Goal: Task Accomplishment & Management: Use online tool/utility

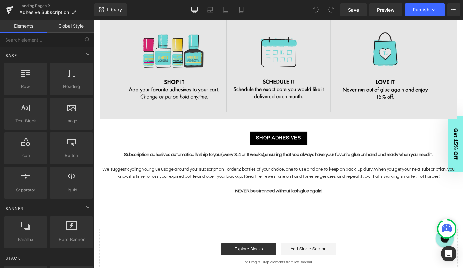
click at [294, 69] on div "Image" at bounding box center [291, 68] width 381 height 114
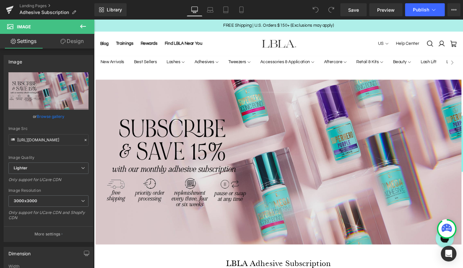
click at [263, 142] on img at bounding box center [291, 172] width 391 height 176
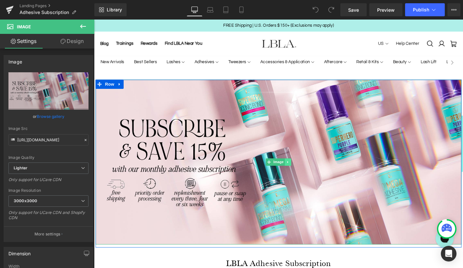
click at [301, 171] on icon at bounding box center [300, 171] width 1 height 2
click at [307, 171] on link at bounding box center [304, 172] width 7 height 8
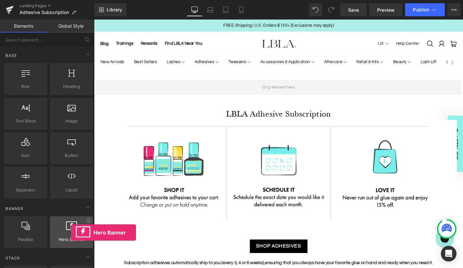
click at [71, 232] on div at bounding box center [71, 228] width 39 height 15
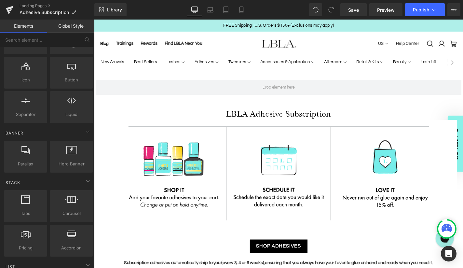
scroll to position [79, 0]
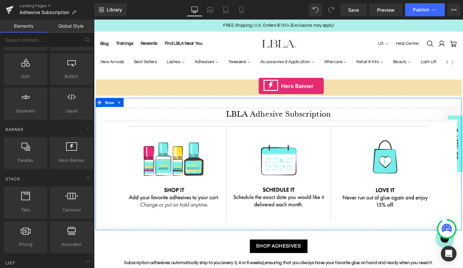
drag, startPoint x: 164, startPoint y: 171, endPoint x: 270, endPoint y: 90, distance: 133.3
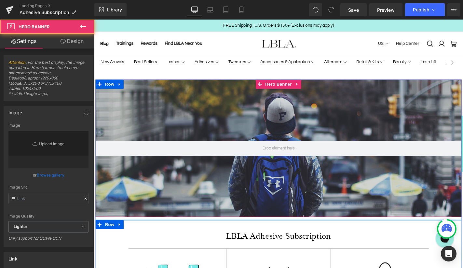
type input "[URL][DOMAIN_NAME]"
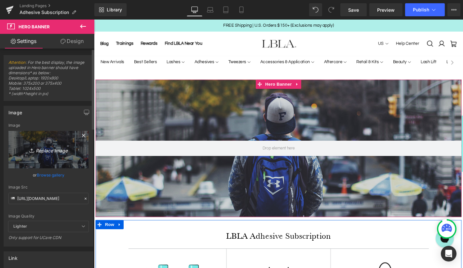
click at [50, 150] on icon "Replace Image" at bounding box center [48, 149] width 52 height 8
type input "C:\fakepath\training-hero.jpg"
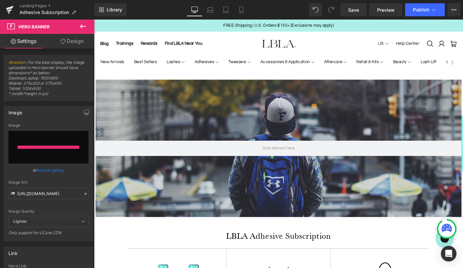
type input "[URL][DOMAIN_NAME]"
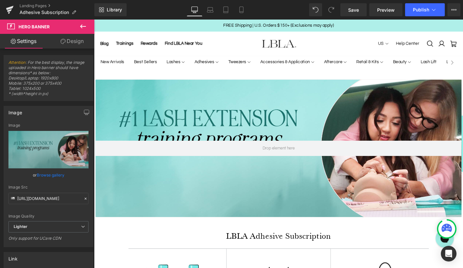
click at [82, 27] on icon at bounding box center [83, 26] width 8 height 8
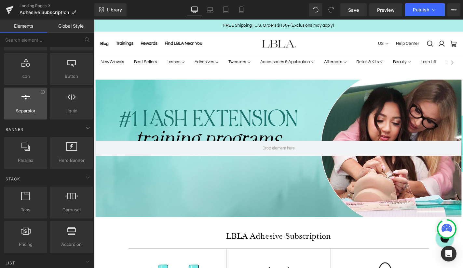
scroll to position [0, 0]
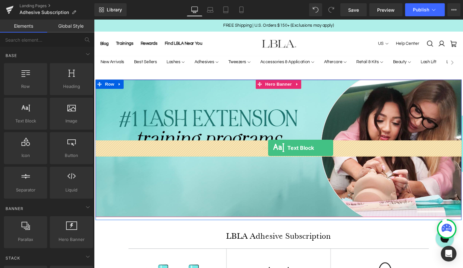
drag, startPoint x: 124, startPoint y: 136, endPoint x: 280, endPoint y: 156, distance: 157.2
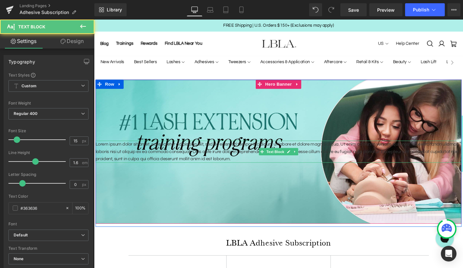
click at [192, 158] on p "Lorem ipsum dolor sit amet, consectetur adipiscing elit, sed do eiusmod tempor …" at bounding box center [291, 160] width 391 height 23
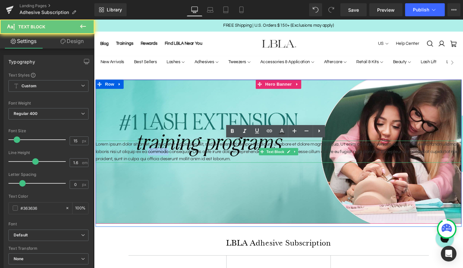
click at [192, 158] on p "Lorem ipsum dolor sit amet, consectetur adipiscing elit, sed do eiusmod tempor …" at bounding box center [291, 160] width 391 height 23
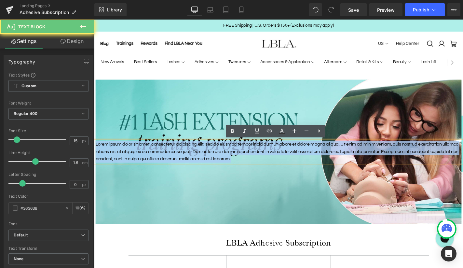
click at [192, 158] on p "Lorem ipsum dolor sit amet, consectetur adipiscing elit, sed do eiusmod tempor …" at bounding box center [291, 160] width 391 height 23
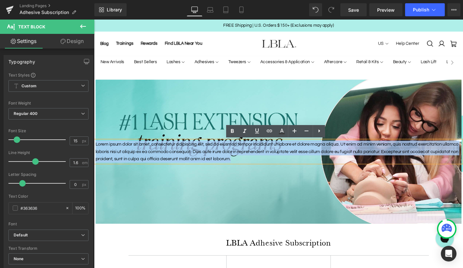
paste div
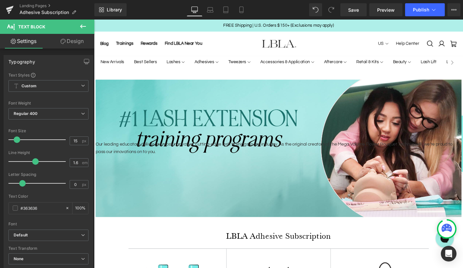
click at [71, 42] on link "Design" at bounding box center [71, 41] width 47 height 15
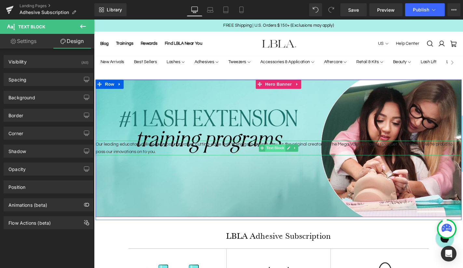
click at [292, 156] on span "Text Block" at bounding box center [287, 157] width 21 height 8
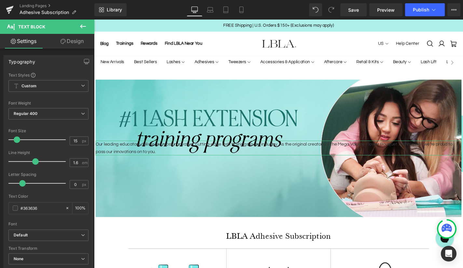
click at [64, 44] on icon at bounding box center [63, 41] width 5 height 5
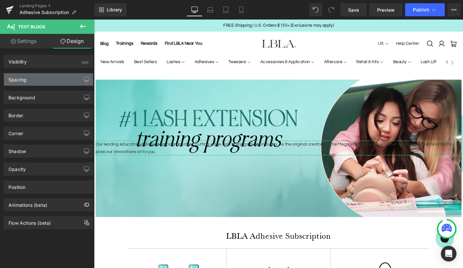
click at [37, 79] on div "Spacing" at bounding box center [48, 79] width 89 height 12
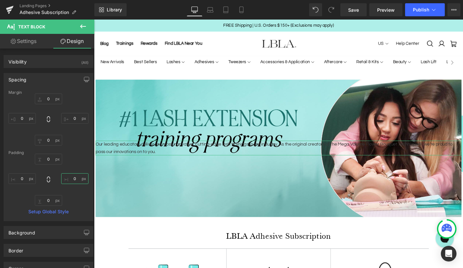
click at [72, 178] on input "0" at bounding box center [74, 178] width 27 height 11
type input "500"
click at [24, 180] on input "0" at bounding box center [21, 178] width 27 height 11
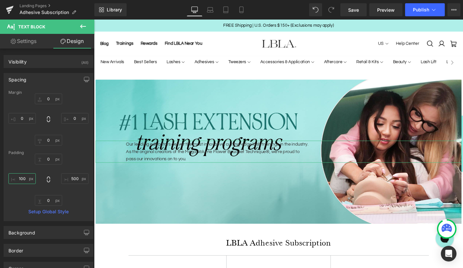
drag, startPoint x: 22, startPoint y: 178, endPoint x: 14, endPoint y: 177, distance: 8.1
click at [14, 177] on input "100" at bounding box center [21, 178] width 27 height 11
type input "60"
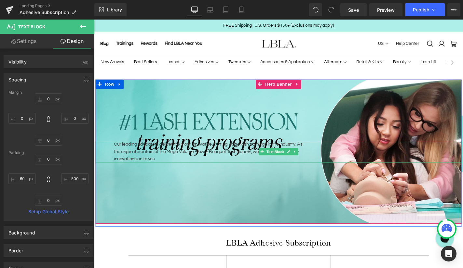
click at [184, 162] on p "Our leading educators deliver the most innovative,cutting-edge lash trainings …" at bounding box center [219, 160] width 208 height 23
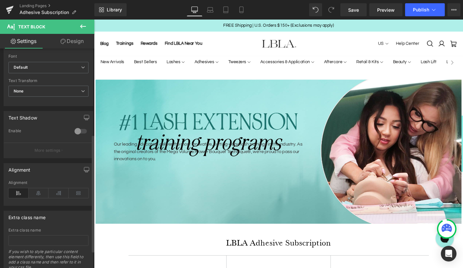
scroll to position [180, 0]
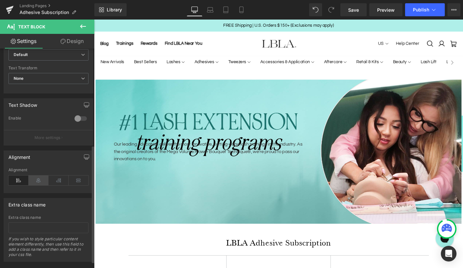
click at [36, 180] on icon at bounding box center [39, 180] width 20 height 10
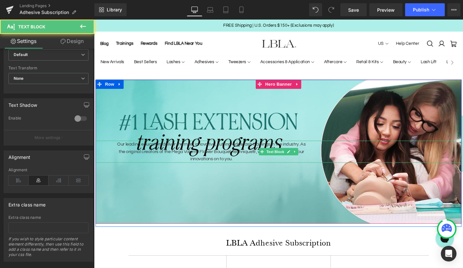
click at [205, 152] on p "Our leading educators deliver the most innovative,cutting-edge lash trainings …" at bounding box center [219, 160] width 208 height 23
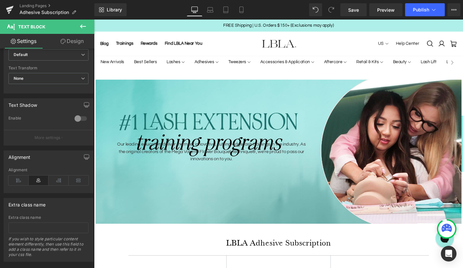
click at [75, 43] on link "Design" at bounding box center [71, 41] width 47 height 15
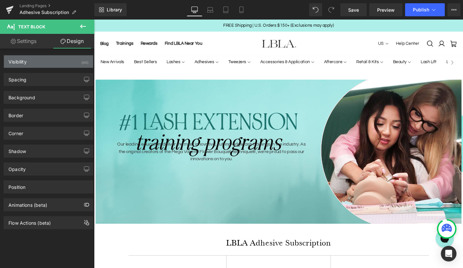
click at [42, 67] on div "Visibility (All)" at bounding box center [48, 61] width 89 height 12
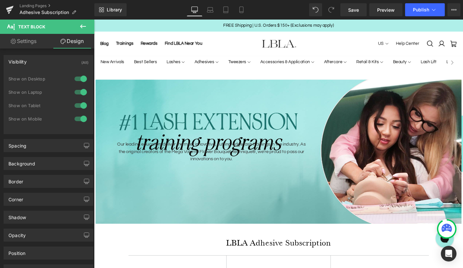
click at [42, 67] on div "Visibility (All)" at bounding box center [48, 61] width 89 height 12
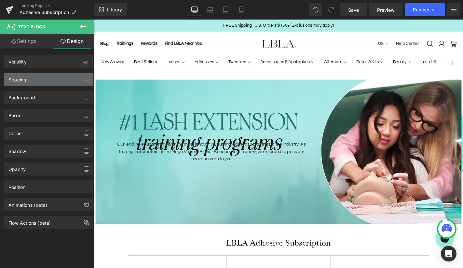
click at [42, 81] on div "Spacing" at bounding box center [48, 79] width 89 height 12
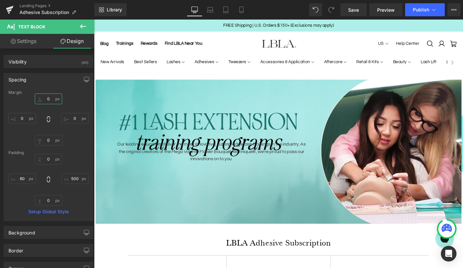
click at [48, 97] on input "0" at bounding box center [48, 98] width 27 height 11
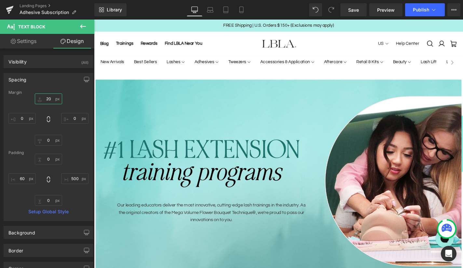
type input "2"
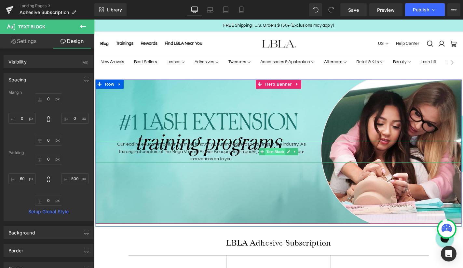
click at [287, 162] on span "Text Block" at bounding box center [287, 161] width 21 height 8
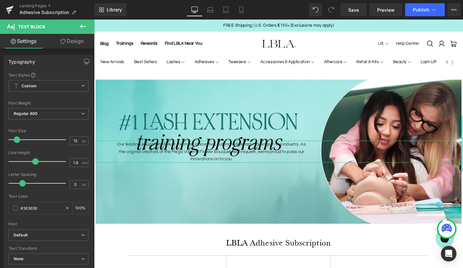
click at [74, 44] on link "Design" at bounding box center [71, 41] width 47 height 15
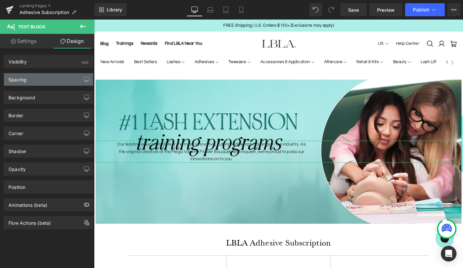
click at [40, 81] on div "Spacing" at bounding box center [48, 79] width 89 height 12
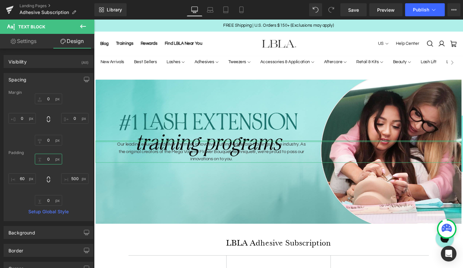
click at [48, 161] on input "0" at bounding box center [48, 159] width 27 height 11
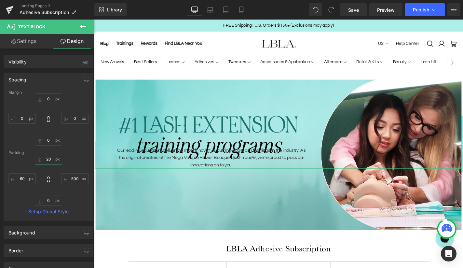
type input "2"
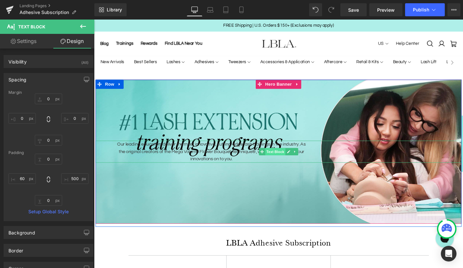
click at [283, 159] on span "Text Block" at bounding box center [287, 161] width 21 height 8
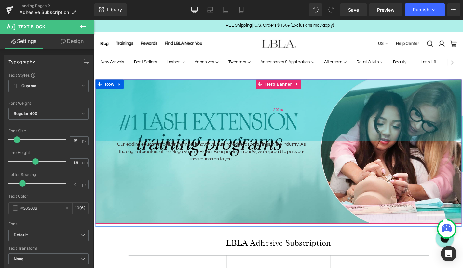
click at [248, 112] on div "200px" at bounding box center [291, 116] width 391 height 65
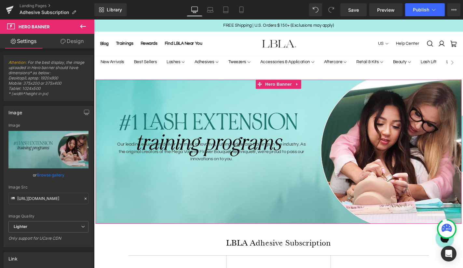
click at [71, 43] on link "Design" at bounding box center [71, 41] width 47 height 15
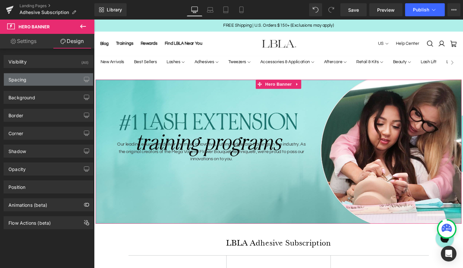
click at [45, 80] on div "Spacing" at bounding box center [48, 79] width 89 height 12
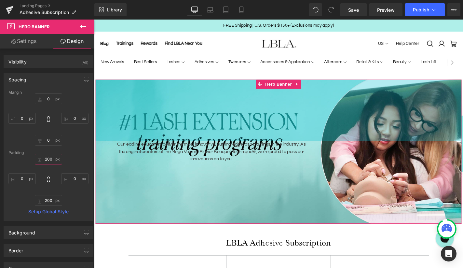
click at [47, 157] on input "200" at bounding box center [48, 159] width 27 height 11
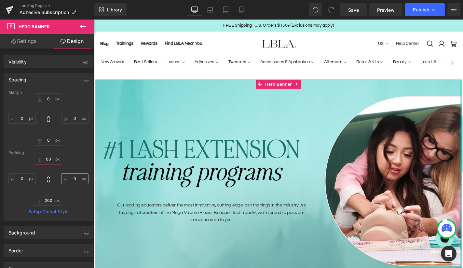
type input "000"
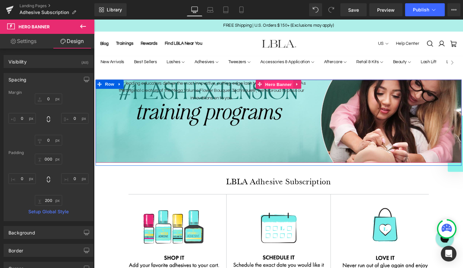
click at [286, 89] on span "Hero Banner" at bounding box center [291, 89] width 32 height 10
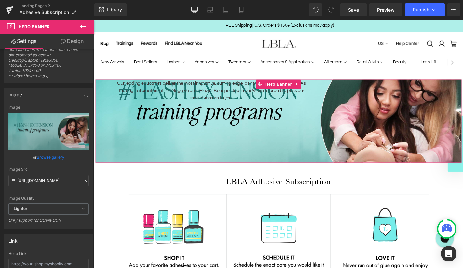
scroll to position [0, 0]
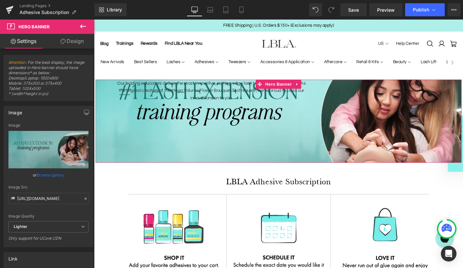
click at [66, 41] on link "Design" at bounding box center [71, 41] width 47 height 15
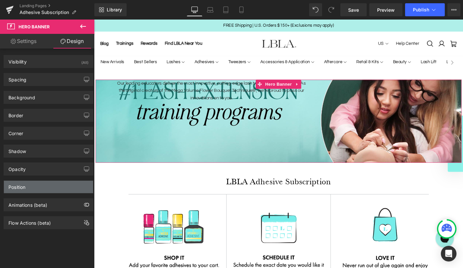
click at [48, 191] on div "Position" at bounding box center [48, 187] width 89 height 12
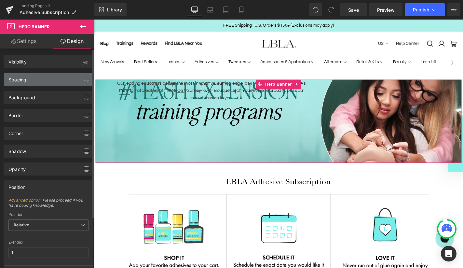
click at [48, 81] on div "Spacing" at bounding box center [48, 79] width 89 height 12
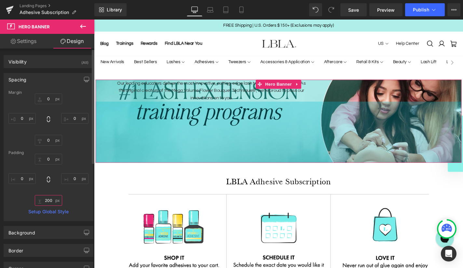
click at [48, 201] on input "200" at bounding box center [48, 200] width 27 height 11
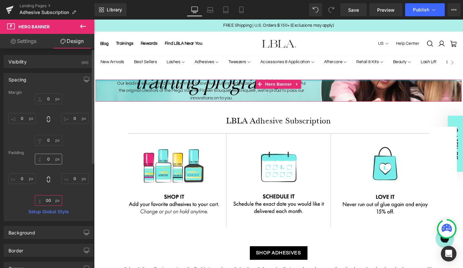
type input "00"
click at [46, 158] on input "0" at bounding box center [48, 159] width 27 height 11
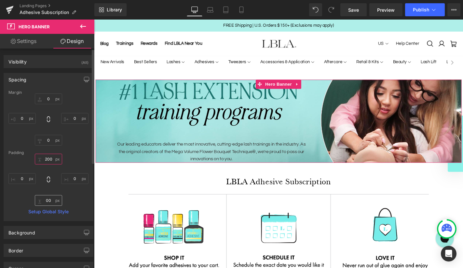
type input "200"
click at [48, 201] on input "00" at bounding box center [48, 200] width 27 height 11
click at [42, 201] on input "00" at bounding box center [48, 200] width 27 height 11
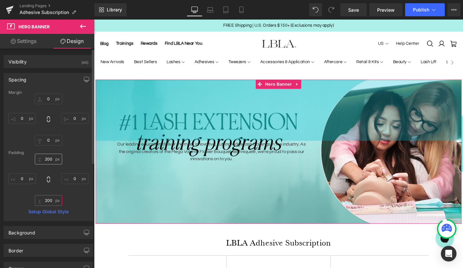
type input "200"
click at [46, 158] on input "200" at bounding box center [48, 159] width 27 height 11
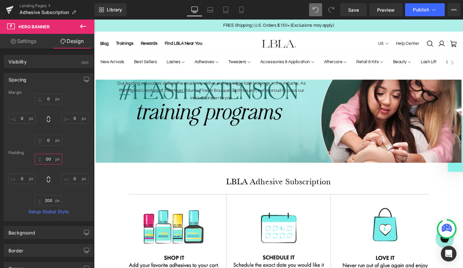
type input "00"
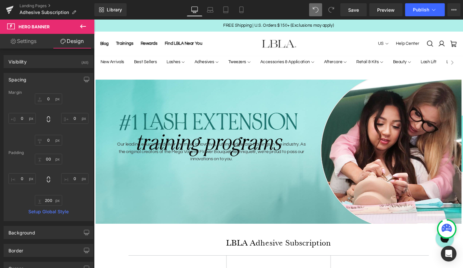
type input "0"
type input "200"
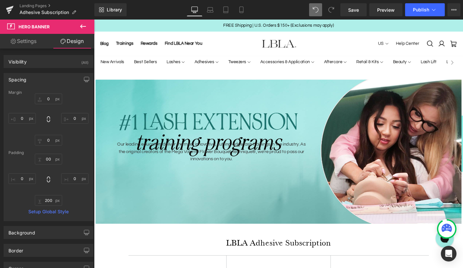
type input "0"
type input "200"
type input "0"
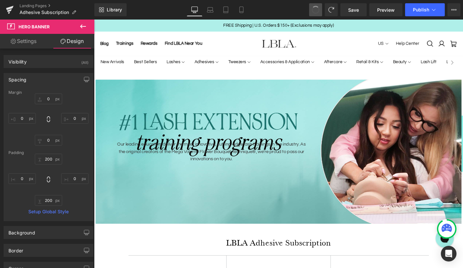
type input "0"
type input "200"
type input "0"
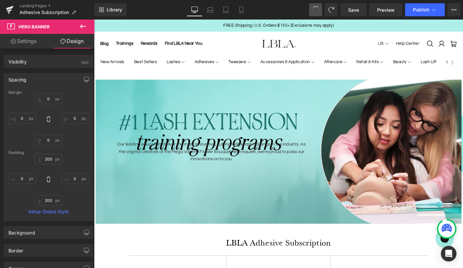
type input "0"
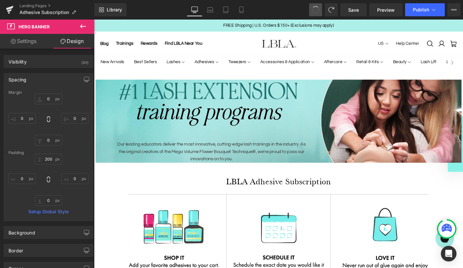
type input "0"
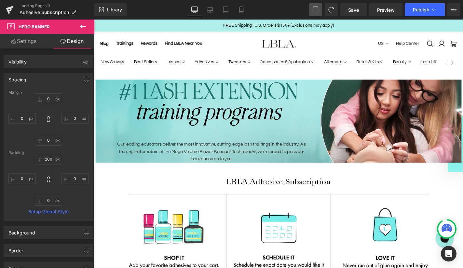
type input "0"
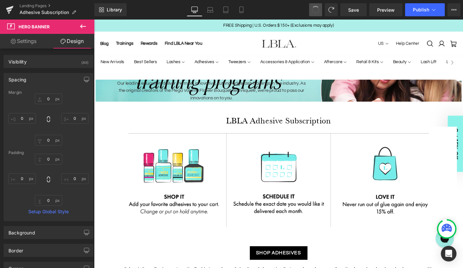
type input "0"
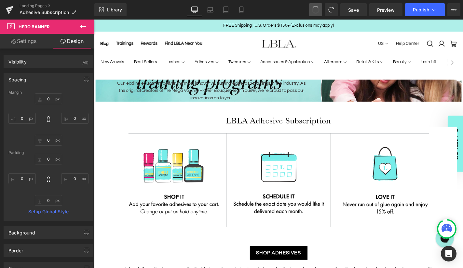
type input "0"
type input "200"
type input "0"
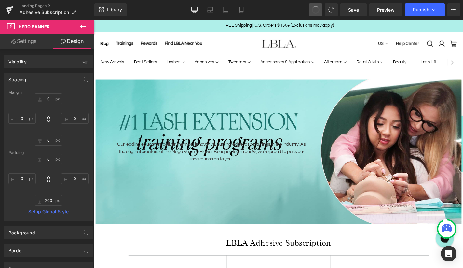
type input "0"
type input "200"
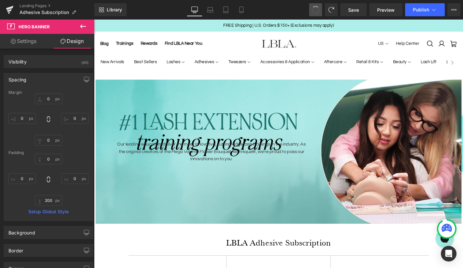
type input "0"
type input "200"
type input "0"
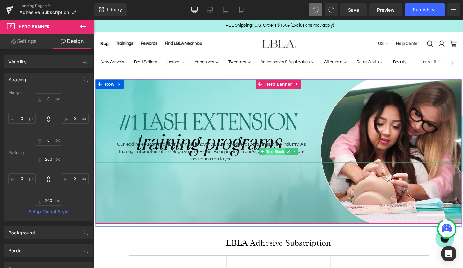
click at [287, 158] on span "Text Block" at bounding box center [287, 161] width 21 height 8
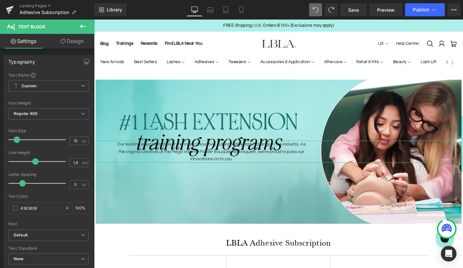
click at [75, 41] on link "Design" at bounding box center [71, 41] width 47 height 15
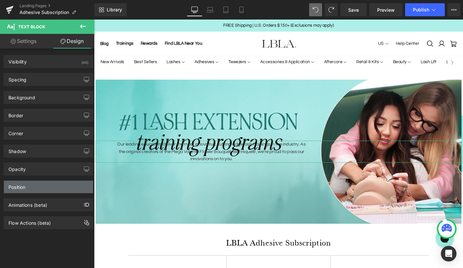
click at [42, 187] on div "Position" at bounding box center [48, 187] width 89 height 12
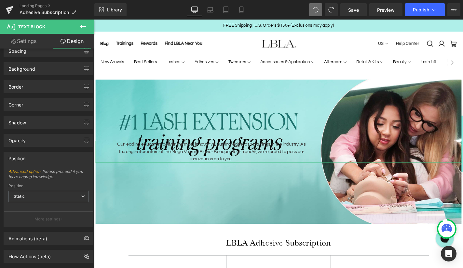
scroll to position [42, 0]
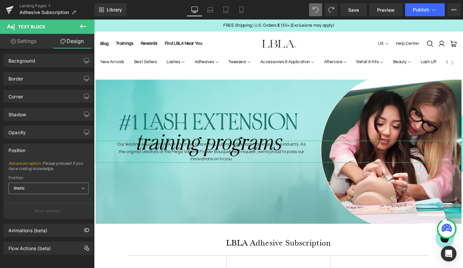
click at [51, 183] on span "Static" at bounding box center [48, 188] width 80 height 11
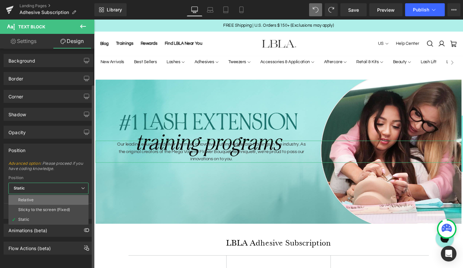
click at [44, 195] on li "Relative" at bounding box center [48, 200] width 80 height 10
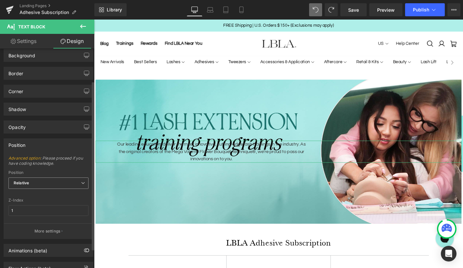
click at [50, 180] on span "Relative" at bounding box center [48, 182] width 80 height 11
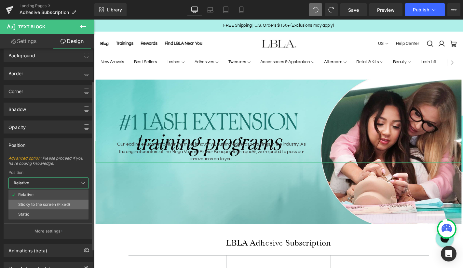
click at [48, 203] on div "Sticky to the screen (Fixed)" at bounding box center [44, 204] width 52 height 5
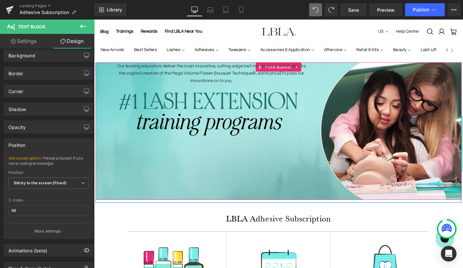
scroll to position [0, 0]
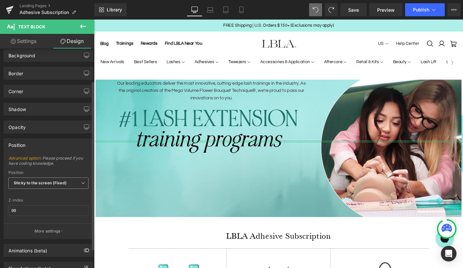
click at [63, 183] on b "Sticky to the screen (Fixed)" at bounding box center [40, 182] width 53 height 5
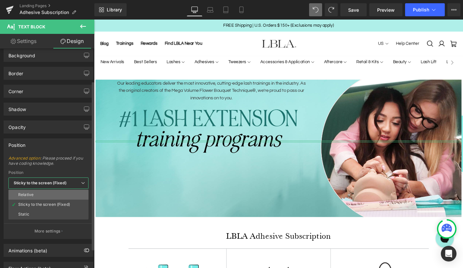
click at [42, 196] on li "Relative" at bounding box center [48, 195] width 80 height 10
type input "1"
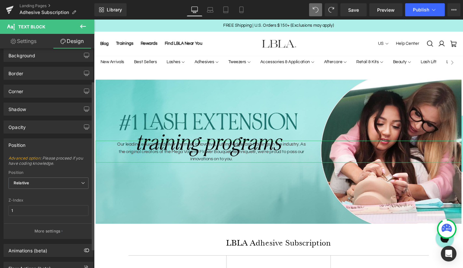
scroll to position [67, 0]
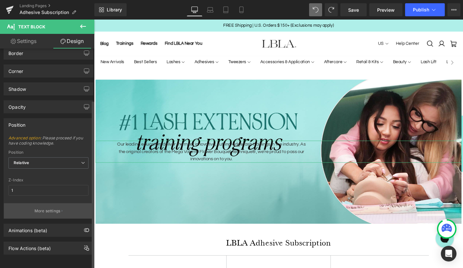
click at [52, 210] on button "More settings" at bounding box center [48, 210] width 89 height 15
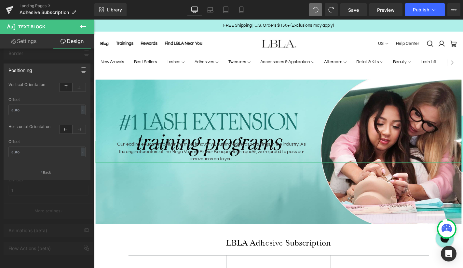
click at [67, 53] on div at bounding box center [47, 146] width 94 height 252
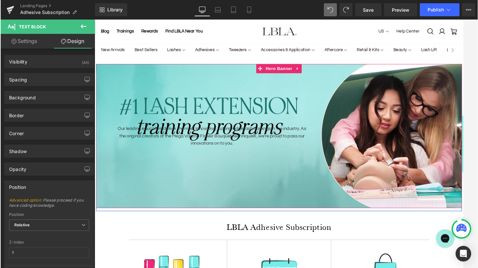
scroll to position [0, 0]
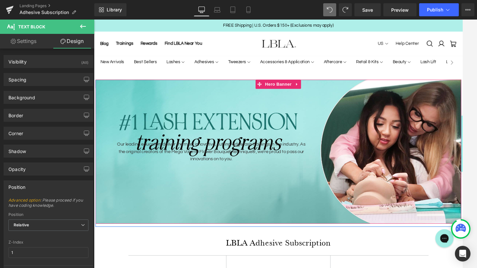
click at [220, 153] on p "Our leading educators deliver the most innovative,cutting-edge lash trainings …" at bounding box center [219, 160] width 208 height 23
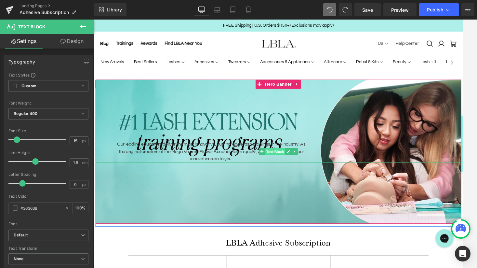
click at [287, 160] on span "Text Block" at bounding box center [287, 161] width 21 height 8
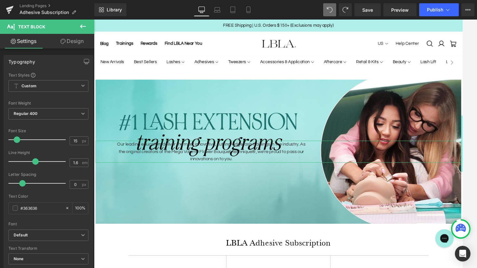
click at [76, 43] on link "Design" at bounding box center [71, 41] width 47 height 15
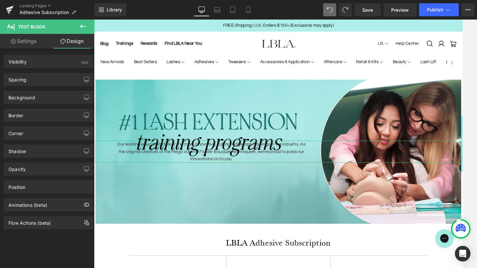
type input "0"
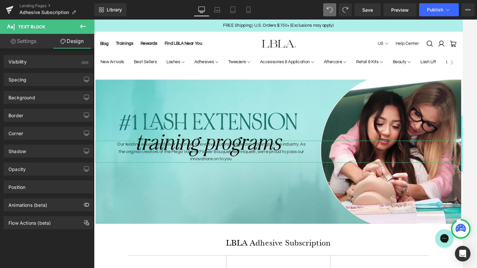
type input "500"
type input "0"
type input "60"
click at [48, 77] on div "Spacing" at bounding box center [48, 79] width 89 height 12
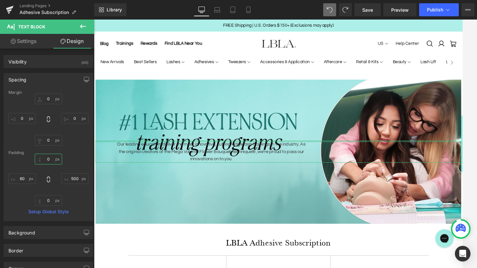
click at [48, 158] on input "0" at bounding box center [48, 159] width 27 height 11
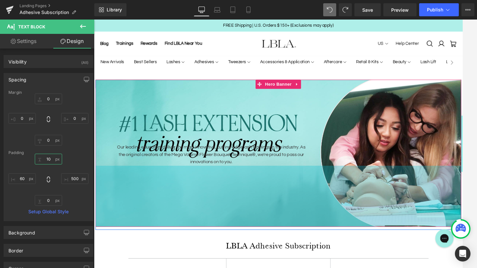
type input "100"
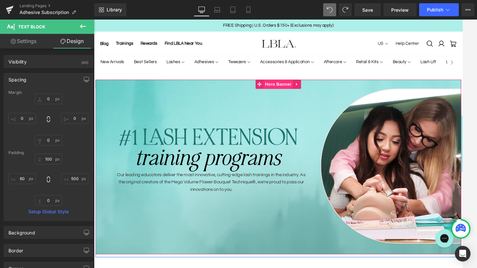
click at [289, 89] on span "Hero Banner" at bounding box center [291, 89] width 32 height 10
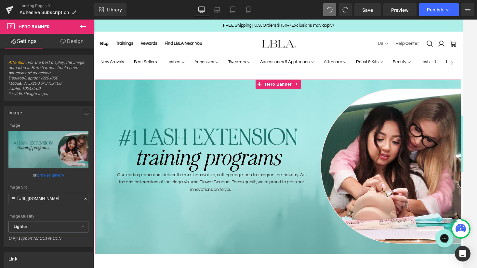
click at [74, 41] on link "Design" at bounding box center [71, 41] width 47 height 15
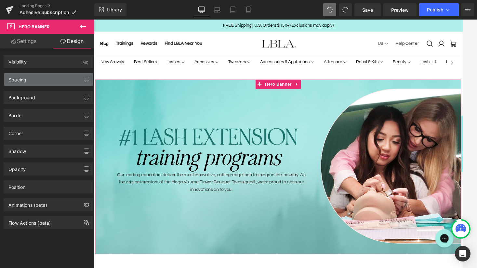
click at [44, 79] on div "Spacing" at bounding box center [48, 79] width 89 height 12
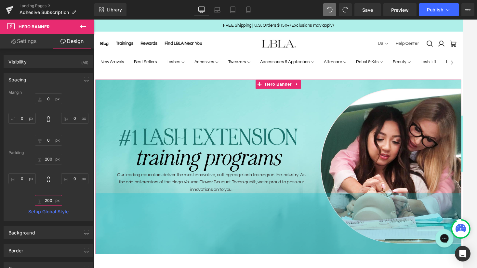
click at [45, 199] on input "200" at bounding box center [48, 200] width 27 height 11
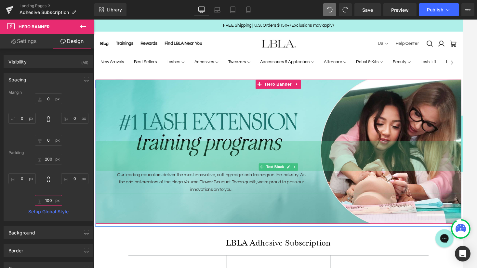
type input "120"
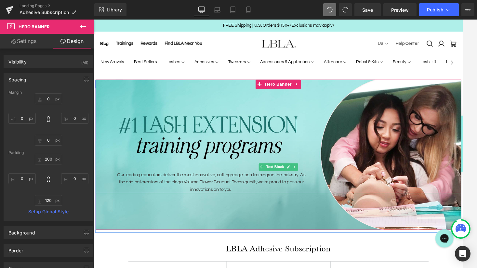
click at [219, 183] on p "Our leading educators deliver the most innovative,cutting-edge lash trainings …" at bounding box center [219, 192] width 208 height 23
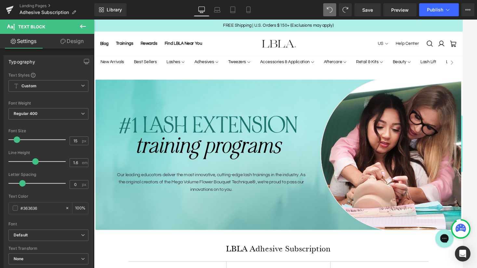
click at [73, 41] on link "Design" at bounding box center [71, 41] width 47 height 15
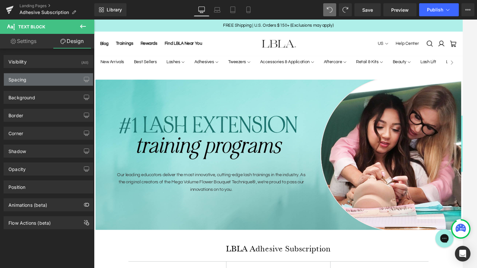
click at [40, 78] on div "Spacing" at bounding box center [48, 79] width 89 height 12
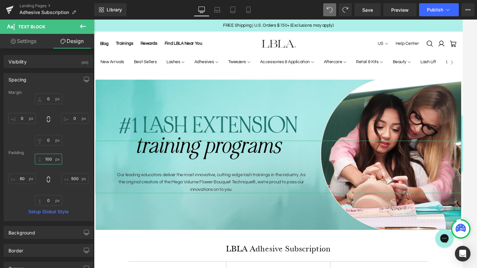
click at [48, 157] on input "100" at bounding box center [48, 159] width 27 height 11
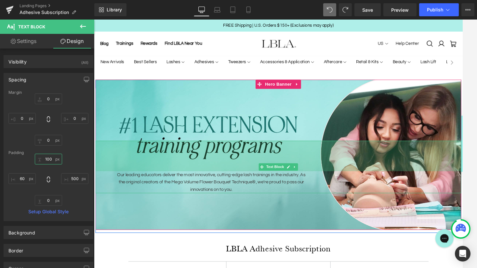
type input "80"
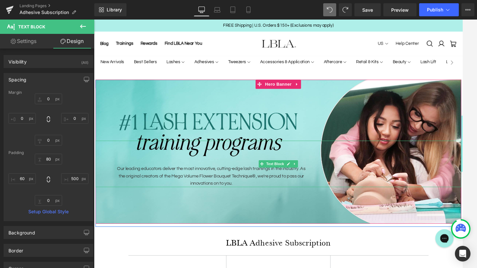
click at [226, 184] on p "Our leading educators deliver the most innovative,cutting-edge lash trainings …" at bounding box center [219, 186] width 208 height 23
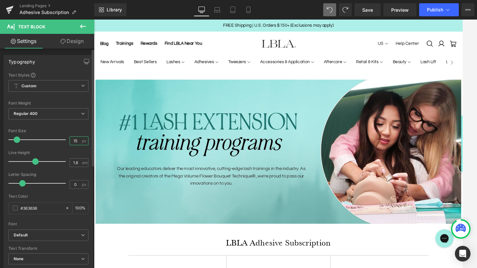
click at [72, 138] on input "15" at bounding box center [75, 141] width 11 height 8
type input "18"
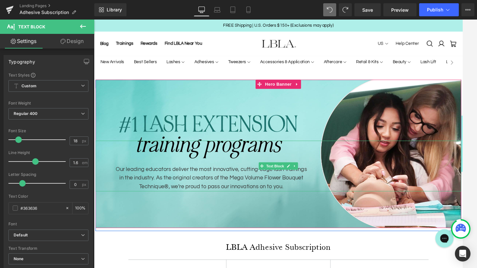
click at [232, 180] on p "Our leading educators deliver the most innovative,cutting-edge lash trainings …" at bounding box center [219, 189] width 208 height 28
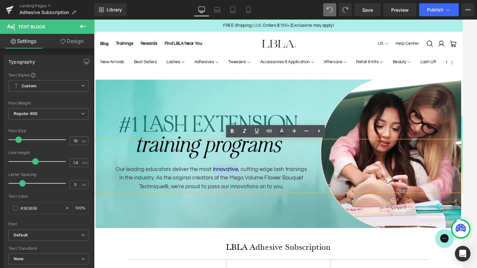
drag, startPoint x: 217, startPoint y: 179, endPoint x: 245, endPoint y: 179, distance: 27.3
click at [245, 179] on p "Our leading educators deliver the most innovative, cutting-edge lash trainings …" at bounding box center [219, 189] width 208 height 28
drag, startPoint x: 248, startPoint y: 179, endPoint x: 317, endPoint y: 181, distance: 69.3
click at [317, 181] on p "Our leading educators deliver the most innovative , cutting-edge lash trainings…" at bounding box center [219, 189] width 208 height 28
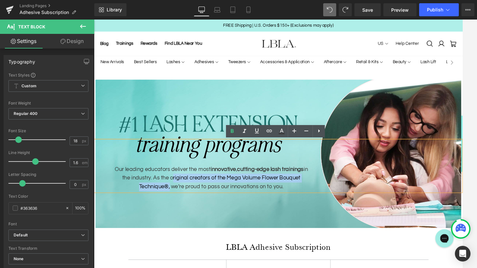
drag, startPoint x: 177, startPoint y: 187, endPoint x: 173, endPoint y: 196, distance: 9.7
click at [173, 196] on p "Our leading educators deliver the most innovative , cutting-edge lash trainings…" at bounding box center [219, 189] width 208 height 28
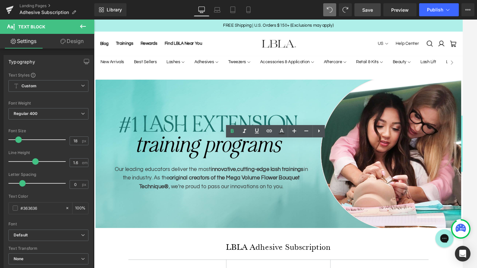
click at [374, 10] on link "Save" at bounding box center [368, 9] width 26 height 13
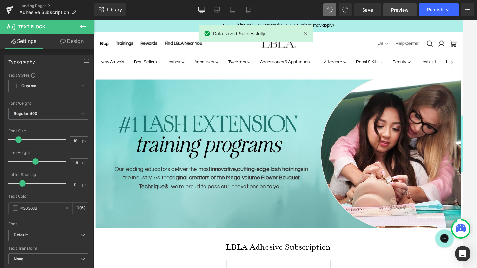
click at [404, 11] on span "Preview" at bounding box center [400, 10] width 18 height 7
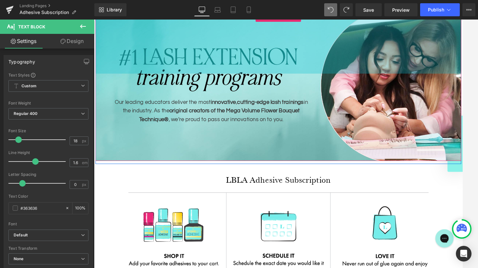
scroll to position [82, 0]
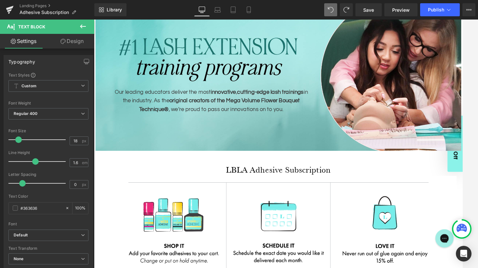
click at [283, 178] on div "LBLA Adhesive Subscription Heading" at bounding box center [291, 179] width 381 height 14
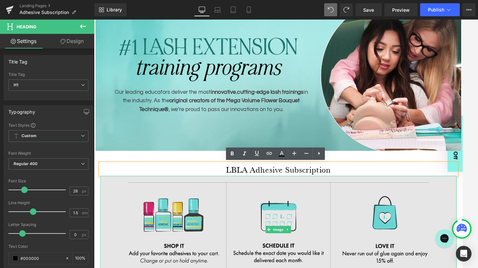
click at [189, 211] on img at bounding box center [291, 243] width 381 height 114
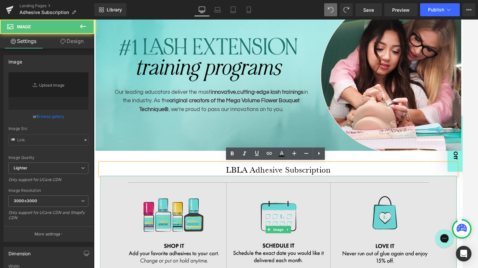
type input "[URL][DOMAIN_NAME]"
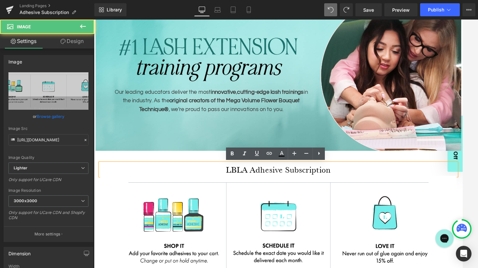
click at [252, 176] on h1 "LBLA Adhesive Subscription" at bounding box center [291, 179] width 381 height 14
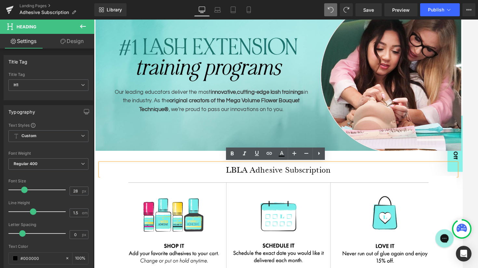
click at [227, 164] on div "LBLA Adhesive Subscription Heading Image Row" at bounding box center [291, 233] width 391 height 141
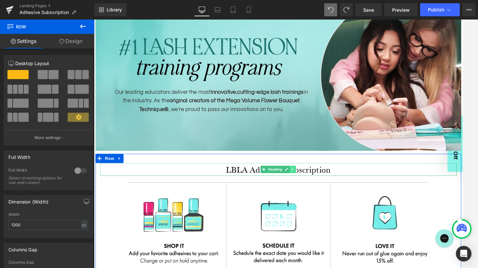
click at [307, 177] on icon at bounding box center [307, 179] width 4 height 4
click at [311, 179] on icon at bounding box center [310, 179] width 4 height 4
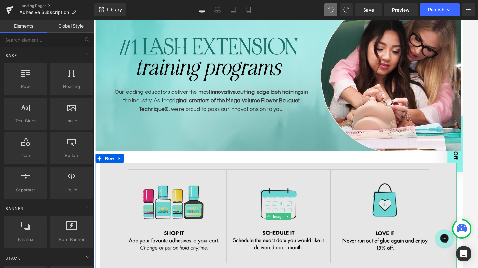
click at [278, 209] on img at bounding box center [291, 229] width 381 height 114
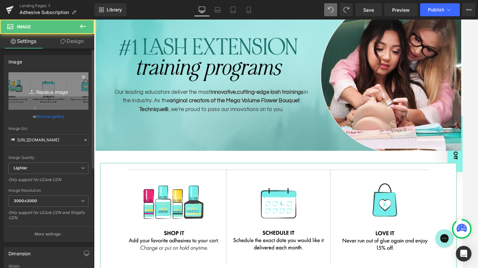
click at [55, 93] on icon "Replace Image" at bounding box center [48, 91] width 52 height 8
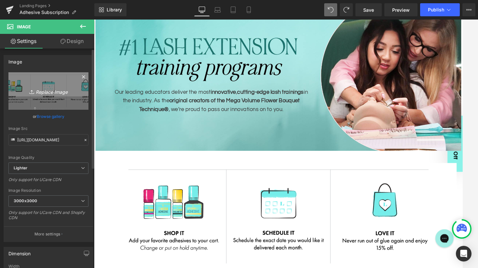
type input "C:\fakepath\training-find-classes.png"
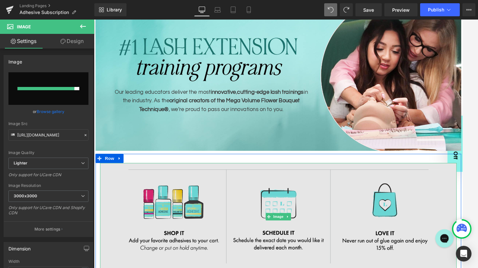
type input "[URL][DOMAIN_NAME]"
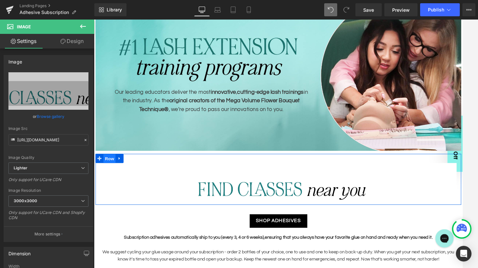
click at [108, 167] on ul "Row" at bounding box center [111, 168] width 30 height 10
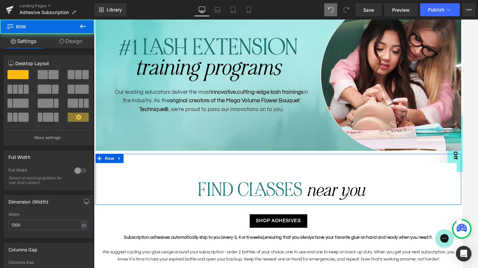
click at [72, 42] on link "Design" at bounding box center [70, 41] width 47 height 15
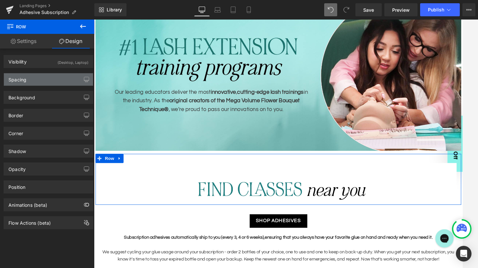
click at [36, 79] on div "Spacing" at bounding box center [48, 79] width 89 height 12
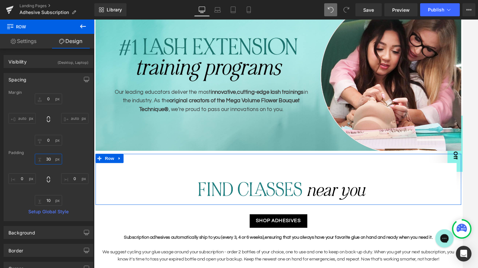
click at [48, 158] on input "30" at bounding box center [48, 159] width 27 height 11
type input "0"
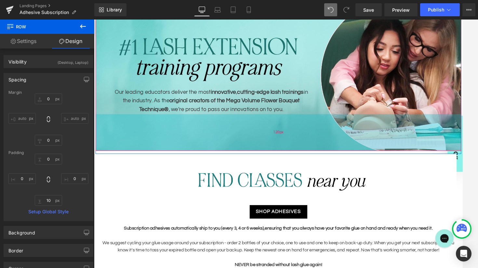
click at [214, 141] on div "120px" at bounding box center [291, 139] width 391 height 39
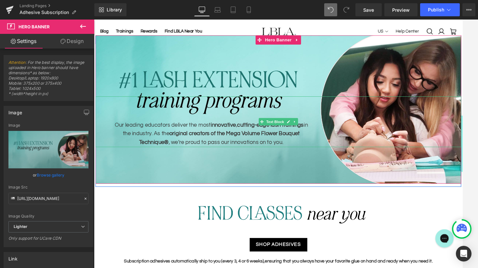
scroll to position [0, 0]
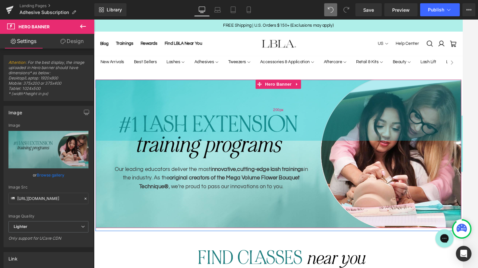
click at [144, 91] on div "200px" at bounding box center [291, 116] width 391 height 65
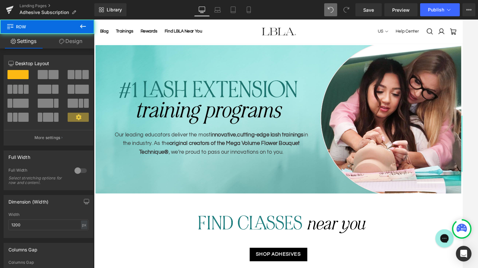
scroll to position [38, 0]
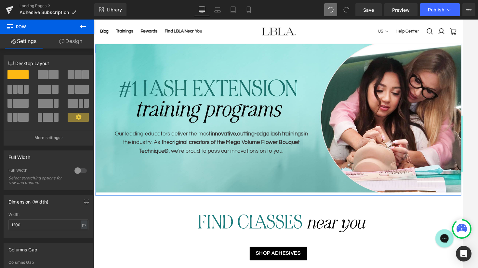
click at [71, 41] on link "Design" at bounding box center [70, 41] width 47 height 15
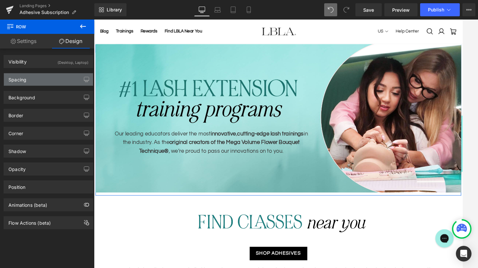
click at [47, 79] on div "Spacing" at bounding box center [48, 79] width 89 height 12
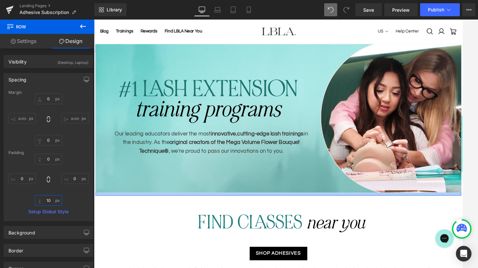
click at [48, 199] on input "10" at bounding box center [48, 200] width 27 height 11
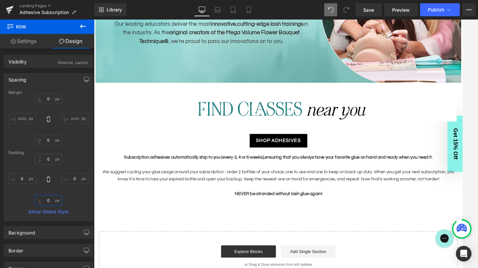
scroll to position [157, 0]
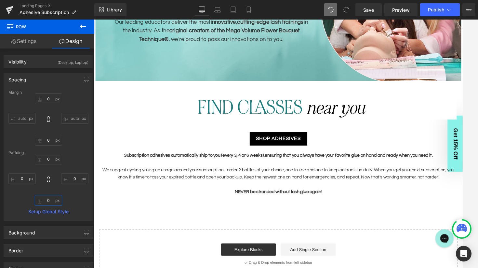
type input "0"
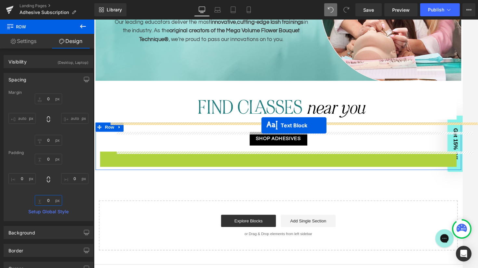
drag, startPoint x: 272, startPoint y: 182, endPoint x: 273, endPoint y: 132, distance: 49.5
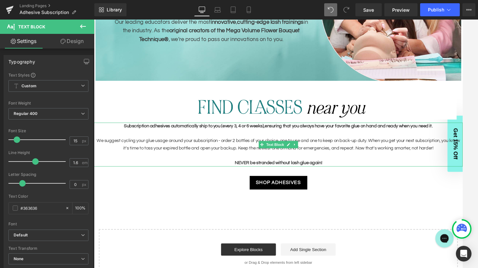
click at [245, 139] on p at bounding box center [291, 141] width 394 height 8
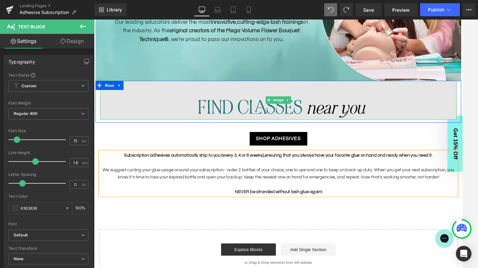
click at [226, 114] on img at bounding box center [291, 105] width 381 height 41
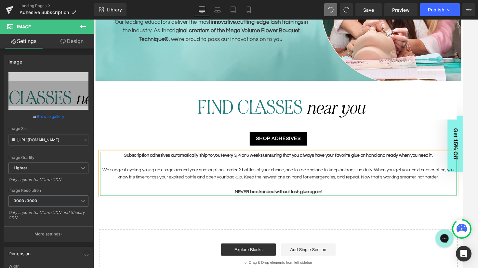
click at [164, 169] on p at bounding box center [291, 172] width 381 height 8
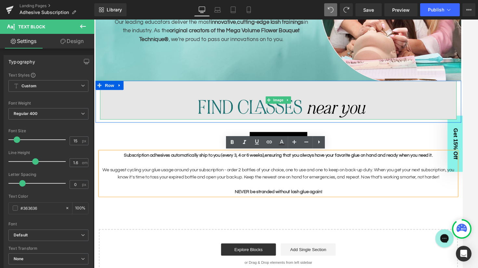
click at [238, 110] on img at bounding box center [291, 105] width 381 height 41
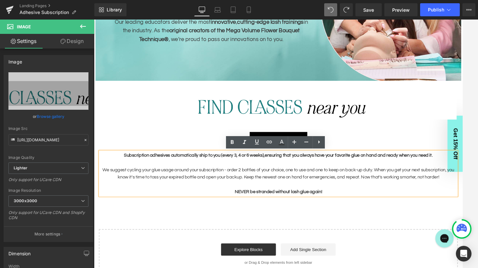
click at [300, 222] on div "Our leading educators deliver the most innovative , cutting-edge lash trainings…" at bounding box center [291, 112] width 394 height 370
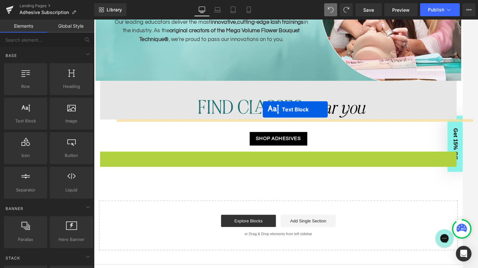
drag, startPoint x: 272, startPoint y: 183, endPoint x: 274, endPoint y: 116, distance: 67.4
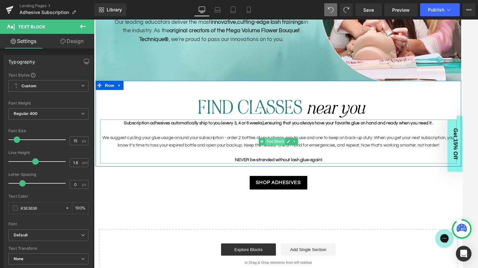
click at [291, 151] on span "Text Block" at bounding box center [287, 150] width 21 height 8
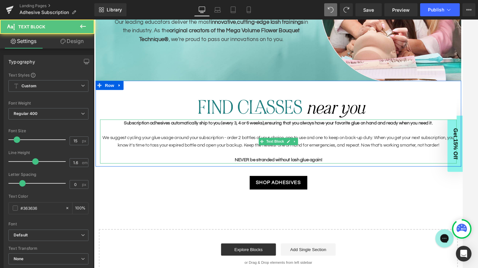
click at [247, 149] on p "We suggest cycling your glue usage around your subscription - order 2 bottles o…" at bounding box center [291, 150] width 381 height 16
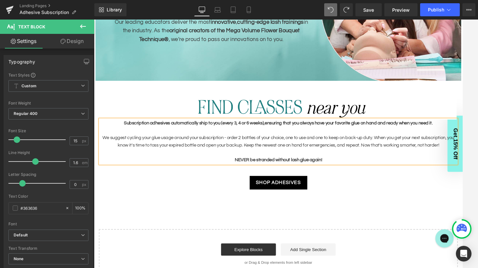
paste div
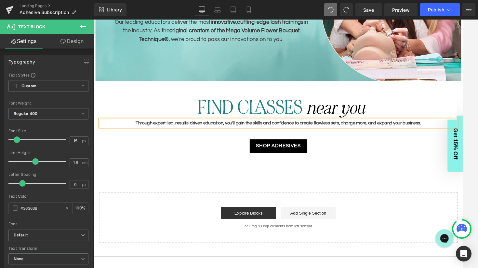
click at [297, 130] on b "Through expert-led, results-driven education, you'll gain the skills and confid…" at bounding box center [291, 130] width 305 height 5
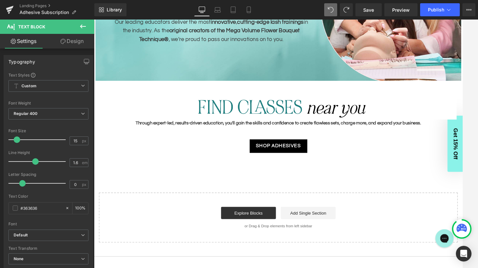
click at [74, 43] on link "Design" at bounding box center [71, 41] width 47 height 15
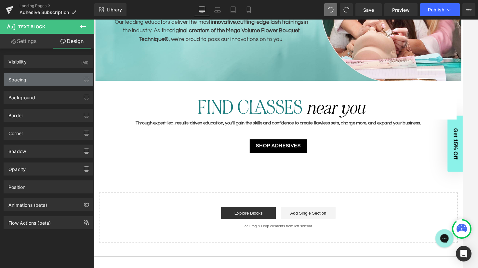
click at [48, 80] on div "Spacing" at bounding box center [48, 79] width 89 height 12
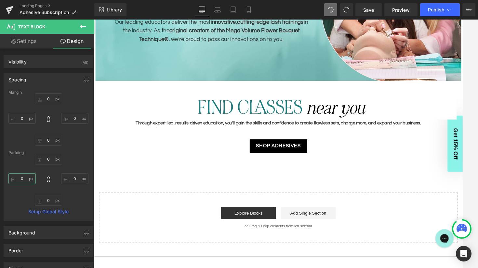
click at [24, 178] on input "0" at bounding box center [21, 178] width 27 height 11
type input "200"
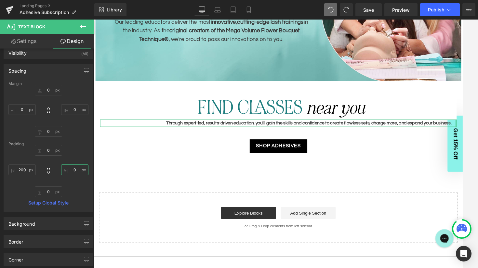
click at [72, 171] on input "0" at bounding box center [74, 169] width 27 height 11
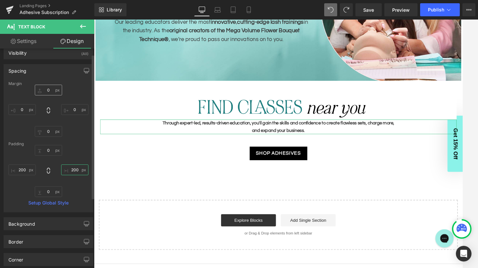
type input "200"
click at [47, 89] on input "0" at bounding box center [48, 90] width 27 height 11
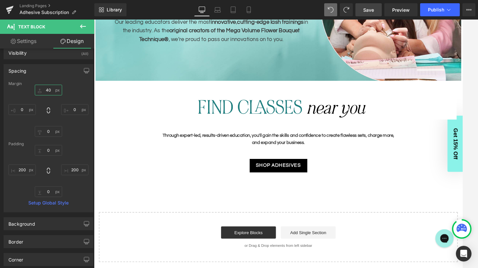
type input "40"
click at [368, 11] on span "Save" at bounding box center [368, 10] width 11 height 7
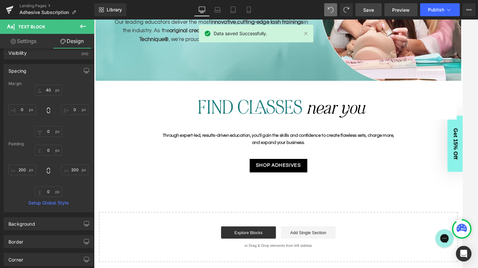
click at [404, 6] on link "Preview" at bounding box center [401, 9] width 33 height 13
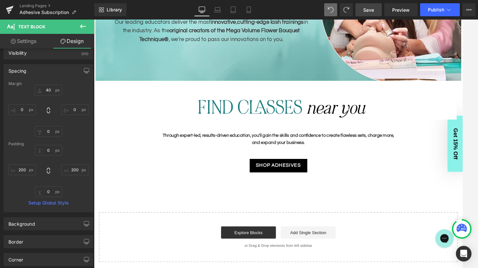
click at [293, 145] on span "Text Block" at bounding box center [287, 147] width 21 height 8
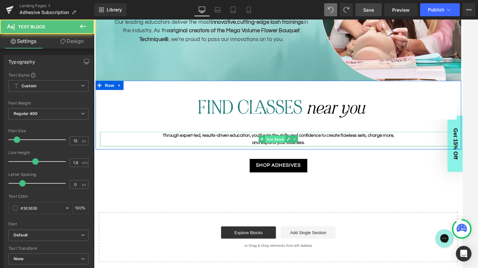
click at [291, 146] on span "Text Block" at bounding box center [287, 148] width 21 height 8
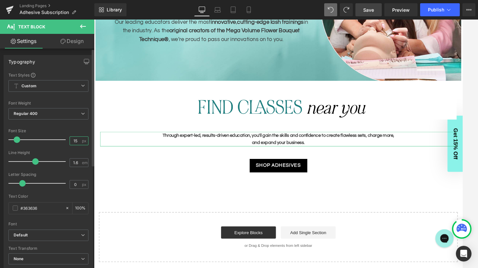
click at [76, 140] on input "15" at bounding box center [75, 141] width 11 height 8
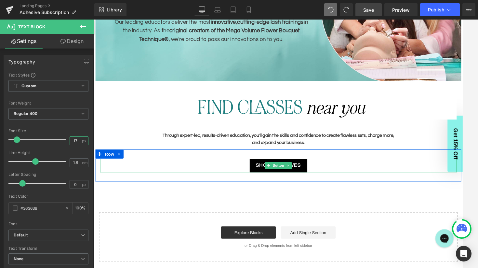
type input "18"
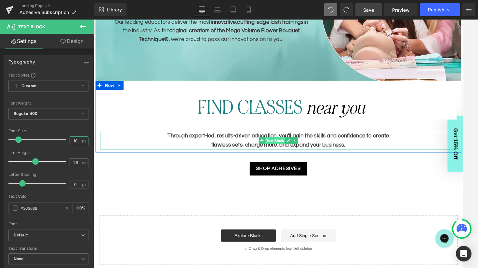
click at [293, 149] on span "Text Block" at bounding box center [287, 149] width 21 height 8
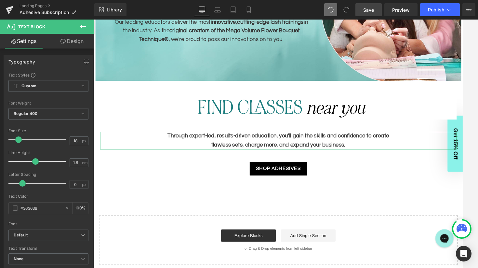
click at [75, 42] on link "Design" at bounding box center [71, 41] width 47 height 15
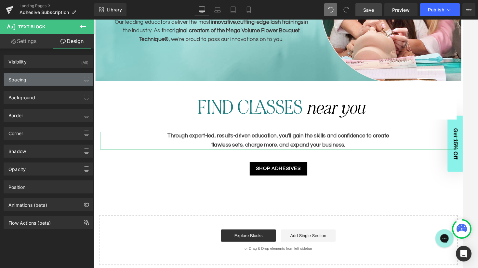
click at [48, 81] on div "Spacing" at bounding box center [48, 79] width 89 height 12
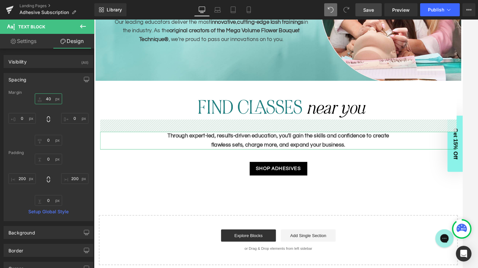
click at [49, 97] on input "40" at bounding box center [48, 98] width 27 height 11
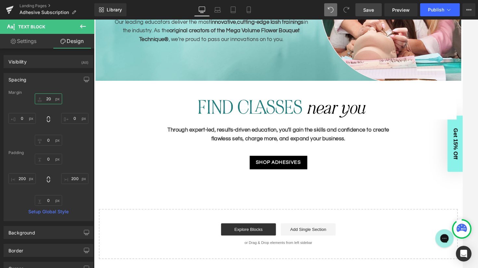
type input "20"
click at [369, 7] on span "Save" at bounding box center [368, 10] width 11 height 7
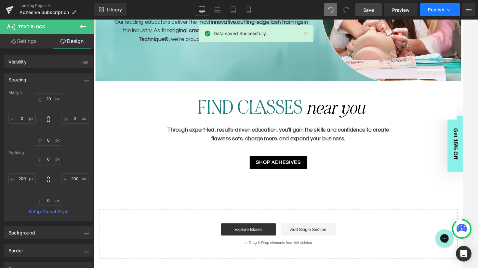
click at [436, 9] on span "Publish" at bounding box center [436, 9] width 16 height 5
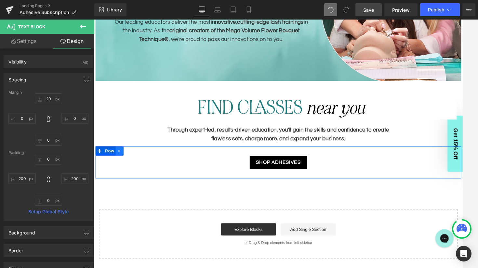
click at [122, 161] on icon at bounding box center [121, 159] width 5 height 5
click at [137, 158] on icon at bounding box center [138, 160] width 5 height 5
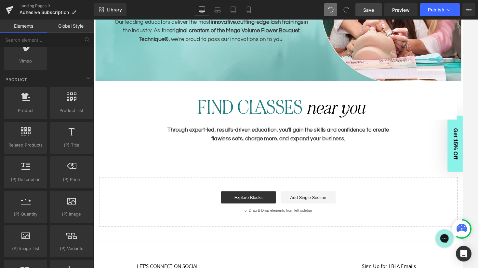
scroll to position [501, 0]
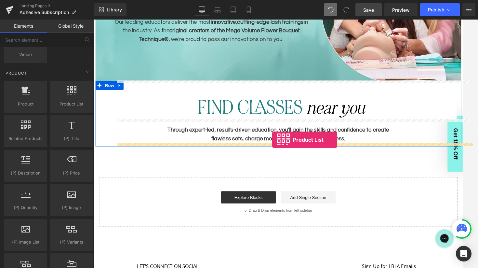
drag, startPoint x: 165, startPoint y: 117, endPoint x: 284, endPoint y: 148, distance: 123.7
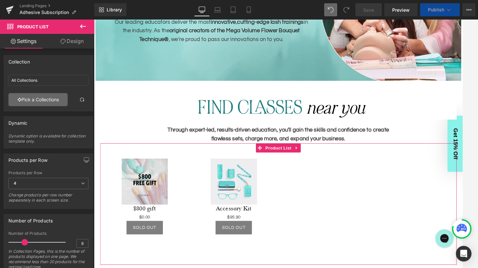
click at [41, 100] on link "Pick a Collections" at bounding box center [37, 99] width 59 height 13
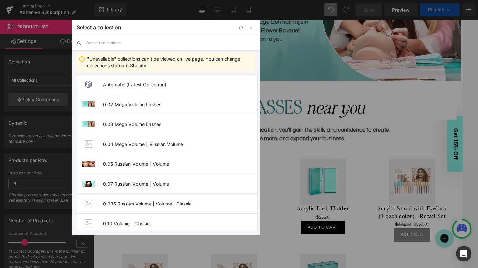
click at [120, 45] on input "text" at bounding box center [171, 43] width 169 height 14
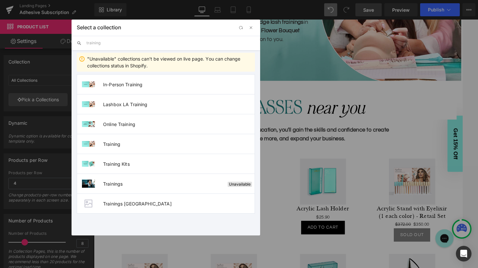
type input "training"
click at [130, 104] on span "Lashbox LA Training" at bounding box center [179, 105] width 152 height 6
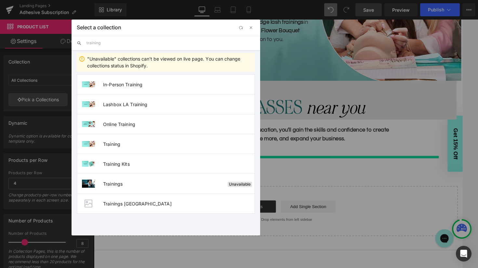
type input "Lashbox LA Training"
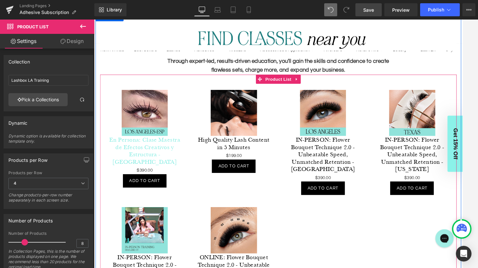
scroll to position [229, 0]
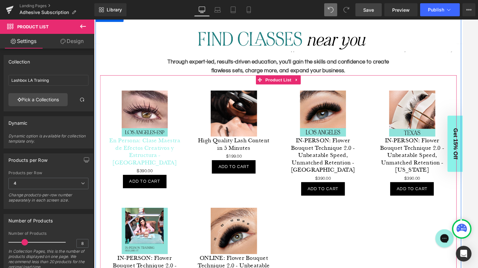
click at [151, 155] on div "En Persona: Clase Maestra de Efectos Creativos y Estructura - [GEOGRAPHIC_DATA]…" at bounding box center [148, 160] width 82 height 33
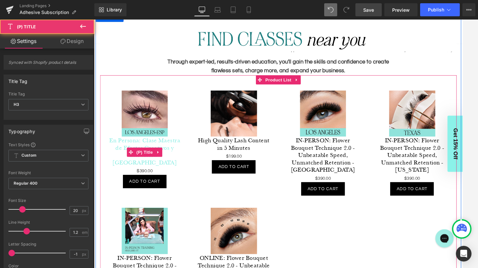
click at [151, 156] on span "(P) Title" at bounding box center [148, 161] width 21 height 10
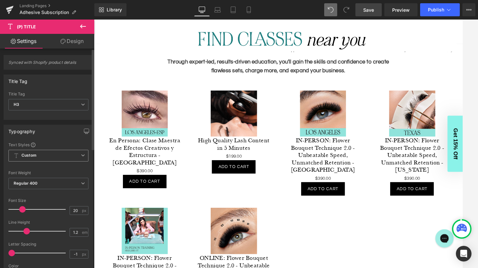
click at [81, 154] on icon at bounding box center [83, 155] width 4 height 4
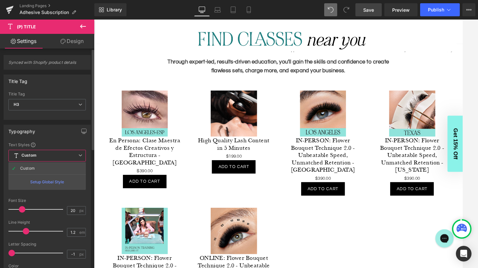
click at [59, 141] on div "Typography Text Styles Custom Custom Setup Global Style Custom Setup Global Sty…" at bounding box center [47, 234] width 87 height 219
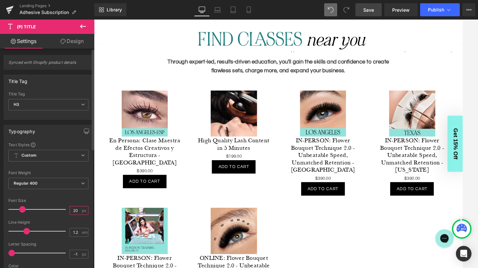
click at [76, 211] on input "20" at bounding box center [75, 210] width 11 height 8
type input "18"
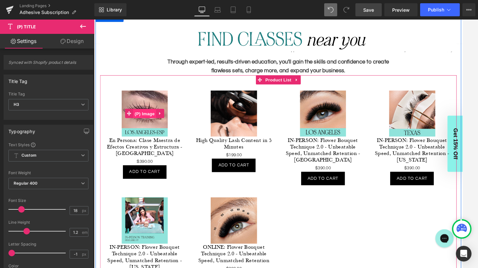
click at [151, 117] on span "(P) Image" at bounding box center [148, 120] width 25 height 10
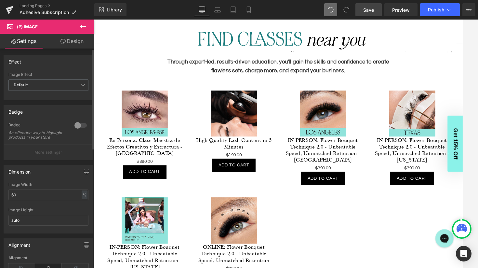
scroll to position [18, 0]
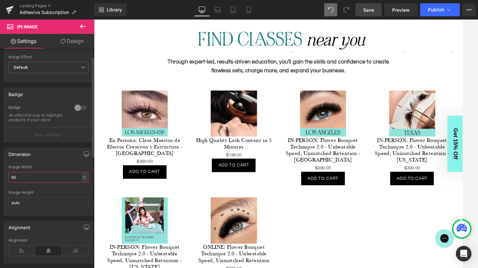
drag, startPoint x: 23, startPoint y: 182, endPoint x: 1, endPoint y: 182, distance: 22.1
click at [1, 182] on div "Dimension 60% Image Width 60 % % px auto Image Height auto" at bounding box center [48, 179] width 97 height 73
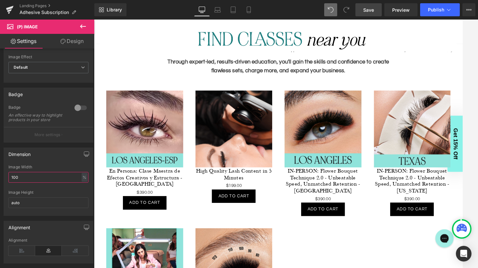
type input "100"
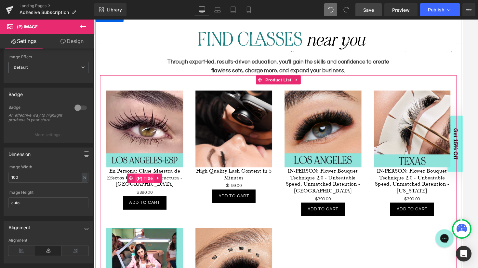
click at [150, 189] on span "(P) Title" at bounding box center [148, 189] width 21 height 10
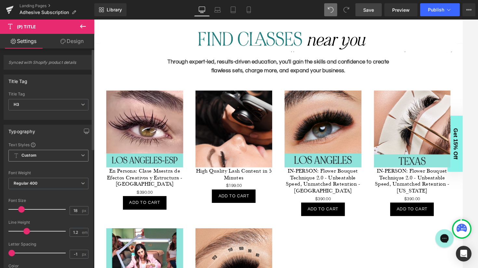
click at [77, 154] on span "Custom Setup Global Style" at bounding box center [48, 156] width 80 height 12
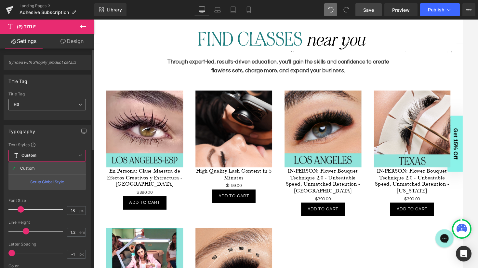
click at [82, 104] on icon at bounding box center [80, 105] width 4 height 4
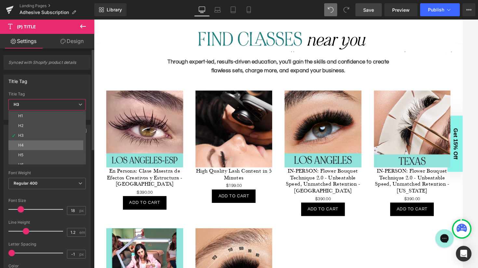
scroll to position [15, 0]
click at [48, 159] on li "Paragraph" at bounding box center [48, 160] width 80 height 10
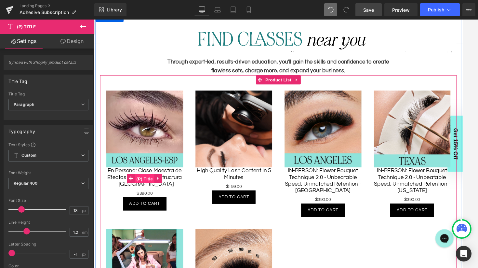
click at [150, 189] on span "(P) Title" at bounding box center [148, 190] width 21 height 10
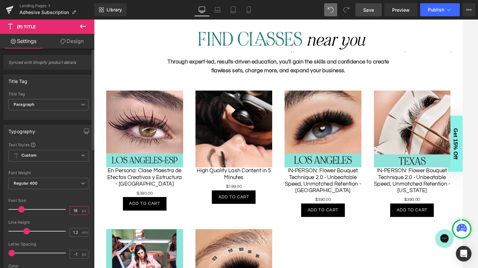
click at [75, 209] on input "18" at bounding box center [75, 210] width 11 height 8
type input "16"
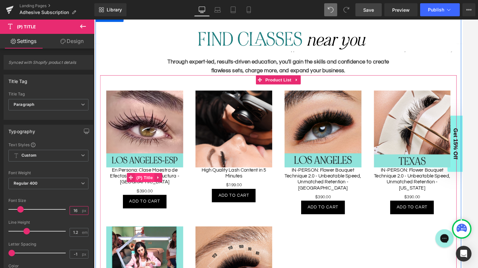
click at [151, 185] on span "(P) Title" at bounding box center [148, 188] width 21 height 10
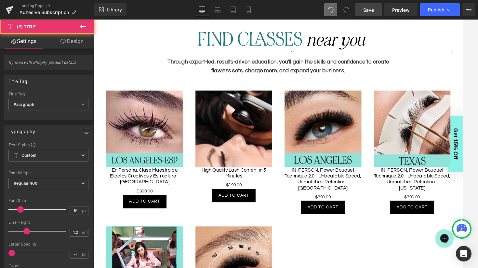
click at [72, 40] on link "Design" at bounding box center [71, 41] width 47 height 15
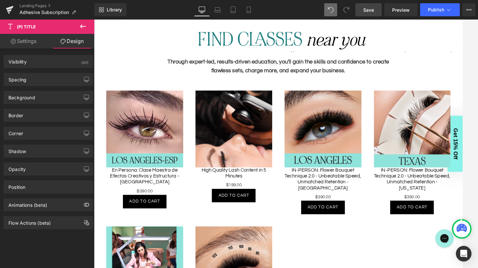
type input "0"
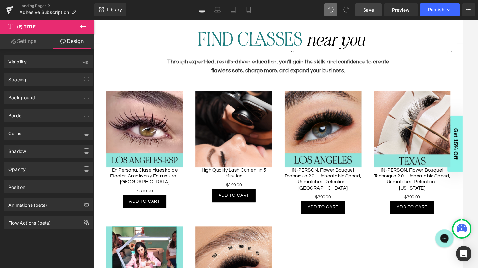
type input "0"
click at [40, 77] on div "Spacing" at bounding box center [48, 79] width 89 height 12
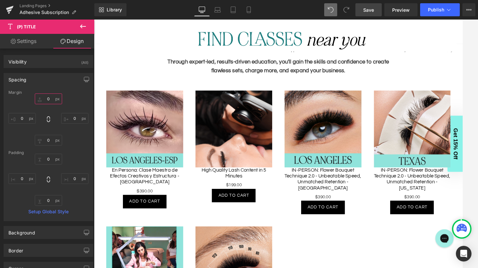
click at [49, 96] on input "0" at bounding box center [48, 98] width 27 height 11
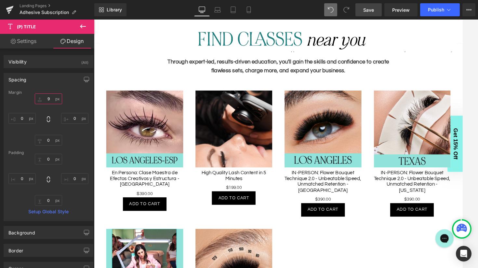
type input "10"
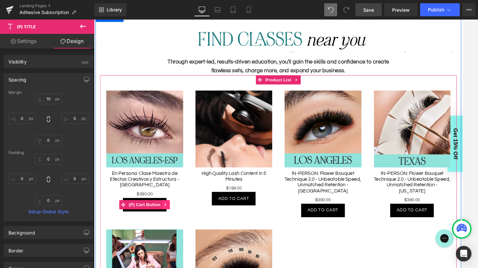
click at [171, 216] on icon at bounding box center [171, 216] width 5 height 5
click at [177, 216] on icon at bounding box center [175, 217] width 5 height 5
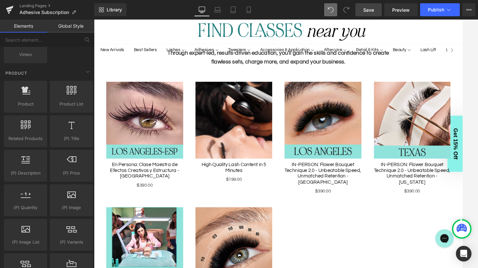
scroll to position [255, 0]
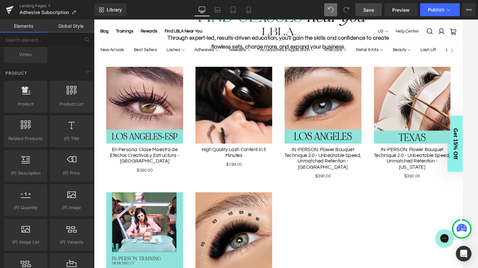
click at [369, 10] on span "Save" at bounding box center [368, 10] width 11 height 7
click at [249, 11] on icon at bounding box center [249, 10] width 7 height 7
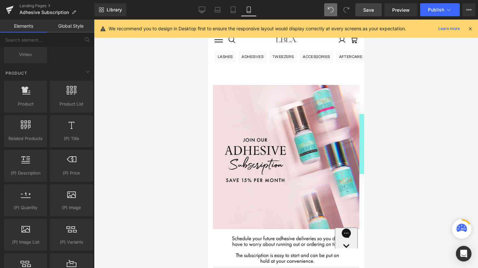
scroll to position [12, 0]
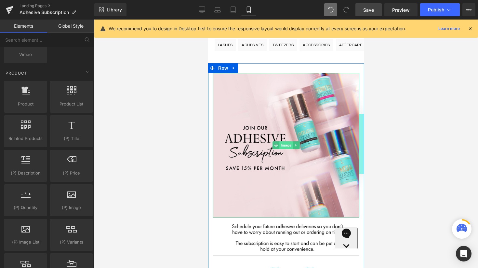
click at [288, 145] on span "Image" at bounding box center [286, 145] width 14 height 8
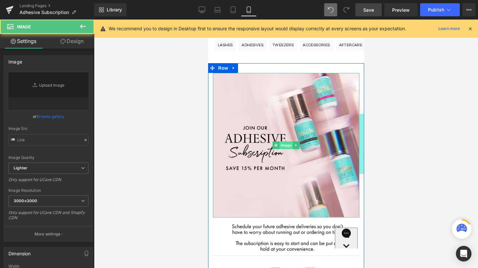
type input "[URL][DOMAIN_NAME]"
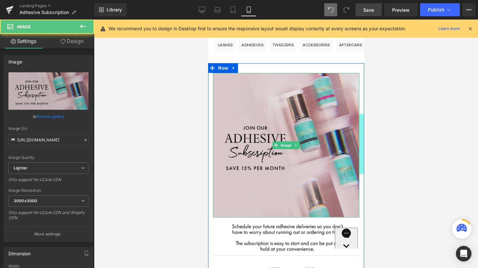
click at [300, 145] on img at bounding box center [286, 145] width 146 height 144
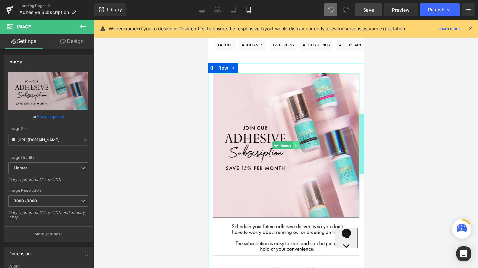
click at [297, 145] on icon at bounding box center [297, 145] width 4 height 4
click at [300, 144] on icon at bounding box center [300, 146] width 4 height 4
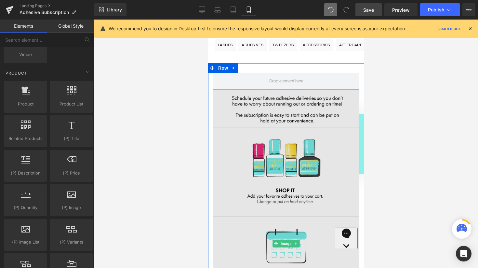
click at [284, 112] on img at bounding box center [286, 243] width 146 height 309
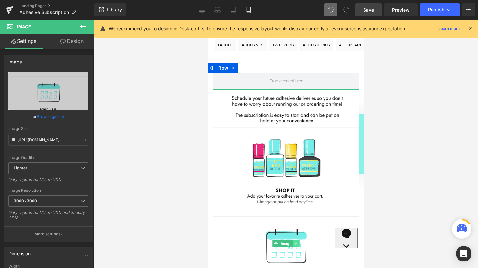
click at [295, 245] on link at bounding box center [296, 244] width 7 height 8
click at [301, 244] on icon at bounding box center [300, 244] width 4 height 4
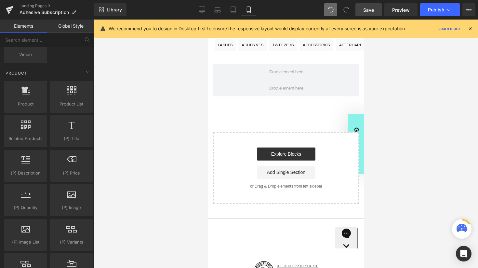
scroll to position [0, 0]
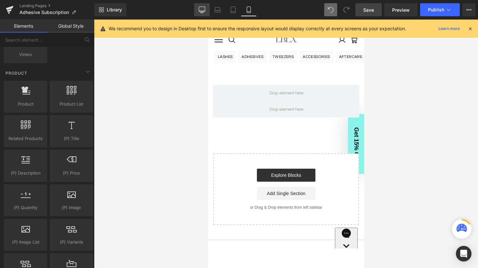
click at [204, 8] on icon at bounding box center [202, 10] width 7 height 7
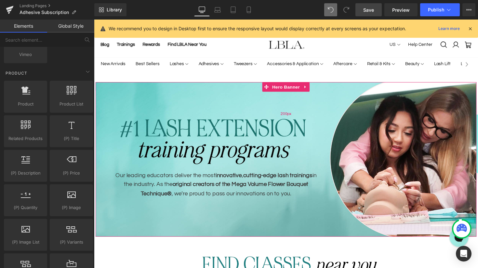
click at [164, 110] on div "200px" at bounding box center [291, 116] width 391 height 65
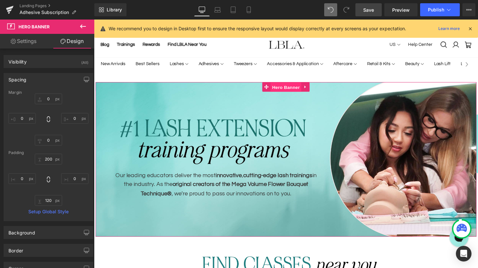
click at [289, 90] on span "Hero Banner" at bounding box center [291, 89] width 32 height 10
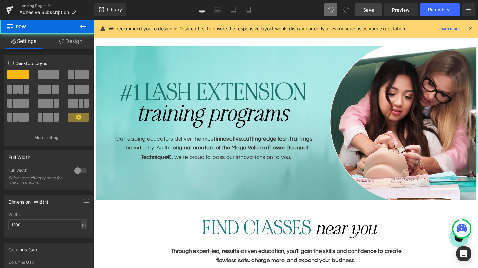
scroll to position [38, 0]
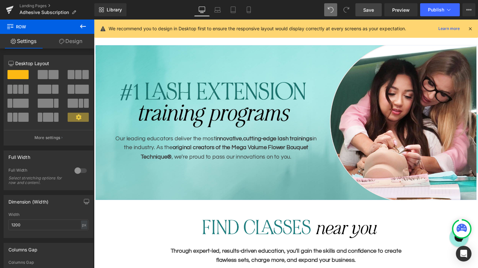
click at [71, 45] on link "Design" at bounding box center [70, 41] width 47 height 15
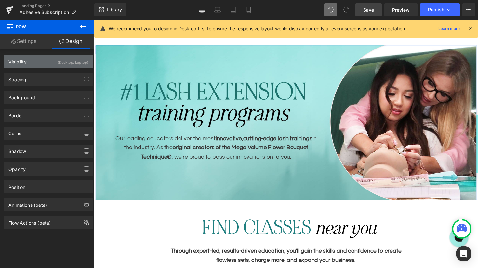
click at [46, 63] on div "Visibility (Desktop, Laptop)" at bounding box center [48, 61] width 89 height 12
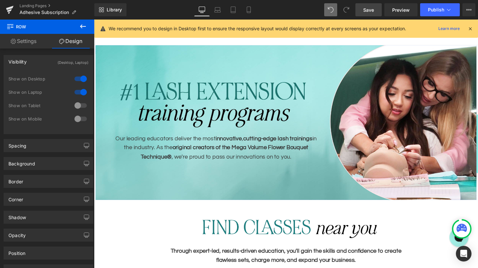
click at [76, 107] on div at bounding box center [81, 105] width 16 height 10
click at [77, 118] on div at bounding box center [81, 119] width 16 height 10
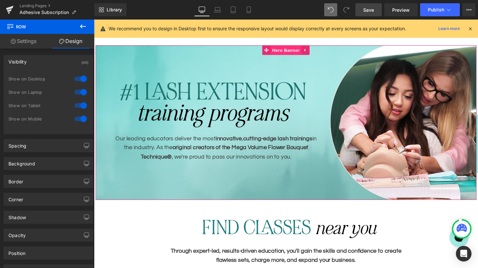
click at [293, 49] on span "Hero Banner" at bounding box center [291, 51] width 32 height 10
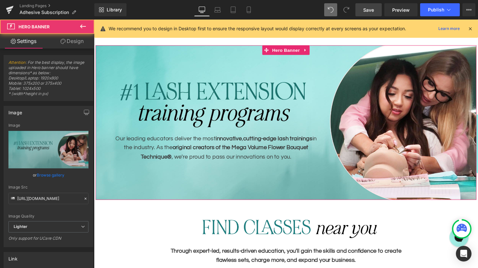
click at [66, 44] on link "Design" at bounding box center [71, 41] width 47 height 15
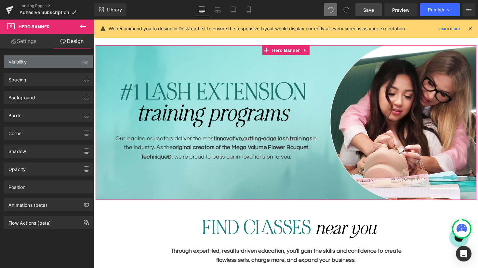
click at [46, 65] on div "Visibility (All)" at bounding box center [48, 61] width 89 height 12
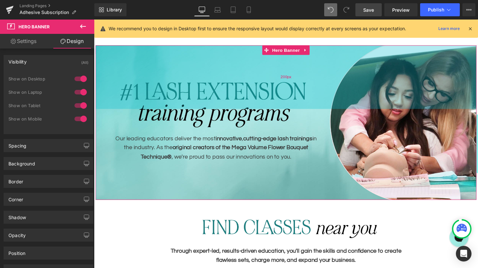
click at [256, 81] on div "200px" at bounding box center [291, 78] width 391 height 65
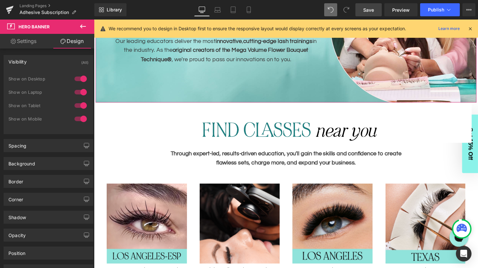
scroll to position [162, 0]
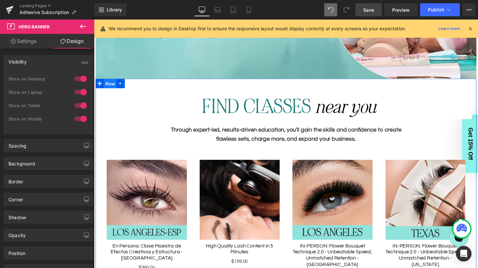
click at [106, 85] on span "Row" at bounding box center [110, 85] width 13 height 10
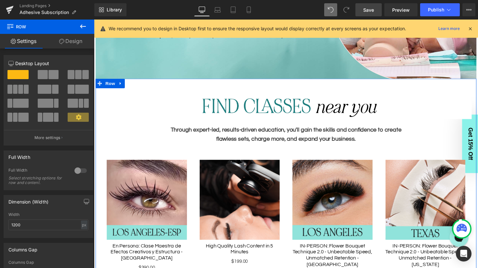
click at [71, 39] on link "Design" at bounding box center [70, 41] width 47 height 15
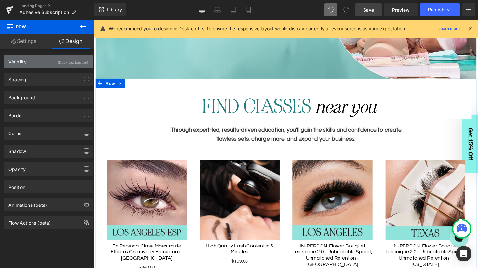
click at [51, 63] on div "Visibility (Desktop, Laptop)" at bounding box center [48, 61] width 89 height 12
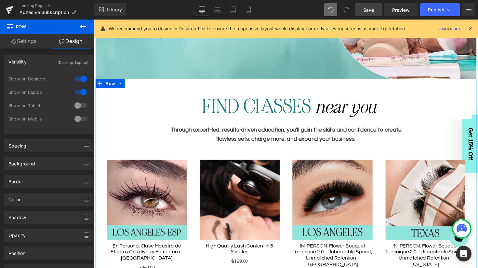
click at [80, 106] on div at bounding box center [81, 105] width 16 height 10
click at [78, 122] on div at bounding box center [81, 119] width 16 height 10
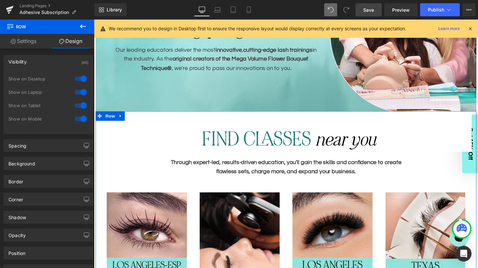
scroll to position [92, 0]
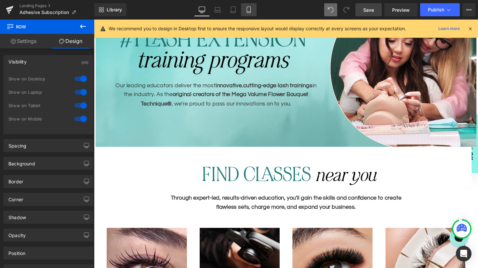
click at [248, 11] on icon at bounding box center [249, 10] width 7 height 7
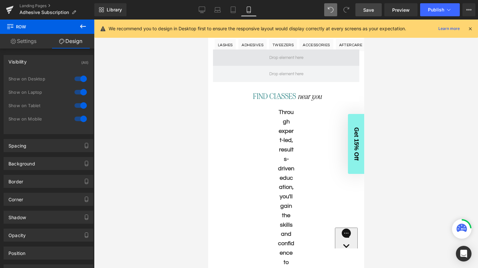
scroll to position [1824, 0]
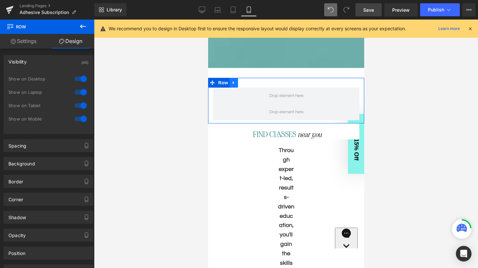
click at [235, 82] on icon at bounding box center [233, 82] width 5 height 5
click at [252, 81] on icon at bounding box center [250, 82] width 5 height 5
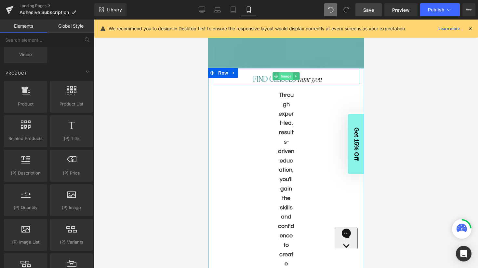
click at [286, 76] on span "Image" at bounding box center [286, 76] width 14 height 8
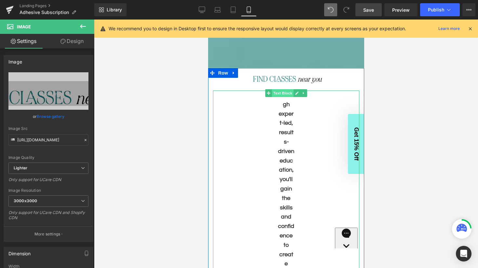
click at [285, 92] on span "Text Block" at bounding box center [282, 93] width 21 height 8
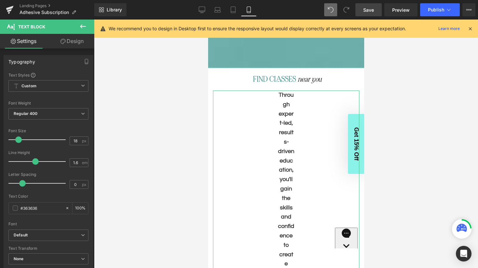
click at [71, 45] on link "Design" at bounding box center [71, 41] width 47 height 15
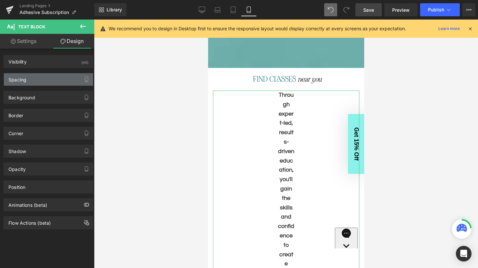
type input "20"
type input "0"
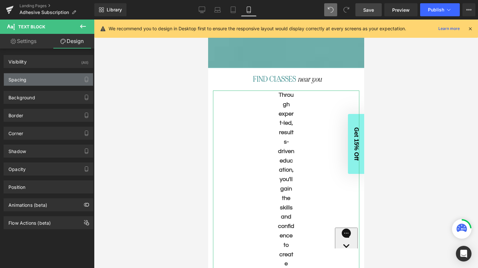
type input "200"
type input "0"
click at [47, 78] on div "Spacing" at bounding box center [48, 79] width 89 height 12
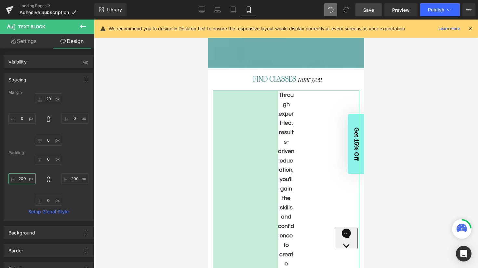
click at [23, 178] on input "200" at bounding box center [21, 178] width 27 height 11
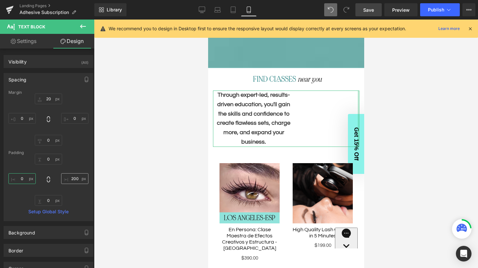
type input "0"
click at [74, 178] on input "200" at bounding box center [74, 178] width 27 height 11
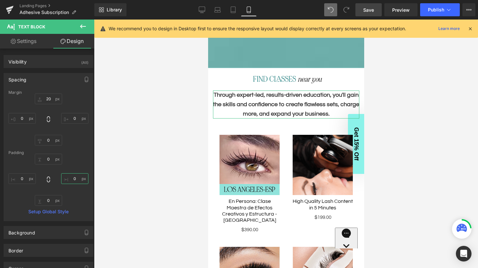
type input "0"
click at [28, 42] on link "Settings" at bounding box center [23, 41] width 47 height 15
type input "100"
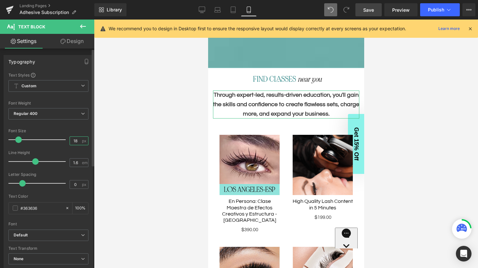
click at [74, 139] on input "18" at bounding box center [75, 141] width 11 height 8
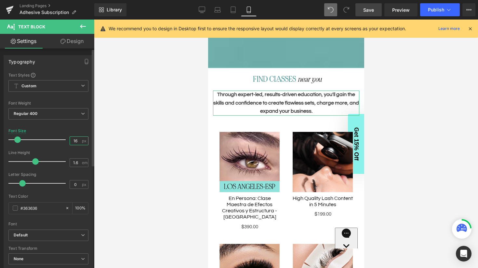
type input "15"
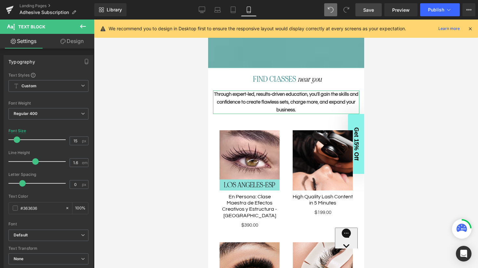
click at [63, 40] on icon at bounding box center [63, 41] width 5 height 5
type input "20"
type input "0"
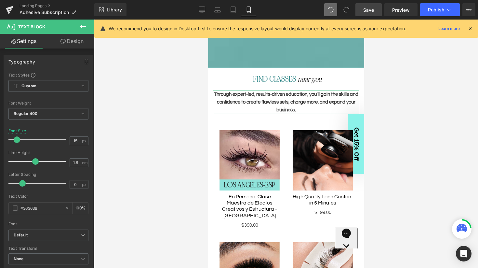
type input "0"
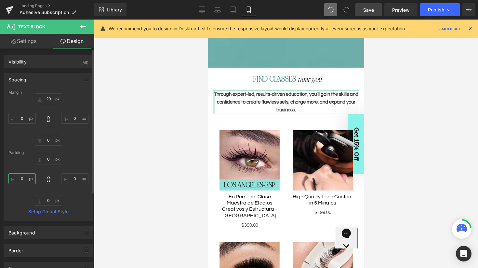
click at [23, 177] on input "0" at bounding box center [21, 178] width 27 height 11
type input "20"
click at [72, 179] on input "0" at bounding box center [74, 178] width 27 height 11
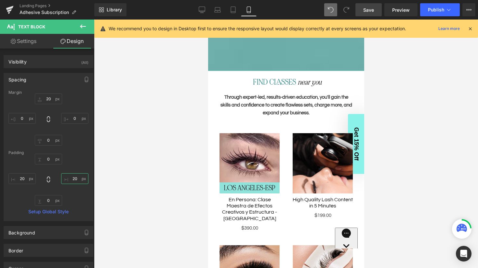
scroll to position [1830, 0]
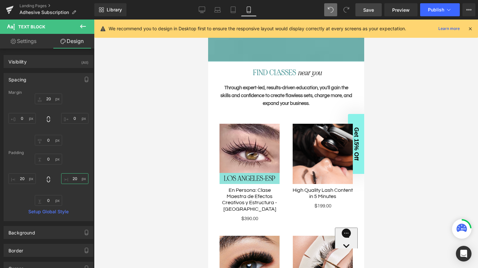
type input "20"
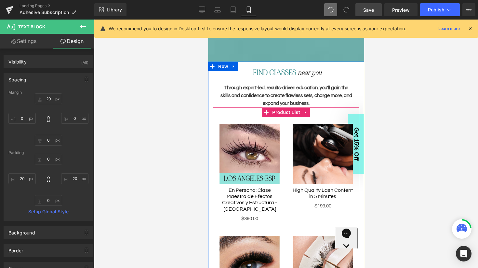
click at [266, 121] on div "Sale Off (P) Image En Persona: Clase Maestra de Efectos Creativos y Estructura …" at bounding box center [249, 173] width 73 height 112
click at [279, 113] on span "Product List" at bounding box center [285, 112] width 31 height 10
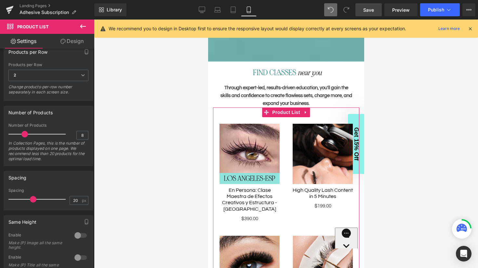
scroll to position [121, 0]
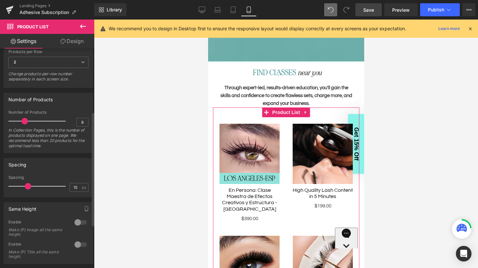
type input "14"
drag, startPoint x: 32, startPoint y: 185, endPoint x: 25, endPoint y: 185, distance: 6.5
click at [25, 185] on span at bounding box center [26, 186] width 7 height 7
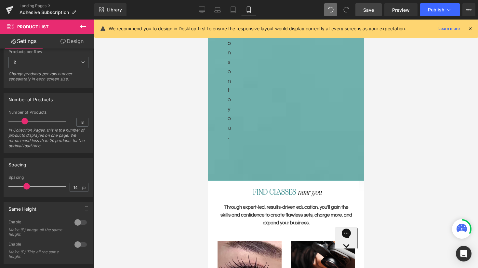
scroll to position [1707, 0]
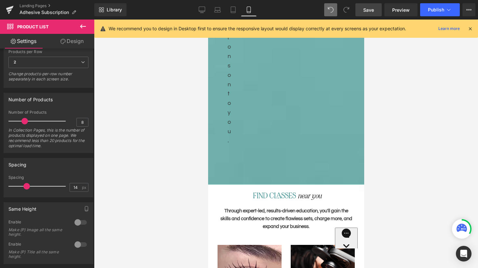
click at [370, 7] on span "Save" at bounding box center [368, 10] width 11 height 7
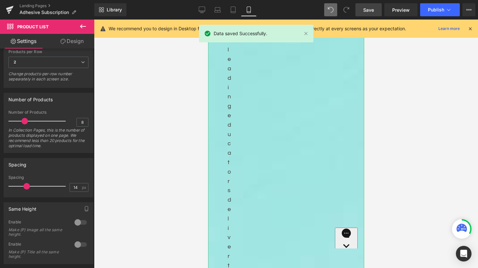
scroll to position [0, 0]
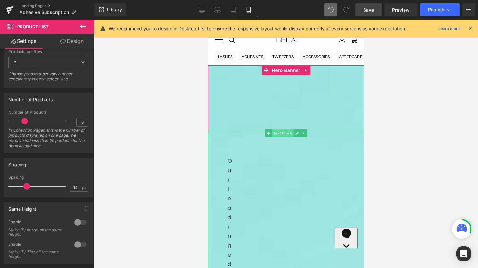
click at [283, 132] on span "Text Block" at bounding box center [282, 133] width 21 height 8
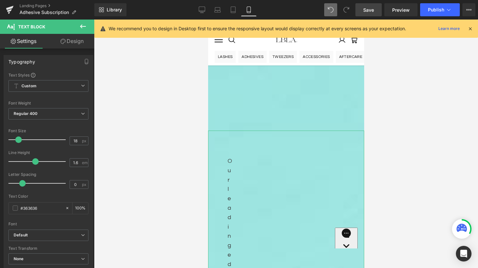
click at [74, 39] on link "Design" at bounding box center [71, 41] width 47 height 15
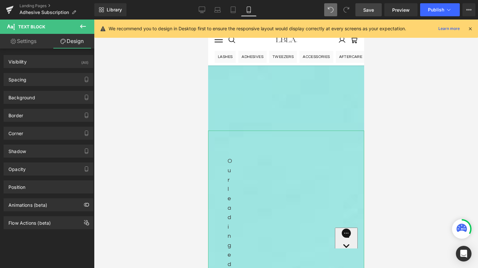
type input "0"
type input "80"
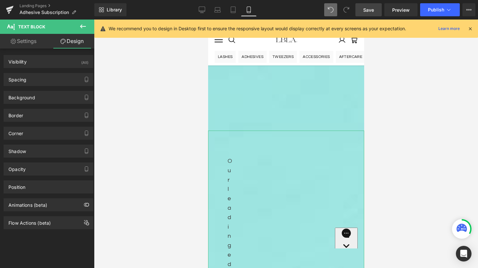
type input "500"
type input "0"
type input "60"
click at [40, 80] on div "Spacing" at bounding box center [48, 79] width 89 height 12
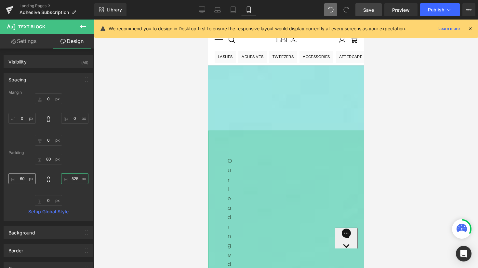
type input "525"
drag, startPoint x: 24, startPoint y: 178, endPoint x: 16, endPoint y: 177, distance: 8.6
click at [16, 178] on input "60" at bounding box center [21, 178] width 27 height 11
type input "20"
drag, startPoint x: 75, startPoint y: 177, endPoint x: 63, endPoint y: 177, distance: 12.4
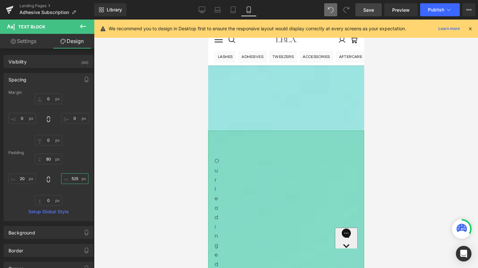
click at [63, 177] on input "525" at bounding box center [74, 178] width 27 height 11
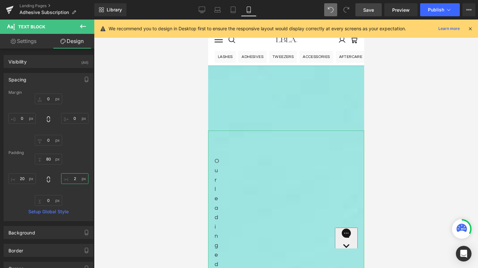
type input "20"
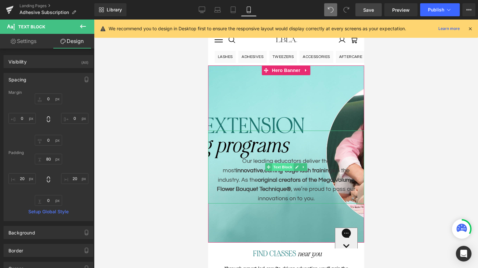
click at [285, 167] on span "Text Block" at bounding box center [282, 167] width 21 height 8
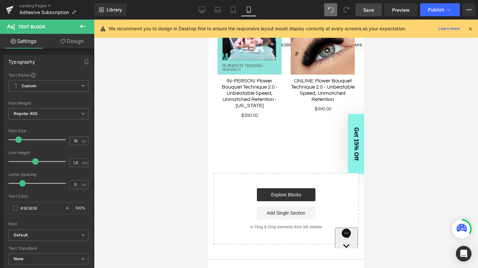
scroll to position [524, 0]
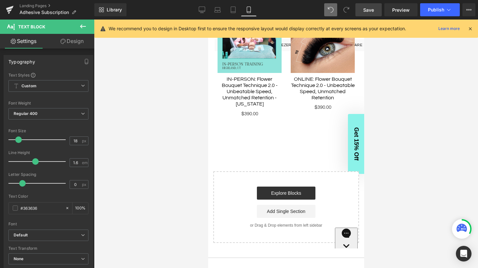
click at [364, 10] on span "Save" at bounding box center [368, 10] width 11 height 7
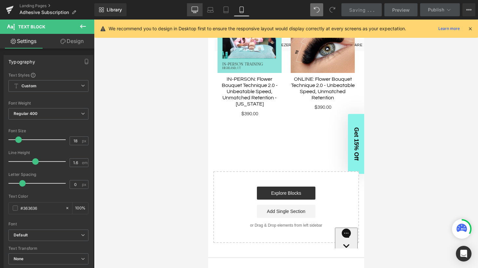
click at [195, 9] on icon at bounding box center [195, 10] width 7 height 7
type input "100"
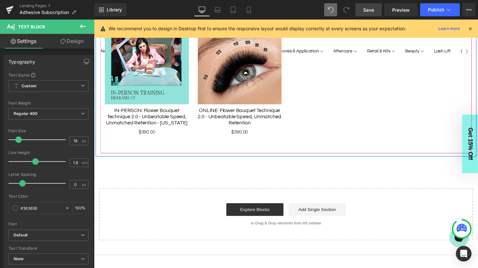
scroll to position [482, 0]
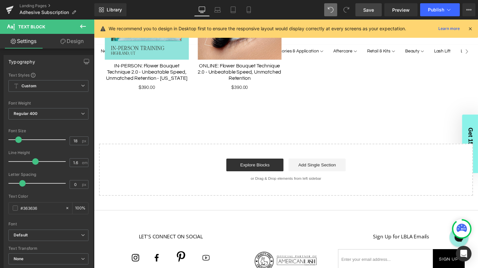
click at [86, 25] on icon at bounding box center [83, 26] width 8 height 8
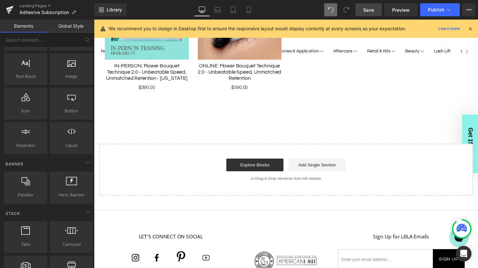
scroll to position [0, 0]
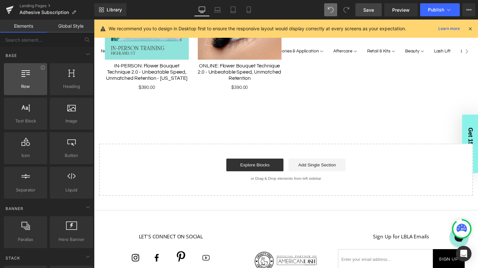
click at [32, 84] on span "Row" at bounding box center [25, 86] width 39 height 7
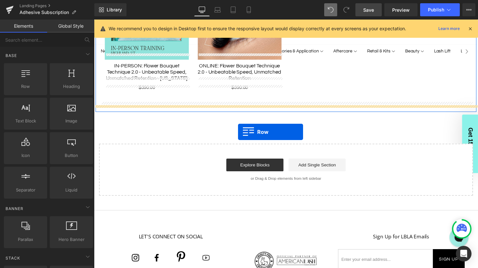
drag, startPoint x: 121, startPoint y: 101, endPoint x: 242, endPoint y: 135, distance: 125.6
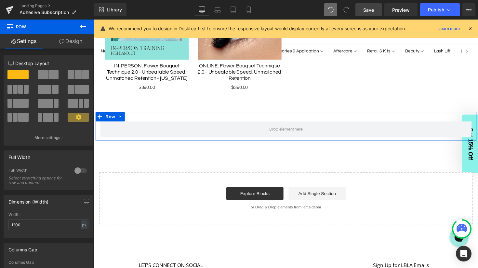
click at [15, 90] on span at bounding box center [15, 89] width 5 height 9
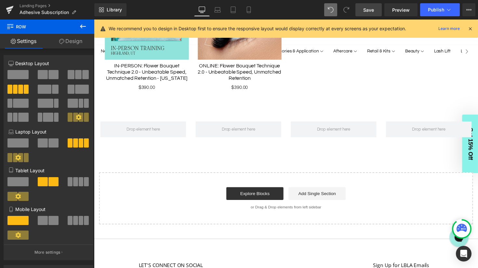
click at [81, 25] on icon at bounding box center [83, 26] width 6 height 4
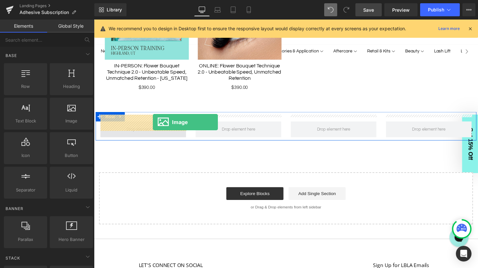
drag, startPoint x: 160, startPoint y: 129, endPoint x: 154, endPoint y: 125, distance: 7.2
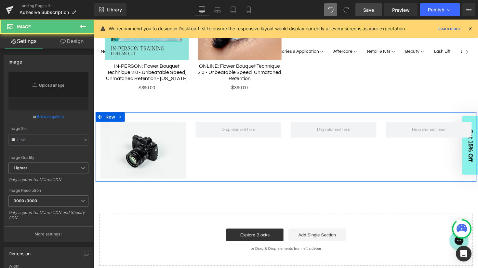
type input "//[DOMAIN_NAME][URL]"
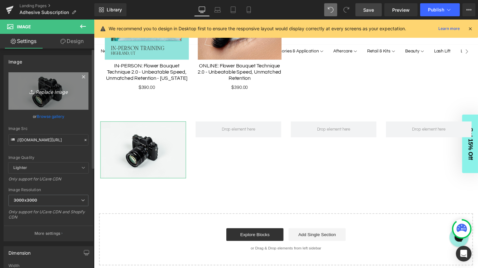
click at [48, 84] on link "Replace Image" at bounding box center [48, 90] width 80 height 37
type input "C:\fakepath\training-10.png"
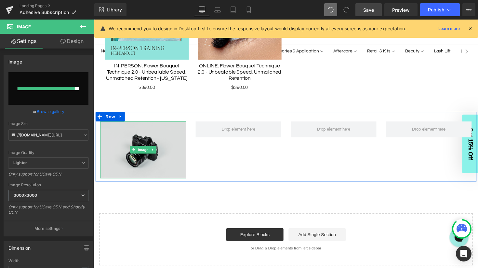
type input "[URL][DOMAIN_NAME]"
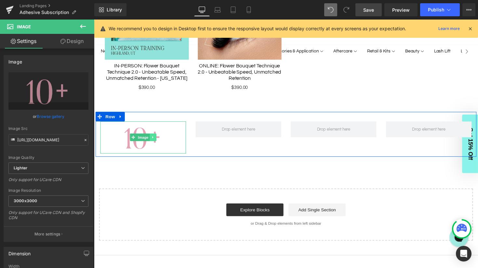
click at [154, 139] on icon at bounding box center [154, 140] width 1 height 2
click at [152, 139] on icon at bounding box center [151, 141] width 4 height 4
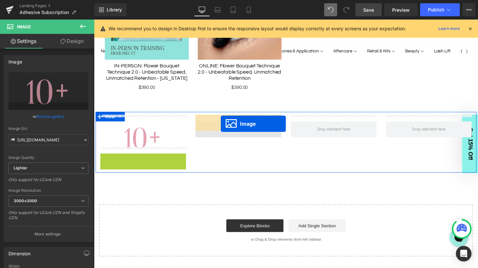
drag, startPoint x: 135, startPoint y: 164, endPoint x: 224, endPoint y: 125, distance: 97.3
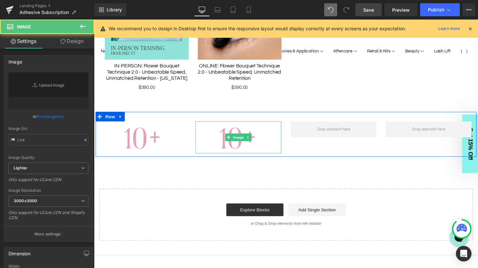
type input "[URL][DOMAIN_NAME]"
click at [225, 137] on img at bounding box center [242, 140] width 88 height 33
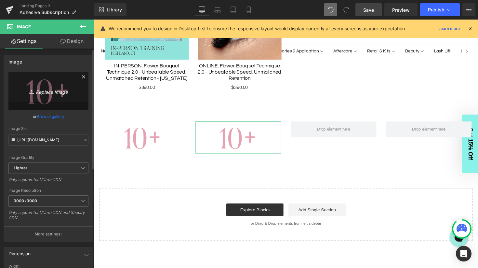
click at [46, 93] on icon "Replace Image" at bounding box center [48, 91] width 52 height 8
type input "C:\fakepath\training-20k.png"
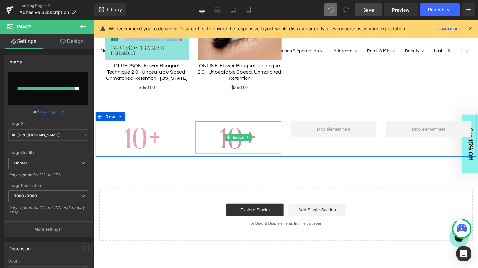
type input "[URL][DOMAIN_NAME]"
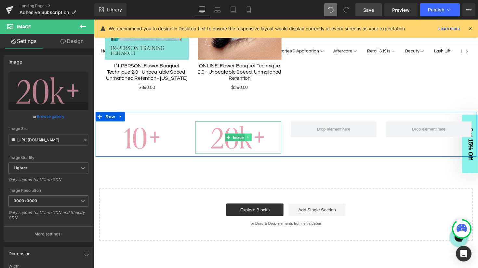
click at [252, 138] on icon at bounding box center [253, 140] width 4 height 4
click at [247, 136] on link at bounding box center [248, 140] width 7 height 8
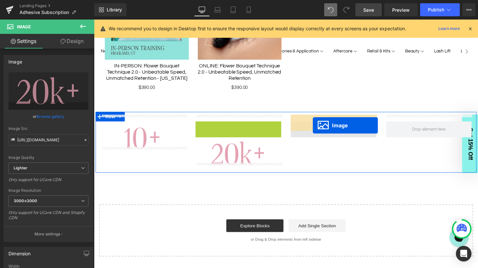
drag, startPoint x: 221, startPoint y: 136, endPoint x: 319, endPoint y: 128, distance: 97.6
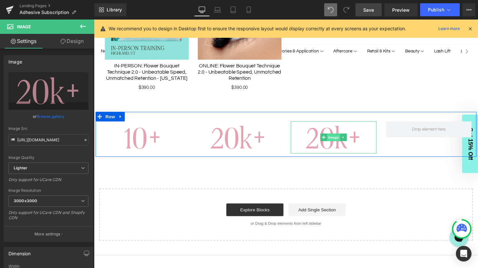
click at [342, 137] on span "Image" at bounding box center [340, 141] width 14 height 8
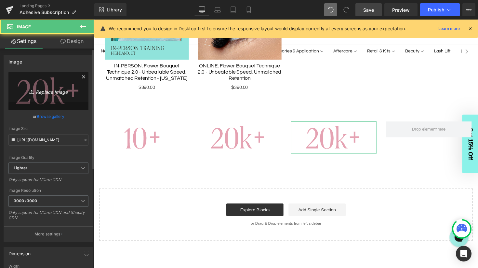
click at [48, 90] on icon "Replace Image" at bounding box center [48, 91] width 52 height 8
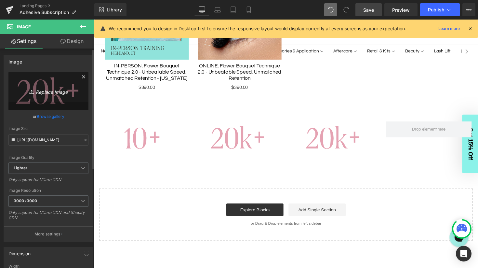
type input "C:\fakepath\training-star.png"
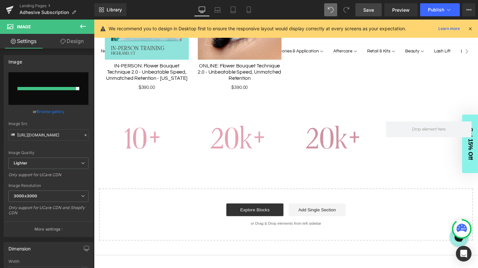
type input "[URL][DOMAIN_NAME]"
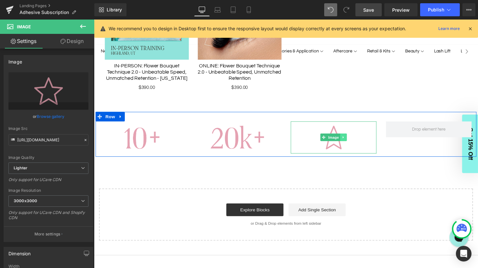
click at [350, 138] on icon at bounding box center [350, 140] width 4 height 4
click at [347, 139] on icon at bounding box center [347, 141] width 4 height 4
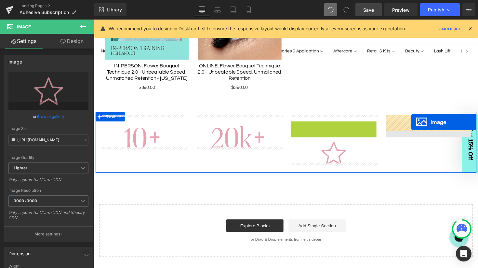
drag, startPoint x: 321, startPoint y: 132, endPoint x: 419, endPoint y: 125, distance: 98.9
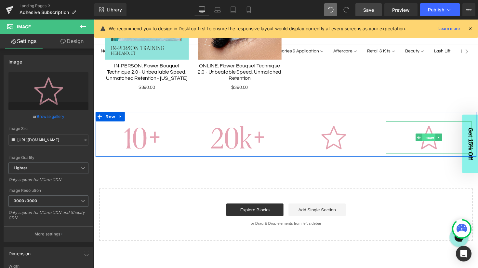
click at [436, 136] on span "Image" at bounding box center [438, 140] width 14 height 8
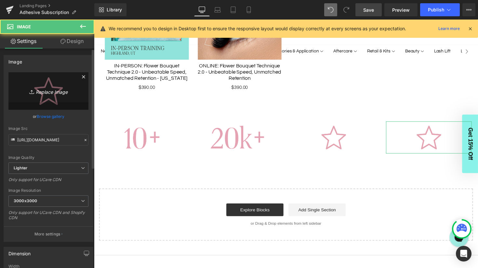
click at [46, 92] on icon "Replace Image" at bounding box center [48, 91] width 52 height 8
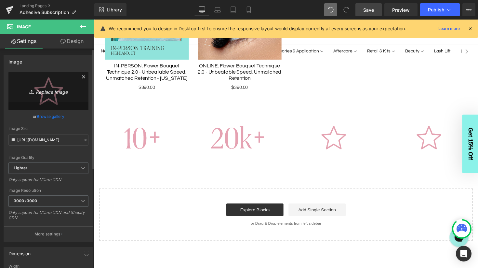
type input "C:\fakepath\training-tweezers.png"
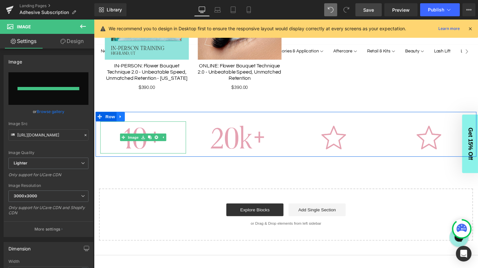
type input "[URL][DOMAIN_NAME]"
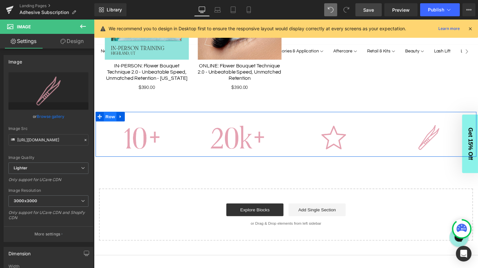
click at [110, 114] on span "Row" at bounding box center [110, 119] width 13 height 10
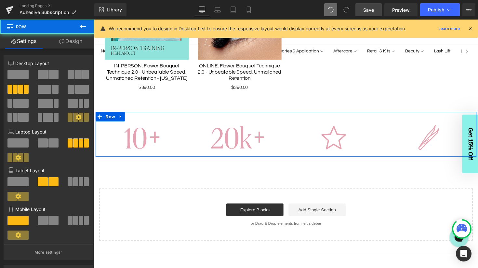
click at [70, 40] on link "Design" at bounding box center [70, 41] width 47 height 15
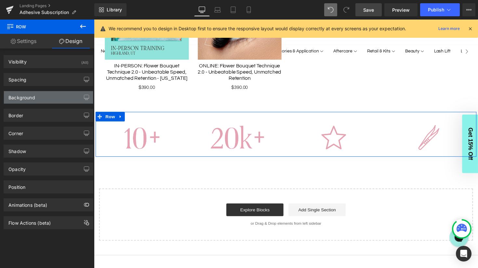
type input "transparent"
type input "0"
click at [36, 95] on div "Background" at bounding box center [48, 97] width 89 height 12
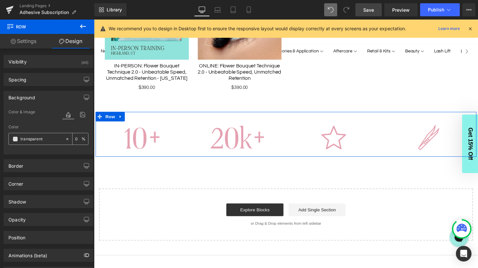
click at [38, 140] on input "transparent" at bounding box center [42, 138] width 42 height 7
paste input "fce9ea"
type input "#fce9ea"
type input "100"
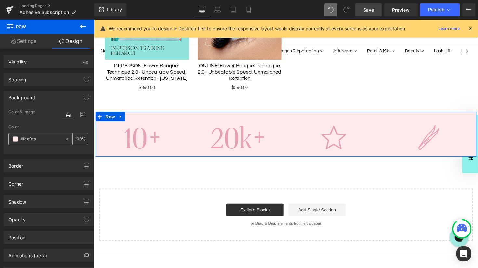
type input "#fce9ea"
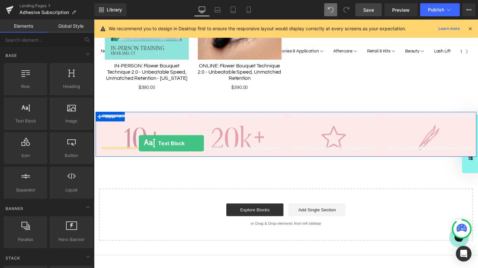
drag, startPoint x: 122, startPoint y: 137, endPoint x: 140, endPoint y: 146, distance: 20.5
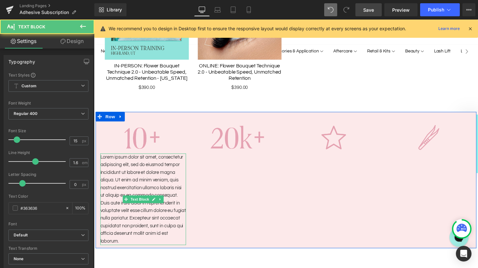
click at [145, 172] on p "Lorem ipsum dolor sit amet, consectetur adipiscing elit, sed do eiusmod tempor …" at bounding box center [145, 204] width 88 height 94
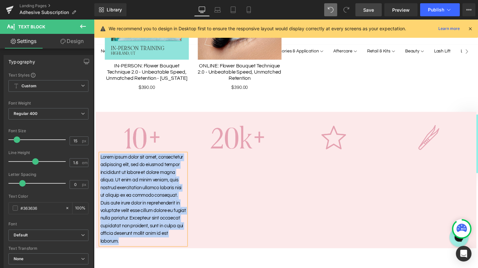
paste div
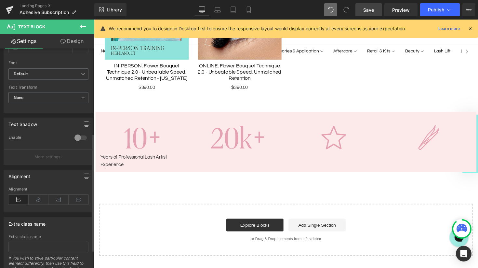
scroll to position [162, 0]
click at [39, 198] on icon at bounding box center [39, 199] width 20 height 10
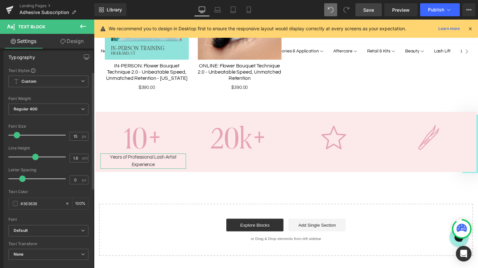
scroll to position [0, 0]
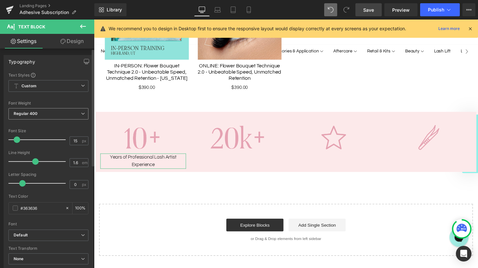
click at [66, 110] on span "Regular 400" at bounding box center [48, 113] width 80 height 11
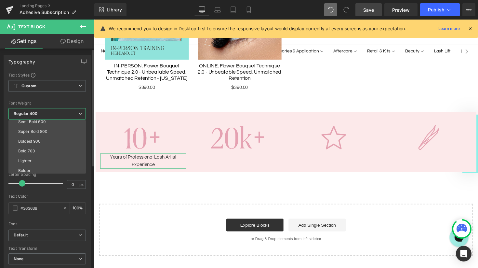
scroll to position [53, 0]
click at [41, 150] on li "Bold 700" at bounding box center [48, 150] width 80 height 10
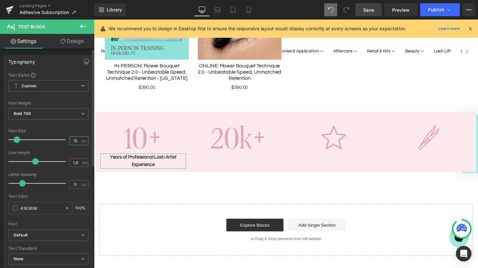
click at [75, 142] on input "15" at bounding box center [75, 141] width 11 height 8
type input "18"
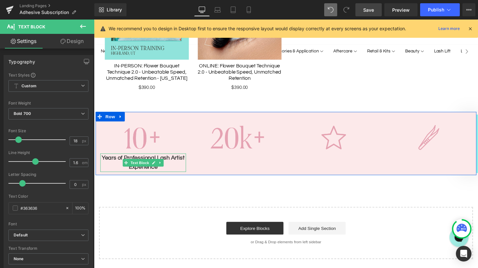
click at [157, 157] on p "Years of ProfessionalLash Artist Experience" at bounding box center [145, 166] width 88 height 19
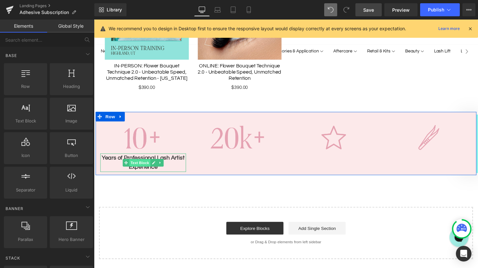
click at [146, 163] on span "Text Block" at bounding box center [140, 167] width 21 height 8
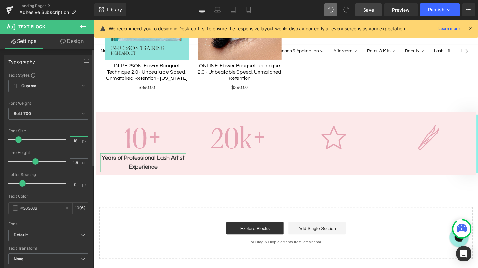
click at [76, 142] on input "18" at bounding box center [75, 141] width 11 height 8
type input "20"
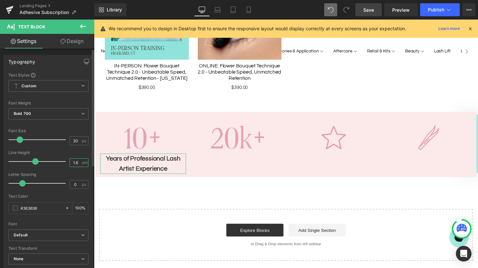
click at [76, 163] on input "1.6" at bounding box center [75, 162] width 11 height 8
click at [53, 152] on div "Line Height" at bounding box center [48, 152] width 80 height 5
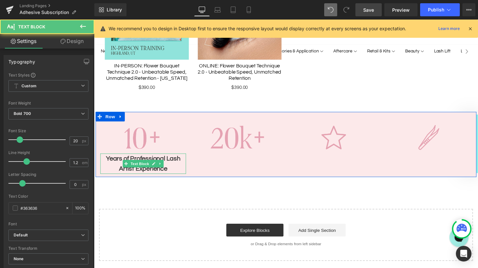
click at [169, 166] on p "Years of ProfessionalLash Artist Experience" at bounding box center [145, 167] width 88 height 21
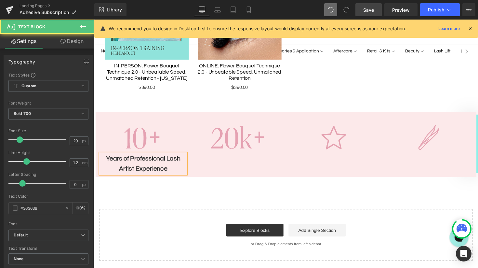
click at [169, 166] on p "Years of ProfessionalLash Artist Experience" at bounding box center [145, 167] width 88 height 21
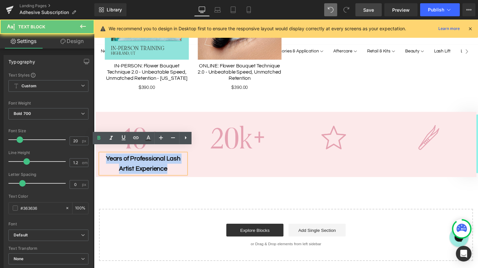
click at [169, 166] on p "Years of ProfessionalLash Artist Experience" at bounding box center [145, 167] width 88 height 21
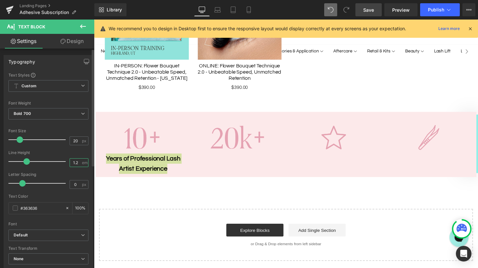
click at [76, 162] on input "1.2" at bounding box center [75, 162] width 11 height 8
click at [35, 169] on div at bounding box center [48, 170] width 80 height 4
type input "0.6"
drag, startPoint x: 24, startPoint y: 160, endPoint x: 16, endPoint y: 161, distance: 8.5
click at [16, 161] on span at bounding box center [16, 161] width 7 height 7
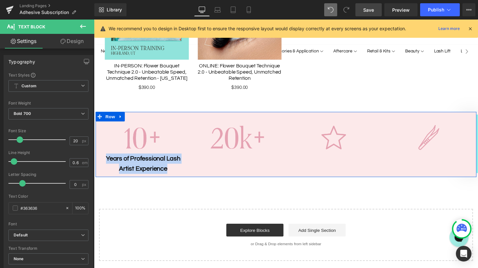
click at [223, 154] on div "Image Years of ProfessionalLash Artist Experience Text Block Image Image Image…" at bounding box center [291, 147] width 391 height 67
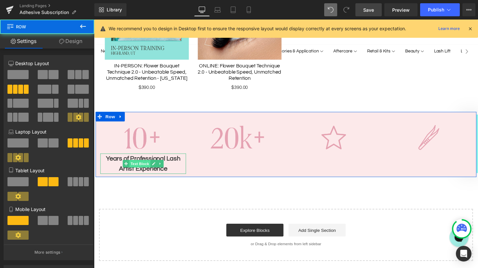
click at [149, 157] on div "Years of ProfessionalLash Artist Experience Text Block" at bounding box center [145, 167] width 88 height 21
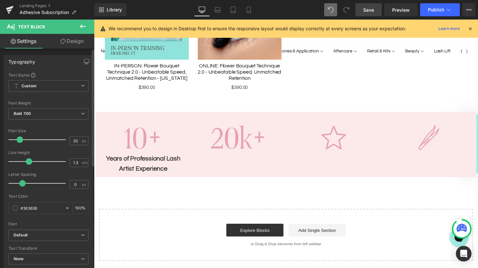
type input "1.2"
drag, startPoint x: 13, startPoint y: 159, endPoint x: 26, endPoint y: 159, distance: 12.7
click at [26, 159] on span at bounding box center [26, 161] width 7 height 7
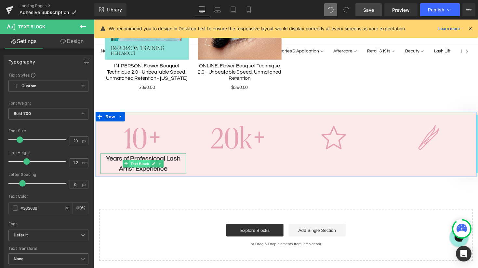
click at [143, 164] on span "Text Block" at bounding box center [140, 168] width 21 height 8
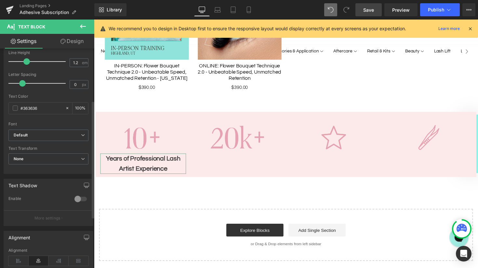
scroll to position [105, 0]
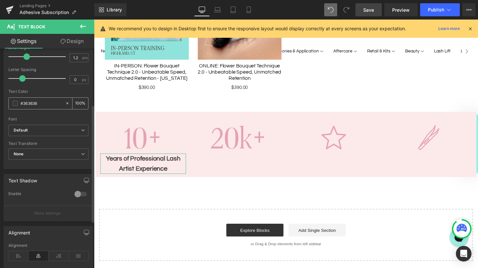
click at [34, 104] on input "#363636" at bounding box center [42, 103] width 42 height 7
paste input "1d7e7f"
type input "#1d7e7f"
click at [45, 91] on div "Text Color" at bounding box center [48, 91] width 80 height 5
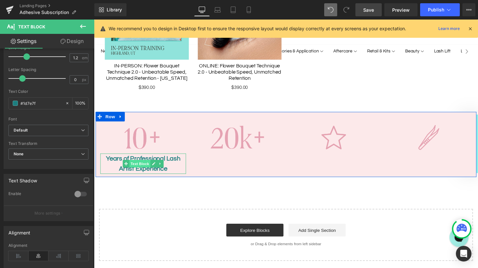
click at [142, 163] on span "Text Block" at bounding box center [140, 167] width 21 height 8
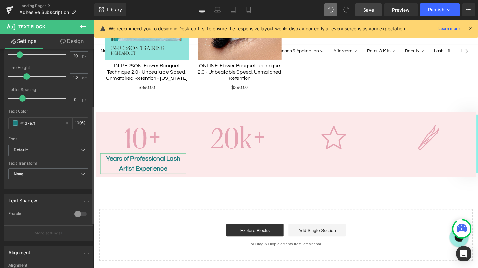
scroll to position [0, 0]
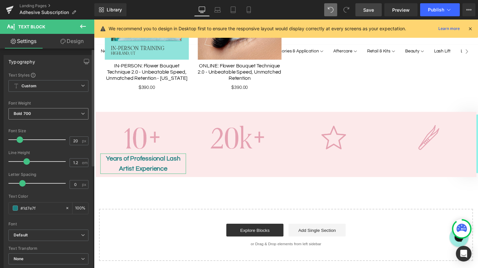
click at [60, 116] on span "Bold 700" at bounding box center [48, 113] width 80 height 11
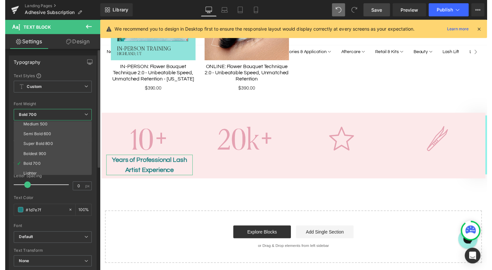
scroll to position [44, 0]
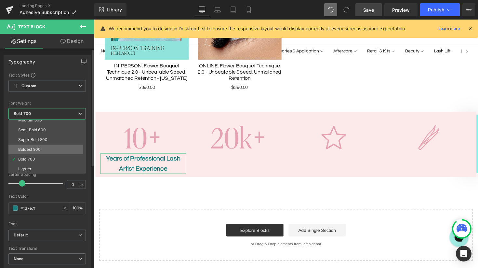
click at [47, 148] on li "Boldest 900" at bounding box center [48, 149] width 80 height 10
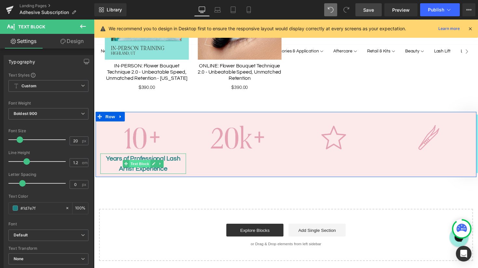
click at [137, 163] on span "Text Block" at bounding box center [140, 167] width 21 height 8
click at [158, 163] on link at bounding box center [155, 167] width 7 height 8
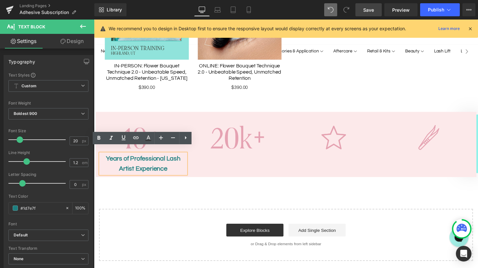
click at [108, 157] on p "Years of ProfessionalLash Artist Experience" at bounding box center [145, 167] width 88 height 21
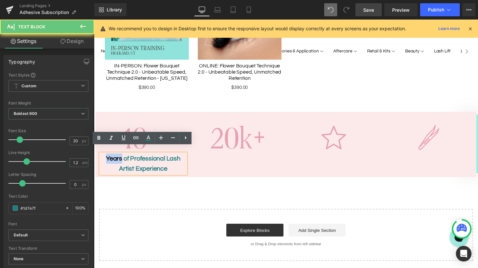
click at [108, 157] on p "Years of ProfessionalLash Artist Experience" at bounding box center [145, 167] width 88 height 21
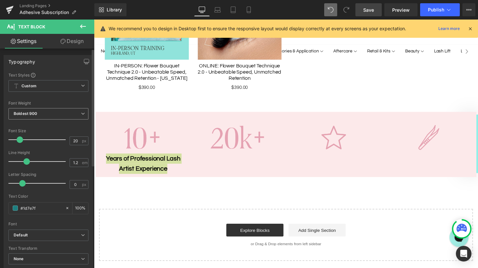
click at [81, 112] on icon at bounding box center [83, 114] width 4 height 4
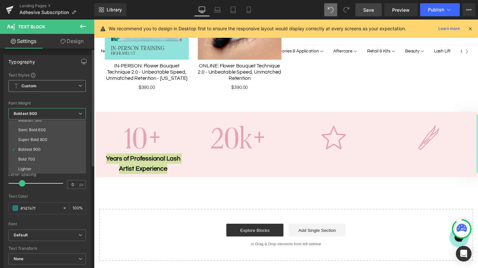
click at [78, 85] on icon at bounding box center [80, 86] width 4 height 4
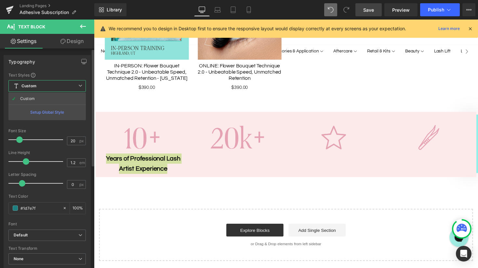
click at [79, 84] on icon at bounding box center [80, 86] width 4 height 4
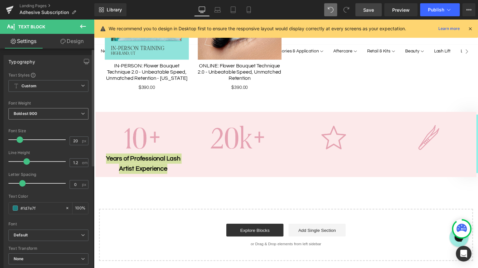
click at [85, 113] on span "Boldest 900" at bounding box center [48, 113] width 80 height 11
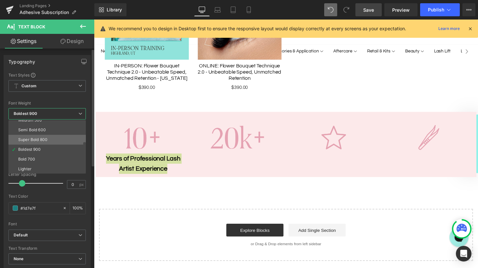
click at [50, 138] on li "Super Bold 800" at bounding box center [48, 140] width 80 height 10
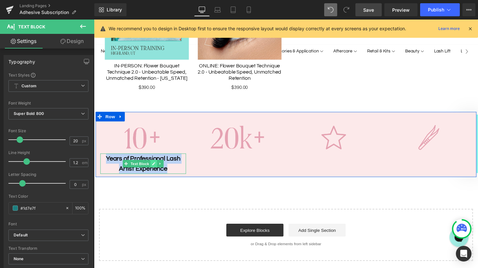
click at [154, 165] on icon at bounding box center [156, 167] width 4 height 4
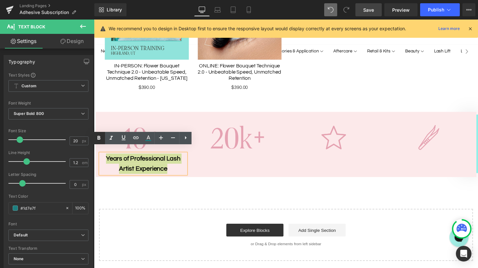
click at [100, 138] on icon at bounding box center [99, 138] width 3 height 4
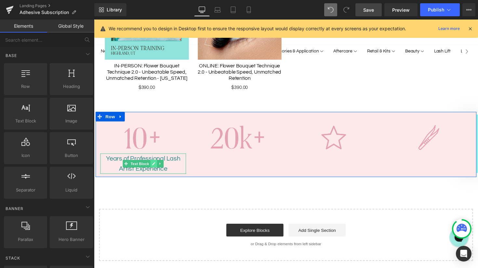
click at [154, 165] on icon at bounding box center [156, 167] width 4 height 4
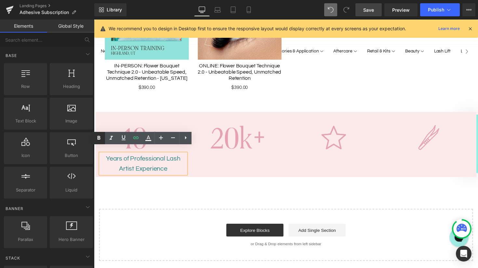
click at [101, 137] on icon at bounding box center [99, 138] width 8 height 8
click at [156, 160] on p "Years of Professional Lash Artist Experience" at bounding box center [145, 167] width 88 height 21
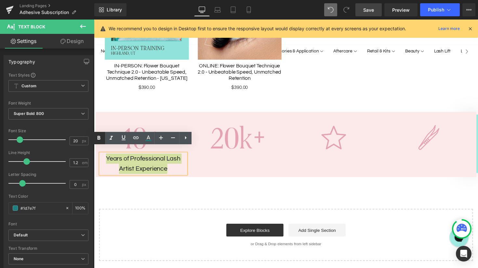
click at [100, 136] on icon at bounding box center [99, 138] width 8 height 8
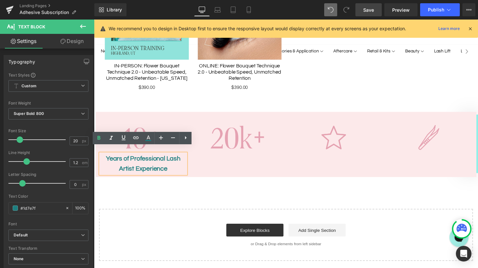
click at [197, 152] on div "Image Years of Professional Lash Artist Experience Text Block Image Image Image…" at bounding box center [291, 147] width 391 height 67
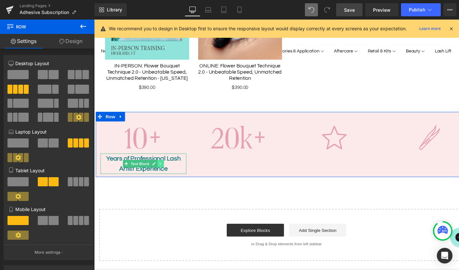
click at [160, 165] on icon at bounding box center [162, 167] width 4 height 4
click at [158, 165] on icon at bounding box center [159, 167] width 4 height 4
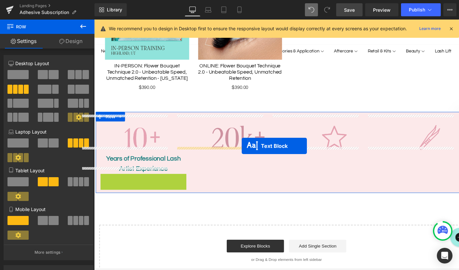
drag, startPoint x: 126, startPoint y: 181, endPoint x: 245, endPoint y: 149, distance: 122.9
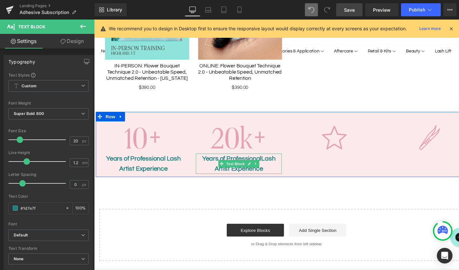
click at [214, 159] on p "Years of ProfessionalLash Artist Experience" at bounding box center [242, 167] width 88 height 21
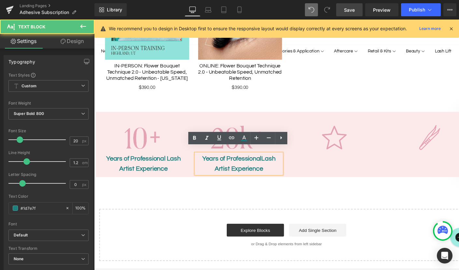
click at [249, 160] on p "Years of ProfessionalLash Artist Experience" at bounding box center [242, 167] width 88 height 21
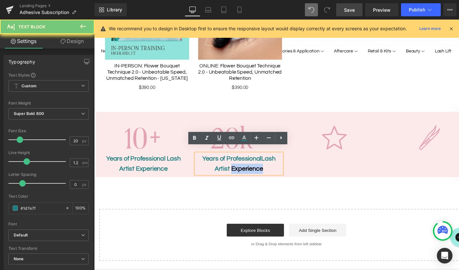
click at [249, 160] on p "Years of ProfessionalLash Artist Experience" at bounding box center [242, 167] width 88 height 21
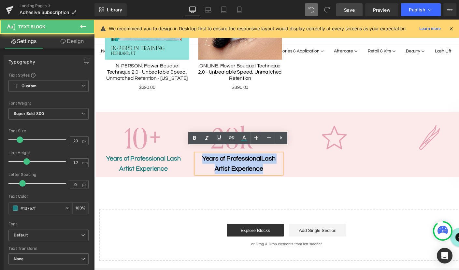
paste div
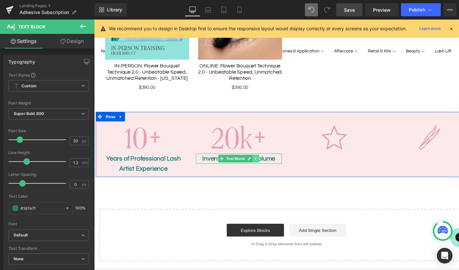
click at [262, 158] on link at bounding box center [259, 162] width 7 height 8
click at [256, 160] on icon at bounding box center [256, 162] width 4 height 4
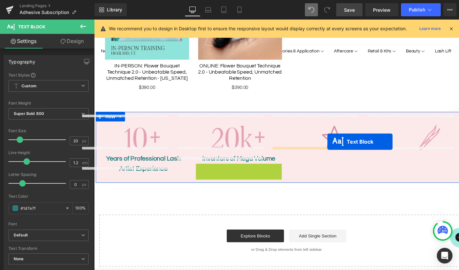
drag, startPoint x: 224, startPoint y: 164, endPoint x: 333, endPoint y: 144, distance: 110.8
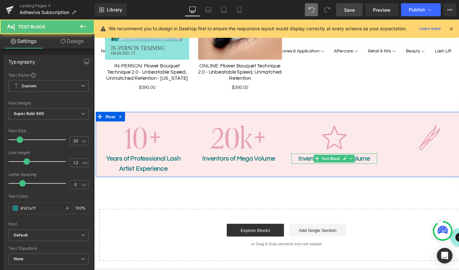
click at [313, 158] on p "Inventors ofMega Volume" at bounding box center [340, 162] width 88 height 10
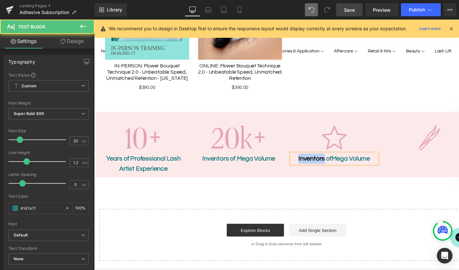
click at [313, 158] on p "Inventors ofMega Volume" at bounding box center [340, 162] width 88 height 10
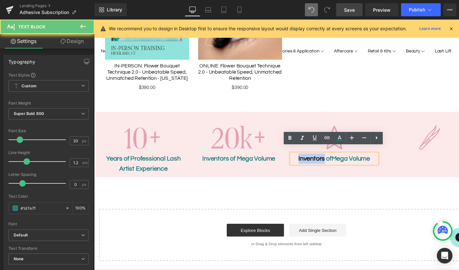
click at [315, 157] on p "Inventors ofMega Volume" at bounding box center [340, 162] width 88 height 10
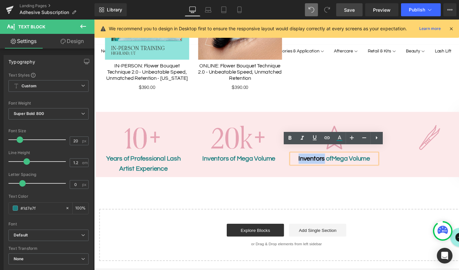
click at [315, 157] on p "Inventors ofMega Volume" at bounding box center [340, 162] width 88 height 10
paste div
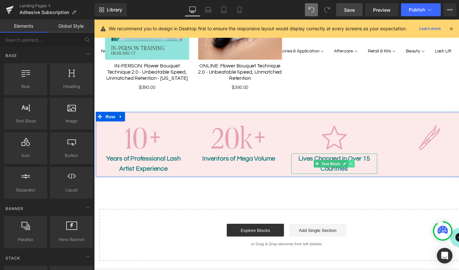
click at [358, 165] on icon at bounding box center [357, 167] width 4 height 4
click at [354, 165] on icon at bounding box center [354, 167] width 4 height 4
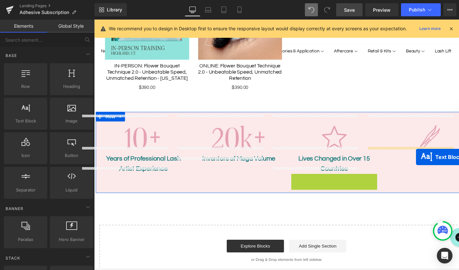
drag, startPoint x: 321, startPoint y: 181, endPoint x: 423, endPoint y: 160, distance: 104.9
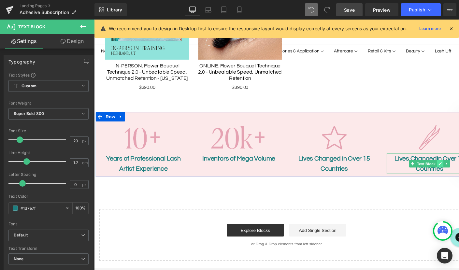
click at [448, 166] on icon at bounding box center [447, 167] width 3 height 3
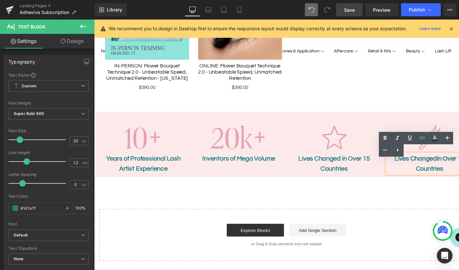
click at [414, 152] on div "Text Color Highlight Color #333333" at bounding box center [418, 144] width 80 height 25
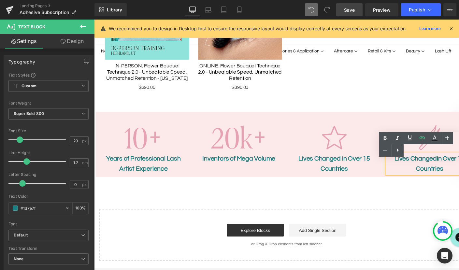
click at [414, 152] on div "Text Color Highlight Color #333333" at bounding box center [418, 144] width 80 height 25
click at [435, 163] on p "Lives Changedin Over 15 Countries" at bounding box center [437, 167] width 88 height 21
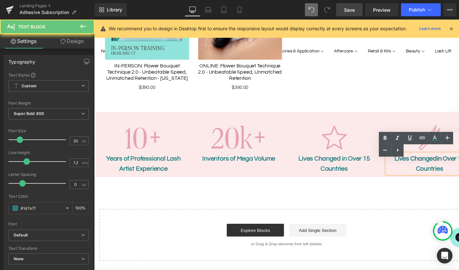
click at [438, 162] on p "Lives Changedin Over 15 Countries" at bounding box center [437, 167] width 88 height 21
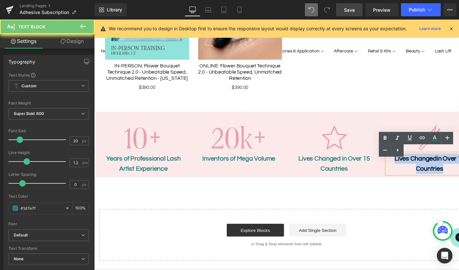
click at [438, 162] on p "Lives Changedin Over 15 Countries" at bounding box center [437, 167] width 88 height 21
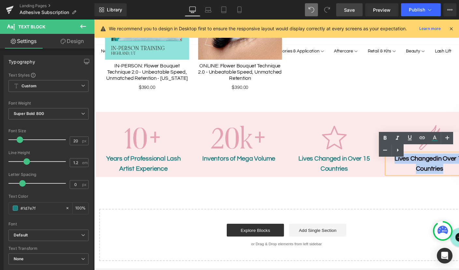
paste div
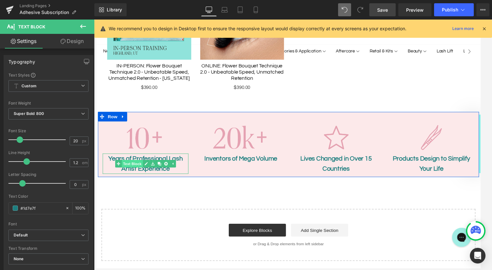
click at [136, 163] on span "Text Block" at bounding box center [132, 167] width 21 height 8
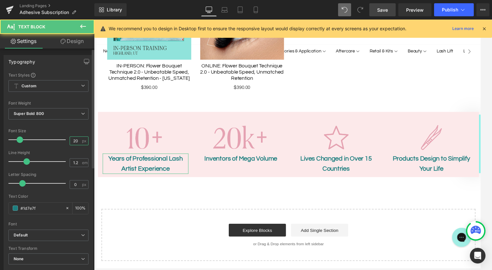
click at [75, 141] on input "20" at bounding box center [75, 141] width 11 height 8
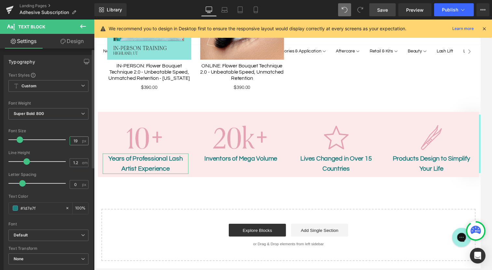
type input "18"
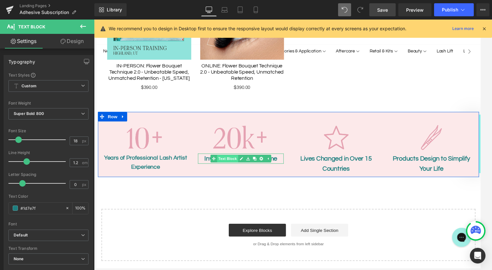
click at [231, 158] on span "Text Block" at bounding box center [230, 162] width 21 height 8
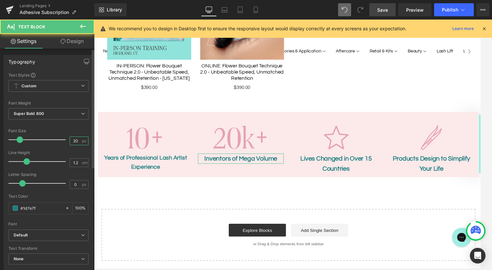
click at [73, 140] on input "20" at bounding box center [75, 141] width 11 height 8
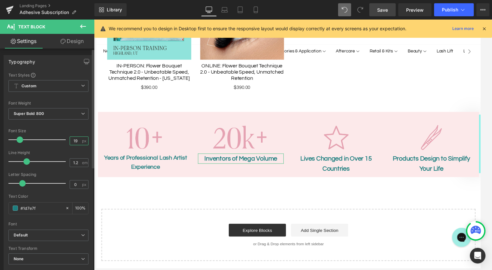
type input "18"
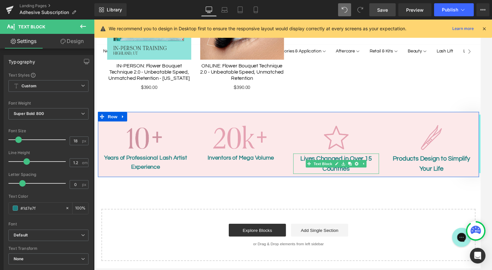
click at [332, 163] on span "Text Block" at bounding box center [327, 167] width 21 height 8
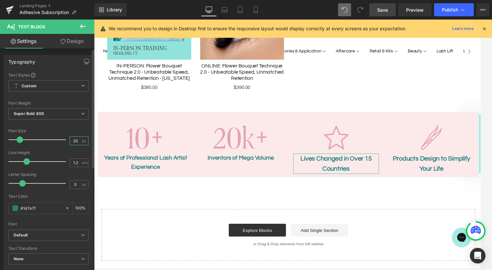
click at [73, 140] on input "20" at bounding box center [75, 141] width 11 height 8
type input "18"
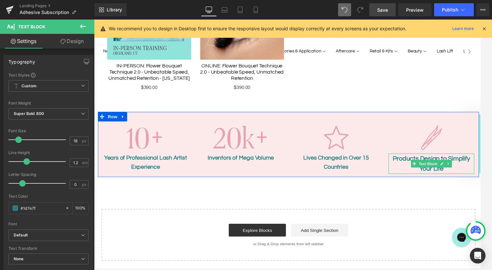
click at [430, 157] on p "Products Designto Simplify Your Life" at bounding box center [439, 167] width 88 height 21
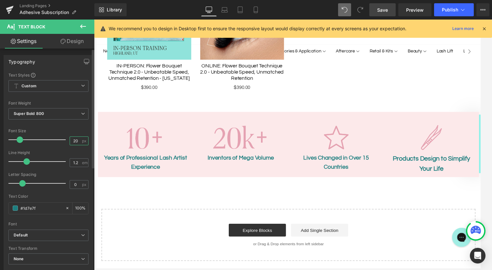
click at [73, 141] on input "20" at bounding box center [75, 141] width 11 height 8
type input "18"
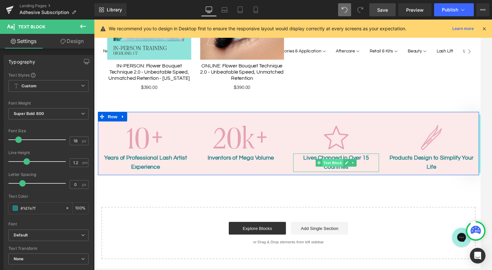
click at [341, 162] on span "Text Block" at bounding box center [337, 166] width 21 height 8
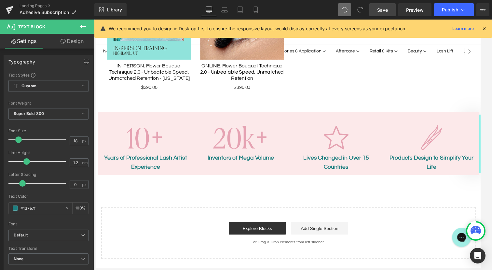
click at [379, 8] on span "Save" at bounding box center [382, 10] width 11 height 7
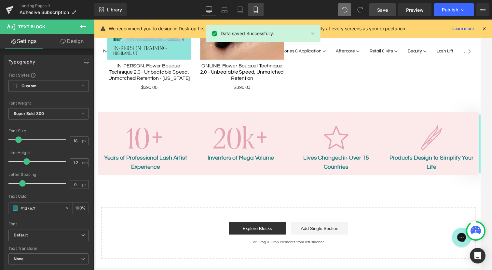
click at [256, 9] on icon at bounding box center [256, 10] width 7 height 7
type input "100"
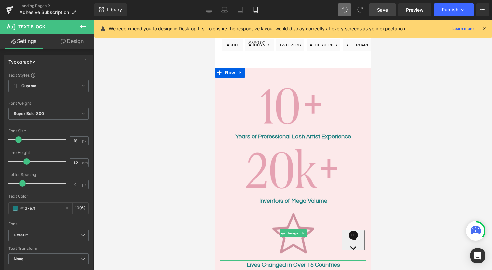
scroll to position [595, 0]
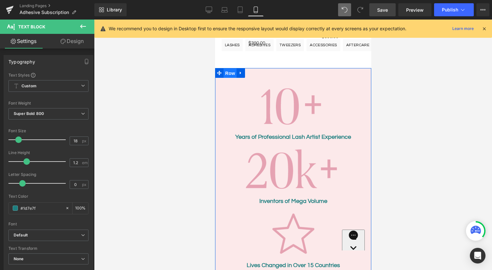
click at [230, 68] on ul "Row" at bounding box center [230, 73] width 30 height 10
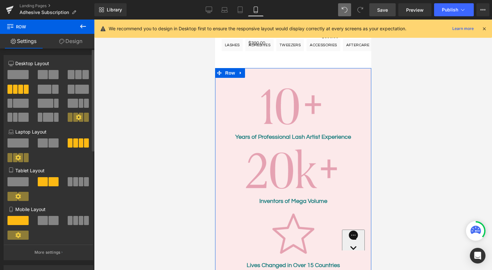
click at [48, 223] on span at bounding box center [53, 220] width 10 height 9
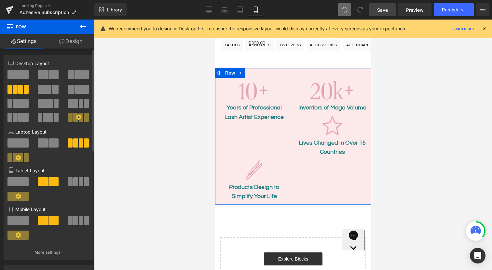
click at [75, 180] on span at bounding box center [75, 181] width 5 height 9
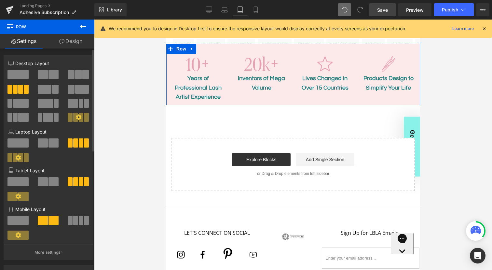
scroll to position [568, 0]
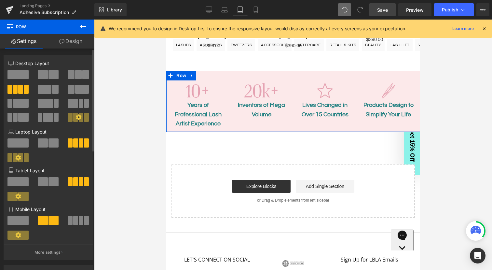
click at [46, 182] on span at bounding box center [43, 181] width 10 height 9
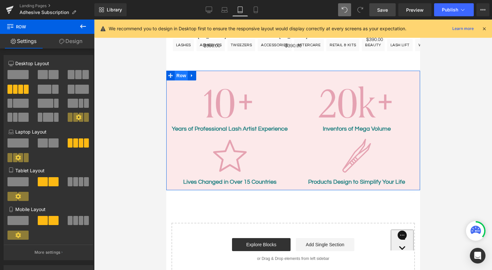
click at [180, 71] on ul "Row" at bounding box center [181, 76] width 30 height 10
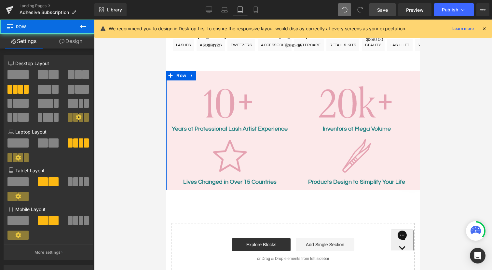
click at [71, 42] on link "Design" at bounding box center [70, 41] width 47 height 15
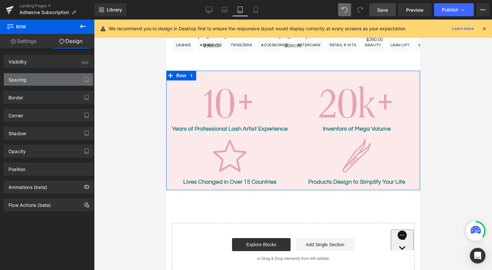
click at [50, 78] on div "Spacing" at bounding box center [48, 79] width 89 height 12
type input "0"
type input "30"
type input "0"
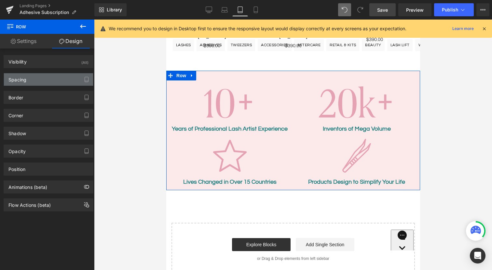
type input "10"
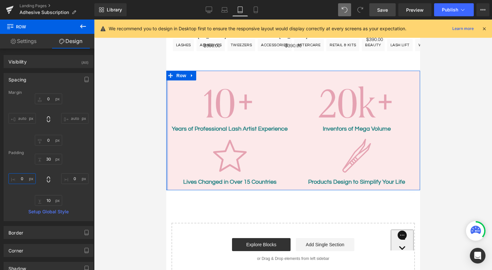
click at [25, 176] on input "0" at bounding box center [21, 178] width 27 height 11
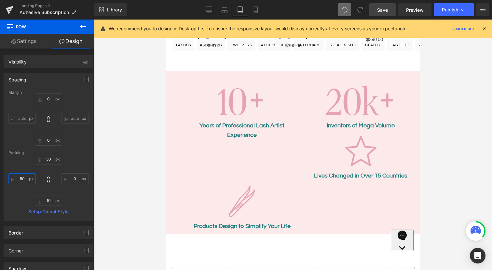
type input "50"
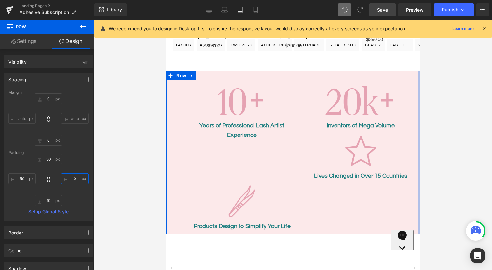
click at [74, 179] on input "0" at bounding box center [74, 178] width 27 height 11
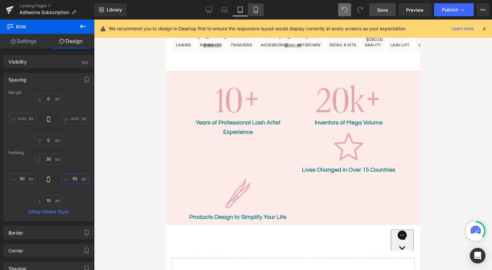
type input "50"
click at [257, 9] on icon at bounding box center [256, 10] width 7 height 7
type input "0"
type input "30"
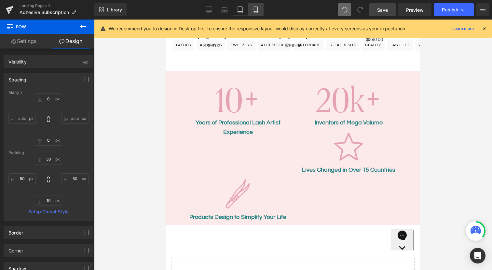
type input "0"
type input "10"
type input "0"
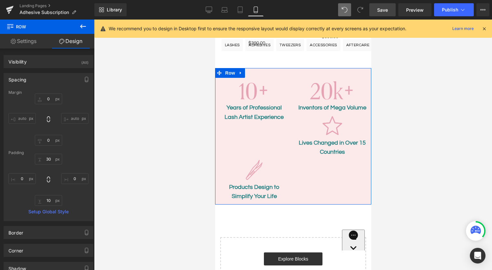
click at [251, 129] on div "Image Years of Professional Lash Artist Experience Text Block Image Inventors o…" at bounding box center [293, 136] width 156 height 137
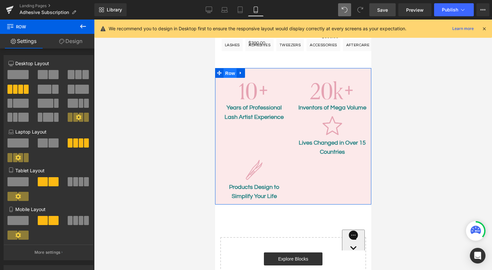
click at [230, 68] on span "Row" at bounding box center [229, 73] width 13 height 10
click at [79, 220] on span at bounding box center [81, 220] width 5 height 9
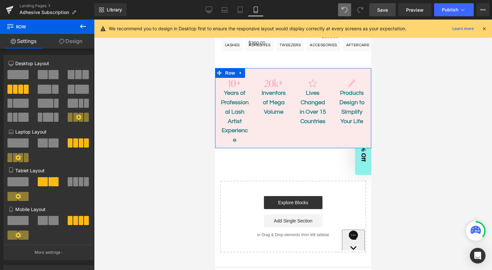
click at [49, 223] on span at bounding box center [53, 220] width 10 height 9
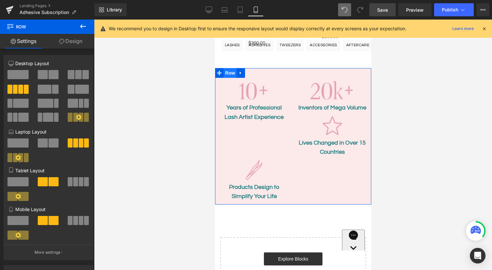
click at [228, 68] on span "Row" at bounding box center [229, 73] width 13 height 10
click at [71, 42] on link "Design" at bounding box center [70, 41] width 47 height 15
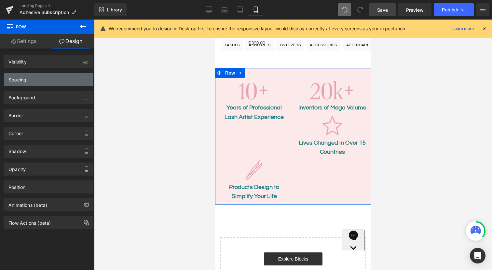
type input "0"
type input "30"
type input "0"
type input "10"
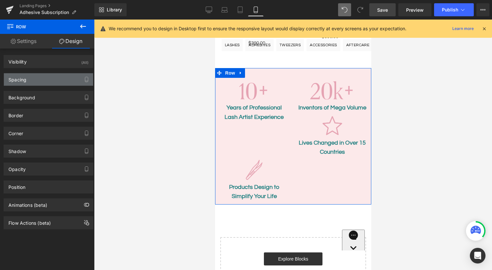
type input "0"
click at [48, 75] on div "Spacing" at bounding box center [48, 79] width 89 height 12
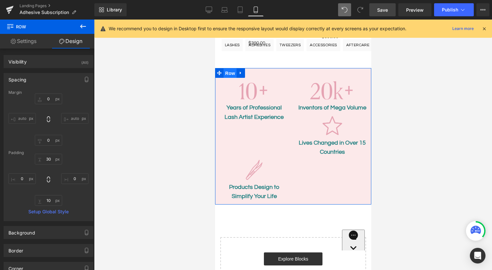
click at [227, 68] on span "Row" at bounding box center [229, 73] width 13 height 10
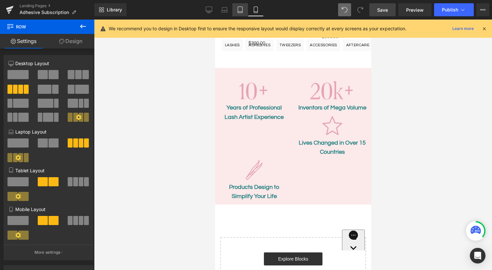
click at [242, 10] on icon at bounding box center [240, 10] width 7 height 7
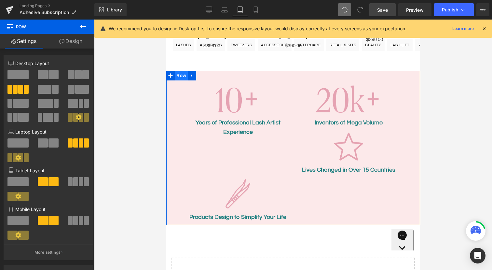
click at [182, 71] on span "Row" at bounding box center [180, 76] width 13 height 10
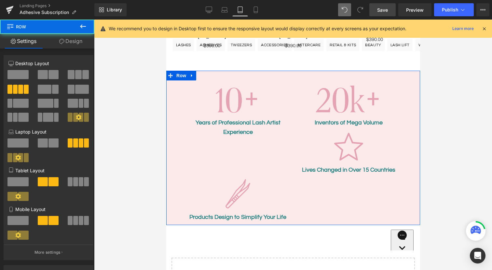
click at [71, 40] on link "Design" at bounding box center [70, 41] width 47 height 15
click at [0, 0] on div "Spacing" at bounding box center [0, 0] width 0 height 0
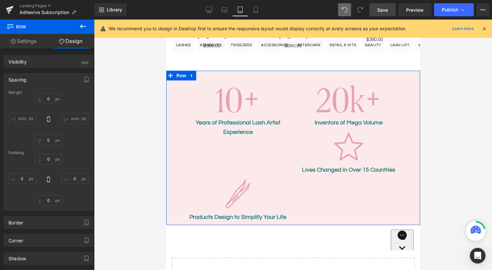
type input "0"
type input "30"
type input "50"
type input "10"
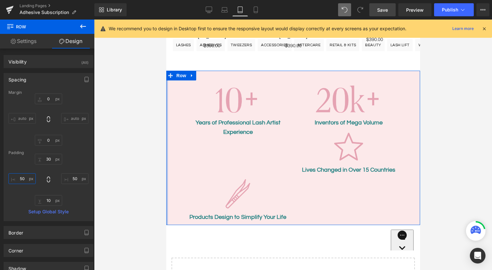
click at [25, 179] on input "50" at bounding box center [21, 178] width 27 height 11
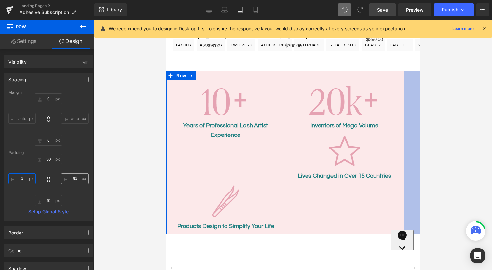
type input "0"
click at [73, 177] on input "50" at bounding box center [74, 178] width 27 height 11
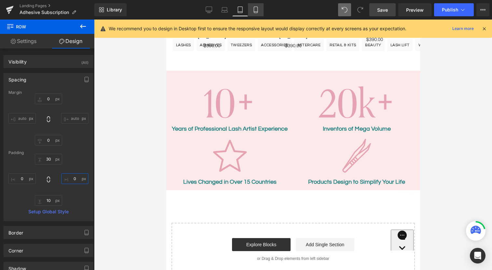
type input "0"
click at [254, 8] on icon at bounding box center [256, 10] width 7 height 7
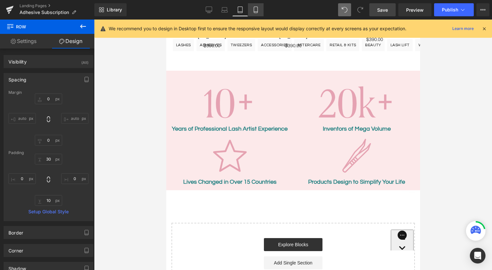
type input "0"
type input "30"
type input "0"
type input "10"
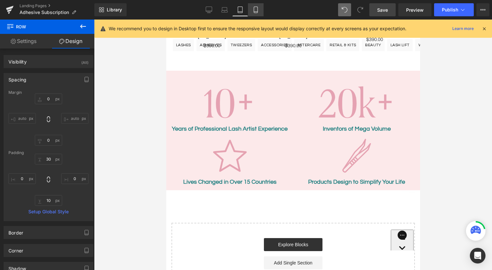
scroll to position [595, 0]
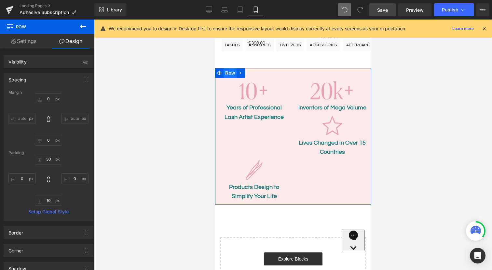
click at [228, 68] on span "Row" at bounding box center [229, 73] width 13 height 10
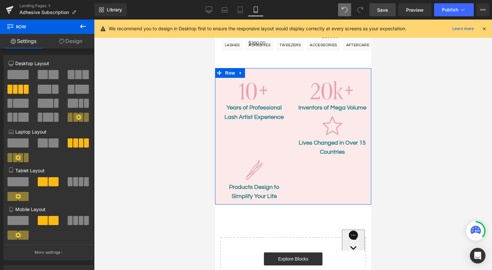
click at [75, 45] on link "Design" at bounding box center [70, 41] width 47 height 15
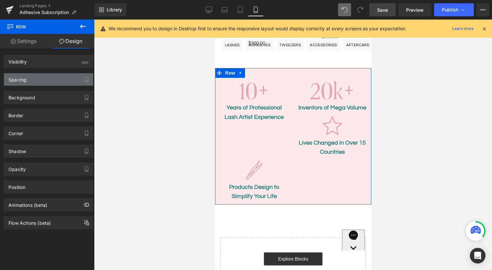
click at [49, 81] on div "Spacing" at bounding box center [48, 79] width 89 height 12
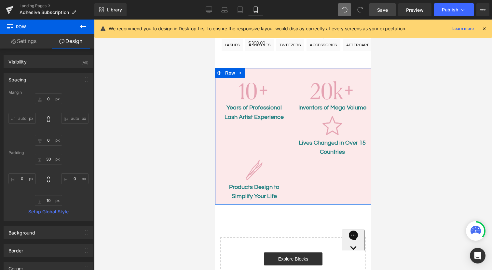
click at [30, 43] on link "Settings" at bounding box center [23, 41] width 47 height 15
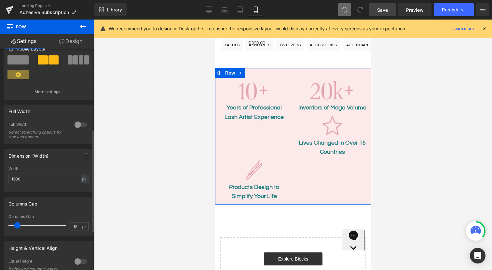
scroll to position [189, 0]
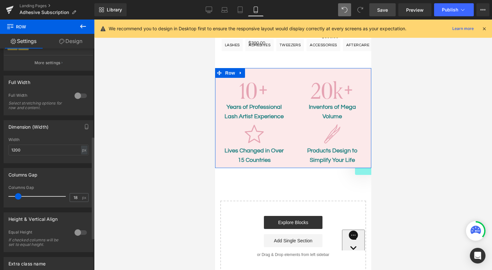
click at [19, 196] on span at bounding box center [18, 196] width 7 height 7
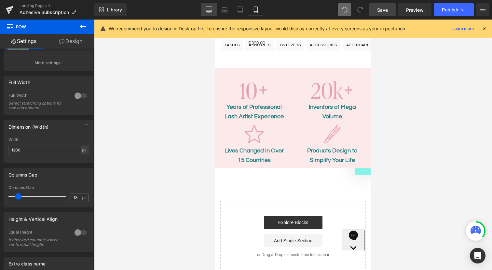
click at [212, 8] on icon at bounding box center [209, 10] width 7 height 7
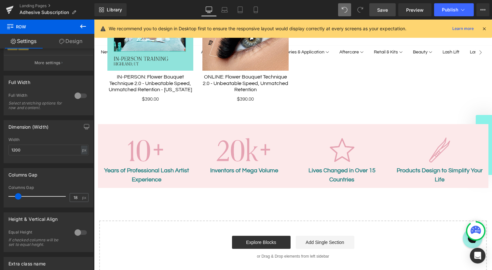
scroll to position [486, 0]
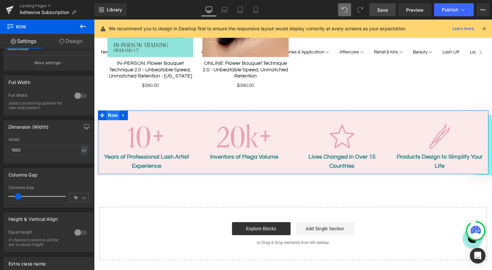
click at [111, 110] on span "Row" at bounding box center [112, 115] width 13 height 10
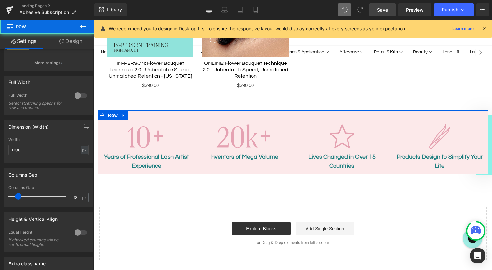
click at [72, 42] on link "Design" at bounding box center [70, 41] width 47 height 15
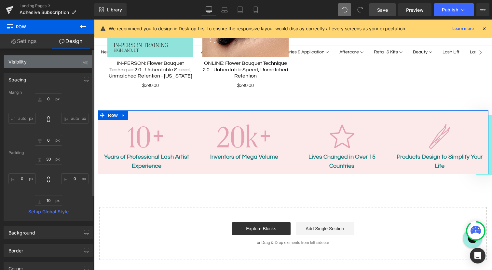
click at [52, 63] on div "Visibility (All)" at bounding box center [48, 61] width 89 height 12
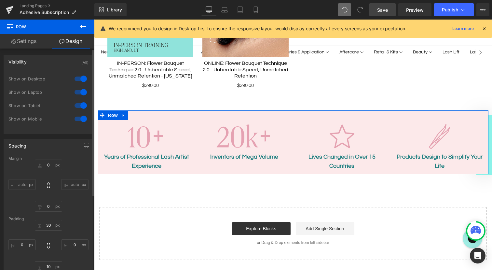
click at [52, 63] on div "Visibility (All)" at bounding box center [48, 61] width 89 height 12
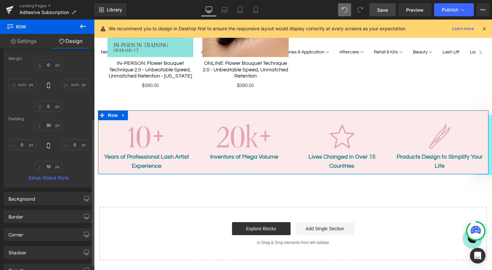
scroll to position [0, 0]
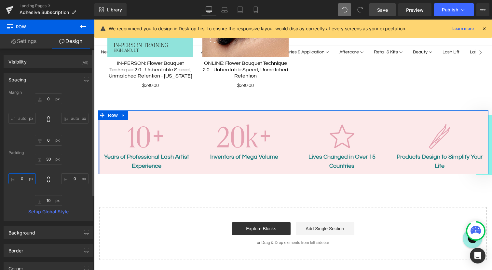
click at [21, 178] on input "0" at bounding box center [21, 178] width 27 height 11
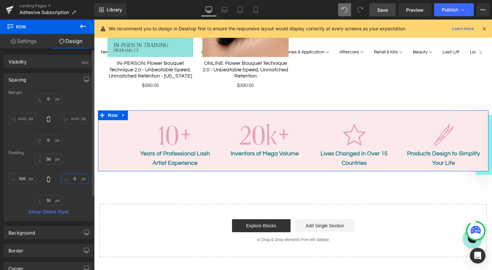
click at [75, 179] on input "0" at bounding box center [74, 178] width 27 height 11
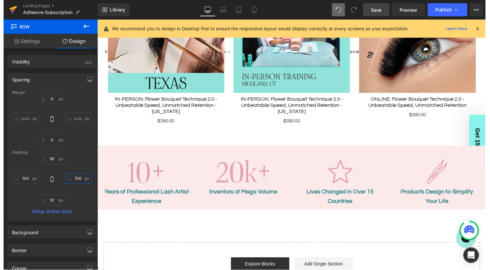
scroll to position [506, 0]
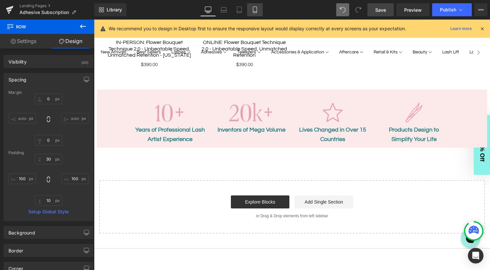
click at [255, 9] on icon at bounding box center [255, 10] width 7 height 7
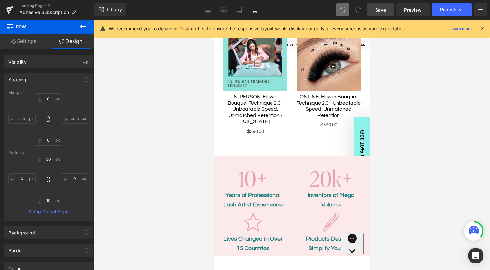
scroll to position [573, 0]
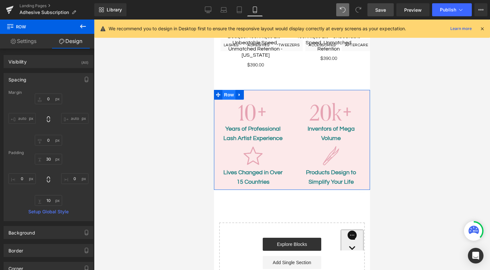
click at [226, 90] on span "Row" at bounding box center [229, 95] width 13 height 10
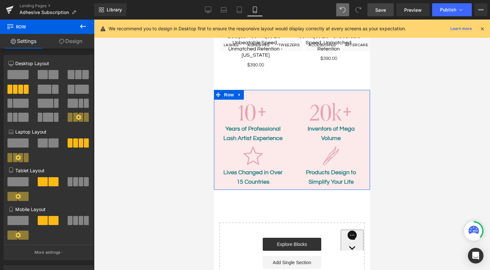
click at [67, 38] on link "Design" at bounding box center [70, 41] width 47 height 15
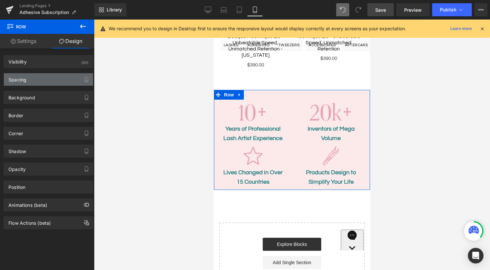
click at [41, 78] on div "Spacing" at bounding box center [48, 79] width 89 height 12
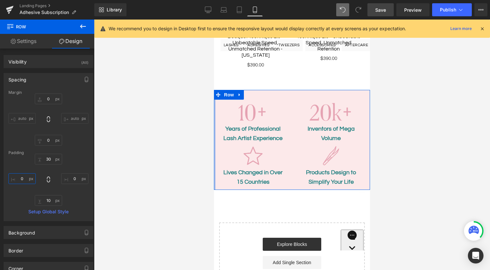
click at [24, 180] on input "0" at bounding box center [21, 178] width 27 height 11
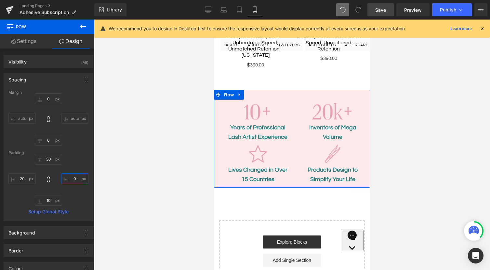
click at [75, 176] on input "0" at bounding box center [74, 178] width 27 height 11
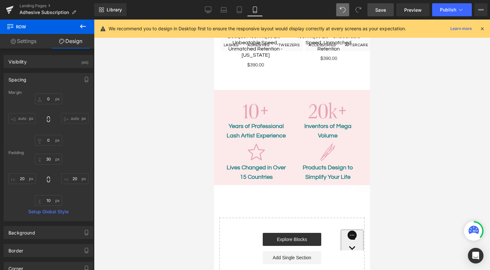
click at [379, 8] on span "Save" at bounding box center [381, 10] width 11 height 7
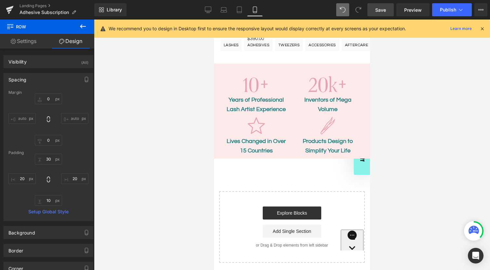
scroll to position [597, 0]
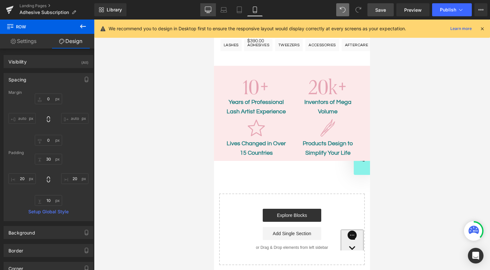
click at [211, 11] on icon at bounding box center [208, 11] width 6 height 0
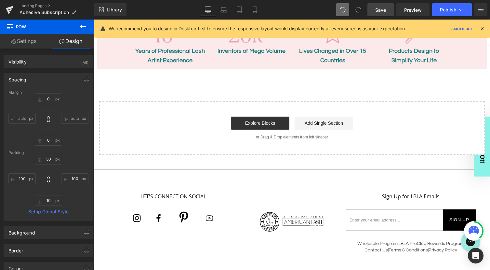
scroll to position [530, 0]
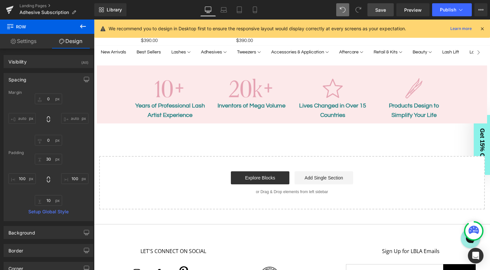
click at [82, 28] on icon at bounding box center [83, 26] width 8 height 8
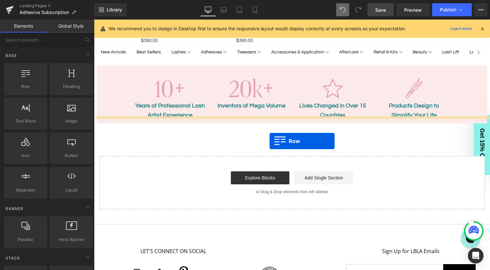
drag, startPoint x: 126, startPoint y: 101, endPoint x: 270, endPoint y: 141, distance: 149.3
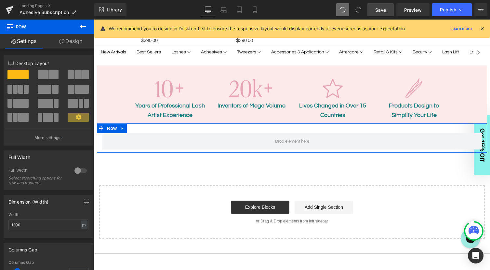
click at [76, 44] on link "Design" at bounding box center [70, 41] width 47 height 15
click at [0, 0] on div "Spacing" at bounding box center [0, 0] width 0 height 0
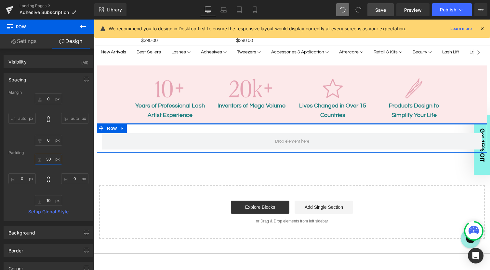
click at [48, 160] on input "30" at bounding box center [48, 159] width 27 height 11
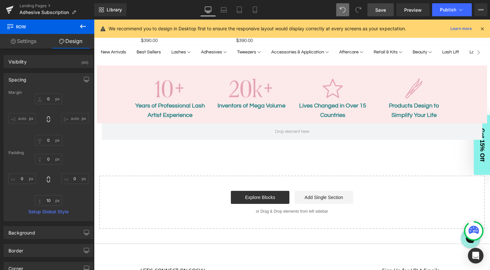
click at [83, 23] on icon at bounding box center [83, 26] width 8 height 8
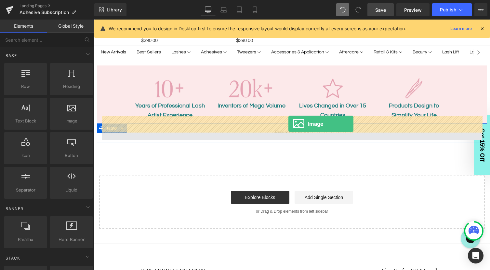
drag, startPoint x: 159, startPoint y: 135, endPoint x: 289, endPoint y: 123, distance: 130.7
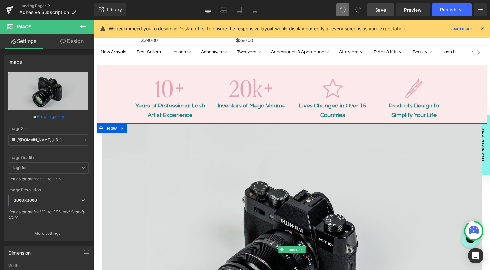
click at [282, 189] on img at bounding box center [292, 249] width 381 height 252
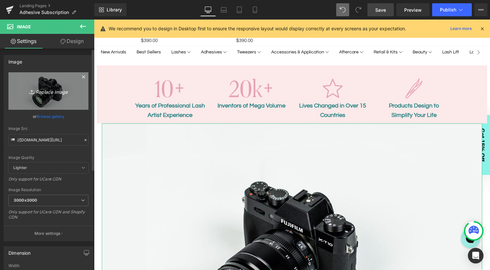
click at [49, 89] on icon "Replace Image" at bounding box center [48, 91] width 52 height 8
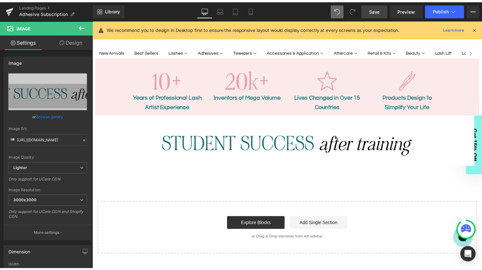
scroll to position [544, 0]
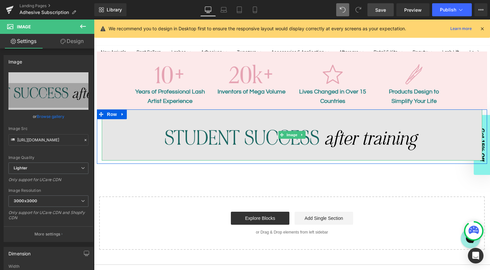
click at [283, 140] on img at bounding box center [292, 134] width 381 height 51
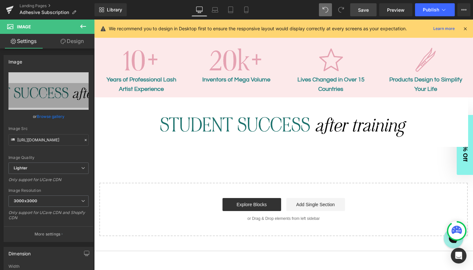
scroll to position [623, 0]
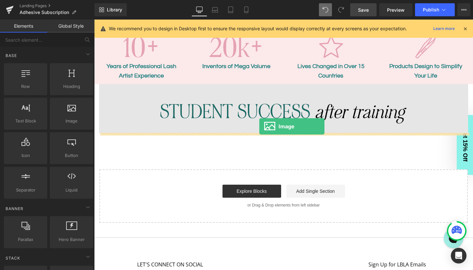
drag, startPoint x: 163, startPoint y: 138, endPoint x: 259, endPoint y: 126, distance: 96.7
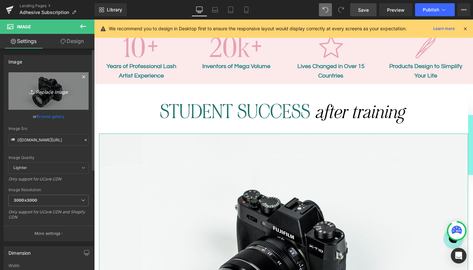
click at [46, 93] on icon "Replace Image" at bounding box center [48, 91] width 52 height 8
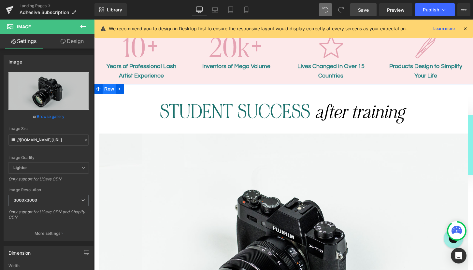
click at [111, 88] on span "Row" at bounding box center [109, 89] width 13 height 10
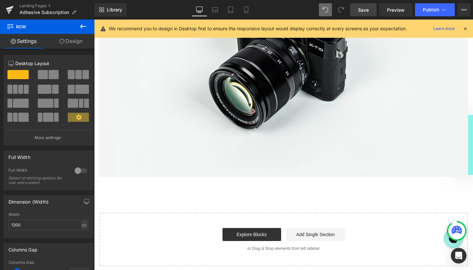
scroll to position [726, 0]
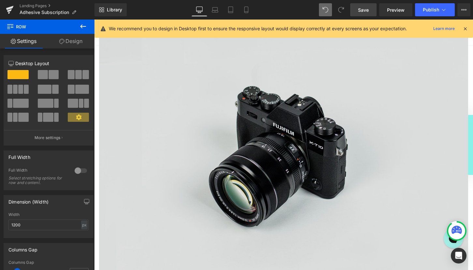
click at [266, 165] on img at bounding box center [283, 152] width 369 height 244
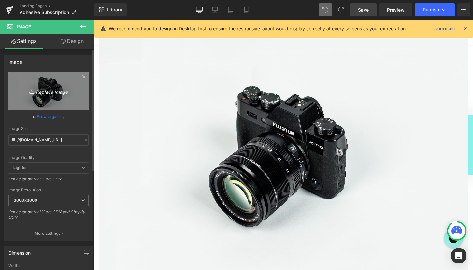
click at [38, 92] on icon "Replace Image" at bounding box center [48, 91] width 52 height 8
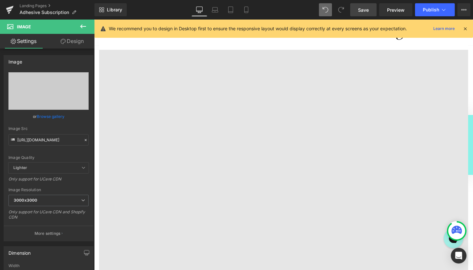
scroll to position [691, 0]
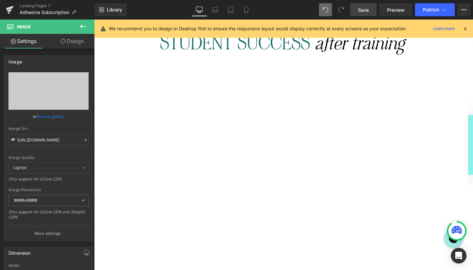
drag, startPoint x: 365, startPoint y: 3, endPoint x: 232, endPoint y: 31, distance: 136.0
click at [365, 3] on link "Save" at bounding box center [363, 9] width 26 height 13
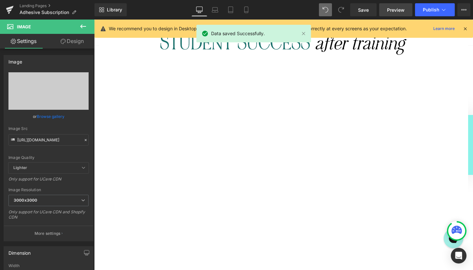
click at [391, 9] on span "Preview" at bounding box center [396, 10] width 18 height 7
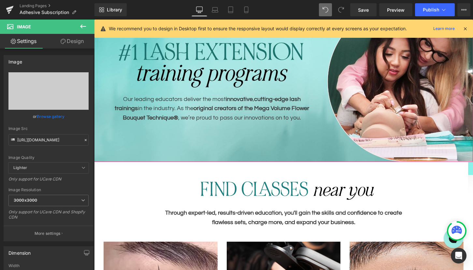
scroll to position [83, 0]
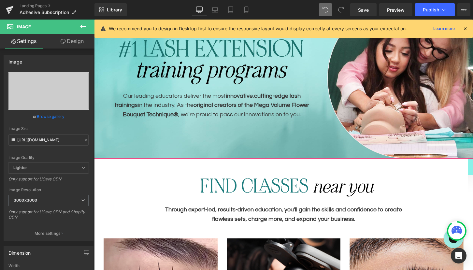
click at [238, 105] on strong "original creators of the Mega Volume Flower Bouquet Technique®" at bounding box center [216, 110] width 186 height 16
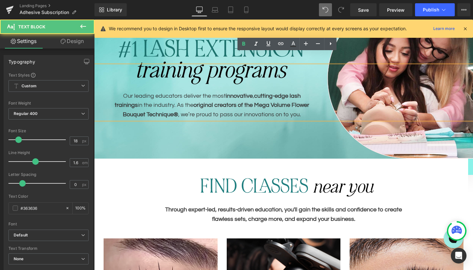
click at [269, 98] on strong "cutting-edge lash trainings" at bounding box center [208, 101] width 186 height 16
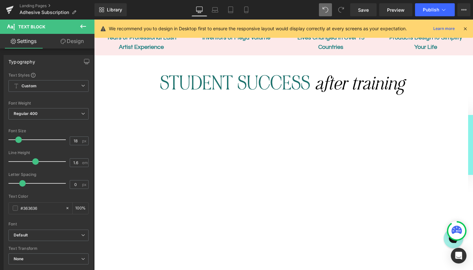
scroll to position [645, 0]
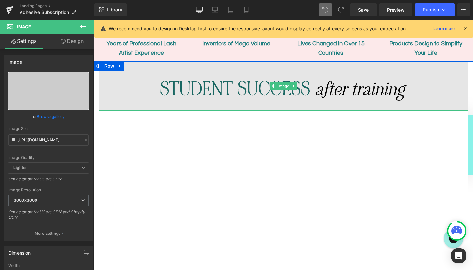
click at [227, 90] on img at bounding box center [283, 85] width 369 height 49
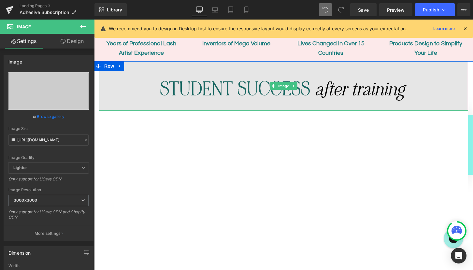
click at [225, 87] on img at bounding box center [283, 85] width 369 height 49
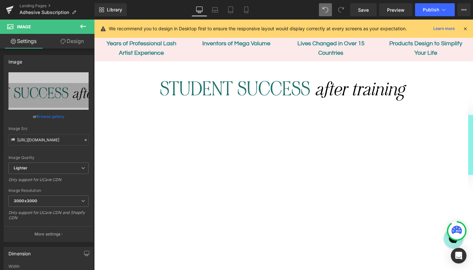
click at [82, 30] on icon at bounding box center [83, 26] width 8 height 8
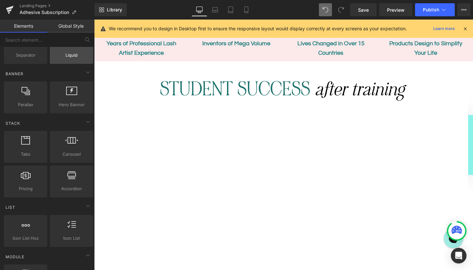
scroll to position [145, 0]
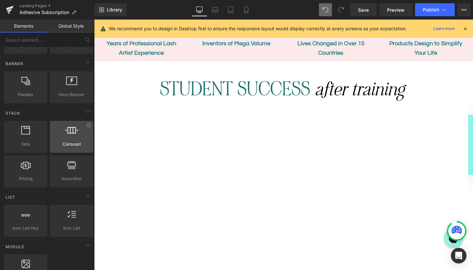
click at [73, 132] on icon at bounding box center [71, 130] width 13 height 8
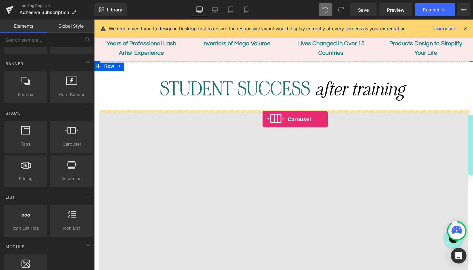
drag, startPoint x: 169, startPoint y: 154, endPoint x: 262, endPoint y: 119, distance: 99.3
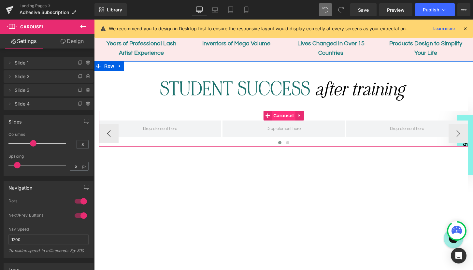
click at [280, 116] on span "Carousel" at bounding box center [282, 116] width 23 height 10
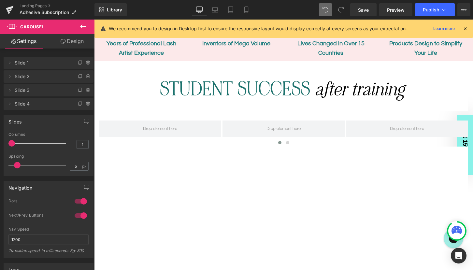
drag, startPoint x: 31, startPoint y: 143, endPoint x: 9, endPoint y: 143, distance: 22.1
click at [9, 143] on span at bounding box center [11, 143] width 7 height 7
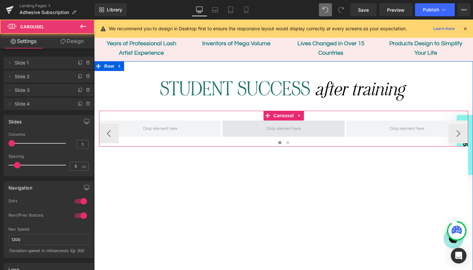
click at [249, 131] on span at bounding box center [283, 128] width 122 height 16
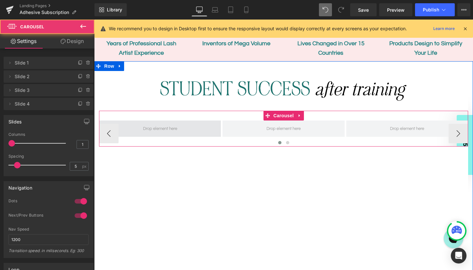
click at [194, 128] on span at bounding box center [160, 128] width 122 height 16
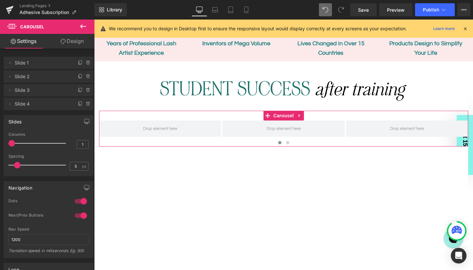
click at [38, 64] on span "Slide 1" at bounding box center [42, 63] width 55 height 12
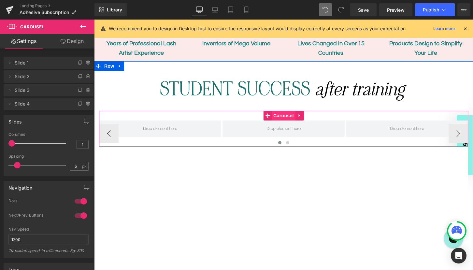
click at [279, 116] on span "Carousel" at bounding box center [282, 116] width 23 height 10
click at [281, 116] on span "Carousel" at bounding box center [282, 116] width 23 height 10
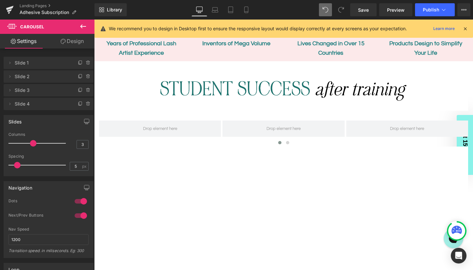
drag, startPoint x: 13, startPoint y: 143, endPoint x: 33, endPoint y: 142, distance: 19.9
click at [33, 142] on span at bounding box center [33, 143] width 7 height 7
click at [84, 27] on icon at bounding box center [83, 26] width 8 height 8
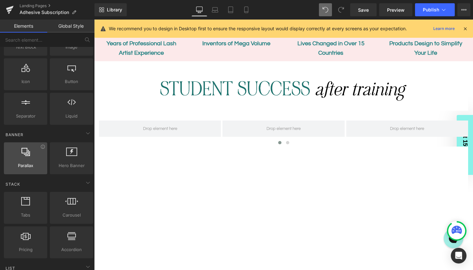
scroll to position [0, 0]
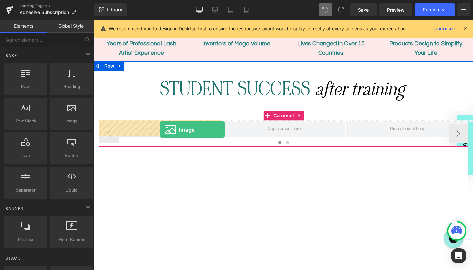
drag, startPoint x: 163, startPoint y: 135, endPoint x: 159, endPoint y: 130, distance: 6.8
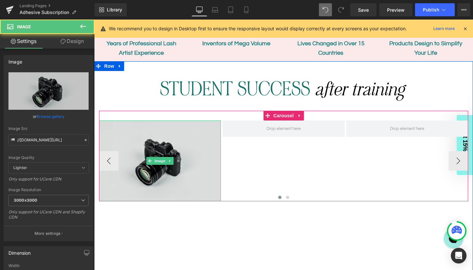
click at [158, 150] on img at bounding box center [160, 160] width 122 height 81
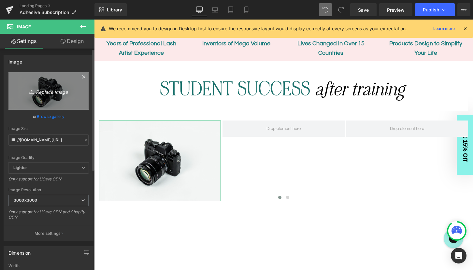
click at [38, 88] on icon "Replace Image" at bounding box center [48, 91] width 52 height 8
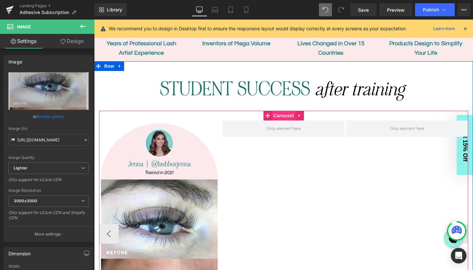
click at [283, 113] on span "Carousel" at bounding box center [282, 116] width 23 height 10
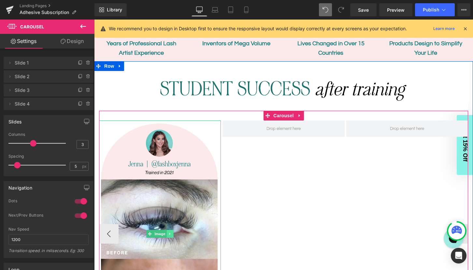
click at [172, 235] on link at bounding box center [170, 234] width 7 height 8
click at [166, 234] on icon at bounding box center [167, 234] width 4 height 4
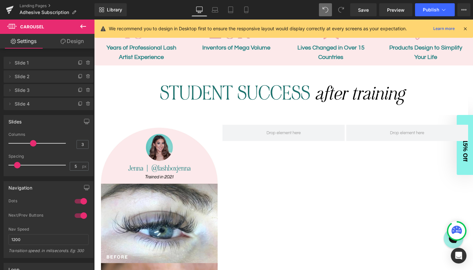
scroll to position [659, 0]
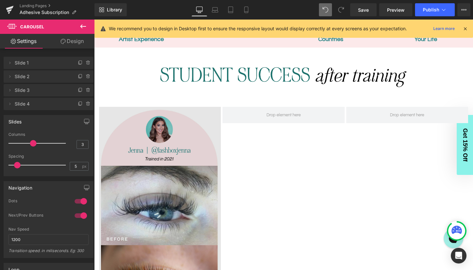
click at [148, 156] on img at bounding box center [160, 220] width 122 height 226
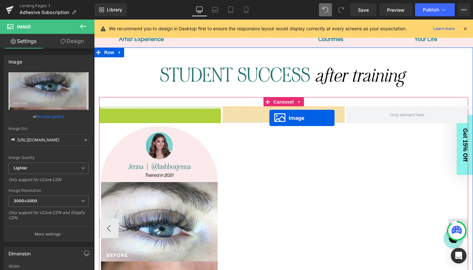
drag, startPoint x: 140, startPoint y: 219, endPoint x: 269, endPoint y: 118, distance: 163.7
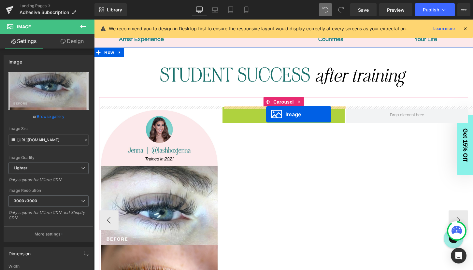
drag, startPoint x: 272, startPoint y: 218, endPoint x: 266, endPoint y: 114, distance: 103.6
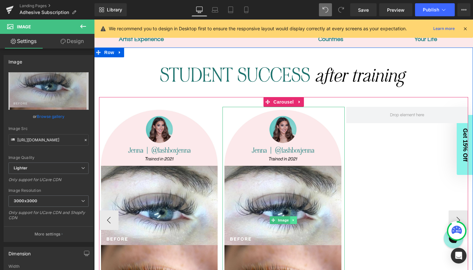
click at [294, 221] on link at bounding box center [293, 220] width 7 height 8
click at [291, 220] on icon at bounding box center [290, 220] width 4 height 4
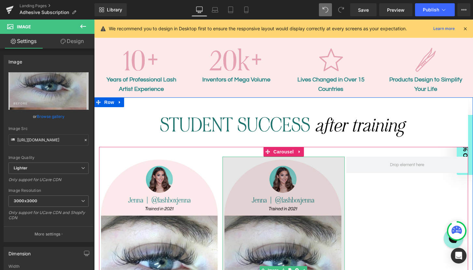
scroll to position [637, 0]
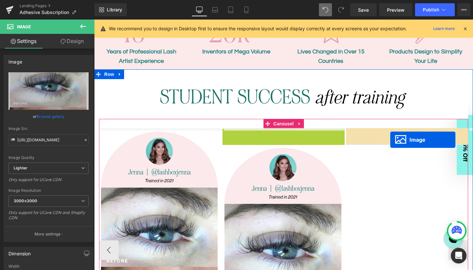
drag, startPoint x: 263, startPoint y: 241, endPoint x: 390, endPoint y: 139, distance: 163.0
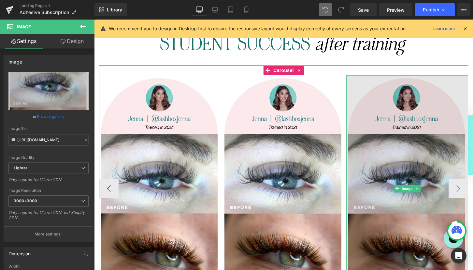
scroll to position [700, 0]
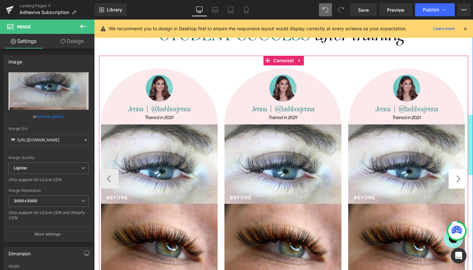
click at [458, 177] on button "›" at bounding box center [458, 179] width 20 height 20
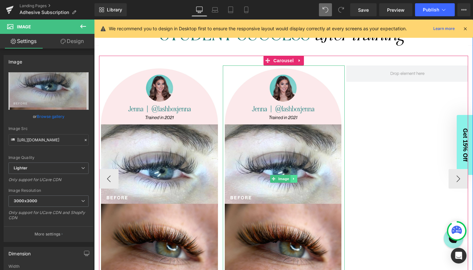
click at [294, 177] on icon at bounding box center [294, 179] width 4 height 4
click at [291, 178] on icon at bounding box center [290, 179] width 4 height 4
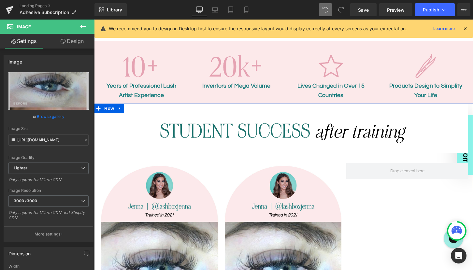
scroll to position [693, 0]
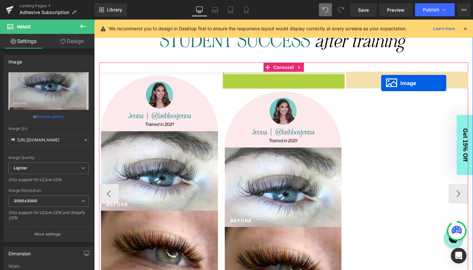
drag, startPoint x: 262, startPoint y: 183, endPoint x: 381, endPoint y: 83, distance: 155.2
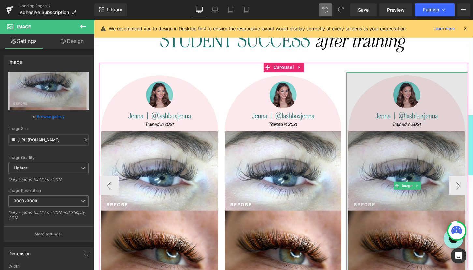
click at [460, 185] on img at bounding box center [407, 185] width 122 height 226
click at [459, 190] on img at bounding box center [407, 185] width 122 height 226
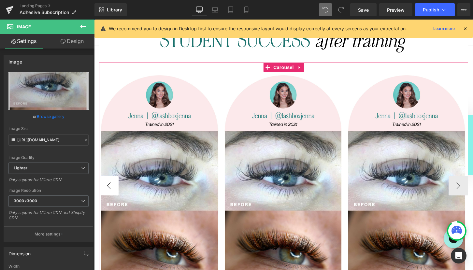
click at [110, 184] on button "‹" at bounding box center [109, 186] width 20 height 20
click at [110, 184] on img at bounding box center [160, 185] width 122 height 226
click at [461, 184] on button "›" at bounding box center [458, 186] width 20 height 20
click at [461, 184] on img at bounding box center [407, 185] width 122 height 226
click at [284, 68] on span "Carousel" at bounding box center [282, 67] width 23 height 10
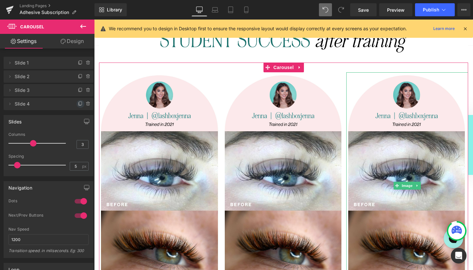
click at [78, 102] on icon at bounding box center [80, 103] width 5 height 5
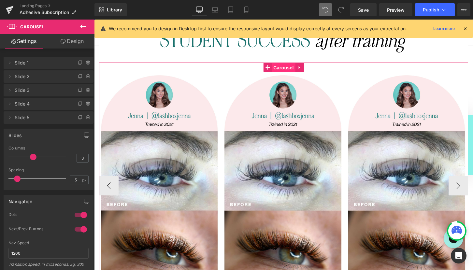
click at [275, 69] on span "Carousel" at bounding box center [282, 68] width 23 height 10
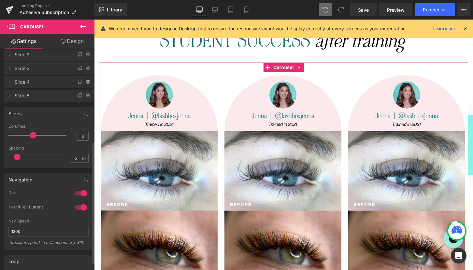
scroll to position [0, 0]
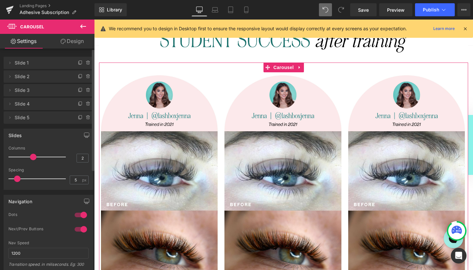
click at [21, 156] on div at bounding box center [39, 156] width 54 height 13
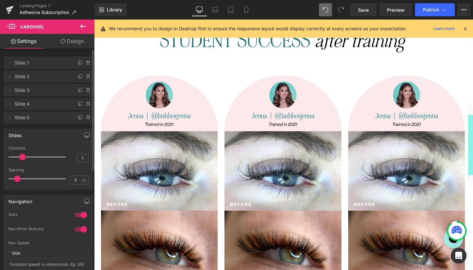
click at [14, 157] on div at bounding box center [39, 156] width 54 height 13
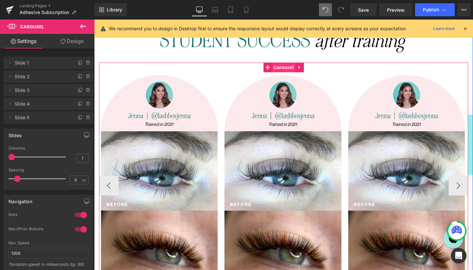
click at [284, 65] on span "Carousel" at bounding box center [282, 67] width 23 height 10
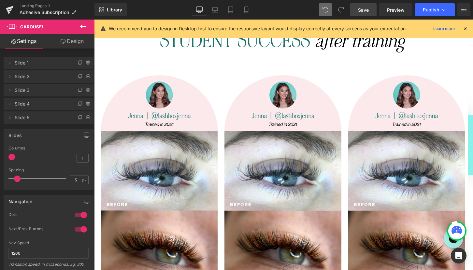
click at [364, 11] on span "Save" at bounding box center [363, 10] width 11 height 7
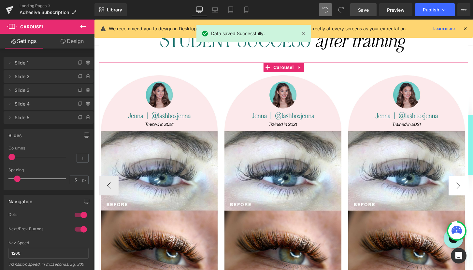
click at [460, 185] on button "›" at bounding box center [458, 186] width 20 height 20
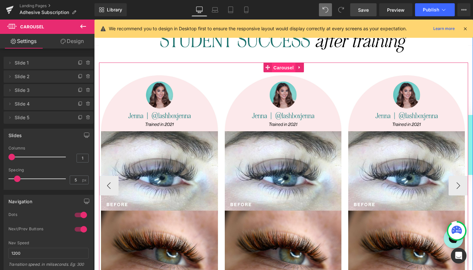
click at [280, 67] on span "Carousel" at bounding box center [282, 68] width 23 height 10
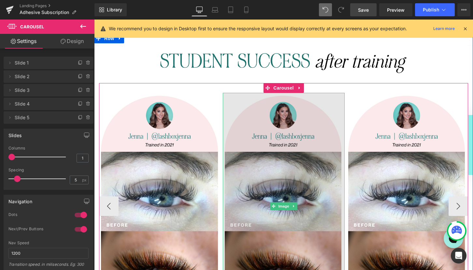
scroll to position [663, 0]
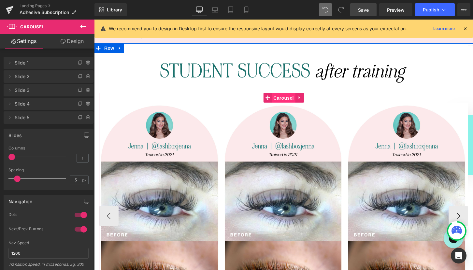
click at [280, 98] on span "Carousel" at bounding box center [282, 98] width 23 height 10
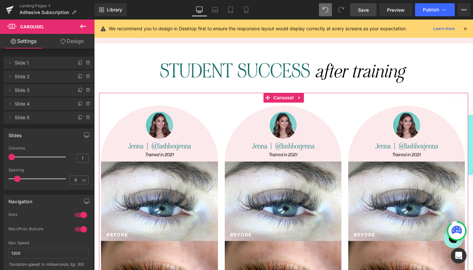
click at [67, 41] on link "Design" at bounding box center [71, 41] width 47 height 15
click at [0, 0] on div "Spacing" at bounding box center [0, 0] width 0 height 0
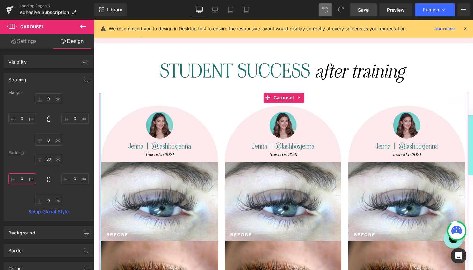
click at [23, 179] on input "0" at bounding box center [21, 178] width 27 height 11
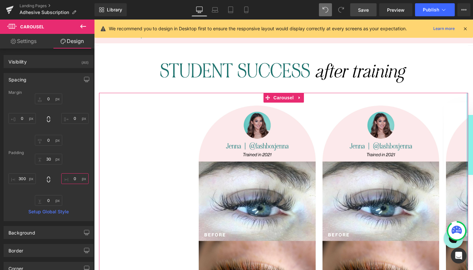
click at [71, 178] on input "0" at bounding box center [74, 178] width 27 height 11
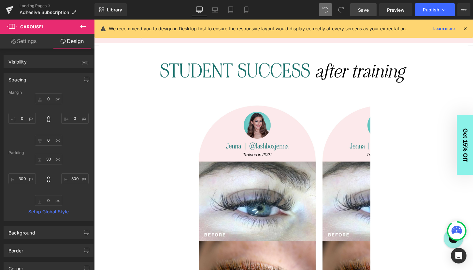
click at [366, 10] on span "Save" at bounding box center [363, 10] width 11 height 7
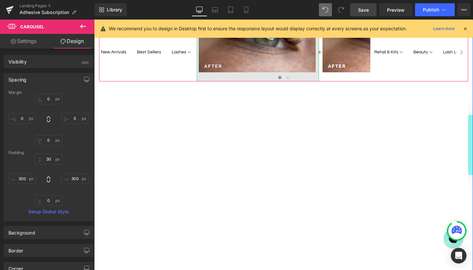
scroll to position [936, 0]
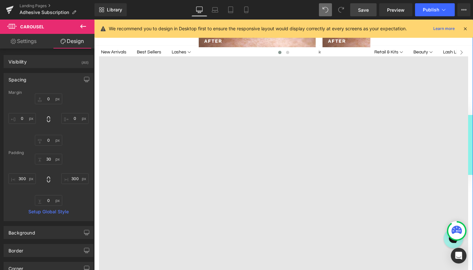
click at [270, 110] on img at bounding box center [283, 260] width 369 height 409
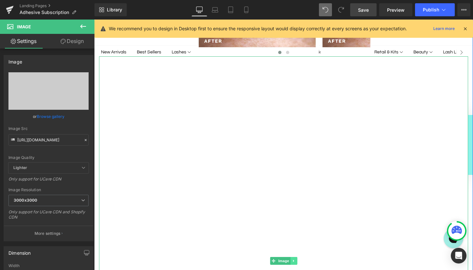
click at [295, 259] on icon at bounding box center [294, 261] width 4 height 4
click at [298, 260] on icon at bounding box center [297, 261] width 4 height 4
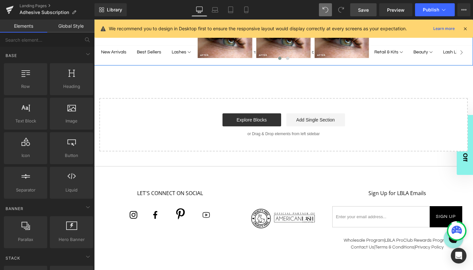
scroll to position [809, 0]
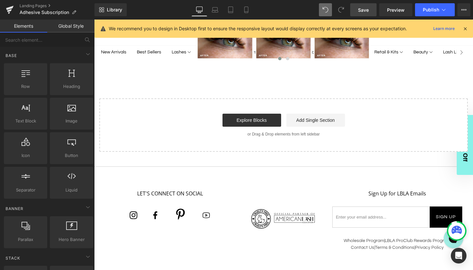
click at [364, 7] on span "Save" at bounding box center [363, 10] width 11 height 7
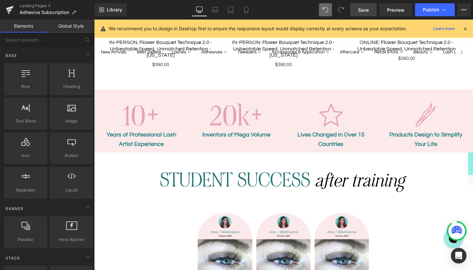
scroll to position [569, 0]
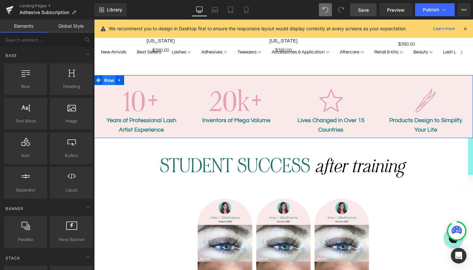
click at [110, 78] on ul "Row" at bounding box center [109, 80] width 30 height 10
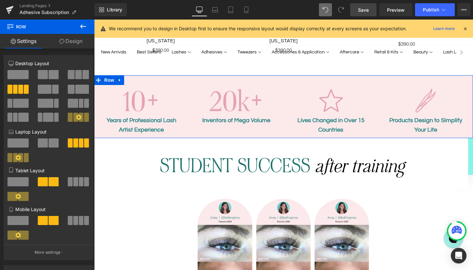
click at [65, 41] on link "Design" at bounding box center [70, 41] width 47 height 15
click at [0, 0] on div "Spacing" at bounding box center [0, 0] width 0 height 0
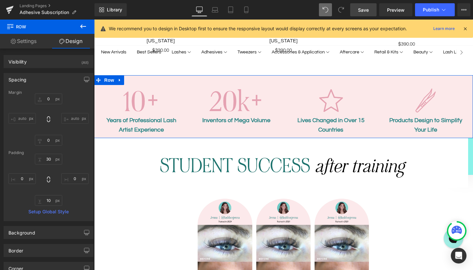
click at [44, 78] on div "Spacing" at bounding box center [48, 79] width 89 height 12
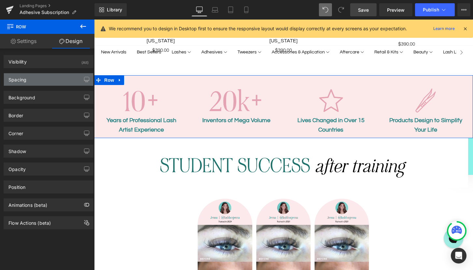
click at [44, 78] on div "Spacing" at bounding box center [48, 79] width 89 height 12
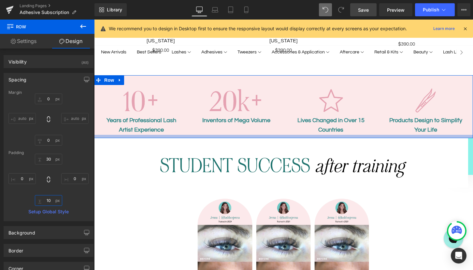
click at [49, 199] on input "10" at bounding box center [48, 200] width 27 height 11
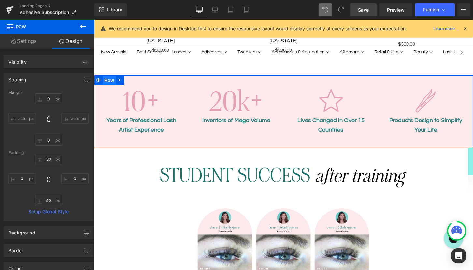
click at [105, 78] on span "Row" at bounding box center [109, 80] width 13 height 10
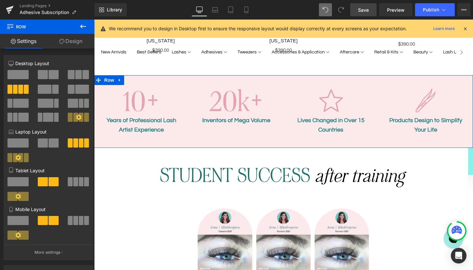
click at [70, 42] on link "Design" at bounding box center [70, 41] width 47 height 15
click at [0, 0] on div "Spacing" at bounding box center [0, 0] width 0 height 0
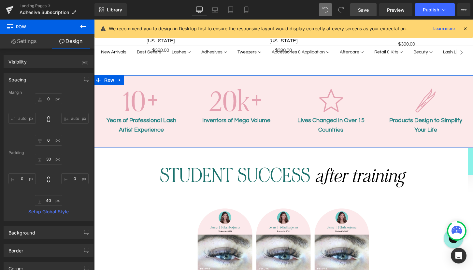
click at [29, 43] on link "Settings" at bounding box center [23, 41] width 47 height 15
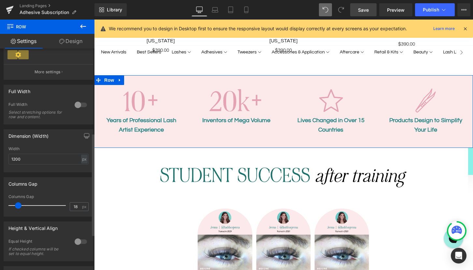
scroll to position [183, 0]
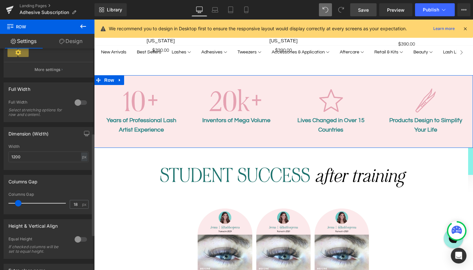
click at [77, 104] on div at bounding box center [81, 102] width 16 height 10
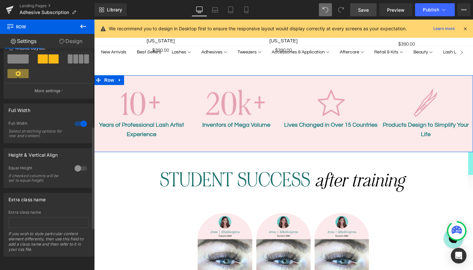
scroll to position [168, 0]
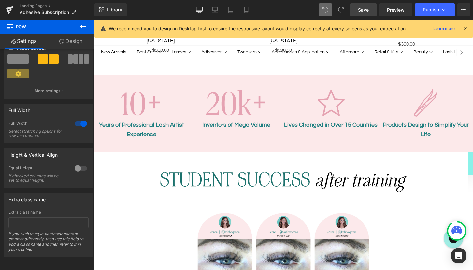
click at [361, 11] on span "Save" at bounding box center [363, 10] width 11 height 7
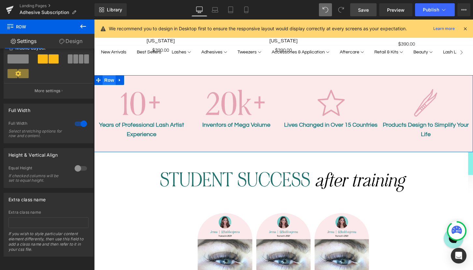
click at [111, 79] on span "Row" at bounding box center [109, 80] width 13 height 10
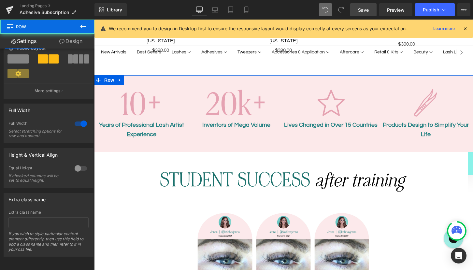
click at [70, 41] on link "Design" at bounding box center [70, 41] width 47 height 15
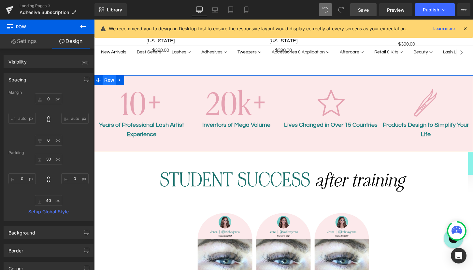
click at [106, 79] on span "Row" at bounding box center [109, 80] width 13 height 10
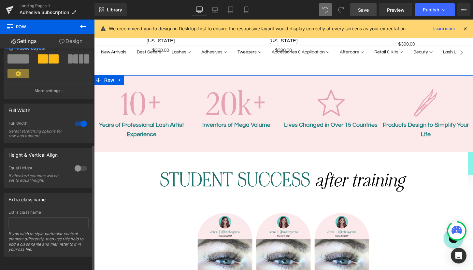
click at [78, 163] on div at bounding box center [81, 168] width 16 height 10
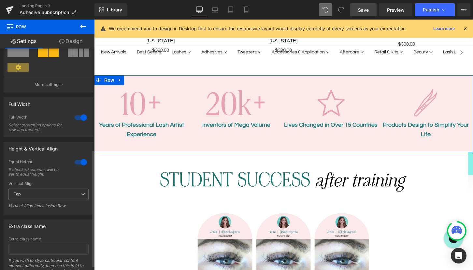
scroll to position [200, 0]
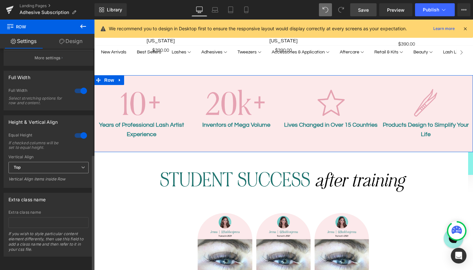
click at [53, 162] on span "Top" at bounding box center [48, 167] width 80 height 11
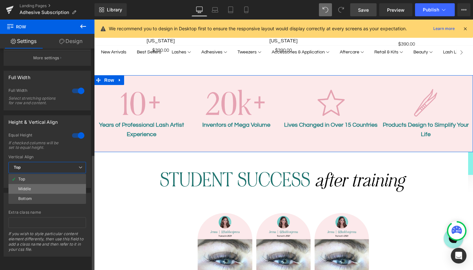
click at [48, 184] on li "Middle" at bounding box center [46, 189] width 77 height 10
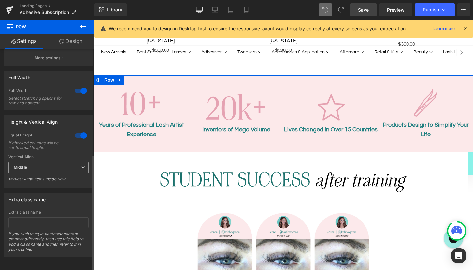
click at [51, 162] on span "Middle" at bounding box center [48, 167] width 80 height 11
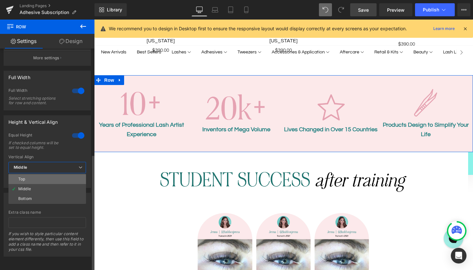
click at [48, 174] on li "Top" at bounding box center [46, 179] width 77 height 10
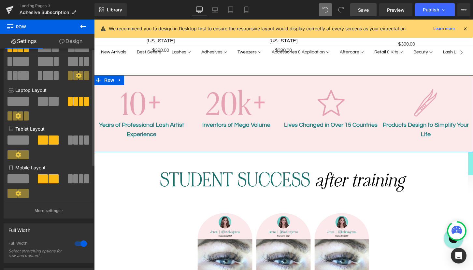
scroll to position [0, 0]
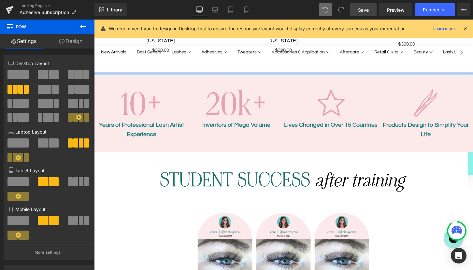
drag, startPoint x: 113, startPoint y: 93, endPoint x: 193, endPoint y: 72, distance: 82.8
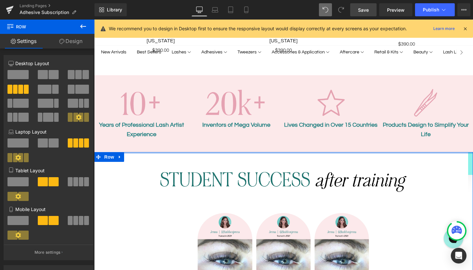
drag, startPoint x: 116, startPoint y: 96, endPoint x: 251, endPoint y: 152, distance: 146.6
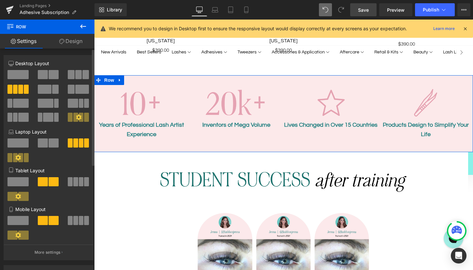
drag, startPoint x: 17, startPoint y: 74, endPoint x: 15, endPoint y: 61, distance: 13.2
click at [17, 74] on span at bounding box center [17, 74] width 21 height 9
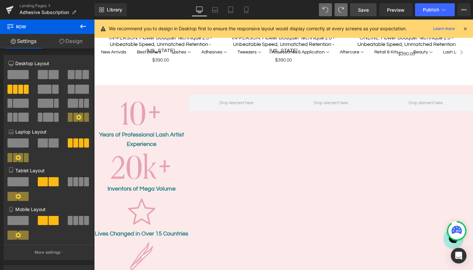
scroll to position [539, 0]
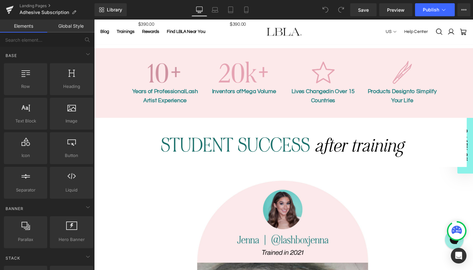
scroll to position [548, 0]
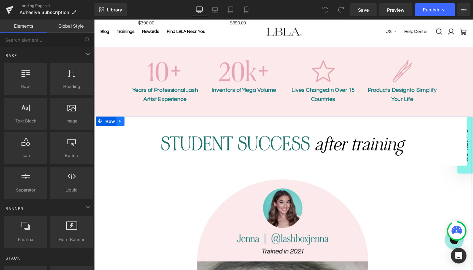
click at [121, 124] on icon at bounding box center [120, 125] width 1 height 3
click at [130, 123] on icon at bounding box center [130, 125] width 5 height 5
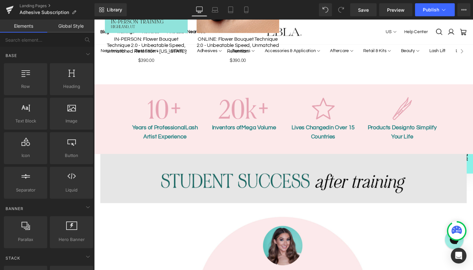
scroll to position [503, 0]
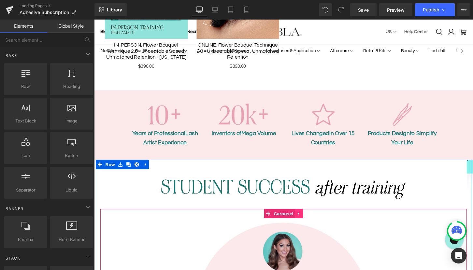
click at [306, 220] on icon at bounding box center [306, 221] width 1 height 3
click at [309, 219] on icon at bounding box center [311, 221] width 5 height 5
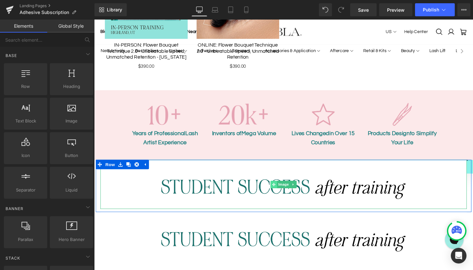
click at [278, 187] on span at bounding box center [280, 191] width 7 height 8
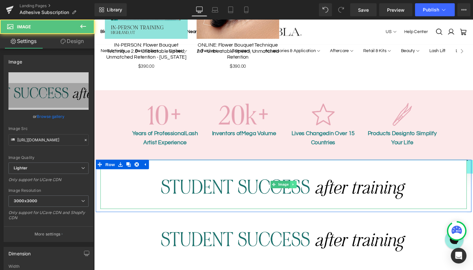
click at [302, 189] on icon at bounding box center [301, 191] width 4 height 4
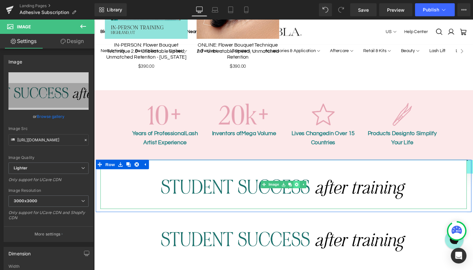
click at [304, 189] on icon at bounding box center [305, 191] width 4 height 4
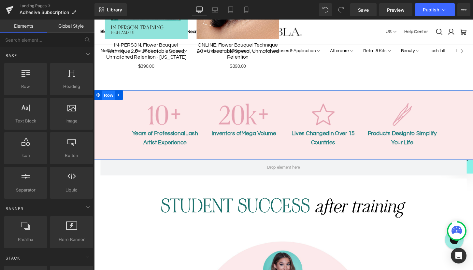
click at [109, 93] on ul "Row" at bounding box center [109, 98] width 30 height 10
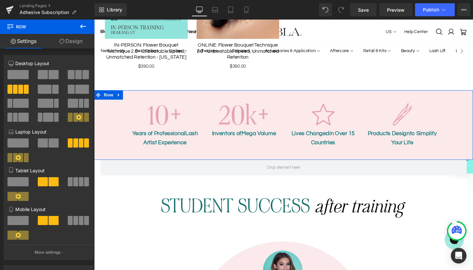
click at [66, 42] on link "Design" at bounding box center [70, 41] width 47 height 15
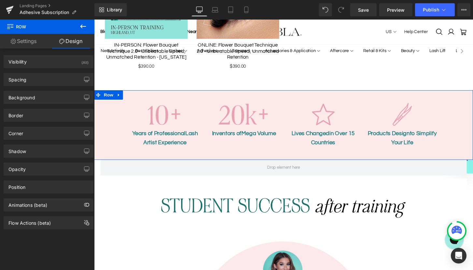
type input "#fce9ea"
type input "100"
click at [46, 98] on div "Background" at bounding box center [48, 97] width 89 height 12
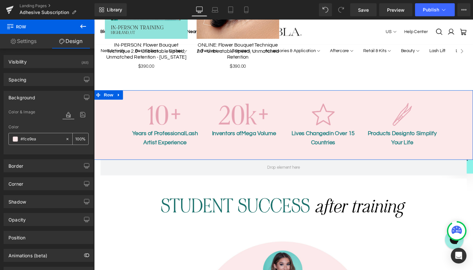
click at [42, 138] on input "#fce9ea" at bounding box center [42, 138] width 42 height 7
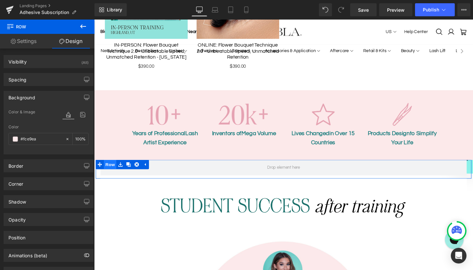
click at [105, 165] on span "Row" at bounding box center [110, 170] width 13 height 10
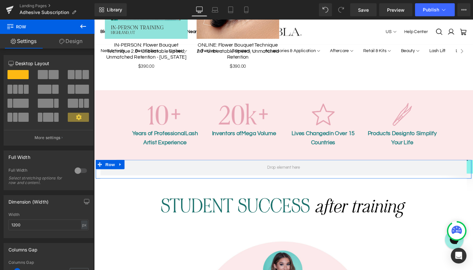
click at [63, 37] on link "Design" at bounding box center [70, 41] width 47 height 15
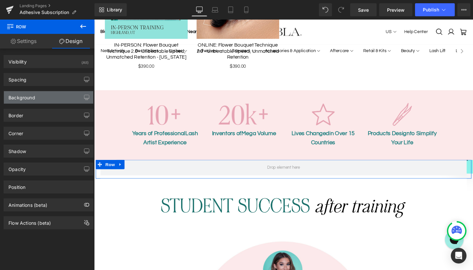
click at [47, 95] on div "Background" at bounding box center [48, 97] width 89 height 12
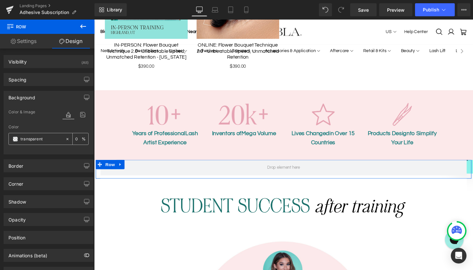
click at [45, 138] on input "transparent" at bounding box center [42, 138] width 42 height 7
paste input "#fce9ea"
type input "#fce9ea"
type input "100"
type input "#fce9ea"
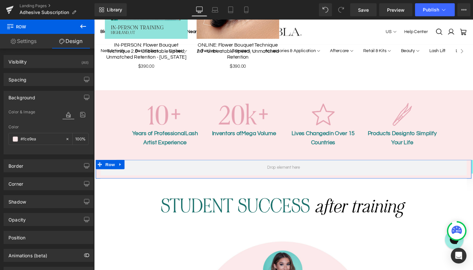
click at [49, 128] on div "Color" at bounding box center [48, 127] width 80 height 5
click at [112, 165] on span "Row" at bounding box center [110, 170] width 13 height 10
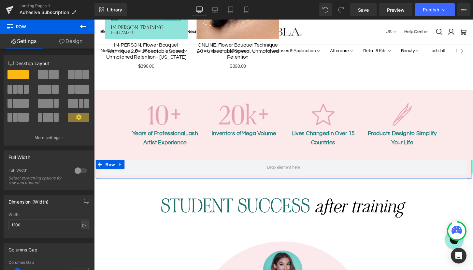
click at [77, 170] on div at bounding box center [81, 170] width 16 height 10
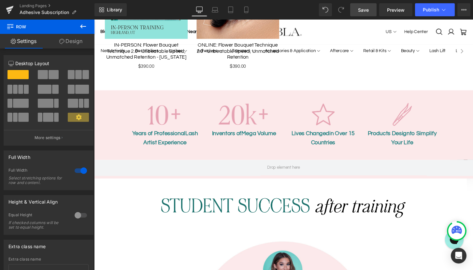
click at [364, 10] on span "Save" at bounding box center [363, 10] width 11 height 7
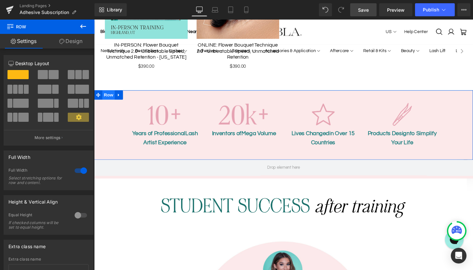
click at [109, 93] on ul "Row" at bounding box center [109, 98] width 30 height 10
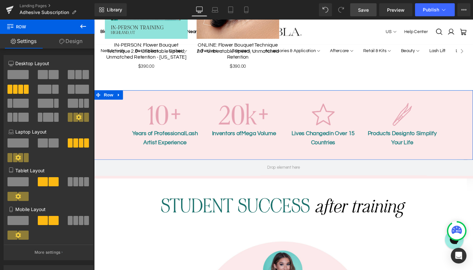
click at [66, 41] on link "Design" at bounding box center [70, 41] width 47 height 15
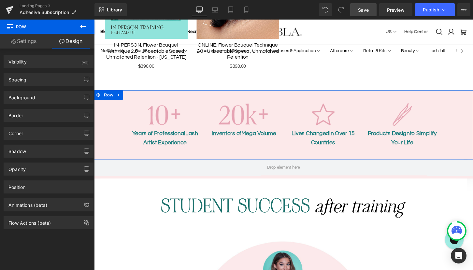
type input "#fce9ea"
type input "100"
click at [51, 96] on div "Background" at bounding box center [48, 97] width 89 height 12
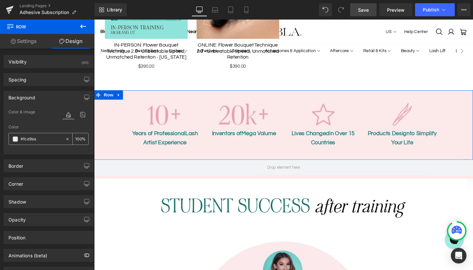
click at [65, 140] on icon at bounding box center [67, 139] width 5 height 5
type input "none"
type input "0"
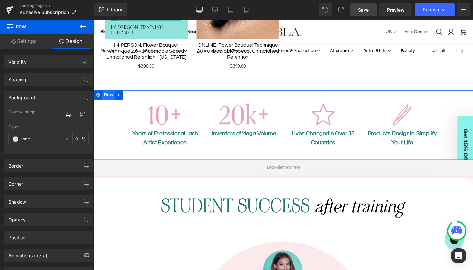
click at [108, 93] on span "Row" at bounding box center [109, 98] width 13 height 10
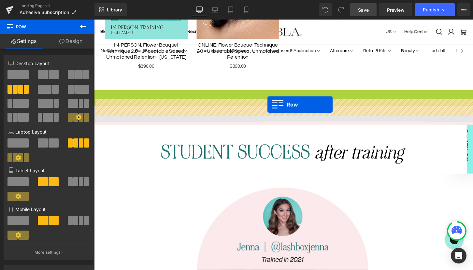
drag, startPoint x: 97, startPoint y: 91, endPoint x: 274, endPoint y: 108, distance: 177.9
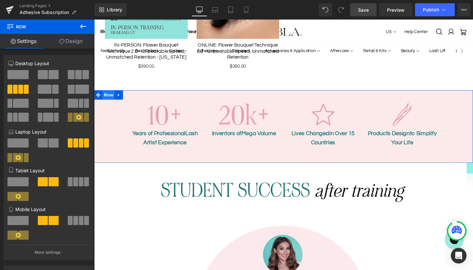
click at [107, 93] on ul "Row" at bounding box center [109, 98] width 30 height 10
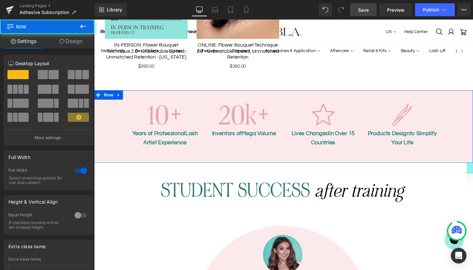
scroll to position [52, 0]
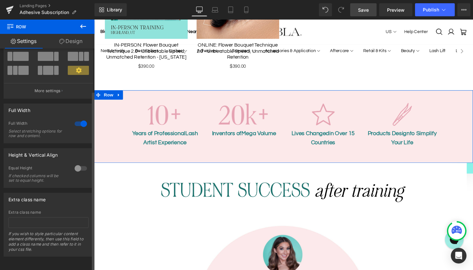
click at [75, 119] on div at bounding box center [81, 123] width 16 height 10
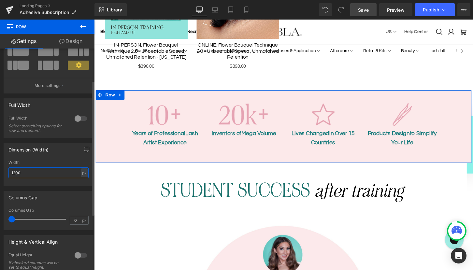
drag, startPoint x: 26, startPoint y: 173, endPoint x: 8, endPoint y: 173, distance: 17.9
click at [8, 173] on div "1200px Width 1200 px % px" at bounding box center [48, 172] width 89 height 25
type input "1000"
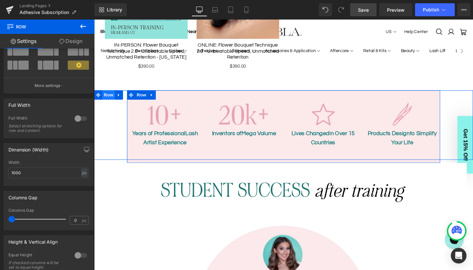
click at [109, 93] on ul "Row" at bounding box center [109, 98] width 30 height 10
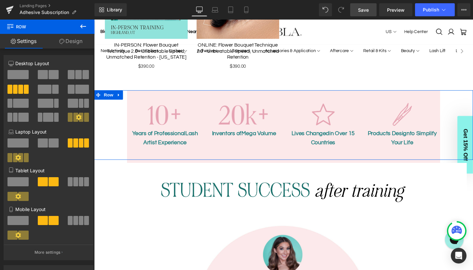
click at [64, 40] on link "Design" at bounding box center [70, 41] width 47 height 15
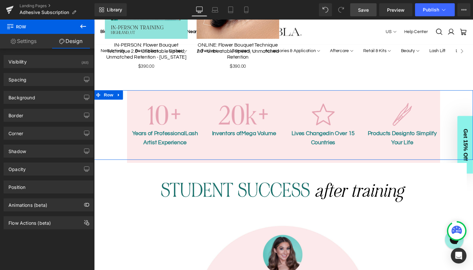
click at [43, 104] on div "Border Border Style Custom Custom Setup Global Style Custom Setup Global Style …" at bounding box center [48, 113] width 97 height 18
click at [44, 95] on div "Background" at bounding box center [48, 97] width 89 height 12
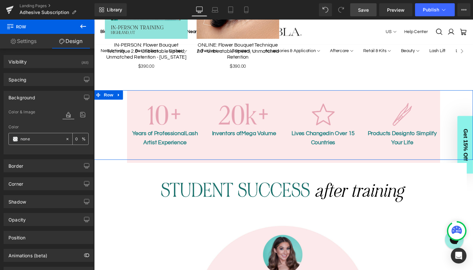
click at [37, 141] on input "none" at bounding box center [42, 138] width 42 height 7
paste input "#fce9ea"
type input "#fce9ea"
type input "100"
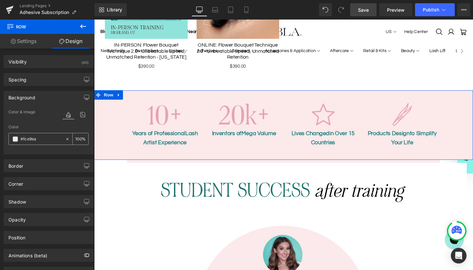
type input "#fce9ea"
click at [49, 128] on div "Color" at bounding box center [48, 127] width 80 height 5
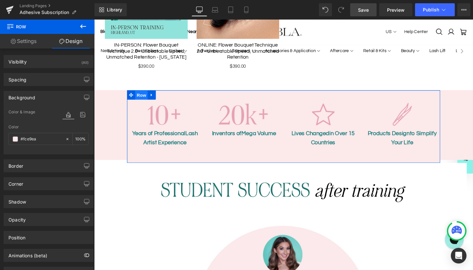
click at [143, 93] on ul "Row" at bounding box center [143, 98] width 30 height 10
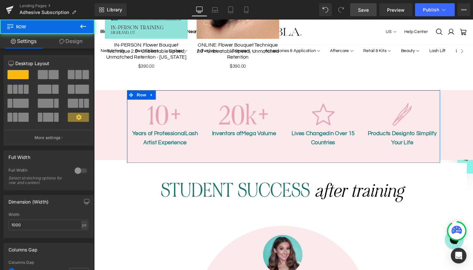
click at [77, 43] on link "Design" at bounding box center [70, 41] width 47 height 15
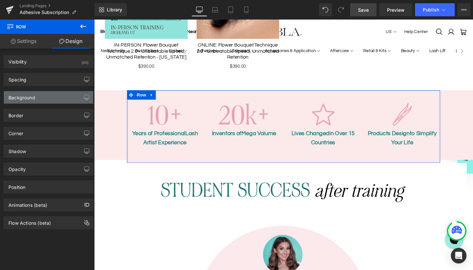
click at [44, 102] on div "Background" at bounding box center [48, 97] width 89 height 12
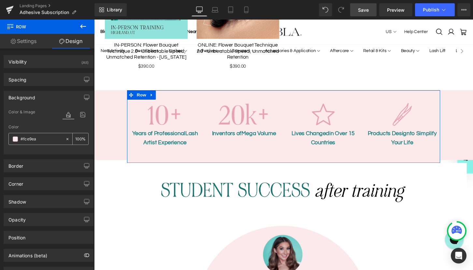
click at [66, 139] on icon at bounding box center [67, 139] width 5 height 5
type input "none"
type input "0"
click at [56, 128] on div "Color" at bounding box center [48, 127] width 80 height 5
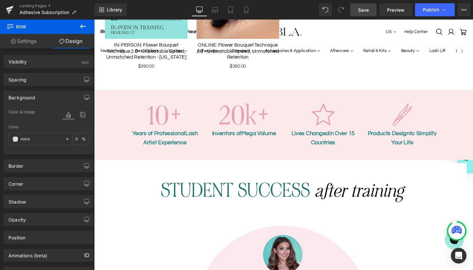
click at [84, 21] on button at bounding box center [83, 27] width 23 height 14
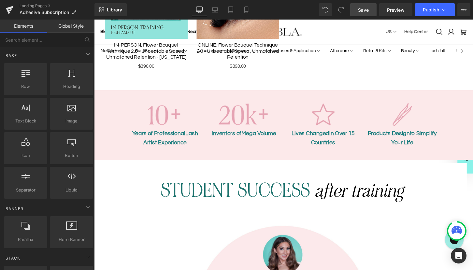
click at [362, 9] on span "Save" at bounding box center [363, 10] width 11 height 7
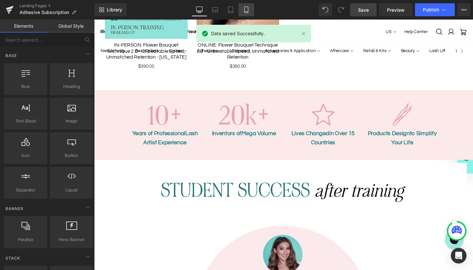
click at [245, 9] on icon at bounding box center [246, 10] width 7 height 7
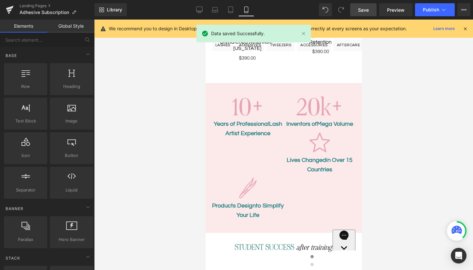
scroll to position [504, 0]
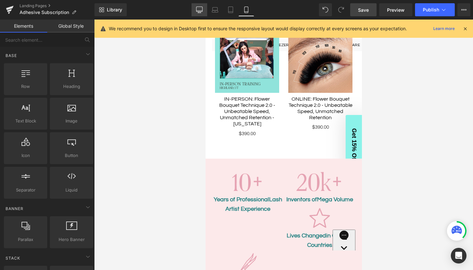
click at [198, 8] on icon at bounding box center [199, 10] width 7 height 7
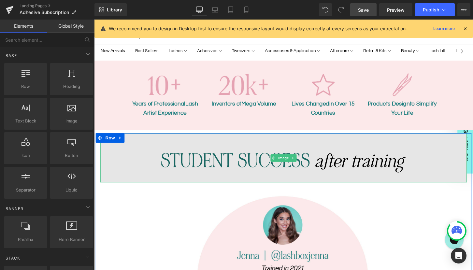
scroll to position [499, 0]
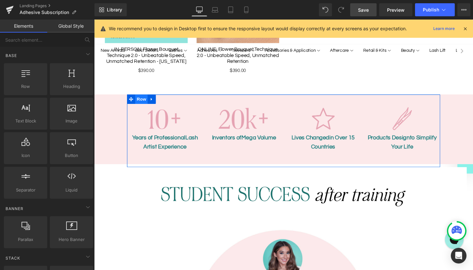
click at [144, 97] on span "Row" at bounding box center [143, 102] width 13 height 10
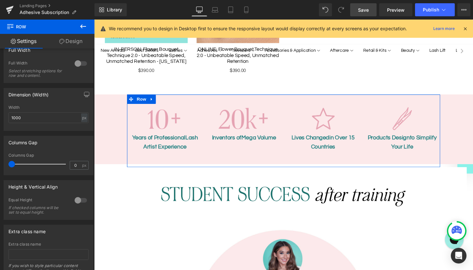
scroll to position [108, 0]
drag, startPoint x: 12, startPoint y: 162, endPoint x: 16, endPoint y: 161, distance: 3.6
click at [16, 161] on span at bounding box center [15, 163] width 7 height 7
type input "16"
click at [18, 161] on span at bounding box center [17, 163] width 7 height 7
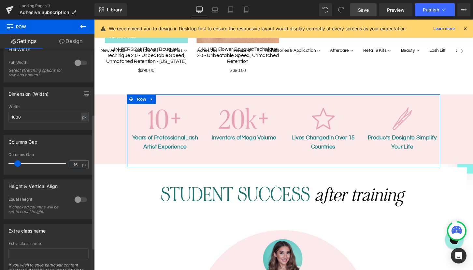
click at [64, 148] on div "Columns Gap 16px Columns Gap 16 px" at bounding box center [49, 154] width 90 height 39
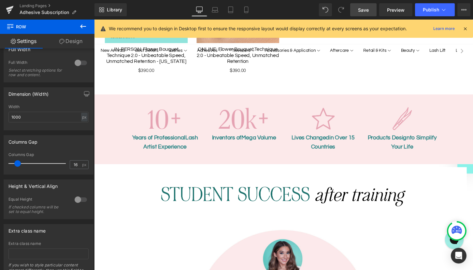
click at [365, 7] on span "Save" at bounding box center [363, 10] width 11 height 7
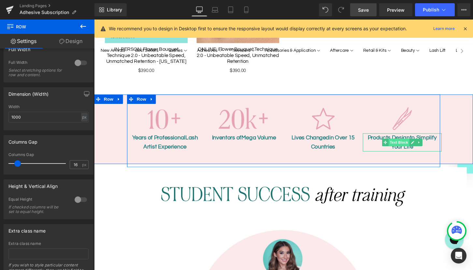
click at [413, 143] on span "Text Block" at bounding box center [410, 147] width 21 height 8
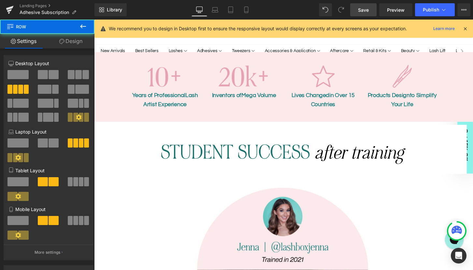
scroll to position [543, 0]
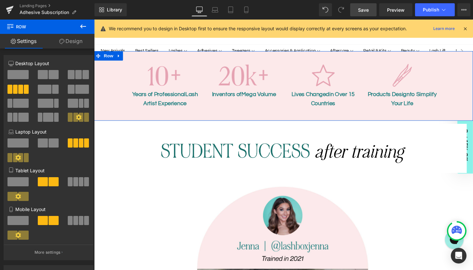
click at [63, 40] on link "Design" at bounding box center [70, 41] width 47 height 15
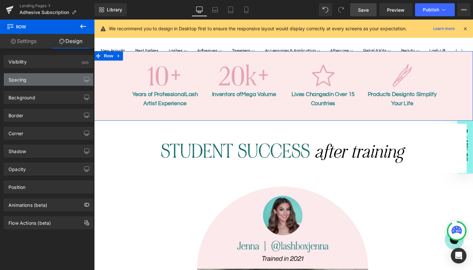
click at [46, 78] on div "Spacing" at bounding box center [48, 79] width 89 height 12
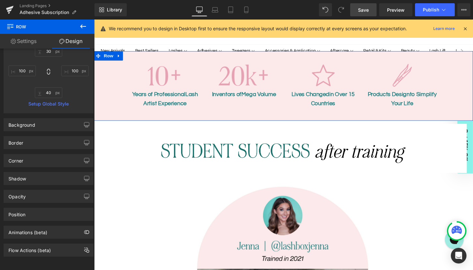
scroll to position [113, 0]
click at [47, 208] on div "Position" at bounding box center [48, 214] width 89 height 12
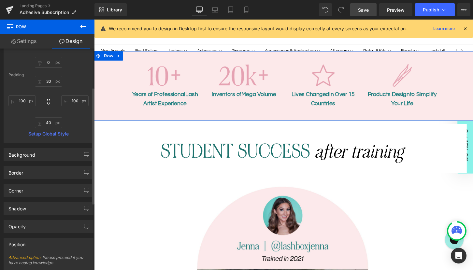
scroll to position [73, 0]
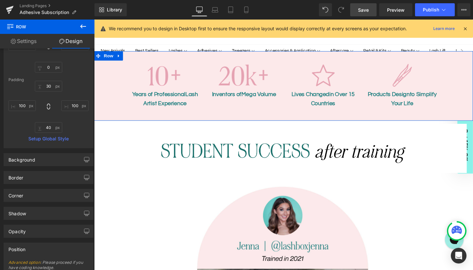
click at [26, 41] on link "Settings" at bounding box center [23, 41] width 47 height 15
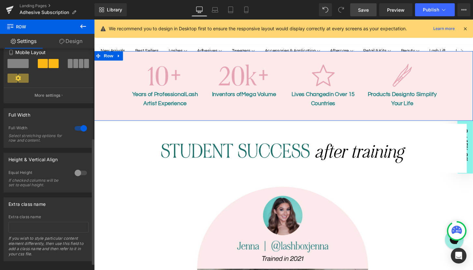
scroll to position [160, 0]
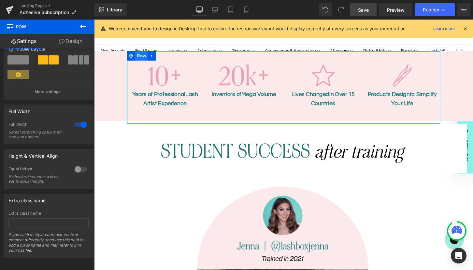
click at [145, 52] on span "Row" at bounding box center [143, 57] width 13 height 10
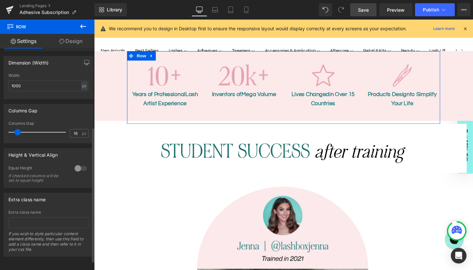
scroll to position [144, 0]
click at [76, 163] on div at bounding box center [81, 168] width 16 height 10
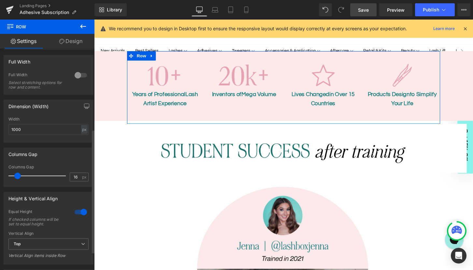
scroll to position [0, 0]
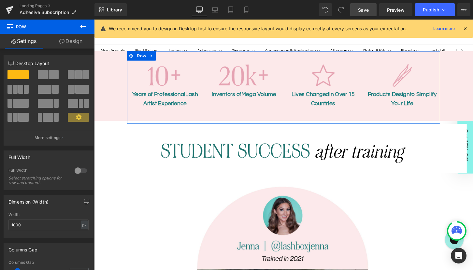
click at [71, 40] on link "Design" at bounding box center [70, 41] width 47 height 15
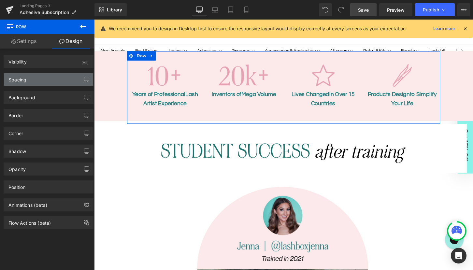
click at [49, 80] on div "Spacing" at bounding box center [48, 79] width 89 height 12
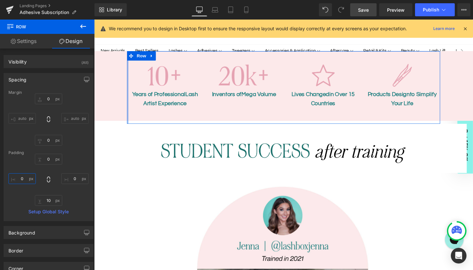
click at [21, 177] on input "0" at bounding box center [21, 178] width 27 height 11
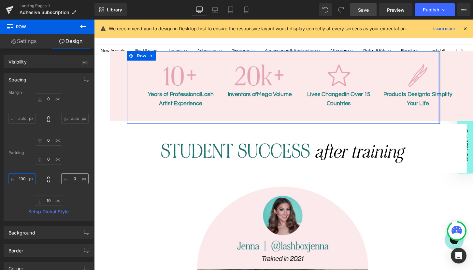
type input "100"
click at [72, 179] on input "0" at bounding box center [74, 178] width 27 height 11
type input "100"
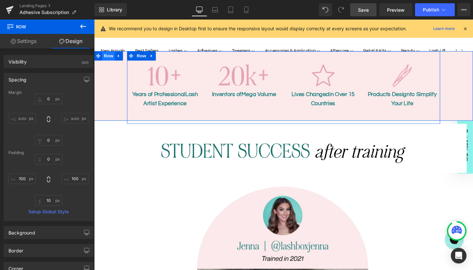
click at [107, 52] on span "Row" at bounding box center [109, 57] width 13 height 10
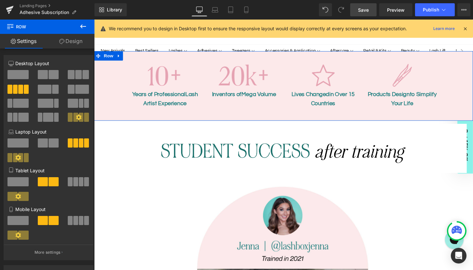
click at [74, 44] on link "Design" at bounding box center [70, 41] width 47 height 15
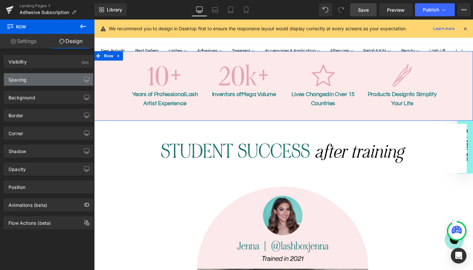
click at [46, 78] on div "Spacing" at bounding box center [48, 79] width 89 height 12
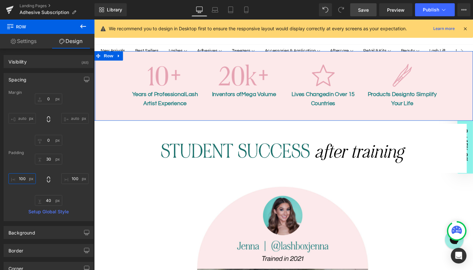
click at [26, 178] on input "100" at bounding box center [21, 178] width 27 height 11
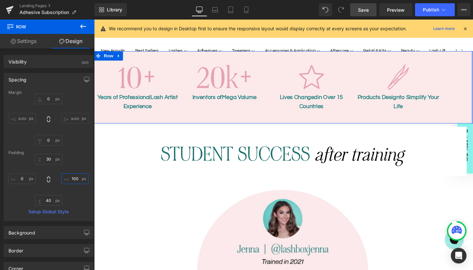
click at [74, 178] on input "100" at bounding box center [74, 178] width 27 height 11
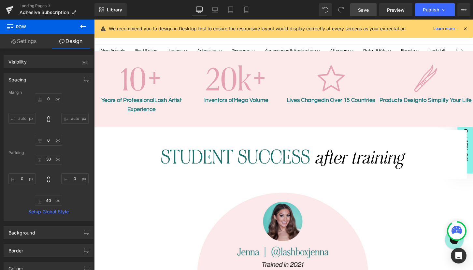
click at [363, 8] on span "Save" at bounding box center [363, 10] width 11 height 7
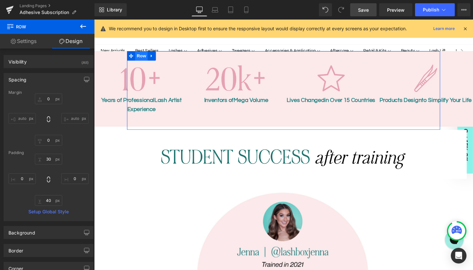
click at [140, 52] on span "Row" at bounding box center [143, 57] width 13 height 10
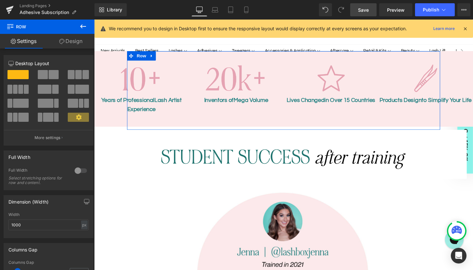
click at [76, 42] on link "Design" at bounding box center [70, 41] width 47 height 15
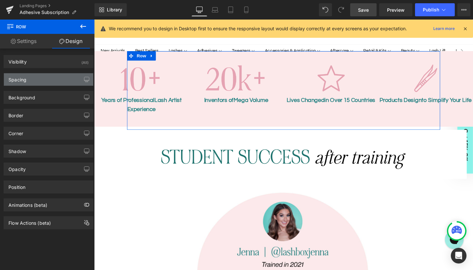
click at [51, 81] on div "Spacing" at bounding box center [48, 79] width 89 height 12
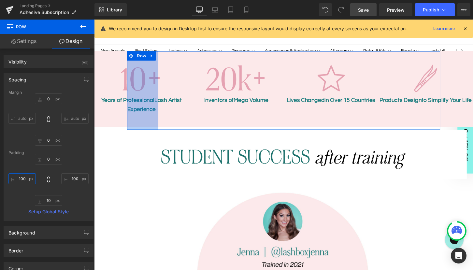
click at [26, 177] on input "100" at bounding box center [21, 178] width 27 height 11
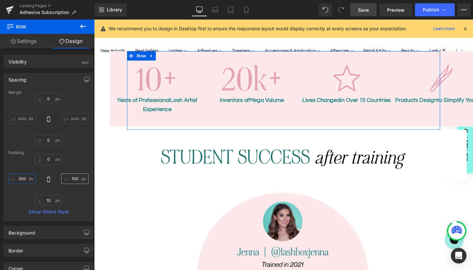
type input "200"
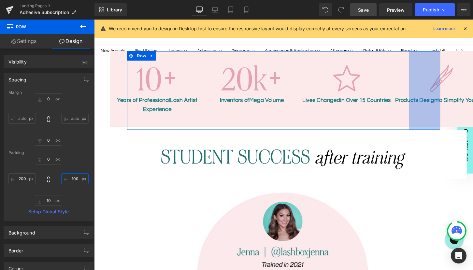
click at [72, 178] on input "100" at bounding box center [74, 178] width 27 height 11
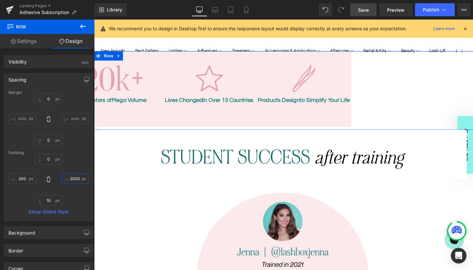
type input "200"
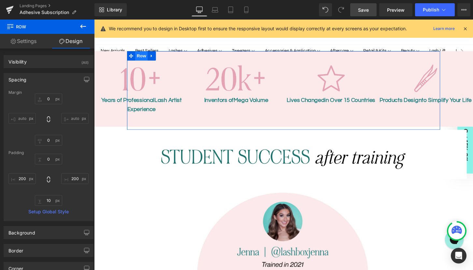
click at [145, 52] on span "Row" at bounding box center [143, 57] width 13 height 10
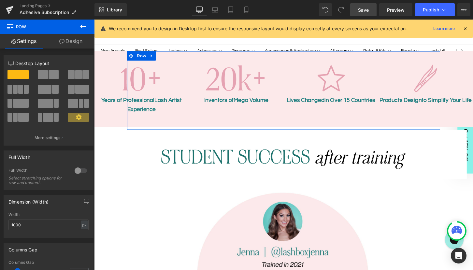
click at [73, 40] on link "Design" at bounding box center [70, 41] width 47 height 15
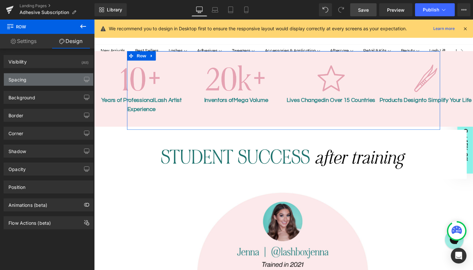
click at [50, 81] on div "Spacing" at bounding box center [48, 79] width 89 height 12
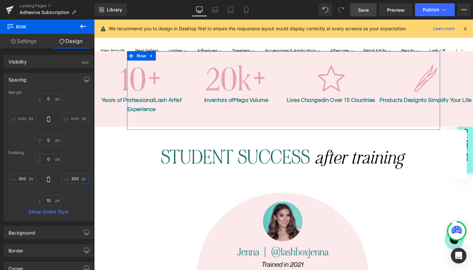
click at [74, 175] on input "200" at bounding box center [74, 178] width 27 height 11
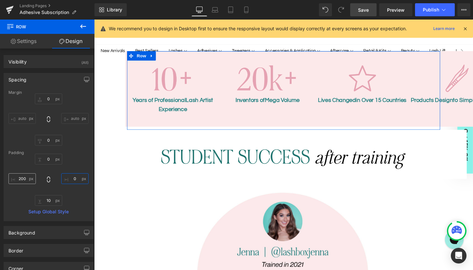
type input "0"
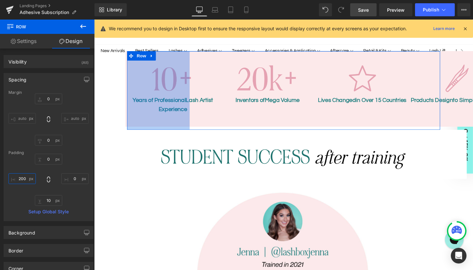
click at [21, 177] on input "200" at bounding box center [21, 178] width 27 height 11
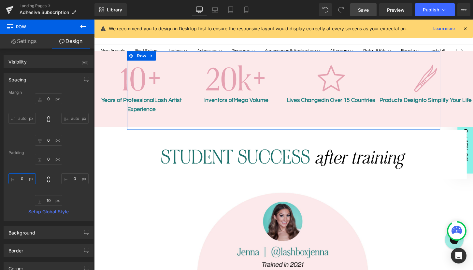
type input "0"
click at [30, 43] on link "Settings" at bounding box center [23, 41] width 47 height 15
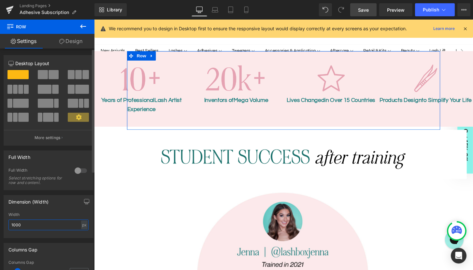
drag, startPoint x: 26, startPoint y: 223, endPoint x: 1, endPoint y: 223, distance: 25.1
click at [1, 223] on div "Dimension (Width) 1000px Width 1000 px % px" at bounding box center [48, 214] width 97 height 48
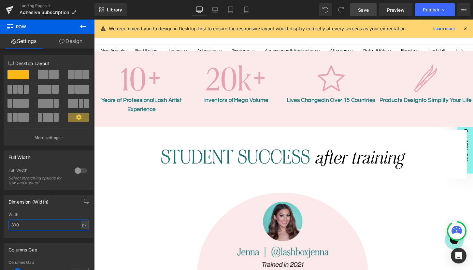
type input "800"
click at [364, 7] on span "Save" at bounding box center [363, 10] width 11 height 7
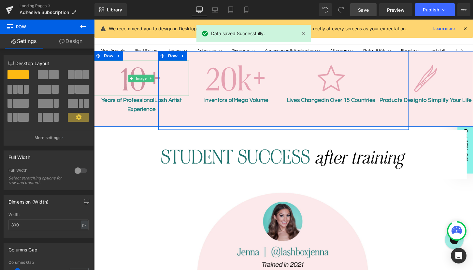
click at [134, 81] on img at bounding box center [143, 80] width 99 height 37
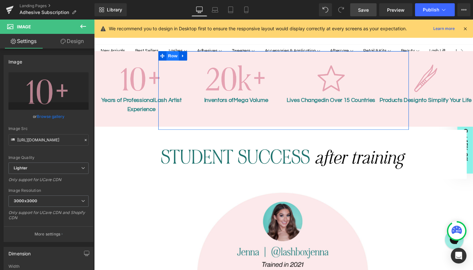
click at [177, 52] on ul "Row" at bounding box center [176, 57] width 30 height 10
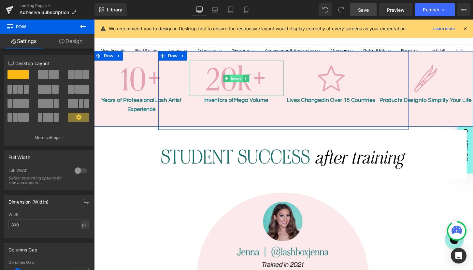
click at [239, 77] on span "Image" at bounding box center [242, 81] width 14 height 8
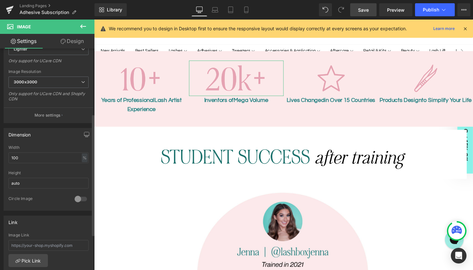
scroll to position [119, 0]
drag, startPoint x: 41, startPoint y: 156, endPoint x: 5, endPoint y: 156, distance: 36.1
click at [5, 156] on div "100% Width 100 % % px auto Height auto 0 Circle Image" at bounding box center [48, 177] width 89 height 65
type input "80"
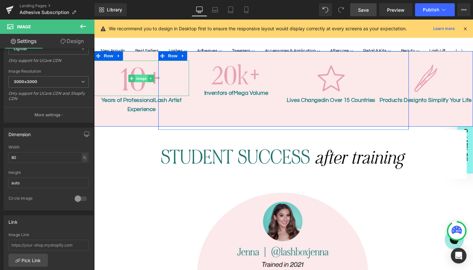
click at [143, 77] on span "Image" at bounding box center [143, 81] width 14 height 8
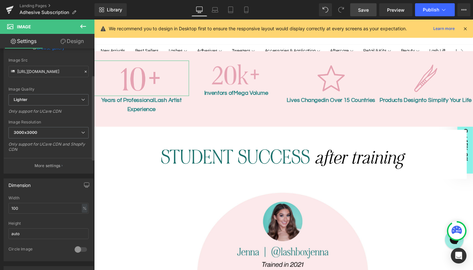
scroll to position [74, 0]
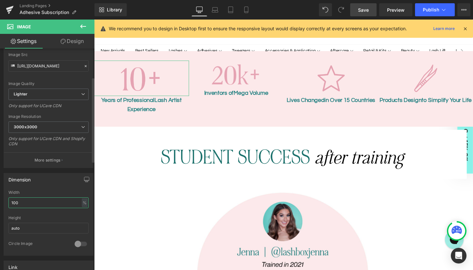
drag, startPoint x: 31, startPoint y: 204, endPoint x: 1, endPoint y: 204, distance: 30.6
click at [1, 204] on div "Dimension 100% Width 100 % % px auto Height auto 0 Circle Image" at bounding box center [48, 212] width 97 height 88
type input "80"
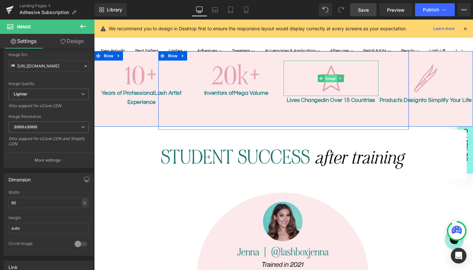
click at [336, 77] on span "Image" at bounding box center [340, 81] width 14 height 8
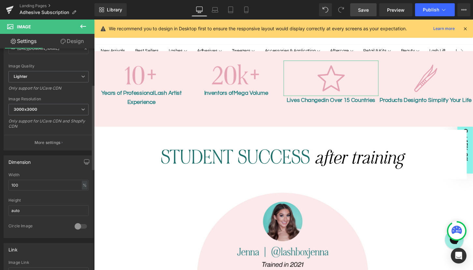
scroll to position [93, 0]
drag, startPoint x: 29, startPoint y: 185, endPoint x: -1, endPoint y: 184, distance: 30.3
click at [0, 184] on html "Image You are previewing how the will restyle your page. You can not edit Eleme…" at bounding box center [236, 135] width 473 height 270
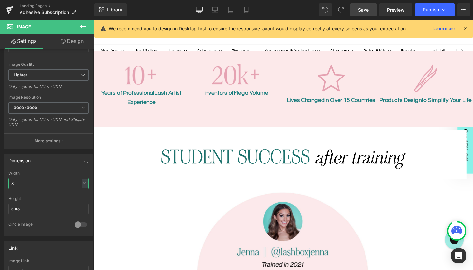
type input "80"
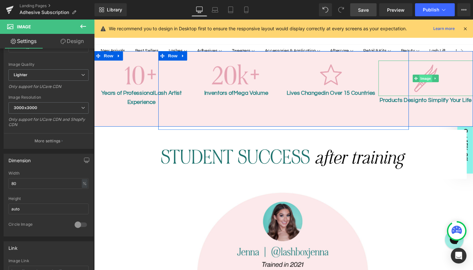
click at [438, 77] on span "Image" at bounding box center [439, 81] width 14 height 8
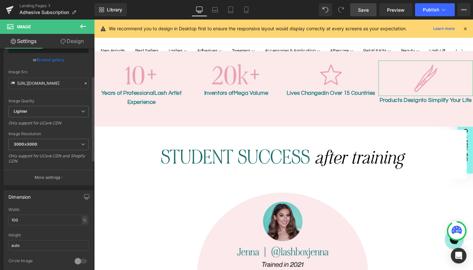
scroll to position [71, 0]
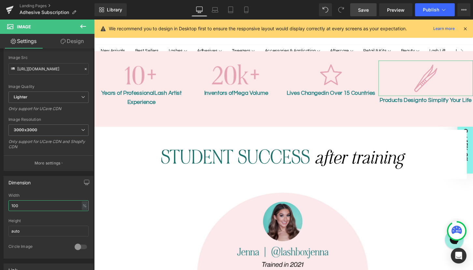
drag, startPoint x: 17, startPoint y: 205, endPoint x: -7, endPoint y: 205, distance: 23.1
click at [0, 205] on html "Image You are previewing how the will restyle your page. You can not edit Eleme…" at bounding box center [236, 135] width 473 height 270
type input "80"
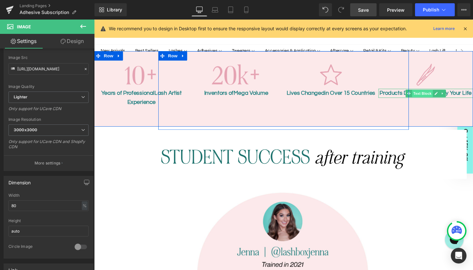
click at [436, 92] on span "Text Block" at bounding box center [434, 96] width 21 height 8
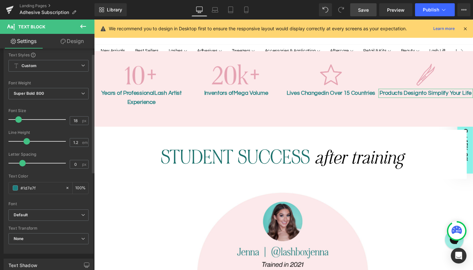
scroll to position [0, 0]
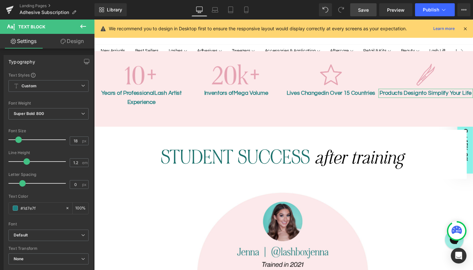
click at [71, 39] on link "Design" at bounding box center [71, 41] width 47 height 15
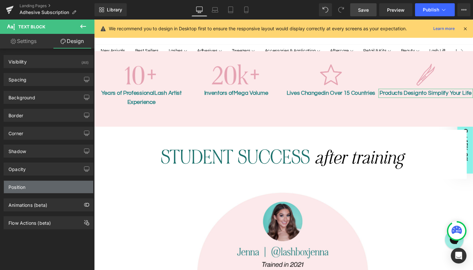
click at [46, 188] on div "Position" at bounding box center [48, 187] width 89 height 12
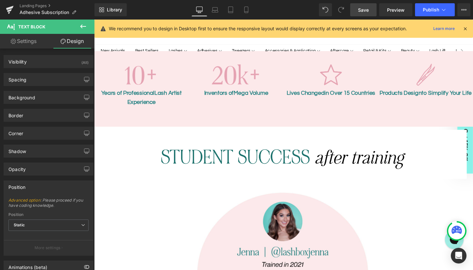
click at [359, 11] on span "Save" at bounding box center [363, 10] width 11 height 7
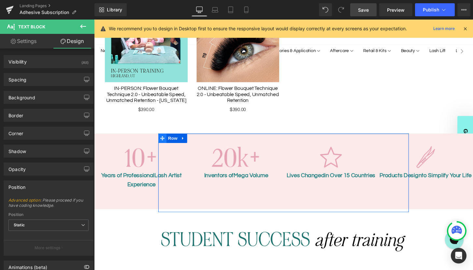
scroll to position [459, 0]
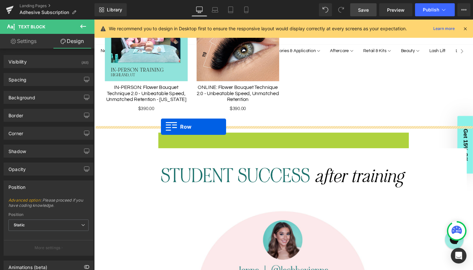
drag, startPoint x: 165, startPoint y: 135, endPoint x: 163, endPoint y: 131, distance: 4.5
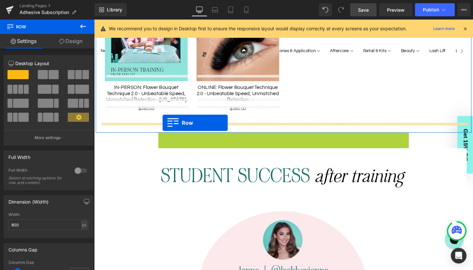
drag, startPoint x: 165, startPoint y: 135, endPoint x: 165, endPoint y: 127, distance: 7.8
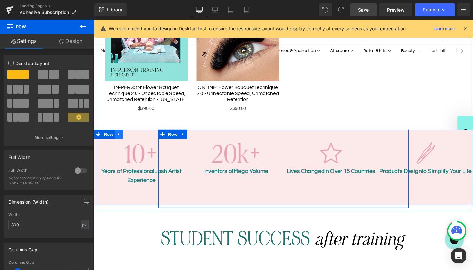
click at [119, 136] on icon at bounding box center [119, 138] width 5 height 5
click at [137, 136] on icon at bounding box center [136, 138] width 5 height 5
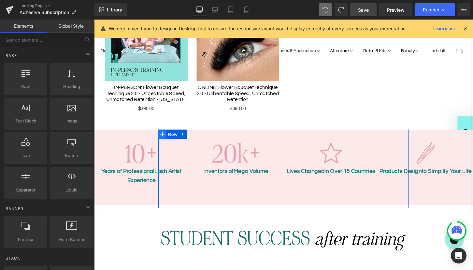
click at [166, 136] on icon at bounding box center [165, 138] width 5 height 5
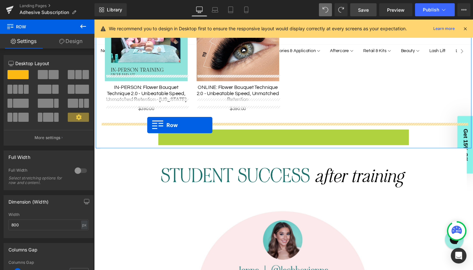
drag, startPoint x: 166, startPoint y: 132, endPoint x: 149, endPoint y: 129, distance: 16.5
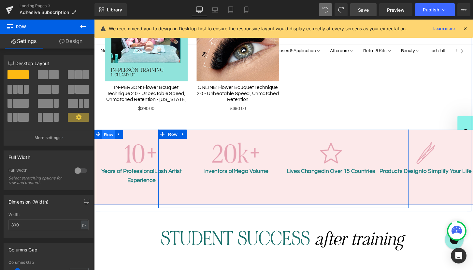
click at [108, 134] on span "Row" at bounding box center [109, 139] width 13 height 10
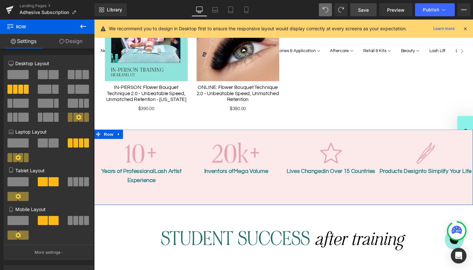
click at [73, 44] on link "Design" at bounding box center [70, 41] width 47 height 15
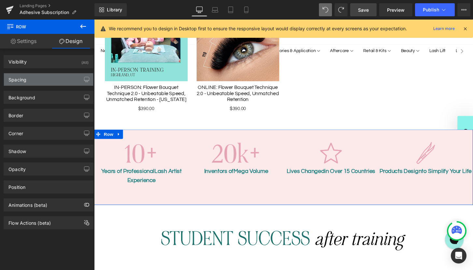
click at [51, 78] on div "Spacing" at bounding box center [48, 79] width 89 height 12
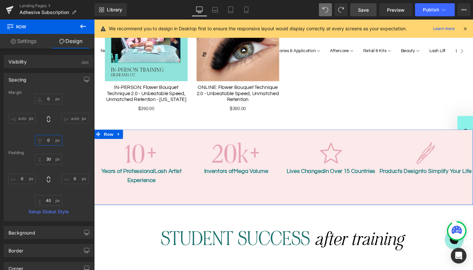
click at [49, 141] on input "0" at bounding box center [48, 140] width 27 height 11
type input "80"
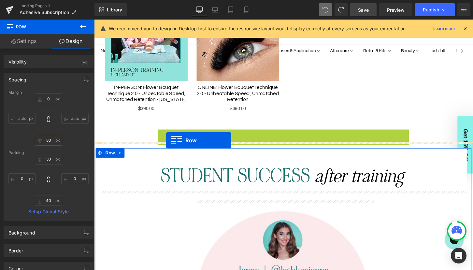
drag, startPoint x: 165, startPoint y: 131, endPoint x: 169, endPoint y: 145, distance: 14.2
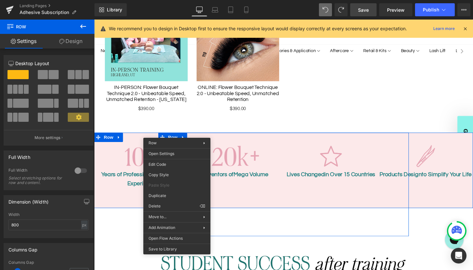
click at [111, 137] on ul "Row" at bounding box center [109, 142] width 30 height 10
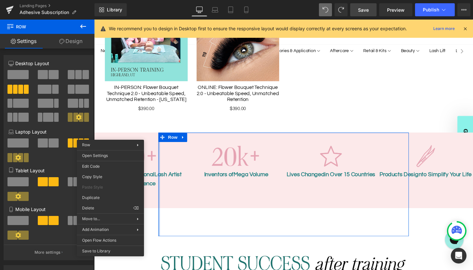
click at [120, 137] on div "Image Years of ProfessionalLash Artist Experience Text Block Image Inventors of…" at bounding box center [291, 176] width 394 height 78
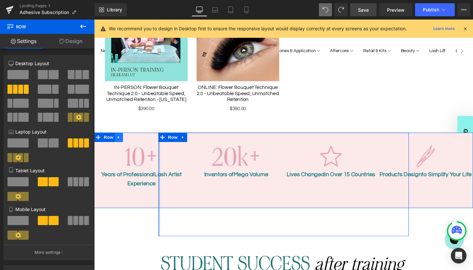
click at [122, 139] on icon at bounding box center [119, 141] width 5 height 5
click at [141, 137] on link at bounding box center [145, 142] width 8 height 10
click at [121, 139] on icon at bounding box center [119, 141] width 5 height 5
click at [138, 137] on link at bounding box center [136, 142] width 8 height 10
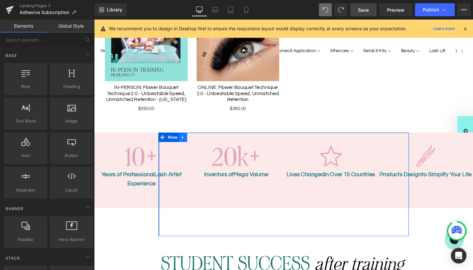
click at [187, 139] on icon at bounding box center [186, 141] width 5 height 5
click at [203, 140] on icon at bounding box center [203, 142] width 5 height 5
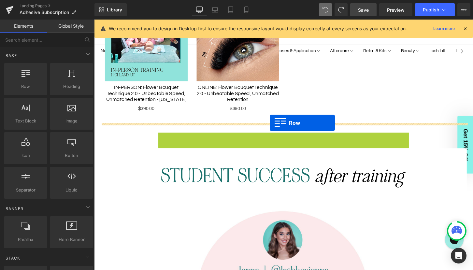
drag, startPoint x: 164, startPoint y: 133, endPoint x: 277, endPoint y: 127, distance: 112.4
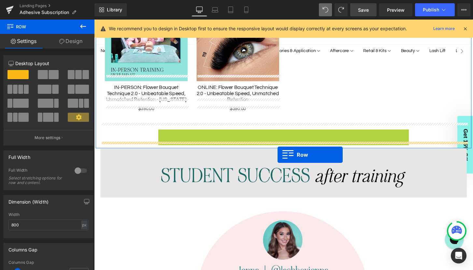
drag, startPoint x: 167, startPoint y: 131, endPoint x: 285, endPoint y: 160, distance: 121.0
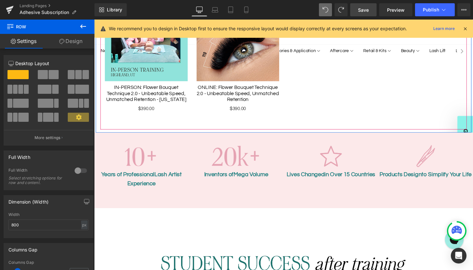
click at [219, 126] on div at bounding box center [291, 129] width 381 height 10
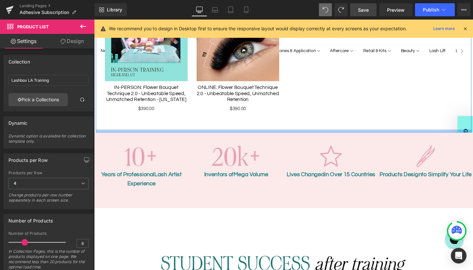
click at [217, 134] on div at bounding box center [291, 135] width 391 height 3
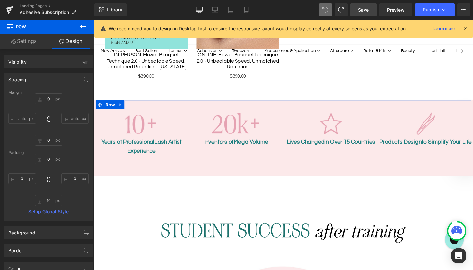
scroll to position [498, 0]
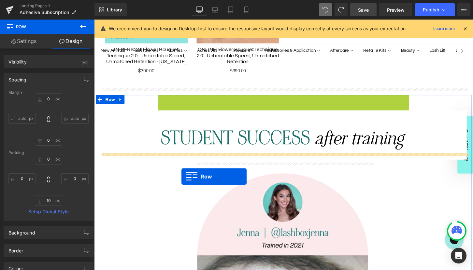
drag, startPoint x: 165, startPoint y: 95, endPoint x: 185, endPoint y: 183, distance: 90.1
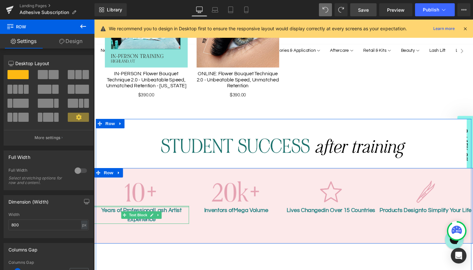
scroll to position [461, 0]
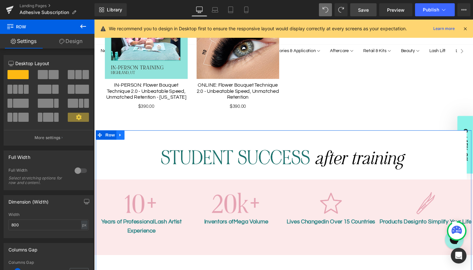
click at [122, 137] on icon at bounding box center [121, 139] width 5 height 5
click at [138, 137] on icon at bounding box center [138, 139] width 5 height 5
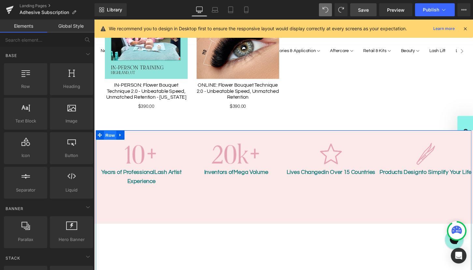
click at [110, 135] on span "Row" at bounding box center [110, 140] width 13 height 10
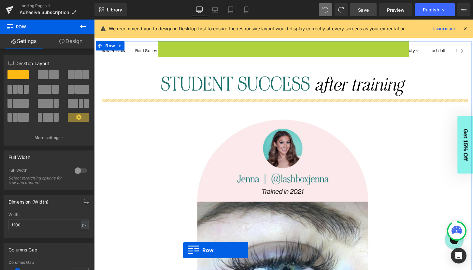
scroll to position [560, 0]
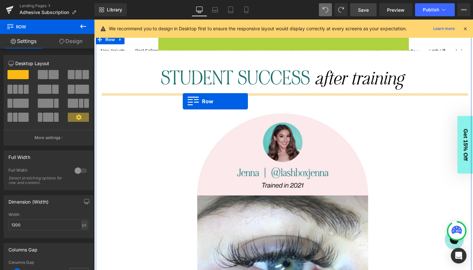
drag, startPoint x: 164, startPoint y: 91, endPoint x: 186, endPoint y: 104, distance: 25.8
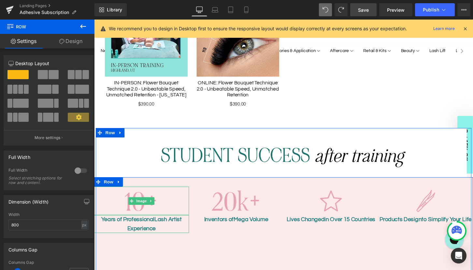
scroll to position [452, 0]
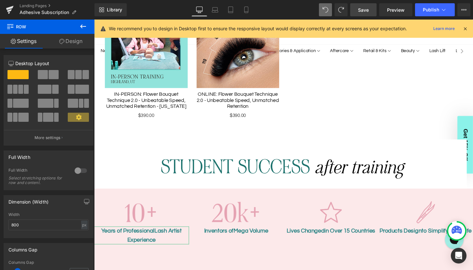
click at [363, 8] on span "Save" at bounding box center [363, 10] width 11 height 7
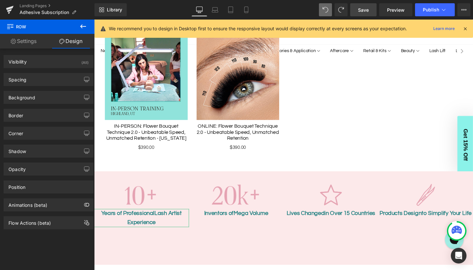
scroll to position [456, 0]
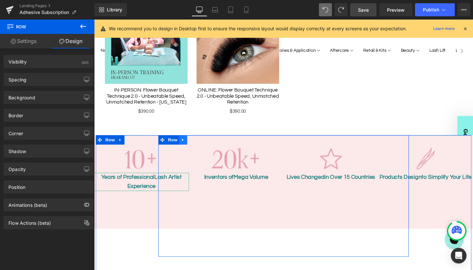
click at [186, 142] on icon at bounding box center [186, 144] width 5 height 5
click at [205, 143] on icon at bounding box center [203, 145] width 5 height 5
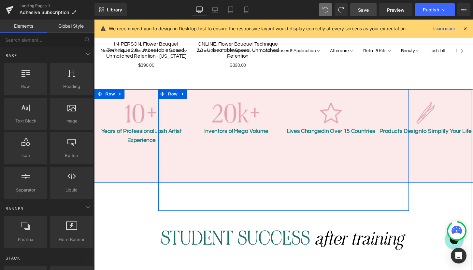
scroll to position [504, 0]
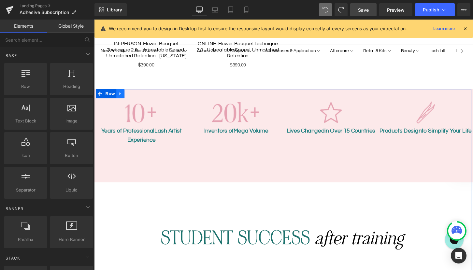
click at [121, 95] on icon at bounding box center [120, 96] width 1 height 3
click at [136, 92] on link at bounding box center [138, 97] width 8 height 10
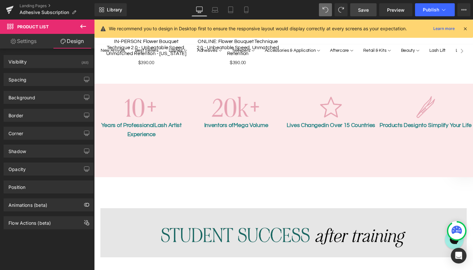
scroll to position [506, 0]
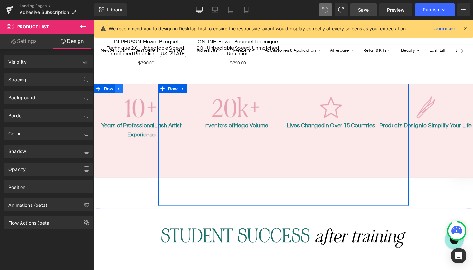
click at [120, 89] on icon at bounding box center [119, 91] width 5 height 5
click at [137, 89] on icon at bounding box center [136, 91] width 5 height 5
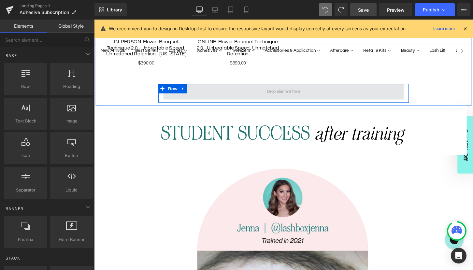
click at [227, 87] on span at bounding box center [291, 95] width 250 height 16
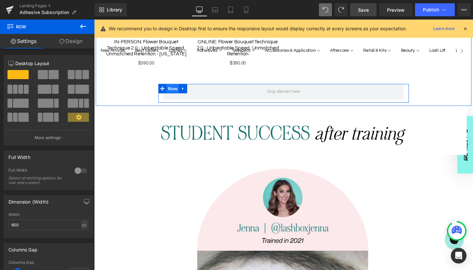
click at [172, 87] on span "Row" at bounding box center [175, 92] width 13 height 10
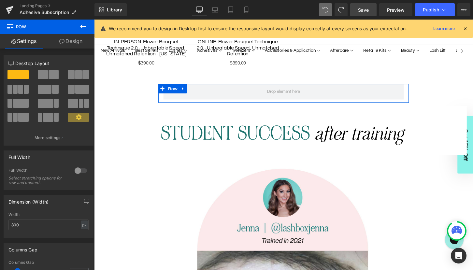
click at [20, 91] on span at bounding box center [20, 89] width 5 height 9
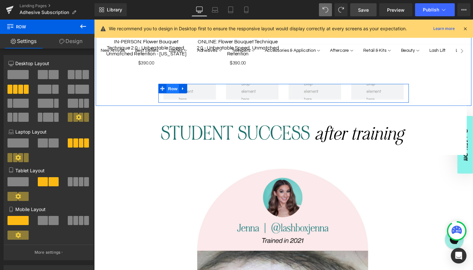
click at [175, 87] on span "Row" at bounding box center [175, 92] width 13 height 10
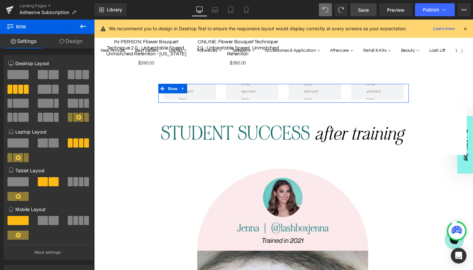
click at [68, 43] on link "Design" at bounding box center [70, 41] width 47 height 15
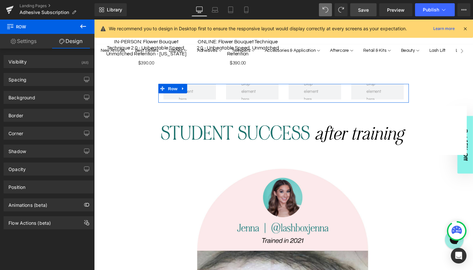
click at [28, 39] on link "Settings" at bounding box center [23, 41] width 47 height 15
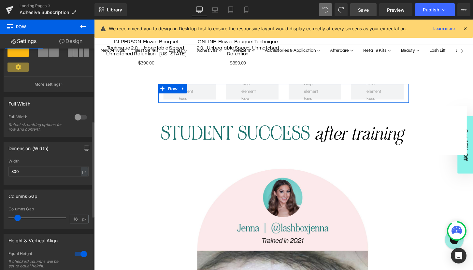
scroll to position [170, 0]
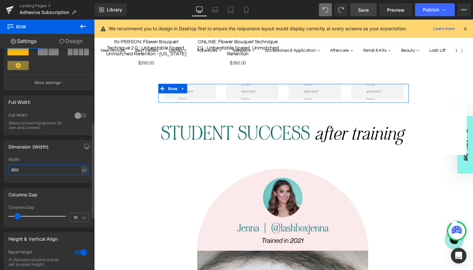
drag, startPoint x: 50, startPoint y: 170, endPoint x: 8, endPoint y: 172, distance: 42.7
click at [8, 172] on div "800px Width 800 px % px" at bounding box center [48, 169] width 89 height 25
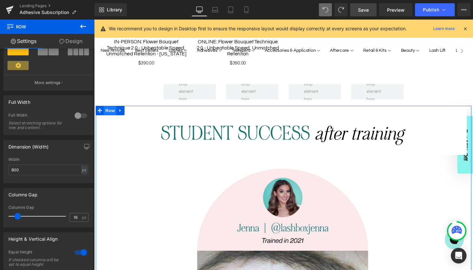
click at [113, 109] on ul "Row" at bounding box center [111, 114] width 30 height 10
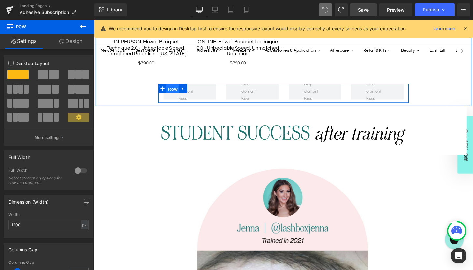
click at [174, 87] on span "Row" at bounding box center [175, 92] width 13 height 10
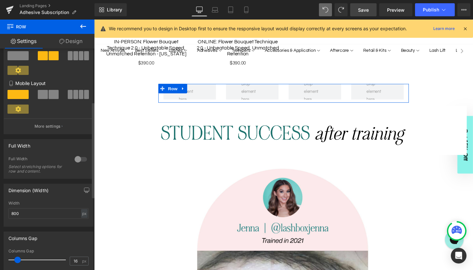
scroll to position [130, 0]
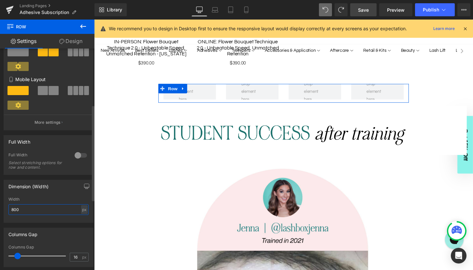
drag, startPoint x: 50, startPoint y: 208, endPoint x: 10, endPoint y: 208, distance: 40.0
click at [10, 208] on input "800" at bounding box center [48, 209] width 80 height 11
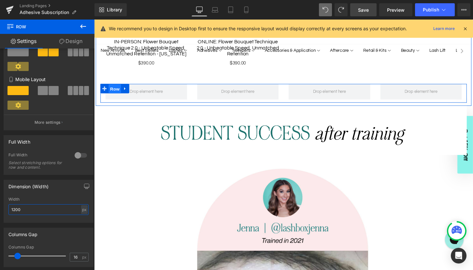
click at [114, 87] on ul "Row" at bounding box center [116, 92] width 30 height 10
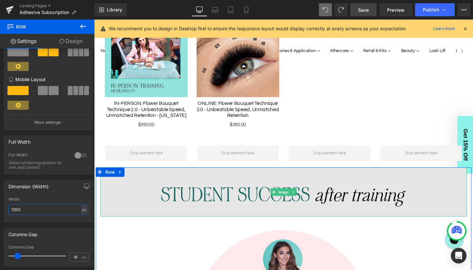
scroll to position [426, 0]
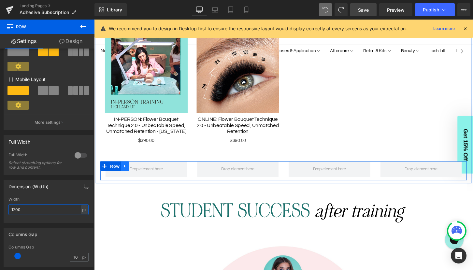
type input "1200"
click at [127, 169] on icon at bounding box center [126, 171] width 5 height 5
click at [143, 170] on icon at bounding box center [143, 172] width 5 height 5
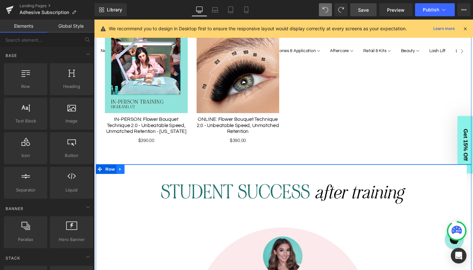
click at [122, 174] on icon at bounding box center [120, 175] width 1 height 3
click at [129, 173] on icon at bounding box center [130, 175] width 5 height 5
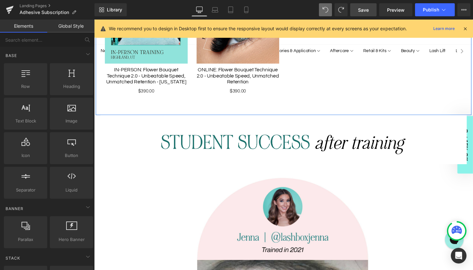
scroll to position [460, 0]
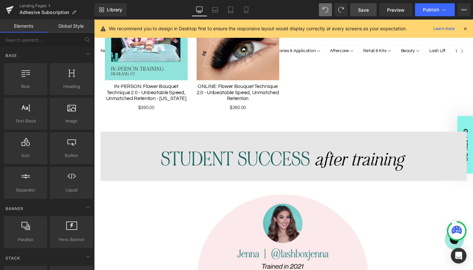
click at [247, 153] on img at bounding box center [291, 161] width 381 height 51
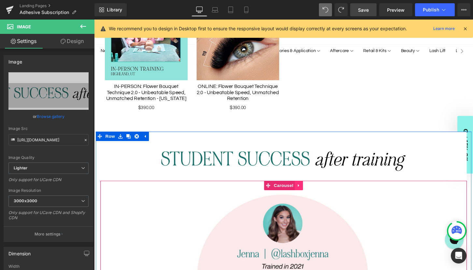
click at [305, 190] on icon at bounding box center [307, 192] width 5 height 5
click at [310, 190] on icon at bounding box center [311, 192] width 5 height 5
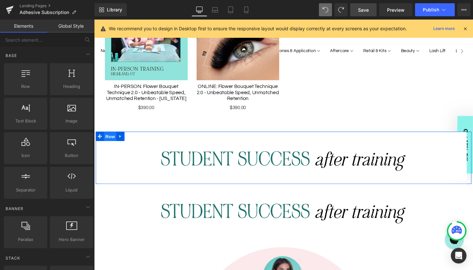
click at [110, 136] on ul "Row" at bounding box center [111, 141] width 30 height 10
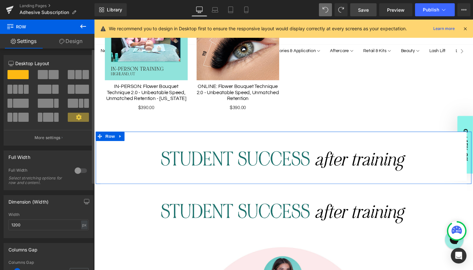
click at [17, 90] on span at bounding box center [15, 89] width 5 height 9
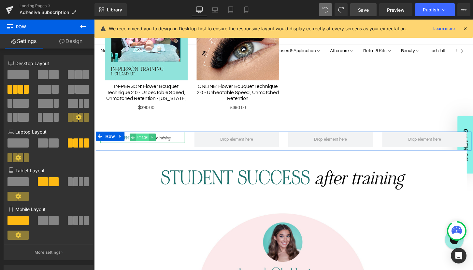
click at [143, 138] on span "Image" at bounding box center [145, 142] width 14 height 8
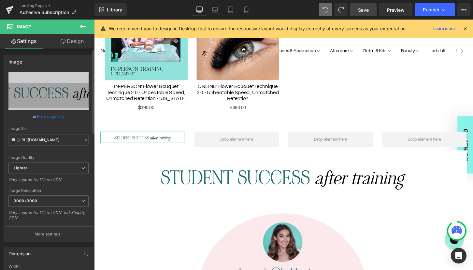
click at [48, 116] on link "Browse gallery" at bounding box center [51, 116] width 28 height 11
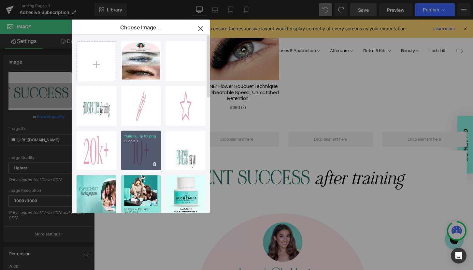
click at [140, 142] on p "6.27 KB" at bounding box center [140, 141] width 33 height 5
type input "[URL][DOMAIN_NAME]"
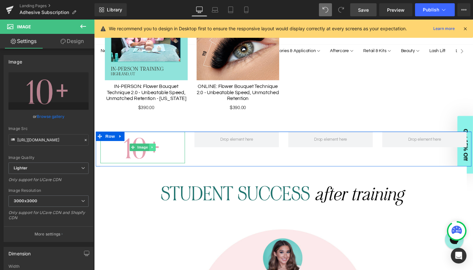
click at [154, 150] on icon at bounding box center [155, 152] width 4 height 4
click at [151, 151] on icon at bounding box center [151, 153] width 4 height 4
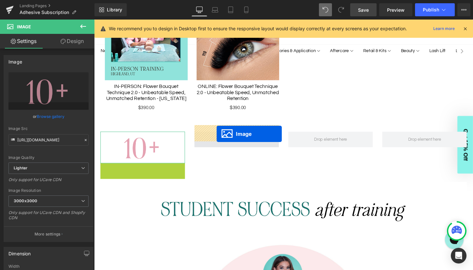
drag, startPoint x: 132, startPoint y: 176, endPoint x: 221, endPoint y: 138, distance: 96.7
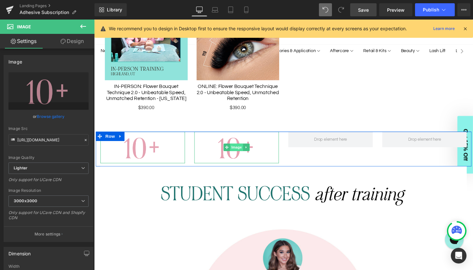
click at [242, 148] on span "Image" at bounding box center [242, 152] width 14 height 8
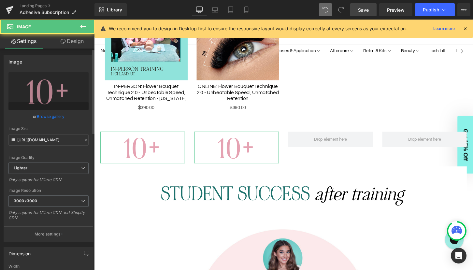
click at [50, 115] on link "Browse gallery" at bounding box center [51, 116] width 28 height 11
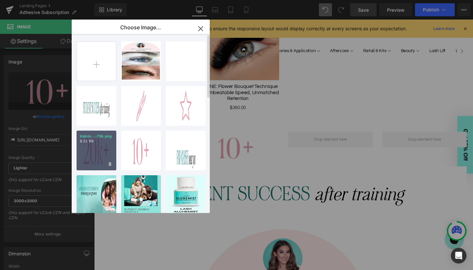
click at [89, 140] on p "8.32 KB" at bounding box center [96, 141] width 33 height 5
type input "[URL][DOMAIN_NAME]"
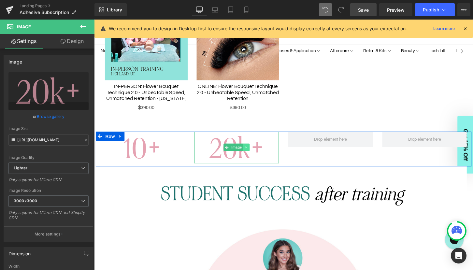
click at [253, 150] on icon at bounding box center [253, 152] width 4 height 4
click at [249, 151] on icon at bounding box center [249, 153] width 4 height 4
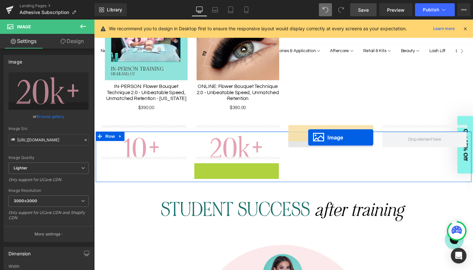
drag, startPoint x: 234, startPoint y: 177, endPoint x: 317, endPoint y: 142, distance: 90.0
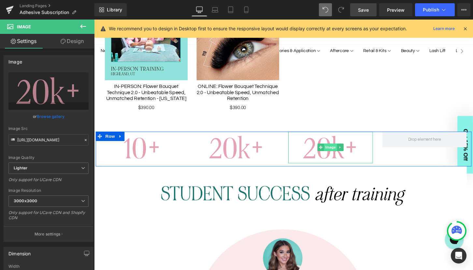
click at [340, 148] on span "Image" at bounding box center [340, 152] width 14 height 8
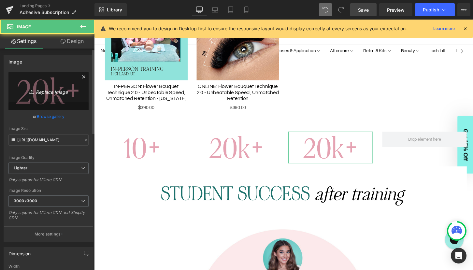
click at [40, 92] on icon "Replace Image" at bounding box center [48, 91] width 52 height 8
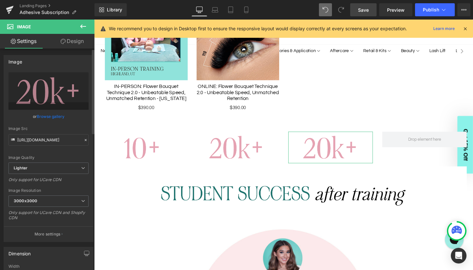
click at [53, 116] on link "Browse gallery" at bounding box center [51, 116] width 28 height 11
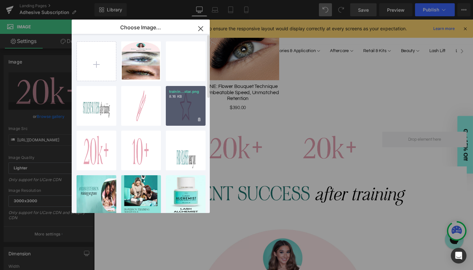
click at [184, 106] on div "trainin...star.png 8.16 KB" at bounding box center [186, 106] width 40 height 40
type input "[URL][DOMAIN_NAME]"
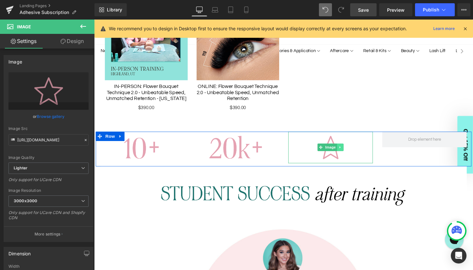
click at [348, 150] on icon at bounding box center [350, 152] width 4 height 4
click at [346, 151] on icon at bounding box center [347, 153] width 4 height 4
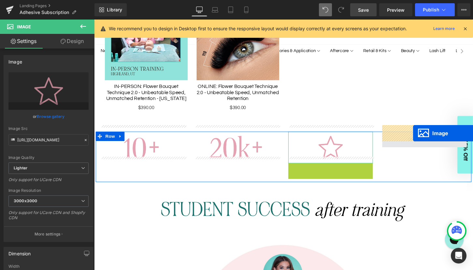
drag, startPoint x: 329, startPoint y: 177, endPoint x: 426, endPoint y: 138, distance: 104.4
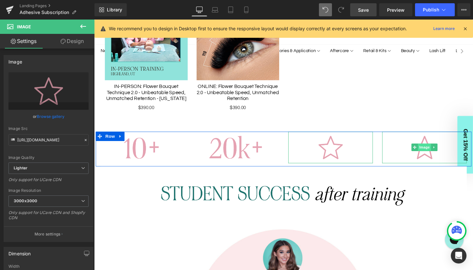
click at [437, 148] on span "Image" at bounding box center [438, 152] width 14 height 8
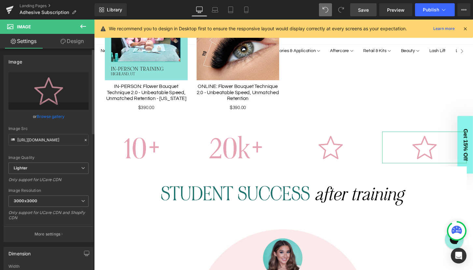
click at [50, 116] on link "Browse gallery" at bounding box center [51, 116] width 28 height 11
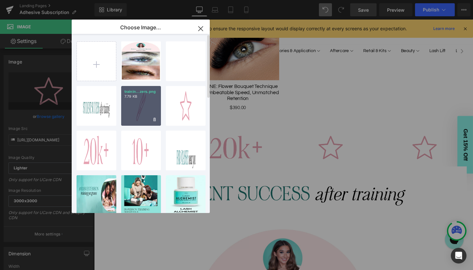
click at [138, 104] on div "trainin...zers.png 7.79 KB" at bounding box center [141, 106] width 40 height 40
type input "[URL][DOMAIN_NAME]"
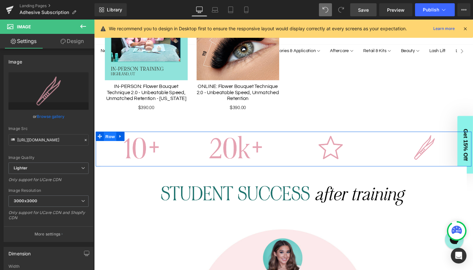
click at [110, 136] on span "Row" at bounding box center [110, 141] width 13 height 10
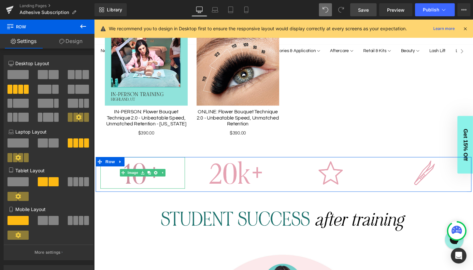
scroll to position [433, 0]
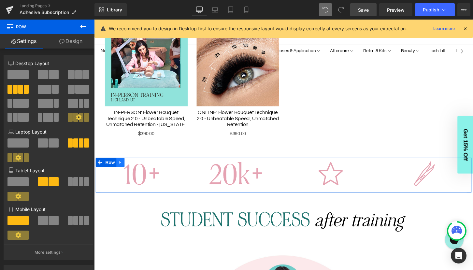
click at [122, 165] on icon at bounding box center [121, 167] width 5 height 5
click at [130, 166] on icon at bounding box center [130, 168] width 5 height 5
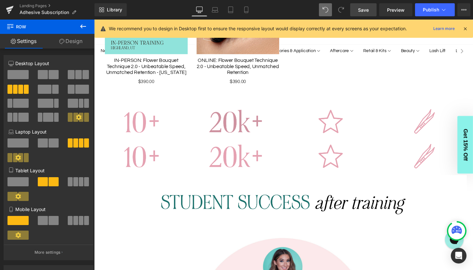
scroll to position [486, 0]
click at [256, 109] on img at bounding box center [242, 125] width 88 height 33
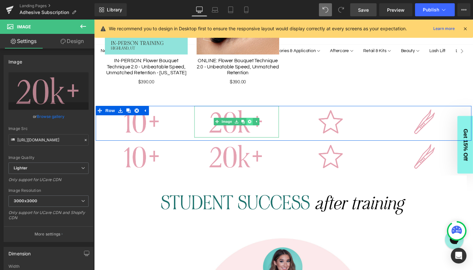
click at [256, 124] on icon at bounding box center [256, 126] width 4 height 4
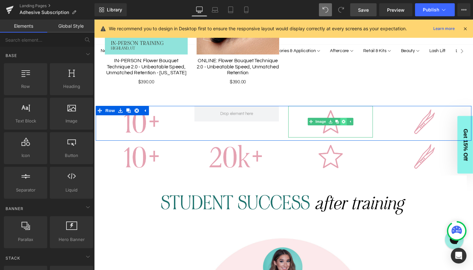
click at [353, 124] on icon at bounding box center [353, 126] width 4 height 4
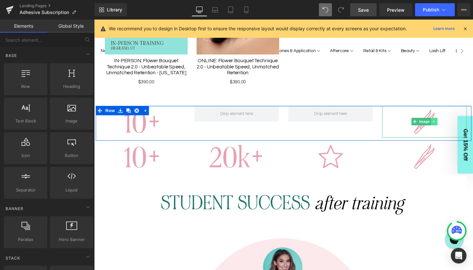
click at [450, 122] on link at bounding box center [447, 126] width 7 height 8
click at [450, 124] on icon at bounding box center [451, 126] width 4 height 4
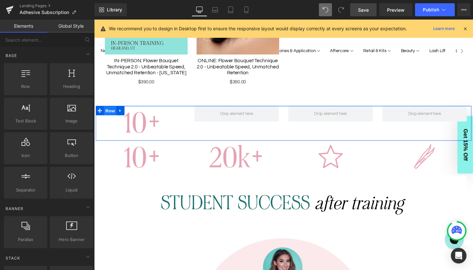
click at [109, 110] on span "Row" at bounding box center [110, 115] width 13 height 10
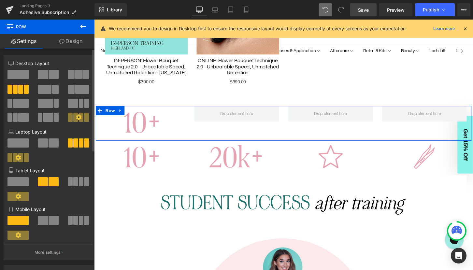
click at [20, 77] on span at bounding box center [17, 74] width 21 height 9
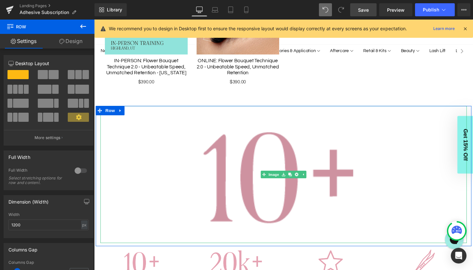
click at [267, 160] on img at bounding box center [291, 180] width 381 height 143
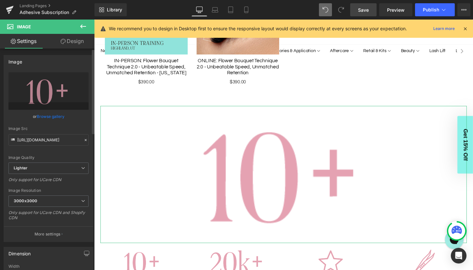
click at [49, 115] on link "Browse gallery" at bounding box center [51, 116] width 28 height 11
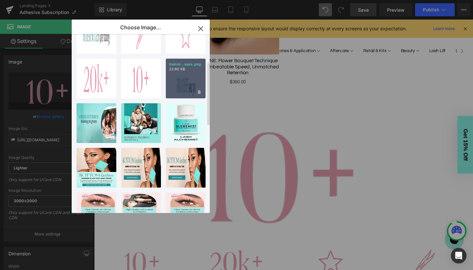
scroll to position [81, 0]
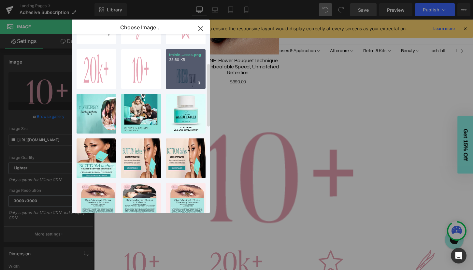
click at [184, 70] on div "trainin...sses.png 23.60 KB" at bounding box center [186, 69] width 40 height 40
type input "[URL][DOMAIN_NAME]"
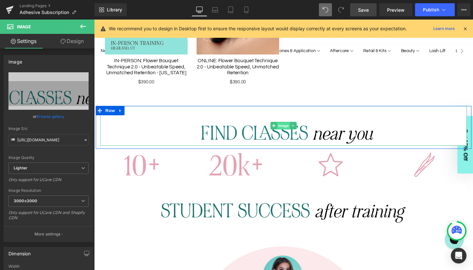
click at [282, 126] on link "Image" at bounding box center [287, 130] width 20 height 8
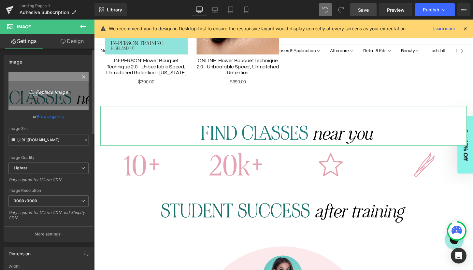
click at [34, 90] on icon "Replace Image" at bounding box center [48, 91] width 52 height 8
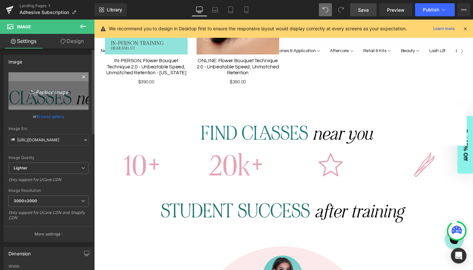
type input "C:\fakepath\training-why-lashboxla.png"
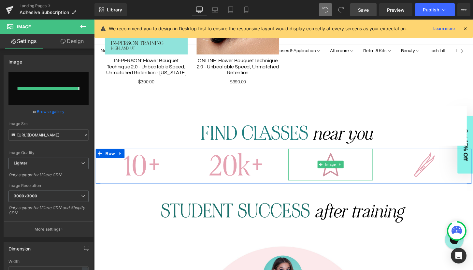
type input "https://ucarecdn.com/955223ca-2280-480a-bf38-cef1b9d91713/-/format/auto/-/previ…"
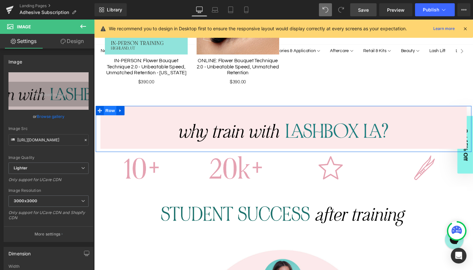
click at [107, 109] on span "Row" at bounding box center [110, 114] width 13 height 10
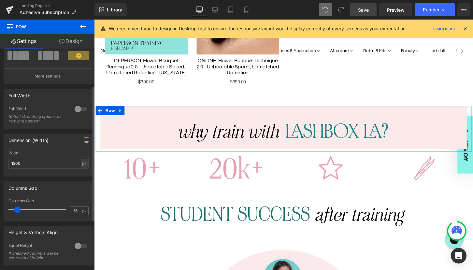
scroll to position [0, 0]
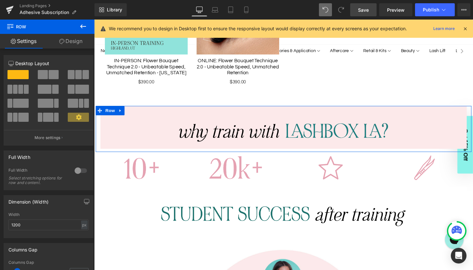
click at [69, 44] on link "Design" at bounding box center [70, 41] width 47 height 15
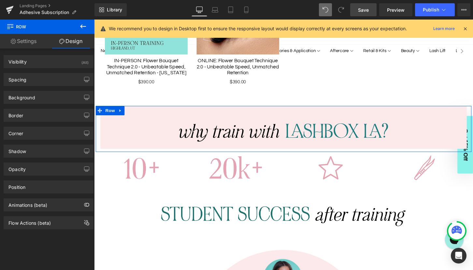
type input "transparent"
type input "0"
click at [40, 93] on div "Background" at bounding box center [48, 97] width 89 height 12
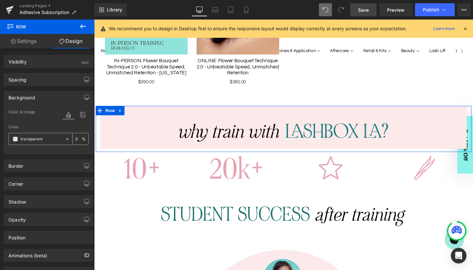
click at [35, 135] on input "transparent" at bounding box center [42, 138] width 42 height 7
paste input "fce9ea"
type input "#fce9ea"
type input "100"
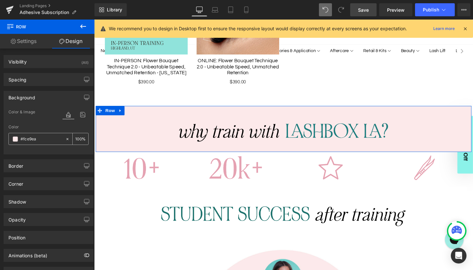
type input "#fce9ea"
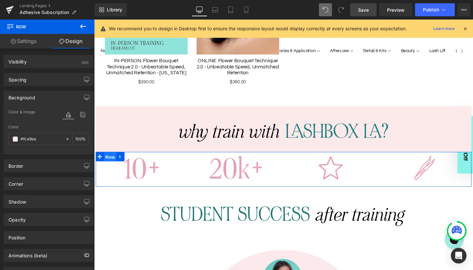
click at [107, 158] on span "Row" at bounding box center [110, 163] width 13 height 10
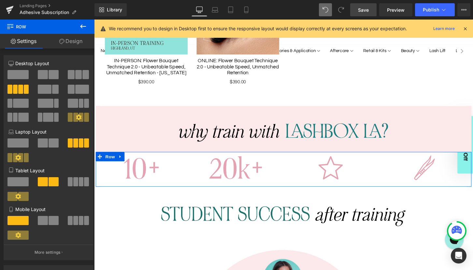
click at [64, 42] on link "Design" at bounding box center [70, 41] width 47 height 15
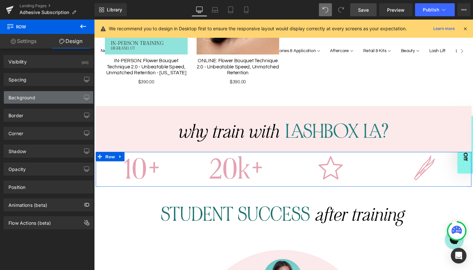
type input "transparent"
type input "0"
click at [39, 96] on div "Background" at bounding box center [48, 97] width 89 height 12
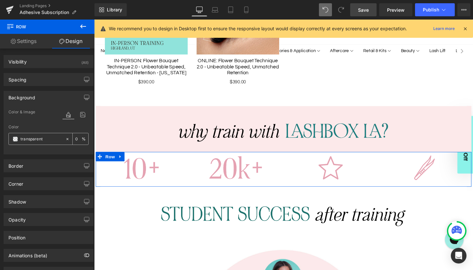
click at [45, 139] on input "transparent" at bounding box center [42, 138] width 42 height 7
paste input "fce9ea"
type input "#fce9ea"
type input "100"
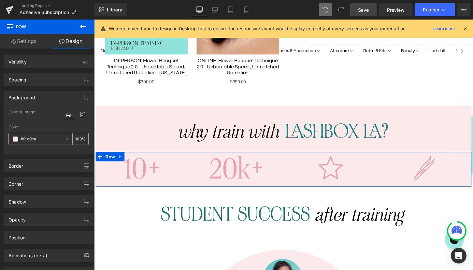
type input "#fce9ea"
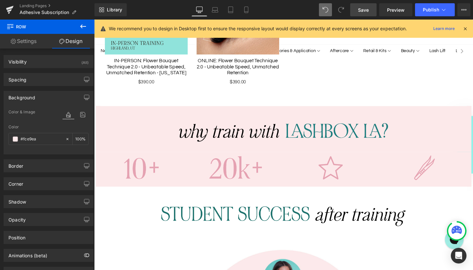
click at [362, 8] on span "Save" at bounding box center [363, 10] width 11 height 7
click at [83, 27] on icon at bounding box center [83, 26] width 8 height 8
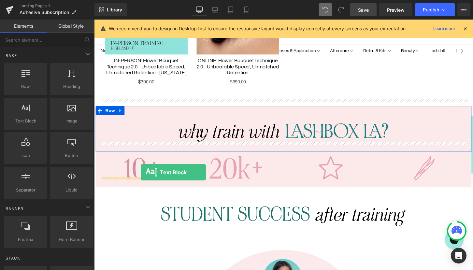
drag, startPoint x: 119, startPoint y: 132, endPoint x: 143, endPoint y: 178, distance: 51.7
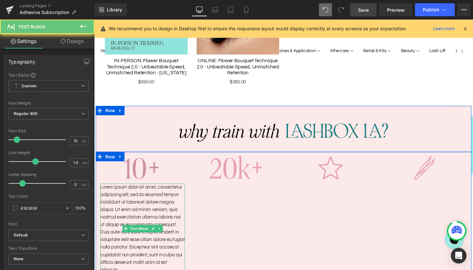
click at [143, 197] on p "Lorem ipsum dolor sit amet, consectetur adipiscing elit, sed do eiusmod tempor …" at bounding box center [145, 237] width 88 height 94
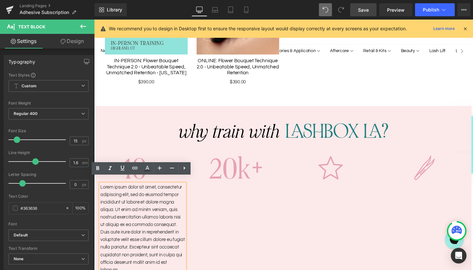
click at [145, 207] on p "Lorem ipsum dolor sit amet, consectetur adipiscing elit, sed do eiusmod tempor …" at bounding box center [145, 237] width 88 height 94
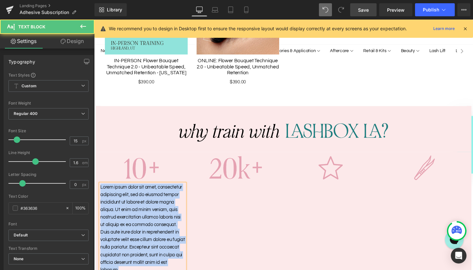
paste div
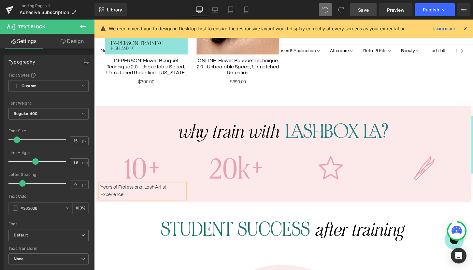
click at [117, 191] on p "Years of ProfessionalLash Artist Experience" at bounding box center [145, 198] width 88 height 16
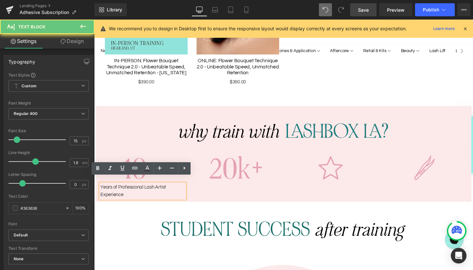
click at [117, 191] on p "Years of ProfessionalLash Artist Experience" at bounding box center [145, 198] width 88 height 16
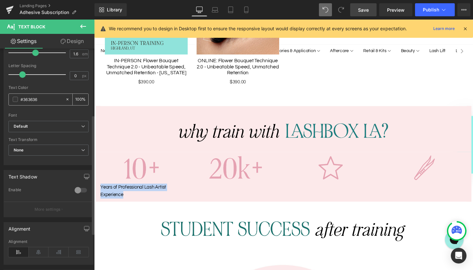
scroll to position [139, 0]
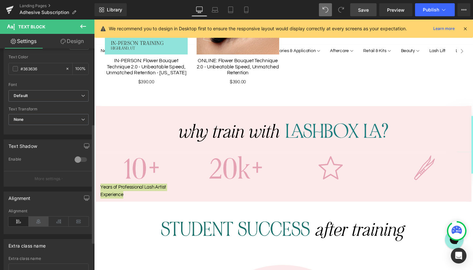
click at [40, 222] on icon at bounding box center [39, 221] width 20 height 10
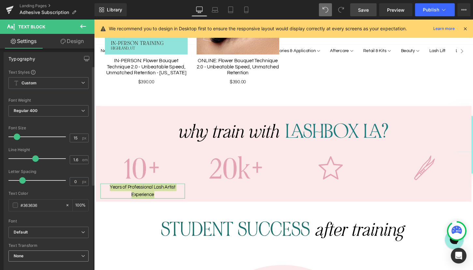
scroll to position [0, 0]
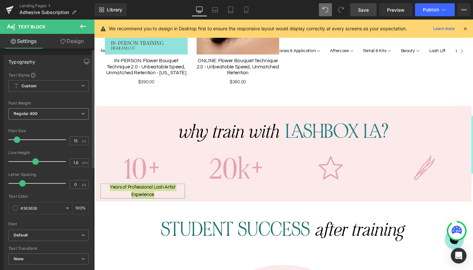
click at [82, 114] on icon at bounding box center [83, 114] width 4 height 4
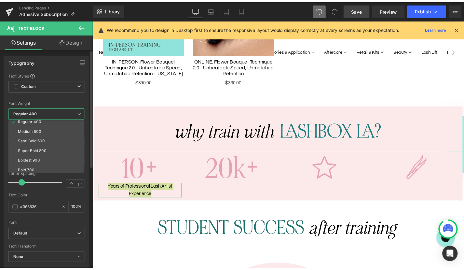
scroll to position [37, 0]
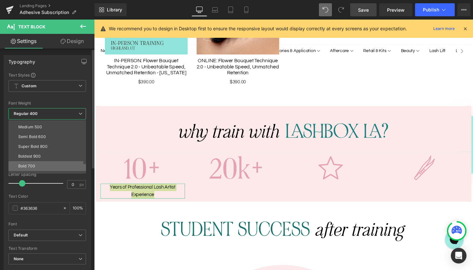
click at [34, 164] on div "Bold 700" at bounding box center [26, 166] width 17 height 5
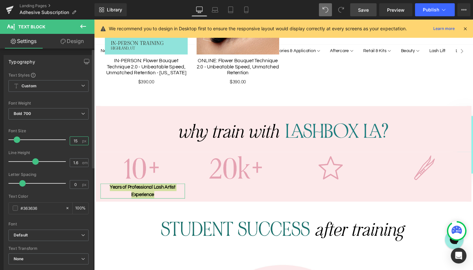
click at [74, 140] on input "15" at bounding box center [75, 141] width 11 height 8
type input "18"
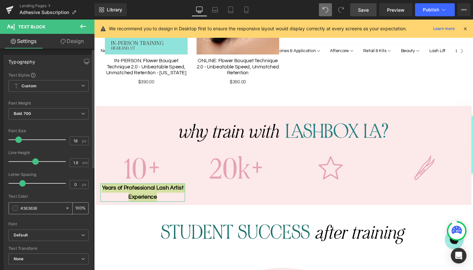
click at [38, 209] on input "#363636" at bounding box center [42, 207] width 42 height 7
paste input "1d7e7f"
type input "#1d7e7f"
click at [57, 220] on div at bounding box center [48, 219] width 80 height 4
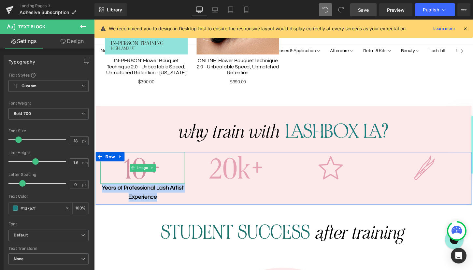
click at [158, 165] on img at bounding box center [145, 173] width 88 height 33
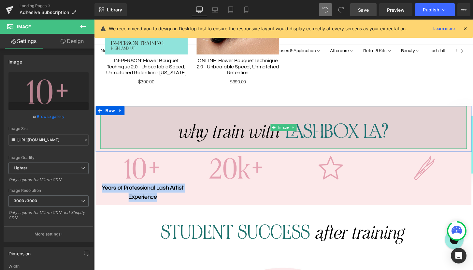
click at [150, 134] on img at bounding box center [291, 131] width 381 height 45
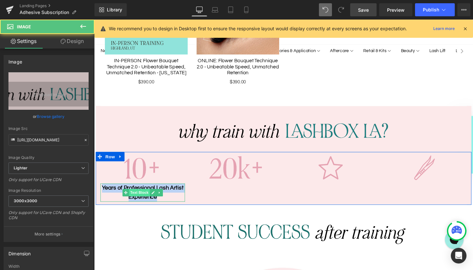
click at [144, 196] on span "Text Block" at bounding box center [140, 200] width 21 height 8
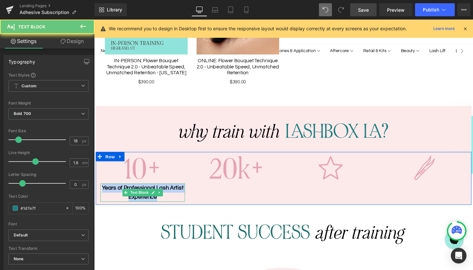
click at [147, 190] on p "Years of ProfessionalLash Artist Experience" at bounding box center [145, 199] width 88 height 19
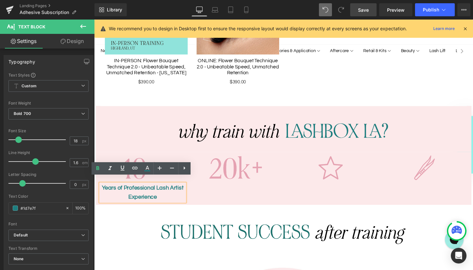
click at [366, 7] on span "Save" at bounding box center [363, 10] width 11 height 7
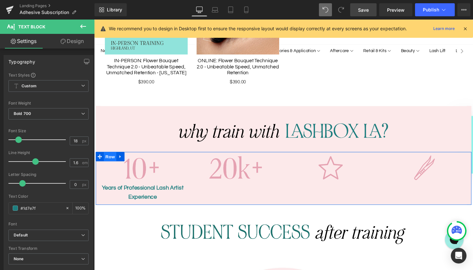
click at [113, 157] on span "Row" at bounding box center [110, 162] width 13 height 10
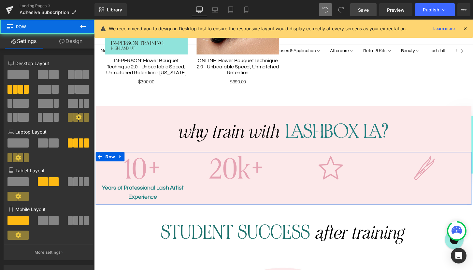
click at [68, 43] on link "Design" at bounding box center [70, 41] width 47 height 15
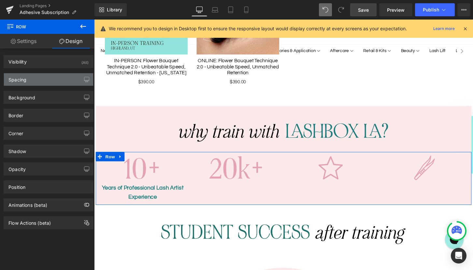
type input "0"
type input "10"
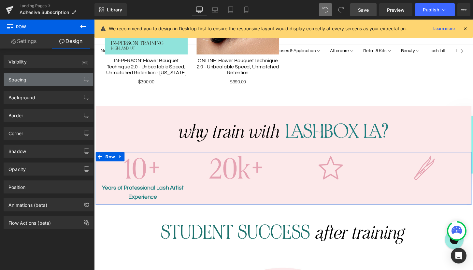
type input "0"
click at [31, 85] on div "Spacing" at bounding box center [48, 79] width 89 height 12
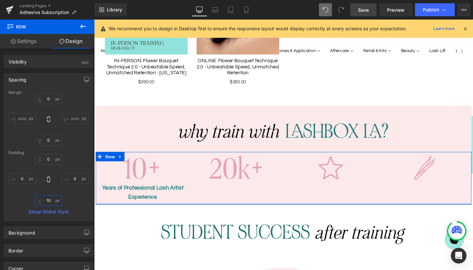
click at [49, 199] on input "10" at bounding box center [48, 200] width 27 height 11
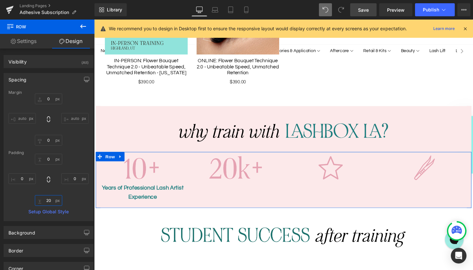
type input "2"
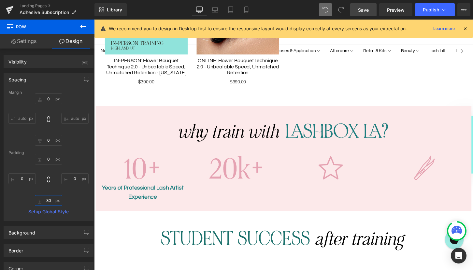
type input "30"
click at [365, 10] on span "Save" at bounding box center [363, 10] width 11 height 7
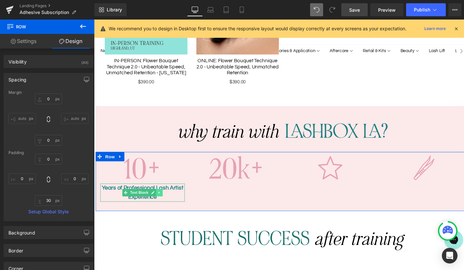
click at [162, 198] on icon at bounding box center [162, 200] width 4 height 4
click at [159, 198] on icon at bounding box center [159, 200] width 4 height 4
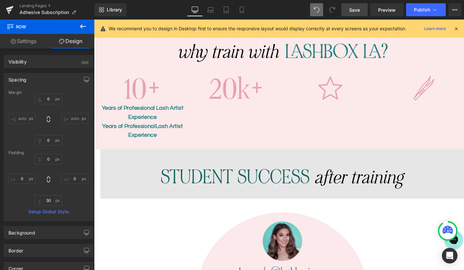
scroll to position [569, 0]
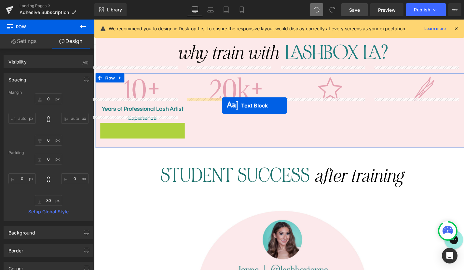
drag, startPoint x: 127, startPoint y: 127, endPoint x: 227, endPoint y: 109, distance: 101.5
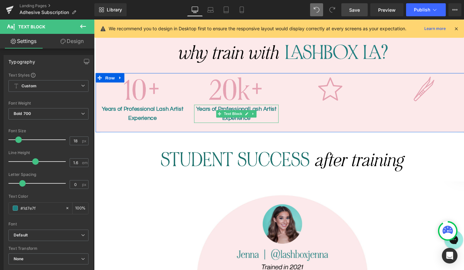
click at [267, 108] on p "Years of ProfessionalLash Artist Experience" at bounding box center [242, 117] width 88 height 19
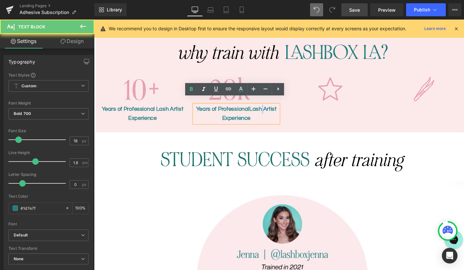
click at [267, 108] on p "Years of ProfessionalLash Artist Experience" at bounding box center [242, 117] width 88 height 19
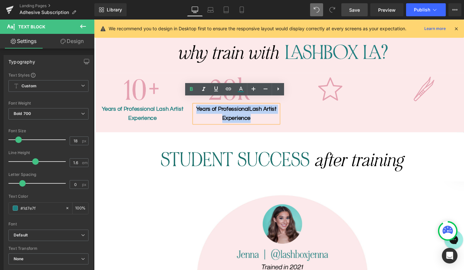
paste div
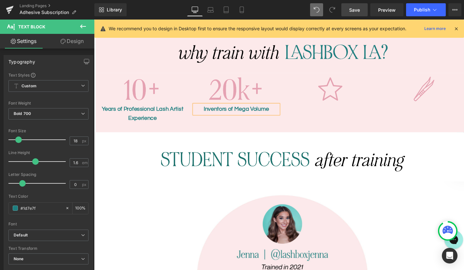
click at [256, 124] on div "Image Years of ProfessionalLash Artist Experience Text Block Image Inventors o…" at bounding box center [291, 106] width 391 height 62
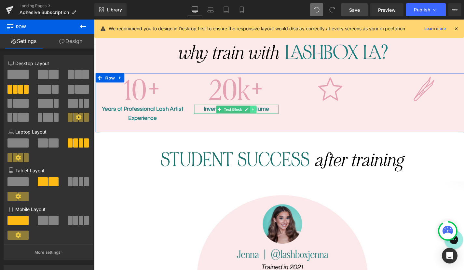
click at [259, 112] on icon at bounding box center [259, 113] width 1 height 2
click at [255, 111] on icon at bounding box center [256, 113] width 4 height 4
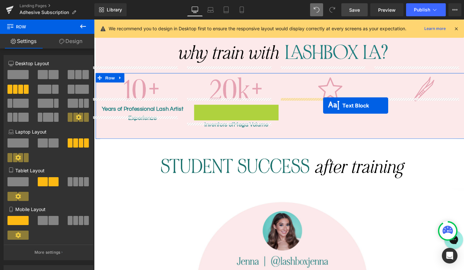
drag, startPoint x: 214, startPoint y: 105, endPoint x: 332, endPoint y: 109, distance: 118.5
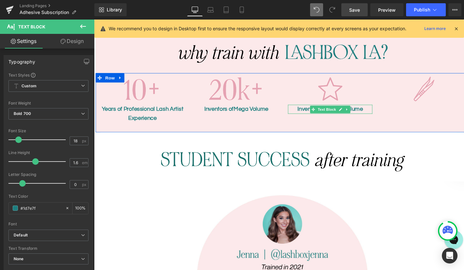
click at [367, 108] on p "Inventors ofMega Volume" at bounding box center [340, 112] width 88 height 9
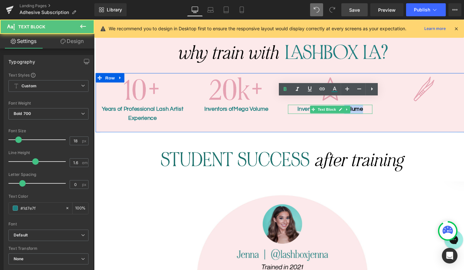
click at [367, 108] on p "Inventors ofMega Volume" at bounding box center [340, 112] width 88 height 9
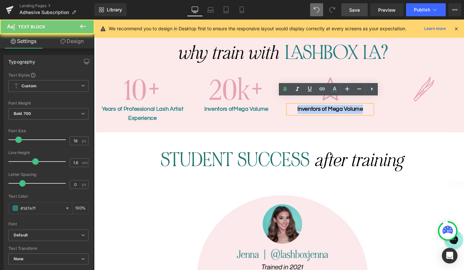
click at [367, 108] on p "Inventors ofMega Volume" at bounding box center [340, 112] width 88 height 9
paste div
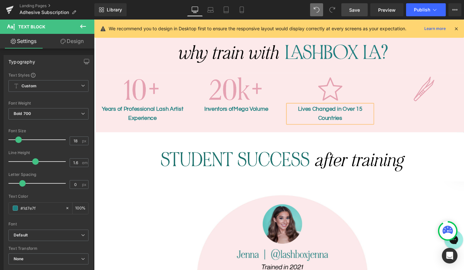
click at [345, 137] on img at bounding box center [291, 162] width 381 height 51
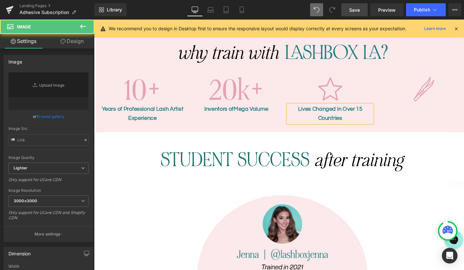
type input "[URL][DOMAIN_NAME]"
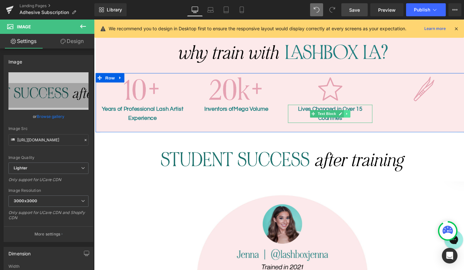
click at [357, 114] on link at bounding box center [357, 118] width 7 height 8
click at [354, 116] on icon at bounding box center [354, 118] width 4 height 4
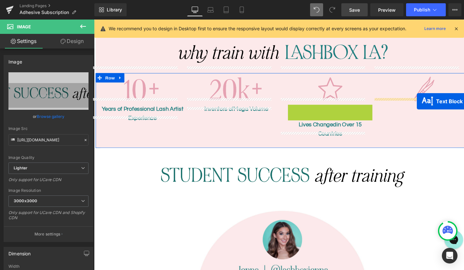
drag, startPoint x: 312, startPoint y: 110, endPoint x: 430, endPoint y: 105, distance: 117.9
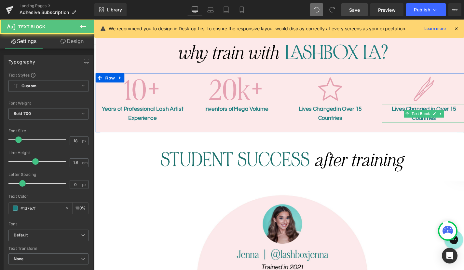
click at [410, 108] on p "Lives Changedin Over 15 Countries" at bounding box center [437, 117] width 88 height 19
click at [0, 0] on div "Text Color Highlight Color #333333" at bounding box center [0, 0] width 0 height 0
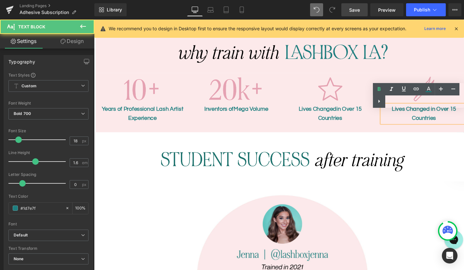
click at [397, 102] on div "Text Color Highlight Color #333333" at bounding box center [418, 95] width 91 height 25
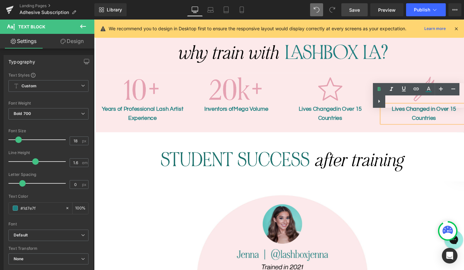
click at [418, 105] on div "Text Color Highlight Color #333333" at bounding box center [418, 95] width 91 height 25
click at [433, 115] on p "Lives Changedin Over 15 Countries" at bounding box center [437, 117] width 88 height 19
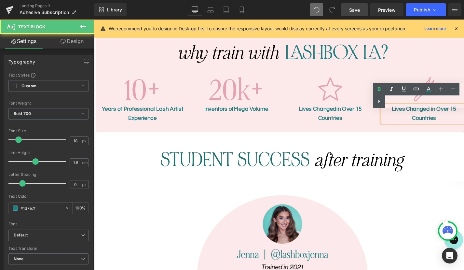
click at [433, 115] on p "Lives Changedin Over 15 Countries" at bounding box center [437, 117] width 88 height 19
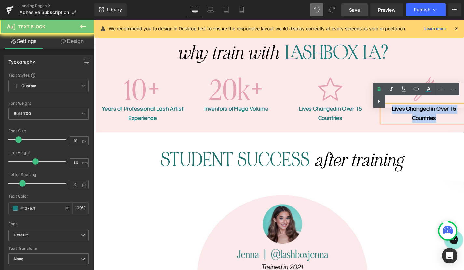
click at [433, 115] on p "Lives Changedin Over 15 Countries" at bounding box center [437, 117] width 88 height 19
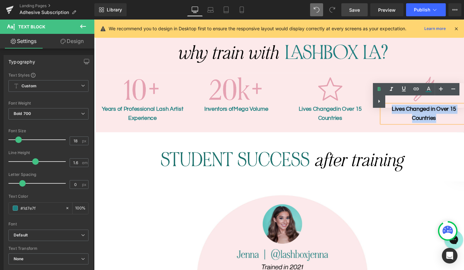
paste div
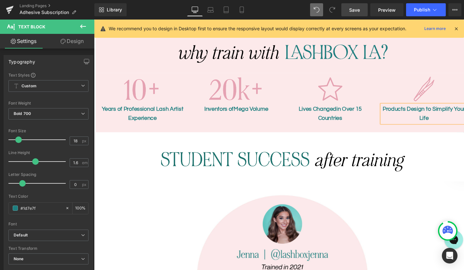
click at [354, 12] on span "Save" at bounding box center [354, 10] width 11 height 7
click at [84, 161] on span "em" at bounding box center [85, 162] width 6 height 4
click at [82, 162] on span "em" at bounding box center [85, 162] width 6 height 4
click at [79, 163] on div "1.6 em" at bounding box center [79, 162] width 19 height 9
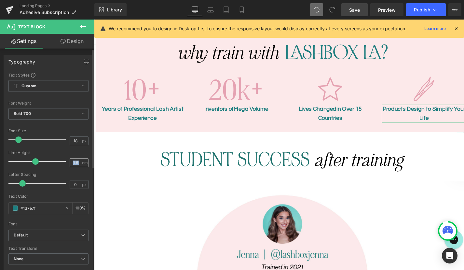
click at [79, 163] on div "1.6 em" at bounding box center [79, 162] width 19 height 9
click at [76, 162] on input "1.6" at bounding box center [75, 162] width 11 height 8
type input "1.2"
click at [69, 153] on div "Line Height" at bounding box center [48, 152] width 80 height 5
click at [357, 7] on span "Save" at bounding box center [354, 10] width 11 height 7
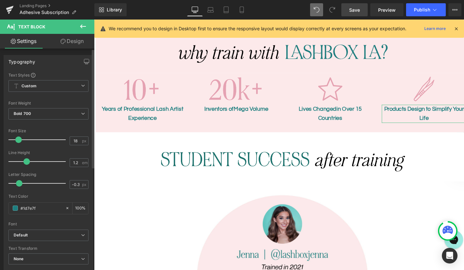
drag, startPoint x: 22, startPoint y: 181, endPoint x: 19, endPoint y: 183, distance: 3.8
click at [19, 183] on span at bounding box center [19, 183] width 7 height 7
type input "0"
drag, startPoint x: 26, startPoint y: 159, endPoint x: 37, endPoint y: 159, distance: 11.7
click at [37, 159] on span at bounding box center [39, 161] width 7 height 7
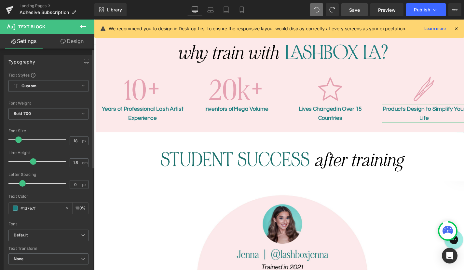
drag, startPoint x: 37, startPoint y: 159, endPoint x: 32, endPoint y: 159, distance: 5.2
click at [32, 159] on span at bounding box center [33, 161] width 7 height 7
type input "1.6"
click at [34, 160] on span at bounding box center [35, 161] width 7 height 7
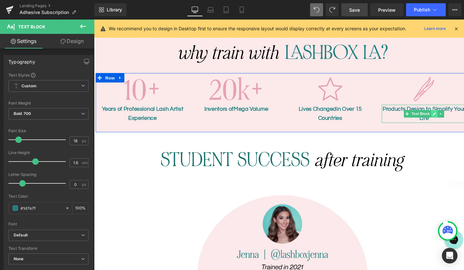
click at [447, 116] on icon at bounding box center [448, 118] width 4 height 4
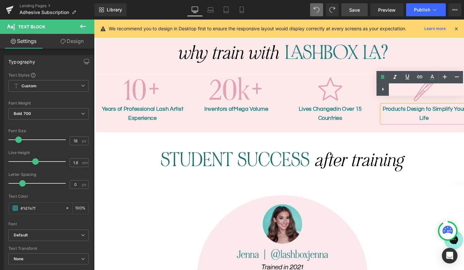
click at [434, 108] on p "Products Designto Simplify Your Life" at bounding box center [437, 117] width 88 height 19
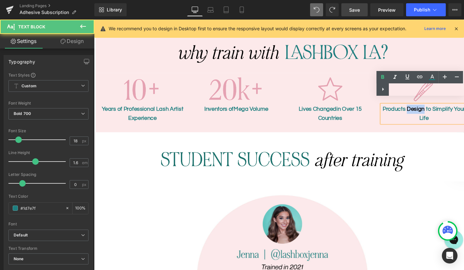
click at [434, 108] on p "Products Designto Simplify Your Life" at bounding box center [437, 117] width 88 height 19
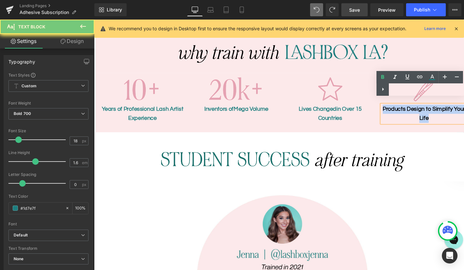
click at [434, 108] on p "Products Designto Simplify Your Life" at bounding box center [437, 117] width 88 height 19
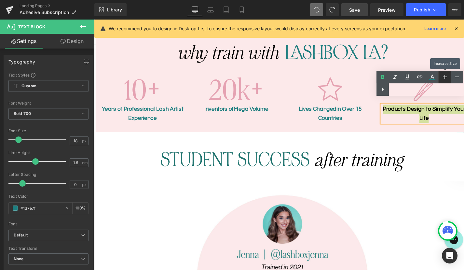
click at [443, 75] on icon at bounding box center [445, 77] width 8 height 8
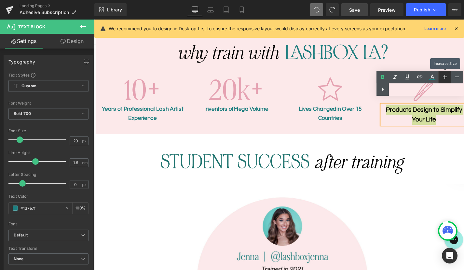
click at [443, 75] on icon at bounding box center [445, 77] width 8 height 8
type input "22"
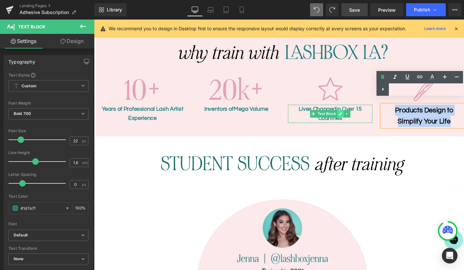
click at [347, 114] on link at bounding box center [350, 118] width 7 height 8
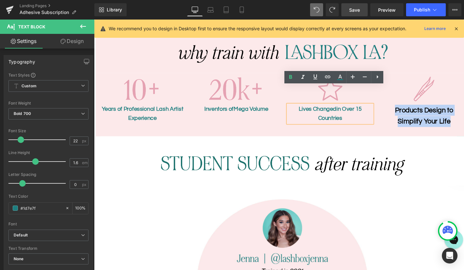
click at [341, 108] on p "Lives Changedin Over 15 Countries" at bounding box center [340, 117] width 88 height 19
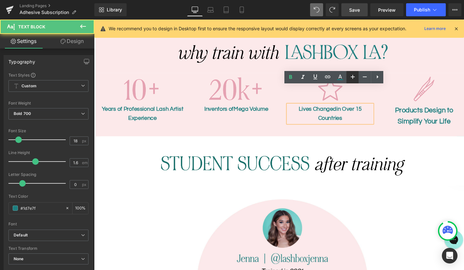
click at [351, 75] on icon at bounding box center [353, 77] width 8 height 8
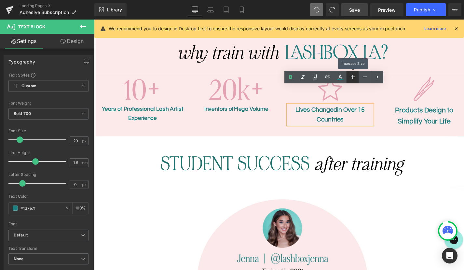
click at [351, 75] on icon at bounding box center [353, 77] width 8 height 8
type input "22"
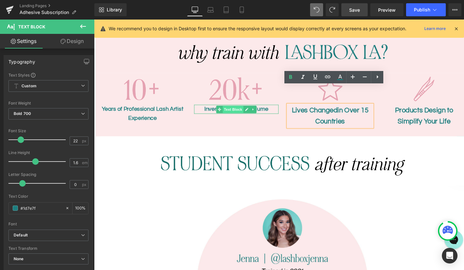
click at [240, 109] on span "Text Block" at bounding box center [238, 113] width 21 height 8
click at [351, 75] on icon at bounding box center [353, 77] width 8 height 8
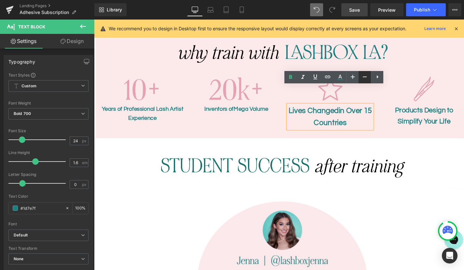
click at [366, 74] on icon at bounding box center [365, 77] width 8 height 8
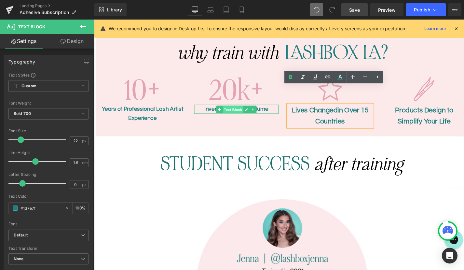
click at [243, 109] on span "Text Block" at bounding box center [238, 113] width 21 height 8
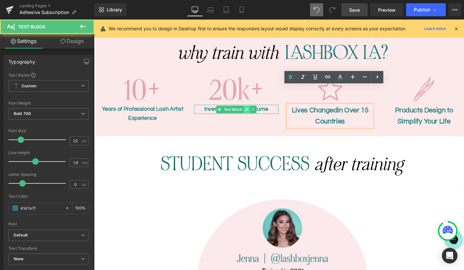
click at [255, 109] on link at bounding box center [253, 113] width 7 height 8
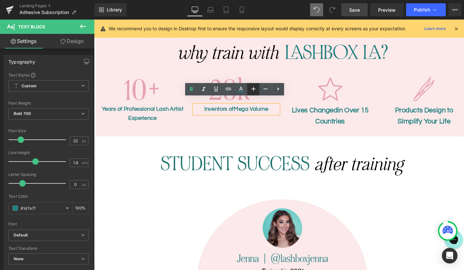
click at [250, 86] on icon at bounding box center [254, 89] width 8 height 8
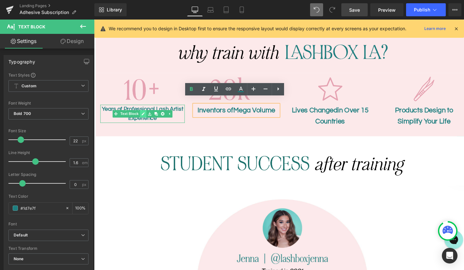
click at [145, 116] on icon at bounding box center [145, 118] width 4 height 4
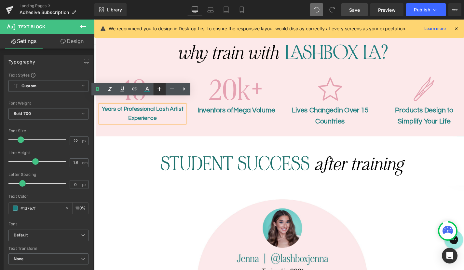
click at [160, 88] on icon at bounding box center [160, 89] width 8 height 8
type input "22"
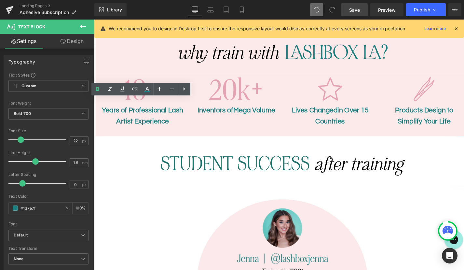
click at [354, 10] on span "Save" at bounding box center [354, 10] width 11 height 7
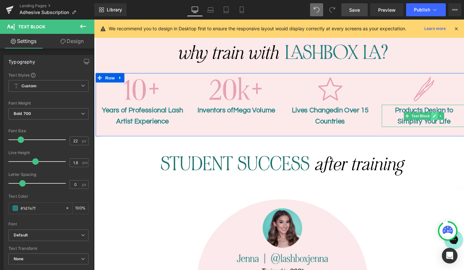
click at [449, 118] on icon at bounding box center [447, 119] width 3 height 3
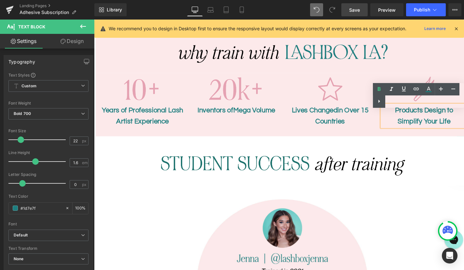
click at [430, 104] on div "Text Color Highlight Color #333333" at bounding box center [418, 95] width 91 height 25
click at [432, 103] on div "Text Color Highlight Color #333333" at bounding box center [418, 95] width 91 height 25
click at [434, 120] on p "Products Designto Simplify Your Life" at bounding box center [437, 119] width 88 height 23
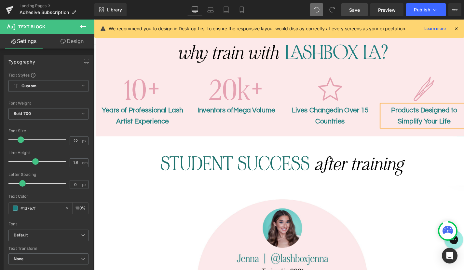
click at [433, 116] on p "Products Designedto Simplify Your Life" at bounding box center [437, 119] width 88 height 23
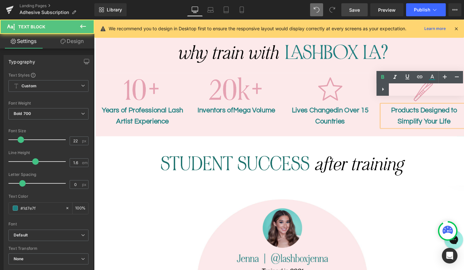
click at [433, 116] on p "Products Designedto Simplify Your Life" at bounding box center [437, 119] width 88 height 23
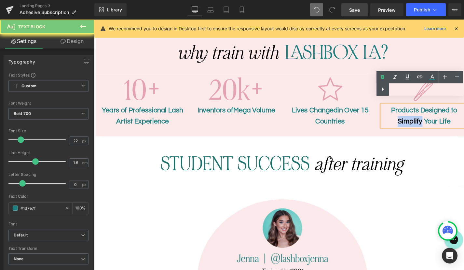
click at [433, 116] on p "Products Designedto Simplify Your Life" at bounding box center [437, 119] width 88 height 23
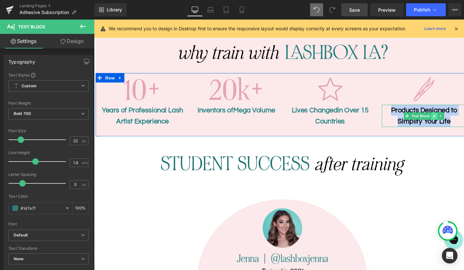
click at [448, 118] on icon at bounding box center [448, 120] width 4 height 4
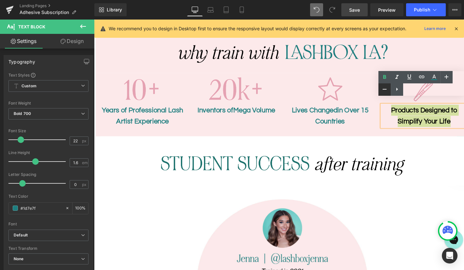
click at [382, 89] on icon at bounding box center [385, 89] width 8 height 8
type input "20"
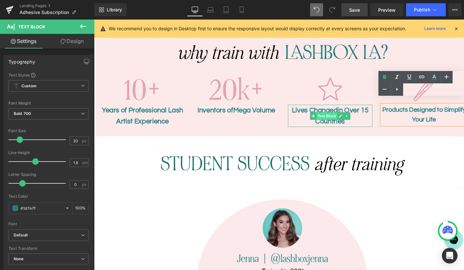
click at [343, 116] on span "Text Block" at bounding box center [335, 120] width 21 height 8
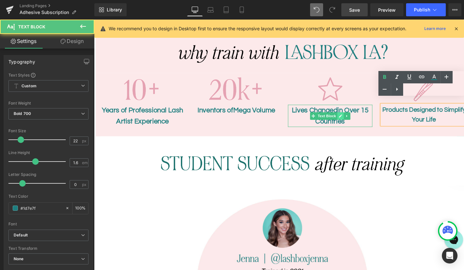
click at [351, 118] on icon at bounding box center [350, 119] width 3 height 3
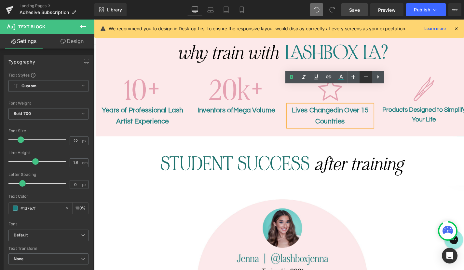
click at [363, 78] on icon at bounding box center [366, 77] width 8 height 8
type input "20"
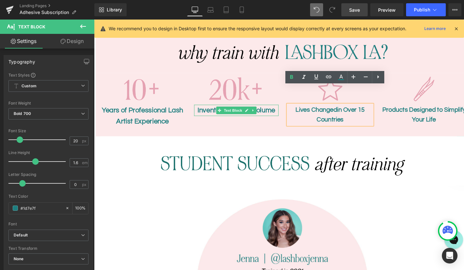
click at [215, 108] on p "Inventors ofMega Volume" at bounding box center [242, 113] width 88 height 11
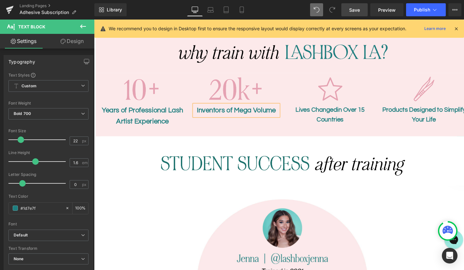
click at [243, 120] on div "Image Years of ProfessionalLash Artist Experience Text Block Image Inventors o…" at bounding box center [291, 107] width 391 height 65
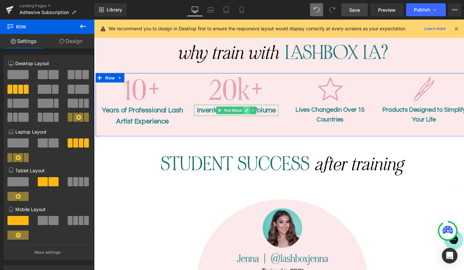
click at [250, 110] on link at bounding box center [253, 114] width 7 height 8
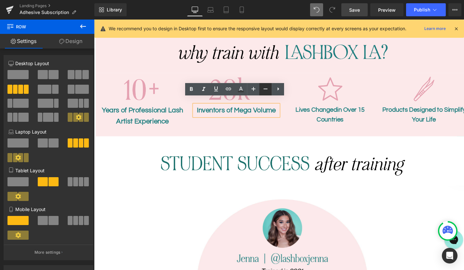
click at [266, 87] on icon at bounding box center [266, 89] width 8 height 8
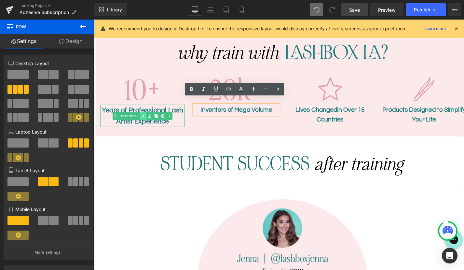
click at [145, 118] on icon at bounding box center [145, 119] width 3 height 3
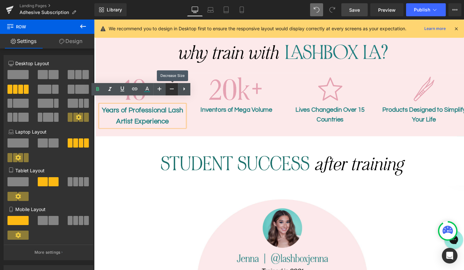
click at [172, 87] on icon at bounding box center [172, 89] width 8 height 8
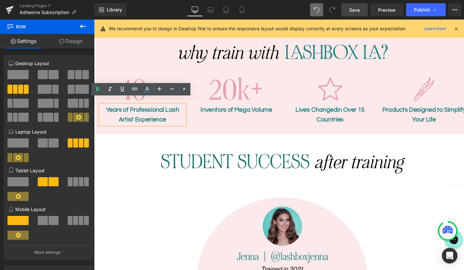
click at [360, 9] on span "Save" at bounding box center [354, 10] width 11 height 7
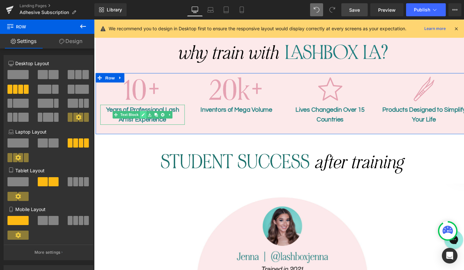
click at [146, 116] on icon at bounding box center [145, 118] width 4 height 4
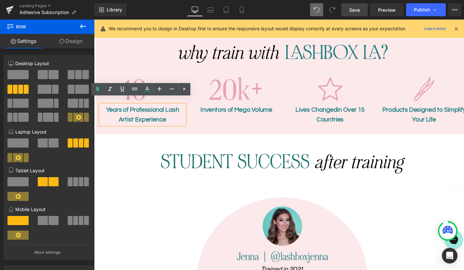
click at [148, 108] on p "Years of ProfessionalLash Artist Experience" at bounding box center [145, 118] width 88 height 21
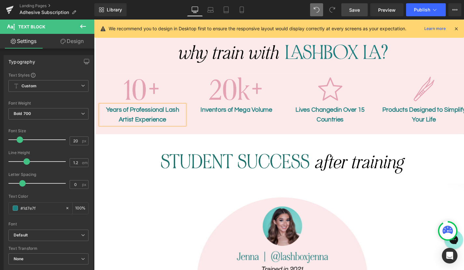
click at [120, 115] on p "Years of Professional Lash Artist Experience" at bounding box center [145, 118] width 88 height 21
click at [357, 7] on span "Save" at bounding box center [354, 10] width 11 height 7
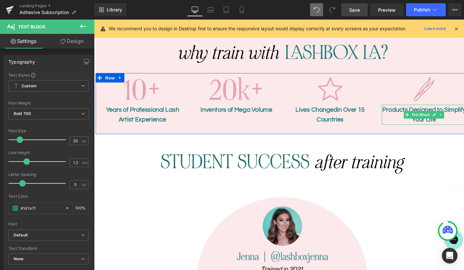
click at [453, 108] on p "Products Designedto Simplify Your Life" at bounding box center [437, 118] width 88 height 21
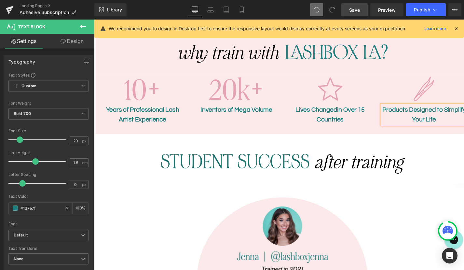
click at [425, 116] on p "Products Designed to Simplify Your Life" at bounding box center [437, 118] width 88 height 21
click at [350, 10] on span "Save" at bounding box center [354, 10] width 11 height 7
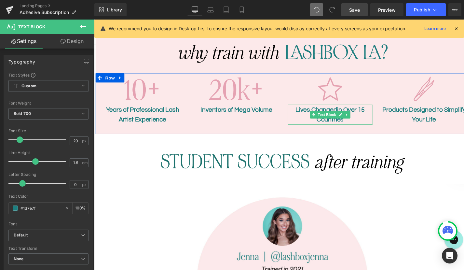
click at [346, 108] on p "Lives Changedin Over 15 Countries" at bounding box center [340, 118] width 88 height 21
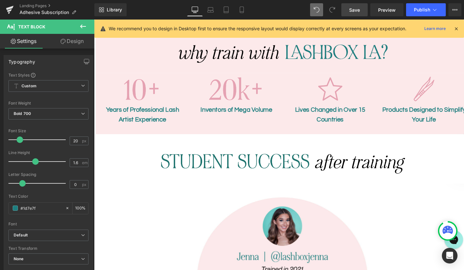
click at [351, 10] on span "Save" at bounding box center [354, 10] width 11 height 7
click at [240, 7] on icon at bounding box center [242, 10] width 4 height 6
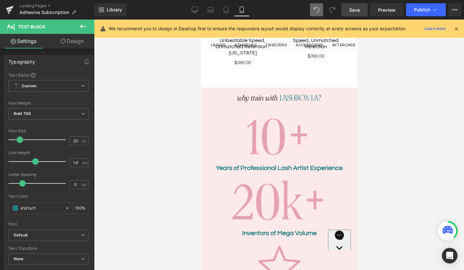
scroll to position [575, 0]
click at [192, 7] on icon at bounding box center [195, 10] width 7 height 7
type input "100"
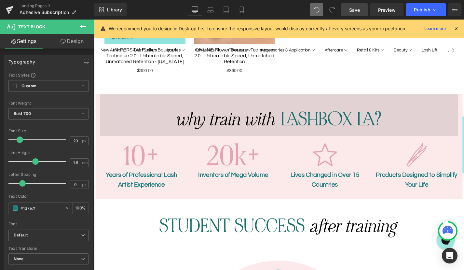
scroll to position [507, 0]
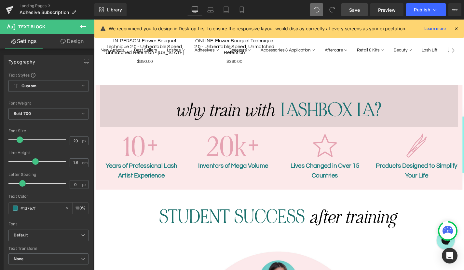
click at [293, 102] on div "Image" at bounding box center [291, 111] width 381 height 45
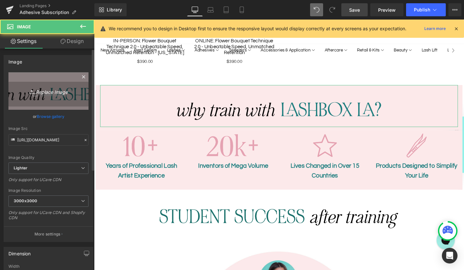
click at [47, 89] on icon "Replace Image" at bounding box center [48, 91] width 52 height 8
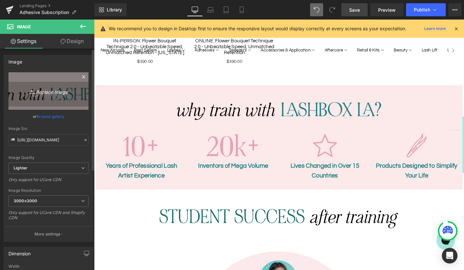
type input "C:\fakepath\training-why-lashboxla-small.png"
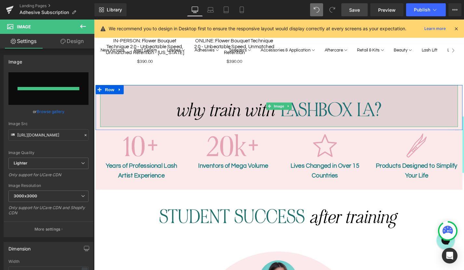
type input "https://ucarecdn.com/bae7d1da-b8c0-4662-b126-db876dcf2b5e/-/format/auto/-/previ…"
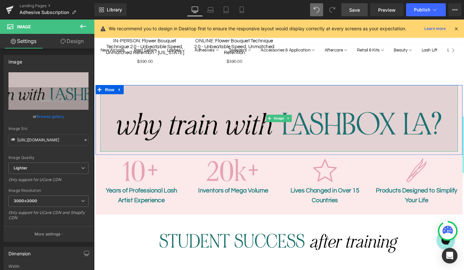
click at [253, 116] on img at bounding box center [291, 124] width 381 height 71
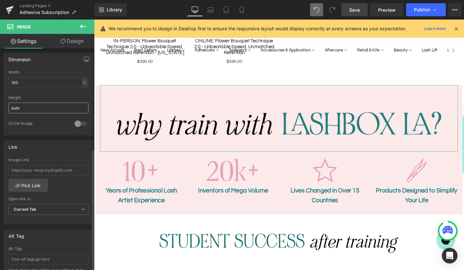
scroll to position [195, 0]
click at [82, 82] on div "%" at bounding box center [85, 81] width 6 height 9
click at [83, 101] on li "px" at bounding box center [84, 100] width 8 height 9
drag, startPoint x: 39, startPoint y: 84, endPoint x: 8, endPoint y: 81, distance: 30.7
click at [8, 81] on input "1170" at bounding box center [48, 81] width 80 height 11
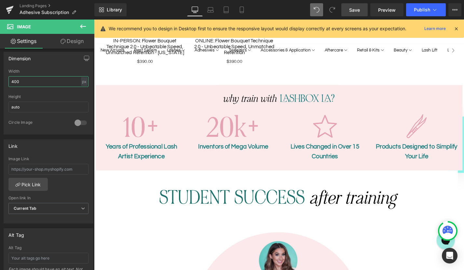
drag, startPoint x: 24, startPoint y: 82, endPoint x: -2, endPoint y: 82, distance: 26.0
click at [0, 82] on html "Text Block You are previewing how the will restyle your page. You can not edit …" at bounding box center [232, 135] width 464 height 270
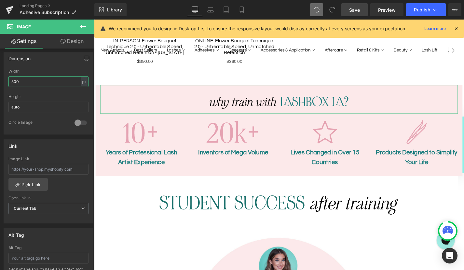
drag, startPoint x: 27, startPoint y: 81, endPoint x: -4, endPoint y: 81, distance: 31.2
click at [0, 81] on html "Text Block You are previewing how the will restyle your page. You can not edit …" at bounding box center [232, 135] width 464 height 270
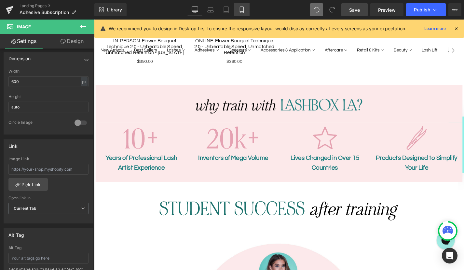
click at [243, 11] on icon at bounding box center [242, 10] width 7 height 7
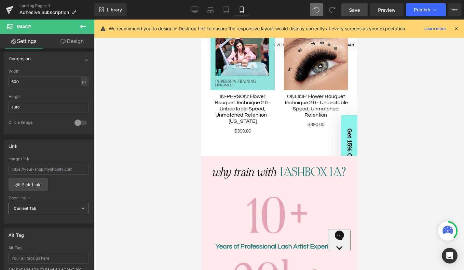
scroll to position [573, 0]
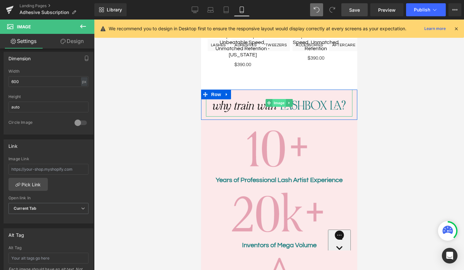
click at [278, 99] on span "Image" at bounding box center [279, 103] width 14 height 8
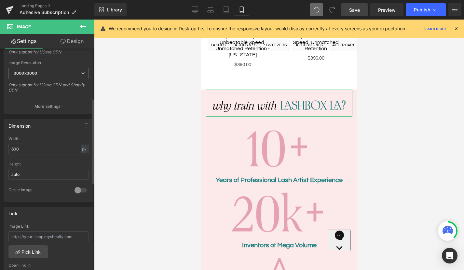
scroll to position [127, 0]
drag, startPoint x: 22, startPoint y: 150, endPoint x: 4, endPoint y: 150, distance: 18.2
click at [4, 150] on div "600px Width 600 px % px auto Height auto 0 Circle Image" at bounding box center [48, 169] width 89 height 65
drag, startPoint x: 24, startPoint y: 150, endPoint x: -3, endPoint y: 150, distance: 27.7
click at [0, 150] on html "Image You are previewing how the will restyle your page. You can not edit Eleme…" at bounding box center [232, 135] width 464 height 270
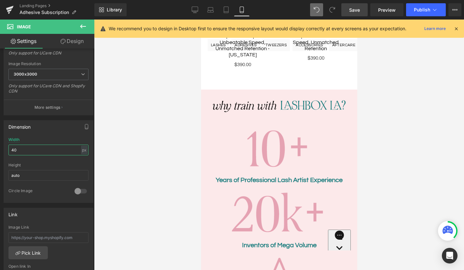
type input "400"
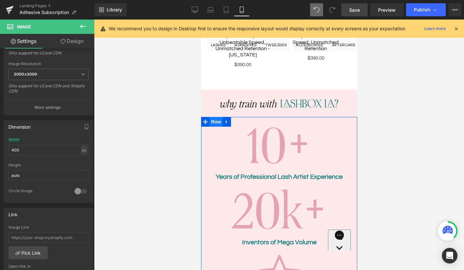
click at [216, 117] on span "Row" at bounding box center [215, 122] width 13 height 10
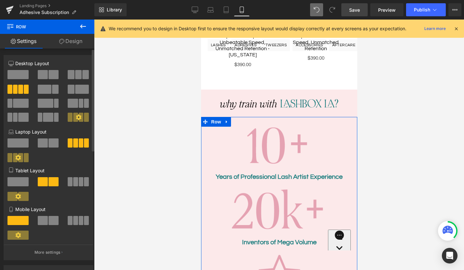
click at [52, 221] on span at bounding box center [53, 220] width 10 height 9
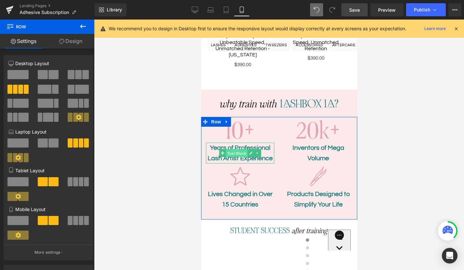
click at [226, 149] on span "Text Block" at bounding box center [236, 153] width 21 height 8
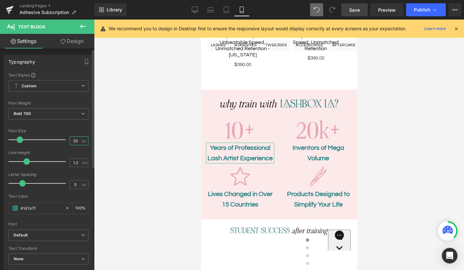
click at [76, 140] on input "20" at bounding box center [75, 141] width 11 height 8
type input "18"
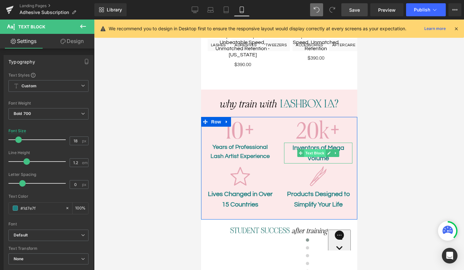
click at [316, 149] on span "Text Block" at bounding box center [314, 153] width 21 height 8
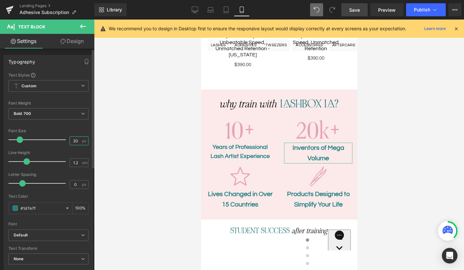
click at [73, 140] on input "20" at bounding box center [75, 141] width 11 height 8
type input "18"
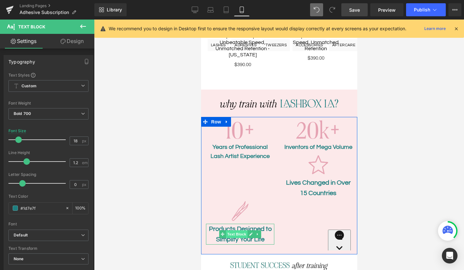
click at [238, 230] on span "Text Block" at bounding box center [236, 234] width 21 height 8
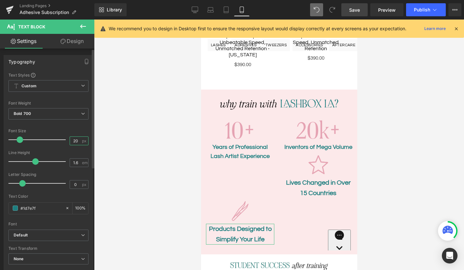
click at [74, 140] on input "20" at bounding box center [75, 141] width 11 height 8
type input "18"
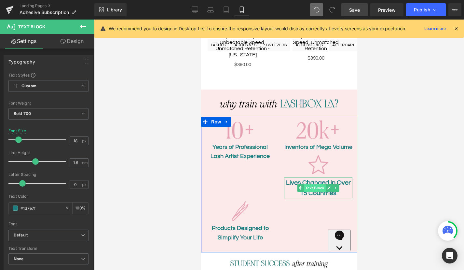
click at [319, 184] on span "Text Block" at bounding box center [314, 188] width 21 height 8
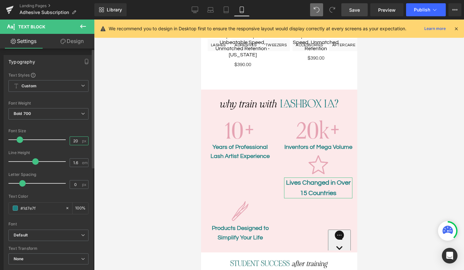
click at [75, 140] on input "20" at bounding box center [75, 141] width 11 height 8
type input "18"
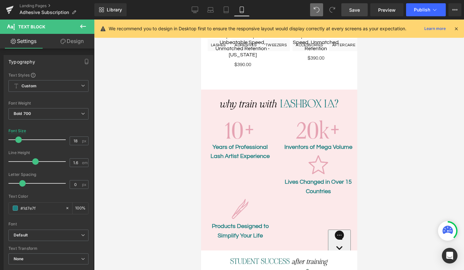
click at [361, 9] on link "Save" at bounding box center [354, 9] width 26 height 13
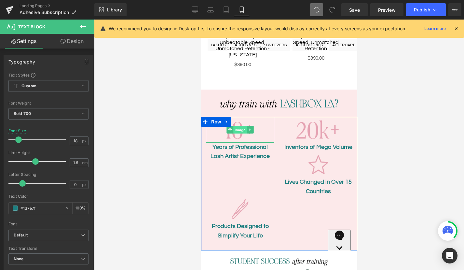
click at [239, 126] on span "Image" at bounding box center [240, 130] width 14 height 8
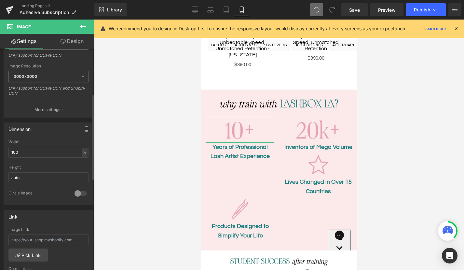
scroll to position [127, 0]
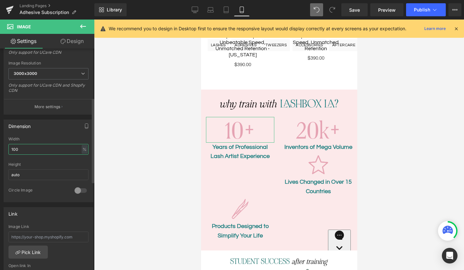
drag, startPoint x: 19, startPoint y: 149, endPoint x: 2, endPoint y: 149, distance: 16.9
click at [2, 149] on div "Dimension 100% Width 100 % % px auto Height auto 0 Circle Image" at bounding box center [48, 159] width 97 height 88
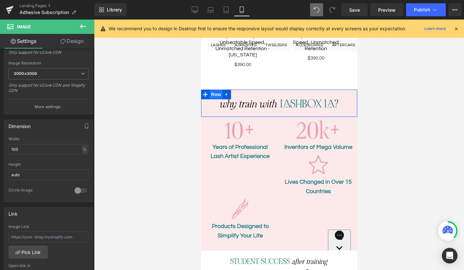
click at [212, 89] on span "Row" at bounding box center [215, 94] width 13 height 10
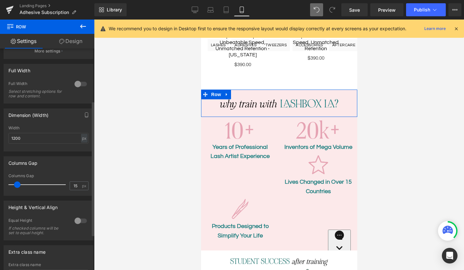
scroll to position [88, 0]
click at [77, 219] on div at bounding box center [81, 219] width 16 height 10
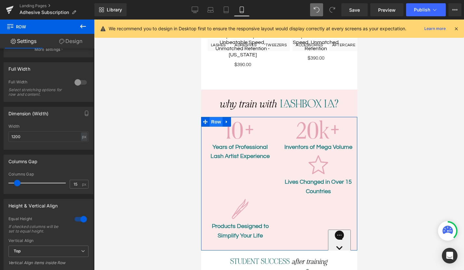
drag, startPoint x: 213, startPoint y: 114, endPoint x: 354, endPoint y: 143, distance: 144.2
click at [213, 117] on span "Row" at bounding box center [215, 122] width 13 height 10
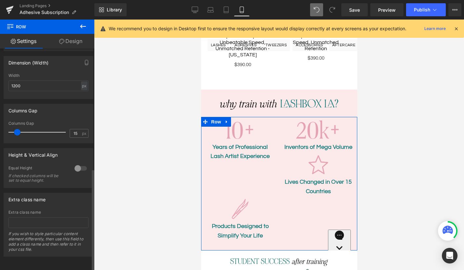
scroll to position [260, 0]
click at [75, 163] on div at bounding box center [81, 168] width 16 height 10
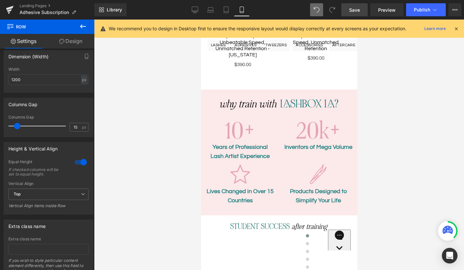
click at [358, 8] on span "Save" at bounding box center [354, 10] width 11 height 7
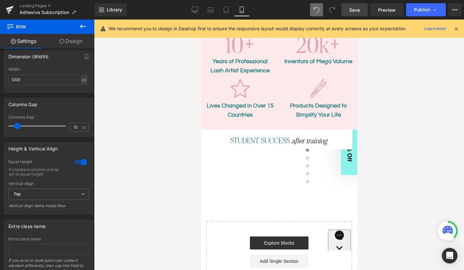
scroll to position [655, 0]
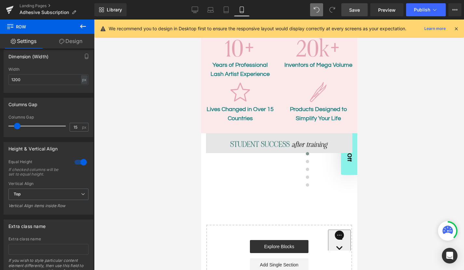
click at [283, 137] on div "Image" at bounding box center [279, 143] width 146 height 20
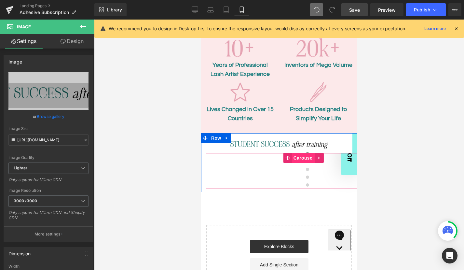
click at [296, 153] on span "Carousel" at bounding box center [303, 158] width 23 height 10
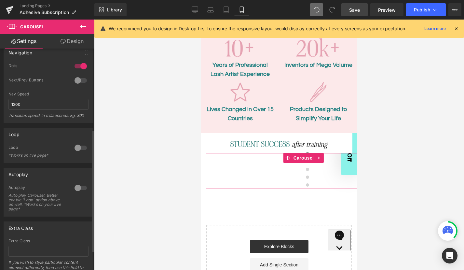
scroll to position [151, 0]
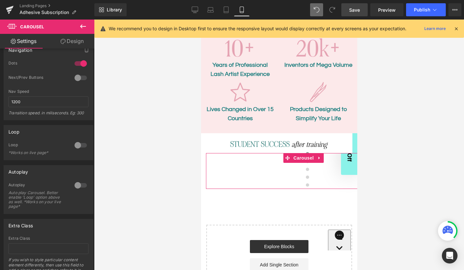
click at [68, 44] on link "Design" at bounding box center [71, 41] width 47 height 15
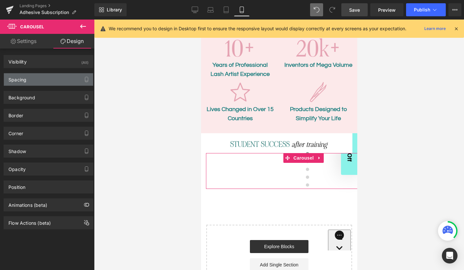
type input "0"
type input "30"
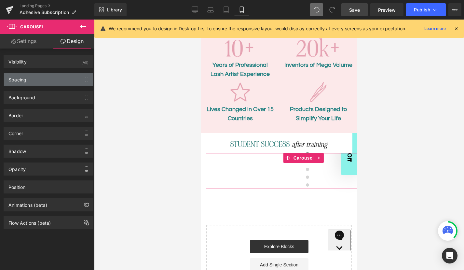
type input "300"
type input "0"
click at [41, 76] on div "Spacing" at bounding box center [48, 79] width 89 height 12
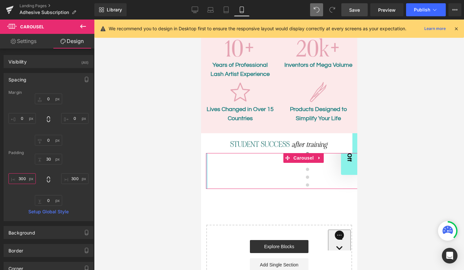
click at [24, 178] on input "300" at bounding box center [21, 178] width 27 height 11
type input "0"
click at [74, 178] on input "300" at bounding box center [74, 178] width 27 height 11
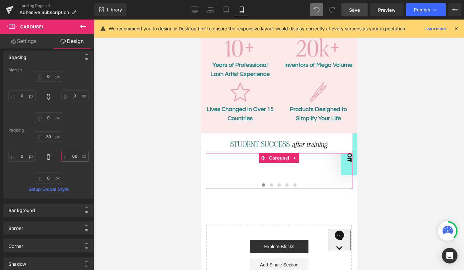
scroll to position [0, 0]
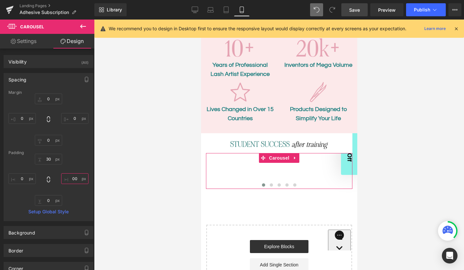
type input "00"
click at [28, 39] on link "Settings" at bounding box center [23, 41] width 47 height 15
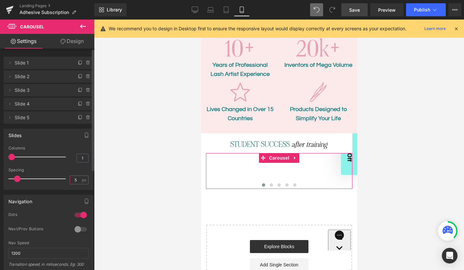
click at [73, 178] on input "5" at bounding box center [75, 180] width 11 height 8
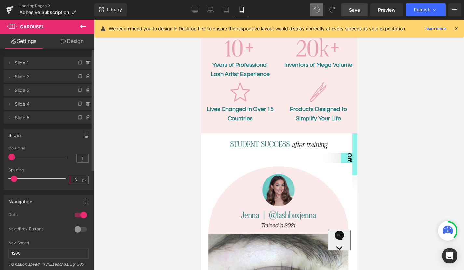
type input "2"
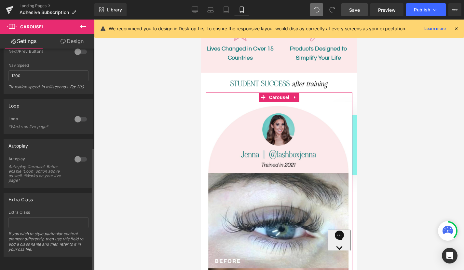
scroll to position [182, 0]
click at [79, 114] on div at bounding box center [81, 119] width 16 height 10
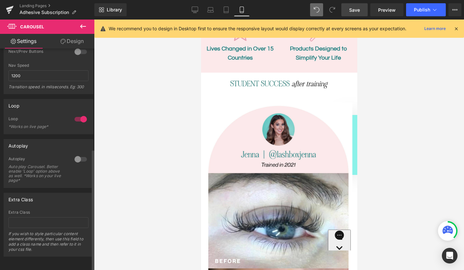
click at [76, 154] on div at bounding box center [81, 159] width 16 height 10
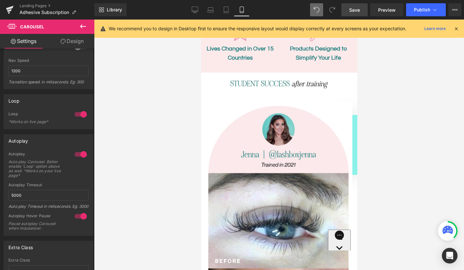
click at [359, 8] on span "Save" at bounding box center [354, 10] width 11 height 7
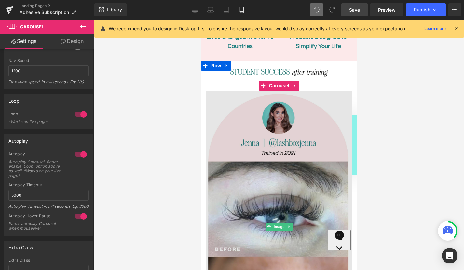
scroll to position [770, 0]
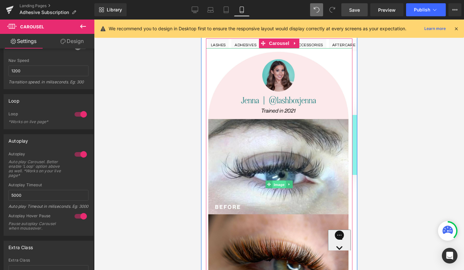
click at [279, 181] on span "Image" at bounding box center [279, 185] width 14 height 8
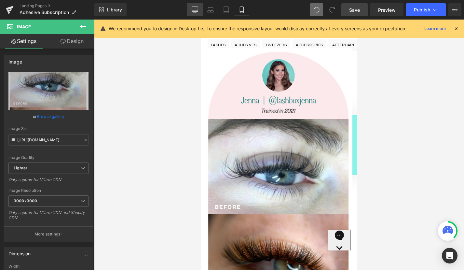
click at [195, 9] on icon at bounding box center [195, 10] width 7 height 7
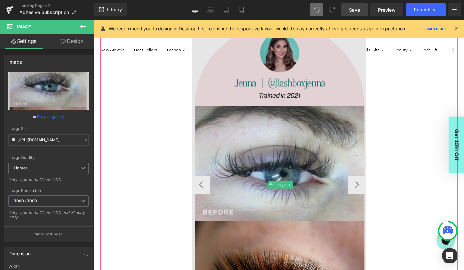
scroll to position [744, 0]
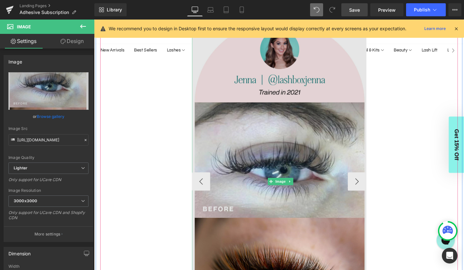
click at [211, 182] on img at bounding box center [292, 191] width 189 height 351
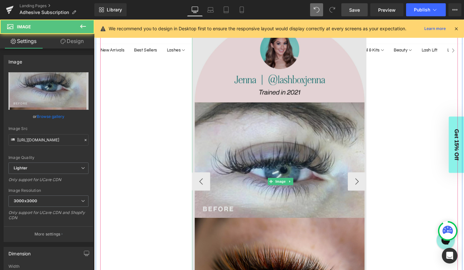
click at [206, 187] on img at bounding box center [292, 191] width 189 height 351
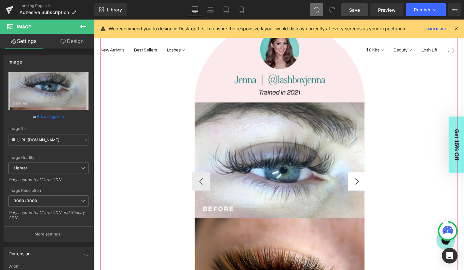
click at [374, 184] on button "›" at bounding box center [374, 192] width 20 height 20
click at [208, 185] on button "‹" at bounding box center [208, 192] width 20 height 20
click at [291, 188] on span "Image" at bounding box center [293, 192] width 14 height 8
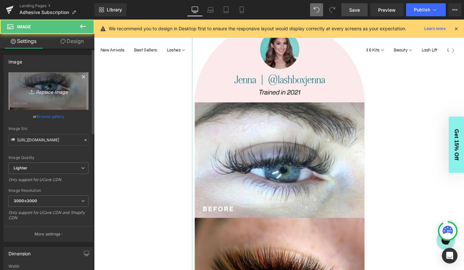
click at [49, 88] on icon "Replace Image" at bounding box center [48, 91] width 52 height 8
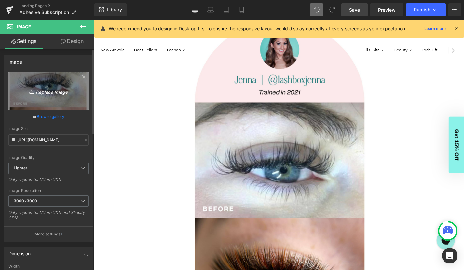
type input "C:\fakepath\JENNA (1).jpg"
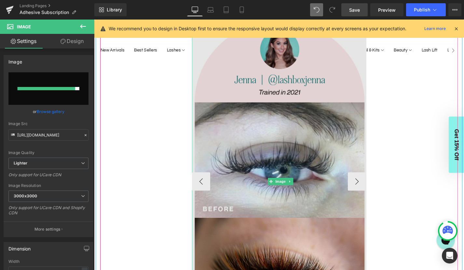
click at [212, 183] on img at bounding box center [292, 191] width 189 height 351
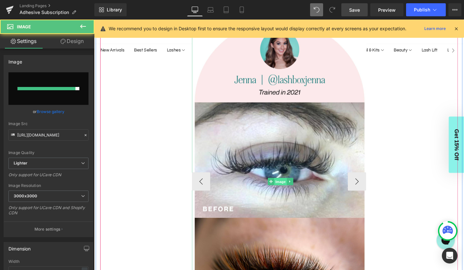
click at [293, 188] on span "Image" at bounding box center [293, 192] width 14 height 8
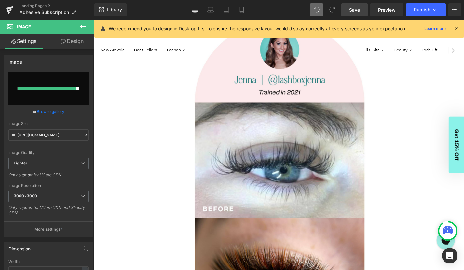
click at [362, 10] on link "Save" at bounding box center [354, 9] width 26 height 13
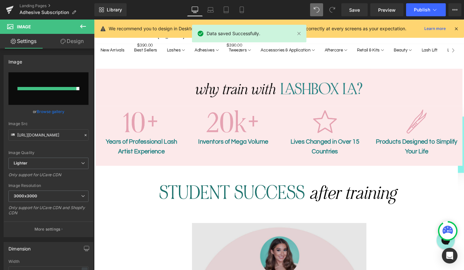
scroll to position [520, 0]
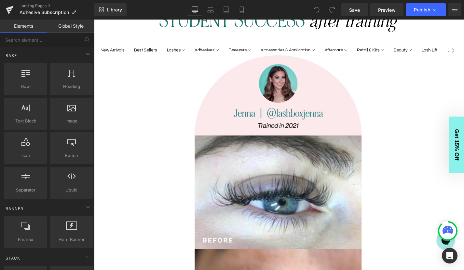
scroll to position [772, 0]
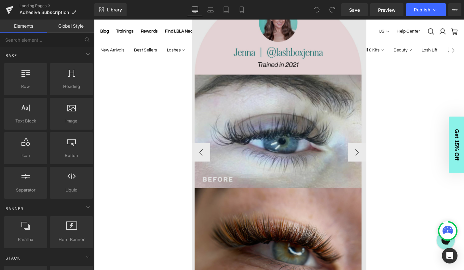
click at [287, 149] on img at bounding box center [290, 160] width 185 height 345
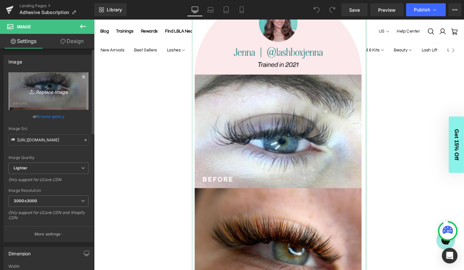
click at [56, 92] on icon "Replace Image" at bounding box center [48, 91] width 52 height 8
type input "C:\fakepath\BAILY.jpg"
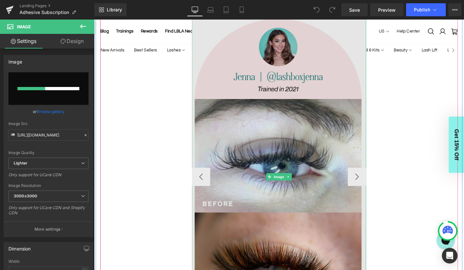
scroll to position [739, 0]
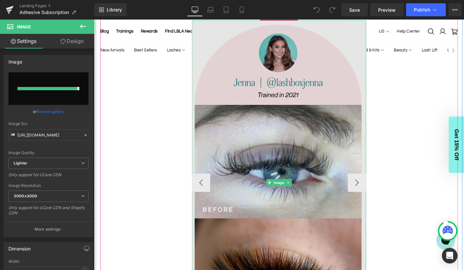
type input "https://ucarecdn.com/c1a754d1-8936-47d0-9d0c-4b21e90b94ad/-/format/auto/-/previ…"
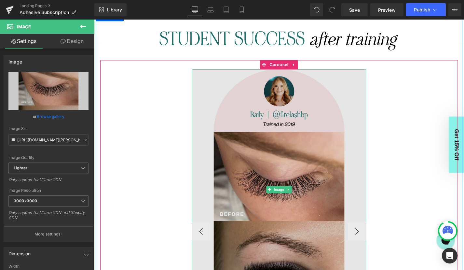
scroll to position [679, 0]
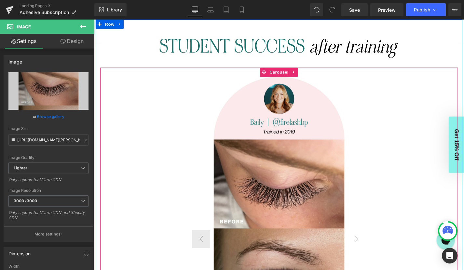
click at [373, 245] on button "›" at bounding box center [374, 253] width 20 height 20
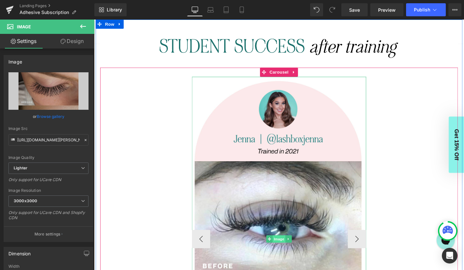
click at [289, 243] on div "Image" at bounding box center [290, 252] width 185 height 345
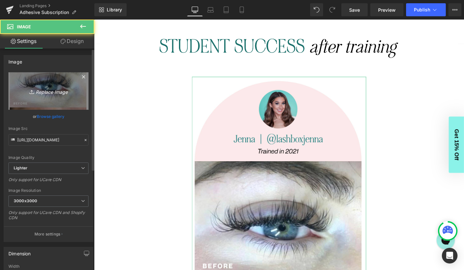
click at [48, 103] on link "Replace Image" at bounding box center [48, 90] width 80 height 37
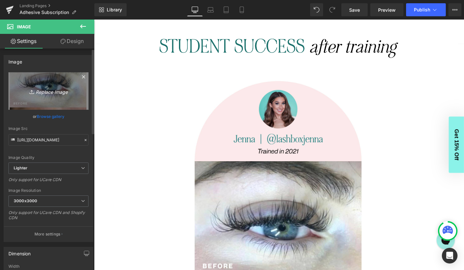
type input "C:\fakepath\CHRIS (1).jpg"
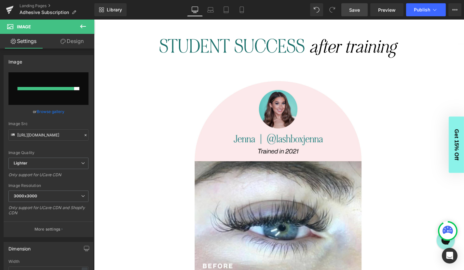
click at [352, 8] on span "Save" at bounding box center [354, 10] width 11 height 7
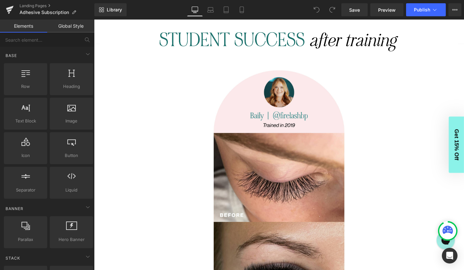
scroll to position [715, 0]
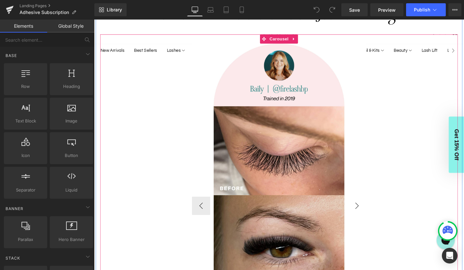
click at [373, 209] on button "›" at bounding box center [374, 218] width 20 height 20
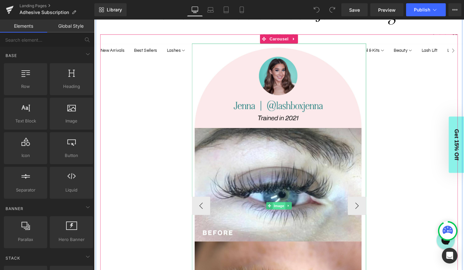
click at [290, 213] on span "Image" at bounding box center [291, 217] width 14 height 8
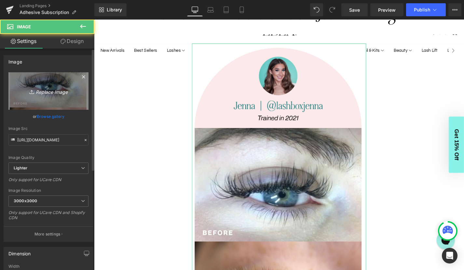
click at [47, 92] on icon "Replace Image" at bounding box center [48, 91] width 52 height 8
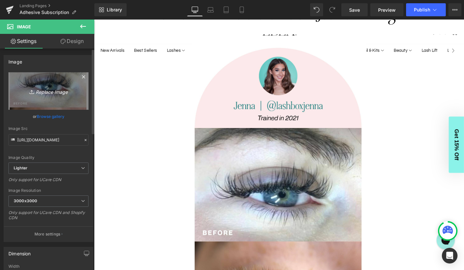
type input "C:\fakepath\CINTHYA.jpg"
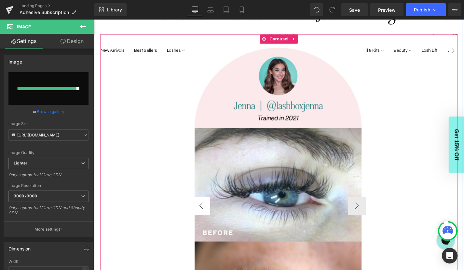
click at [211, 208] on button "‹" at bounding box center [208, 218] width 20 height 20
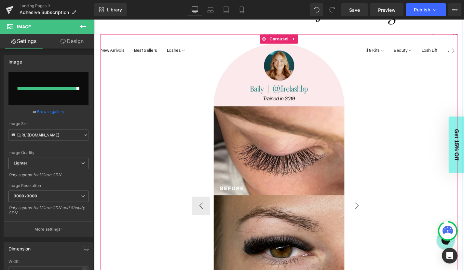
click at [374, 210] on button "›" at bounding box center [374, 218] width 20 height 20
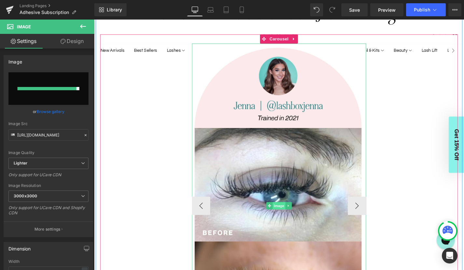
click at [292, 213] on span "Image" at bounding box center [291, 217] width 14 height 8
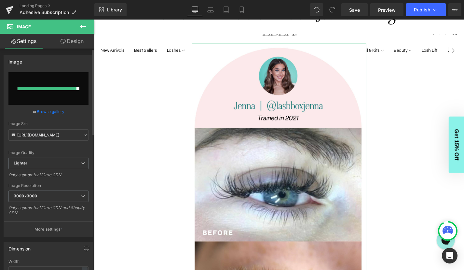
click at [83, 134] on icon at bounding box center [85, 135] width 5 height 5
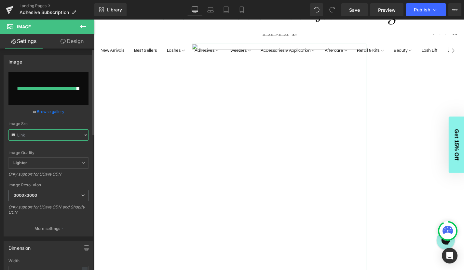
click at [48, 133] on input "text" at bounding box center [48, 134] width 80 height 11
paste input "https://cdn.shopify.com/s/files/1/1280/8881/files/CHRIS_1.jpg?v=1755126044"
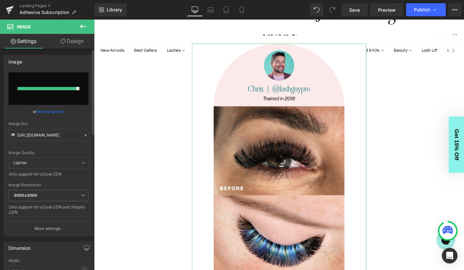
type input "https://cdn.shopify.com/s/files/1/1280/8881/files/CHRIS_1_3000x3000.jpg?v=17551…"
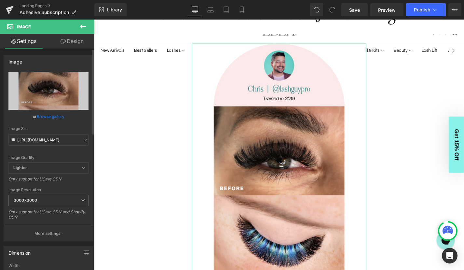
click at [73, 119] on div "or Browse gallery" at bounding box center [48, 116] width 80 height 7
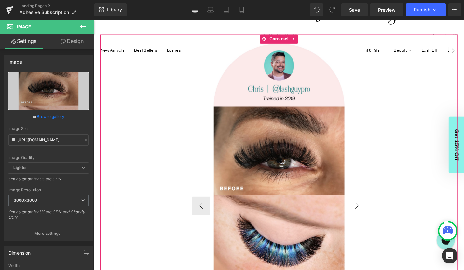
click at [375, 212] on button "›" at bounding box center [374, 218] width 20 height 20
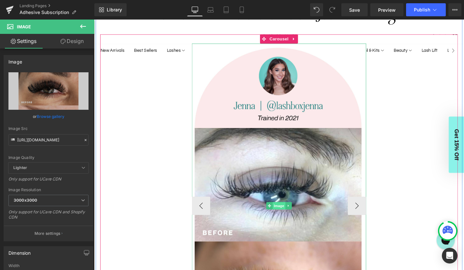
click at [294, 213] on span "Image" at bounding box center [291, 217] width 14 height 8
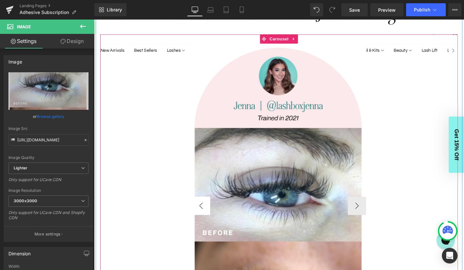
click at [211, 208] on button "‹" at bounding box center [208, 218] width 20 height 20
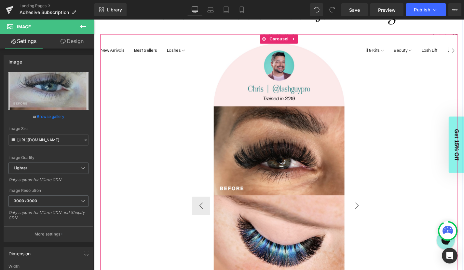
click at [372, 212] on button "›" at bounding box center [374, 218] width 20 height 20
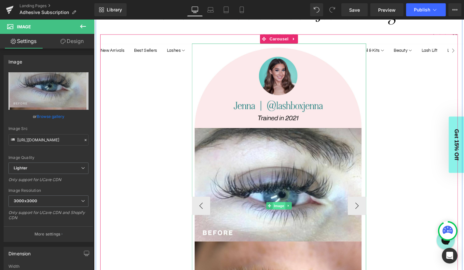
click at [292, 213] on span "Image" at bounding box center [291, 217] width 14 height 8
click at [290, 213] on span "Image" at bounding box center [291, 217] width 14 height 8
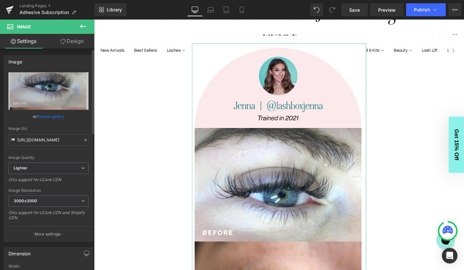
click at [83, 139] on icon at bounding box center [85, 140] width 5 height 5
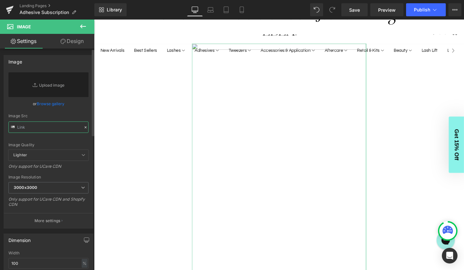
click at [40, 127] on input "text" at bounding box center [48, 126] width 80 height 11
paste input "https://cdn.shopify.com/s/files/1/1280/8881/files/CINTHYA.jpg?v=1755126044"
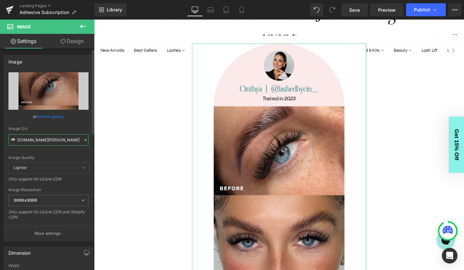
type input "https://cdn.shopify.com/s/files/1/1280/8881/files/CINTHYA_3000x3000.jpg?v=17551…"
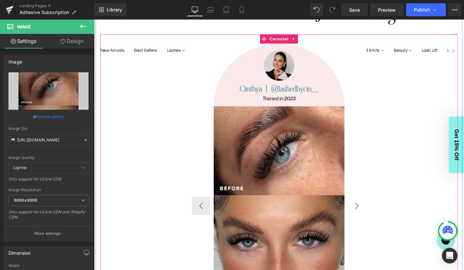
scroll to position [0, 0]
click at [374, 210] on button "›" at bounding box center [374, 218] width 20 height 20
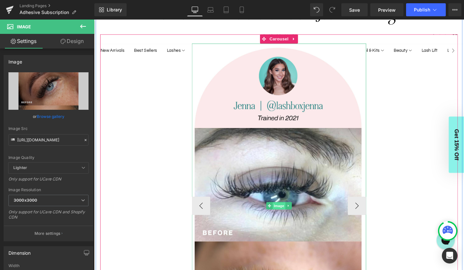
click at [295, 213] on span "Image" at bounding box center [291, 217] width 14 height 8
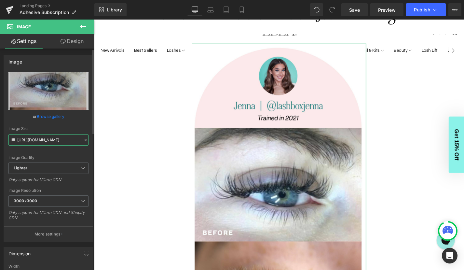
click at [66, 139] on input "[URL][DOMAIN_NAME]" at bounding box center [48, 139] width 80 height 11
paste input "cdn.shopify.com/s/files/1/1280/8881/files/JENNA_1.jpg?v=1755126044"
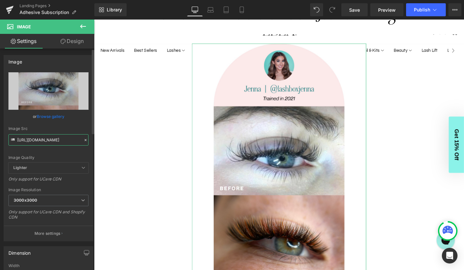
type input "https://cdn.shopify.com/s/files/1/1280/8881/files/JENNA_1_3000x3000.jpg?v=17551…"
click at [82, 127] on div "Image Src" at bounding box center [48, 128] width 80 height 5
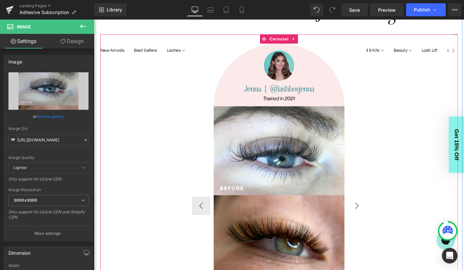
click at [373, 209] on button "›" at bounding box center [374, 218] width 20 height 20
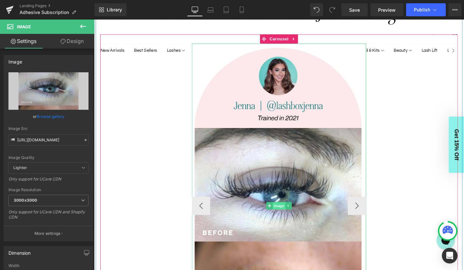
click at [295, 213] on span "Image" at bounding box center [291, 217] width 14 height 8
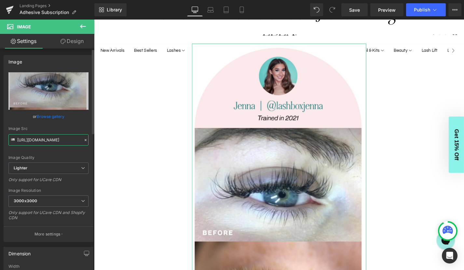
click at [48, 140] on input "[URL][DOMAIN_NAME]" at bounding box center [48, 139] width 80 height 11
paste input "cdn.shopify.com/s/files/1/1280/8881/files/MACKENNA.jpg?v=1755126044"
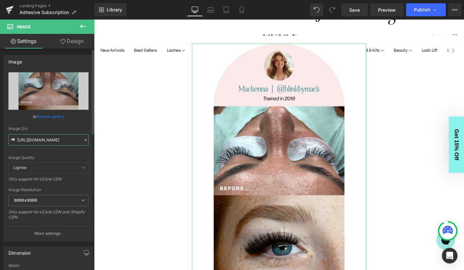
type input "https://cdn.shopify.com/s/files/1/1280/8881/files/MACKENNA_3000x3000.jpg?v=1755…"
click at [73, 129] on div "Image Src" at bounding box center [48, 128] width 80 height 5
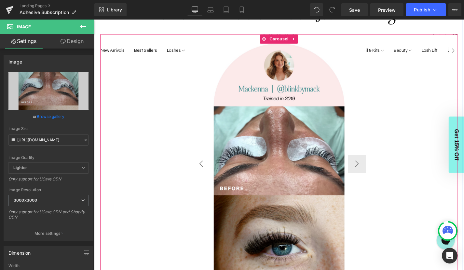
click at [208, 166] on button "‹" at bounding box center [208, 173] width 20 height 20
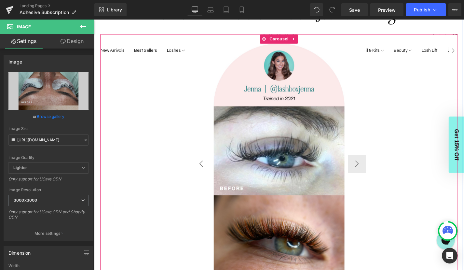
click at [208, 166] on button "‹" at bounding box center [208, 173] width 20 height 20
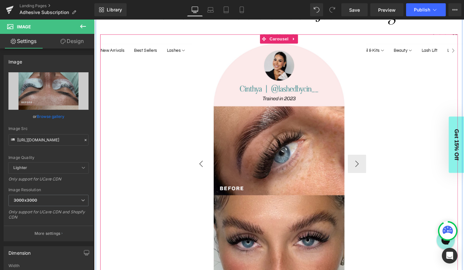
click at [208, 166] on button "‹" at bounding box center [208, 173] width 20 height 20
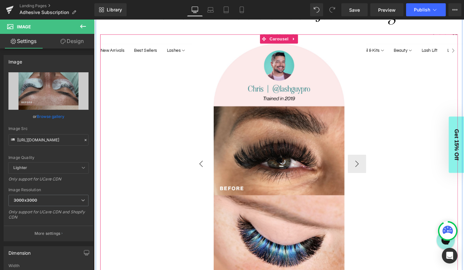
click at [210, 164] on button "‹" at bounding box center [208, 173] width 20 height 20
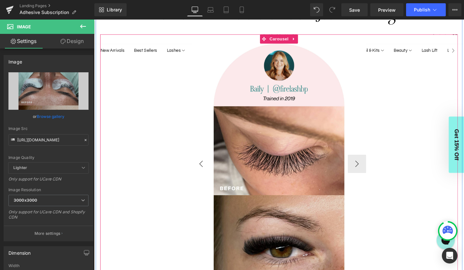
click at [210, 164] on img at bounding box center [290, 173] width 185 height 256
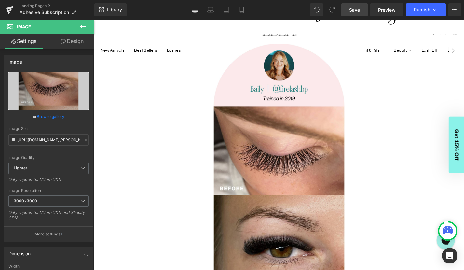
click at [359, 10] on span "Save" at bounding box center [354, 10] width 11 height 7
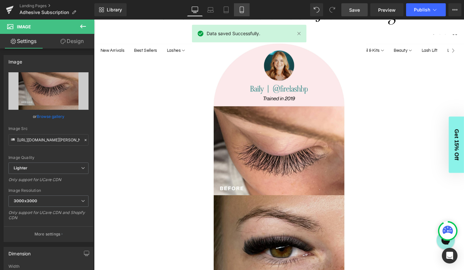
click at [241, 9] on icon at bounding box center [242, 10] width 7 height 7
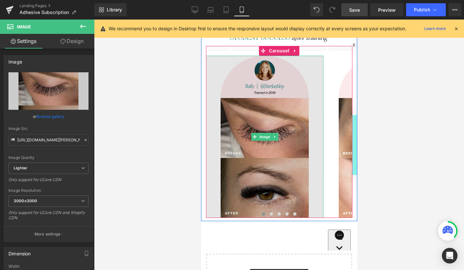
scroll to position [762, 0]
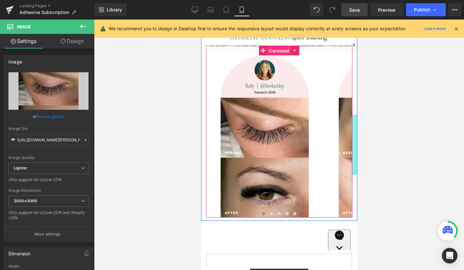
click at [279, 46] on span "Carousel" at bounding box center [278, 51] width 23 height 10
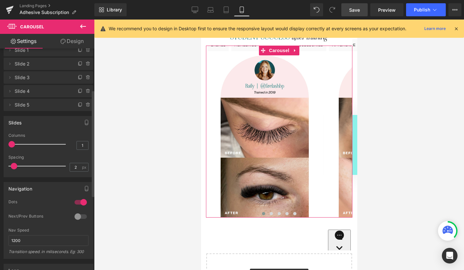
scroll to position [0, 0]
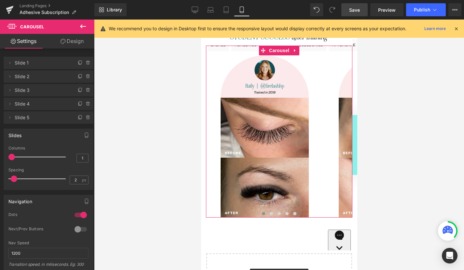
click at [72, 43] on link "Design" at bounding box center [71, 41] width 47 height 15
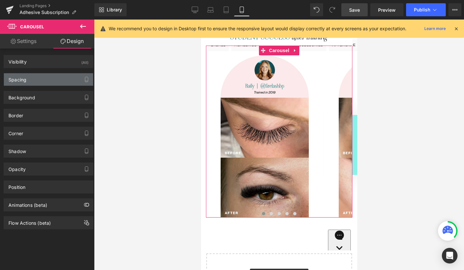
click at [47, 83] on div "Spacing" at bounding box center [48, 79] width 89 height 12
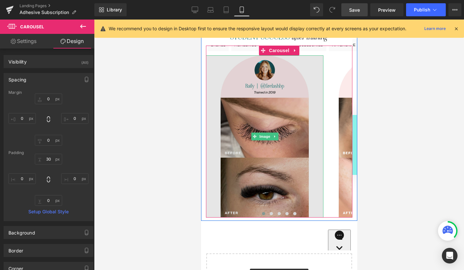
click at [272, 65] on img at bounding box center [264, 136] width 117 height 162
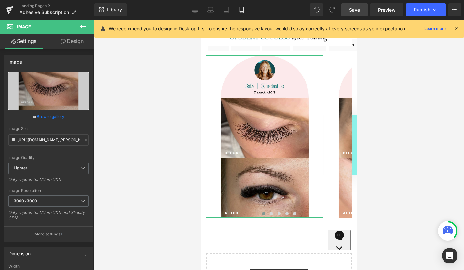
click at [73, 41] on link "Design" at bounding box center [71, 41] width 47 height 15
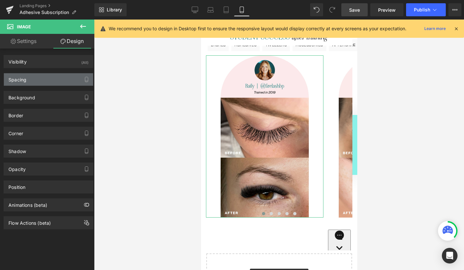
click at [49, 81] on div "Spacing" at bounding box center [48, 79] width 89 height 12
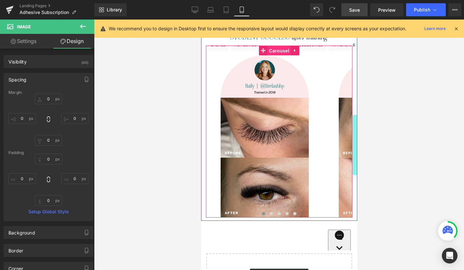
click at [279, 46] on span "Carousel" at bounding box center [278, 51] width 23 height 10
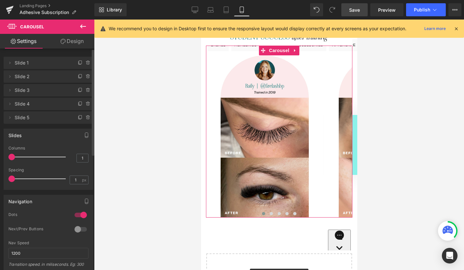
type input "0"
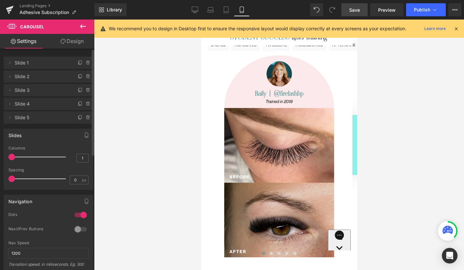
click at [11, 178] on span at bounding box center [11, 178] width 7 height 7
click at [355, 9] on span "Save" at bounding box center [354, 10] width 11 height 7
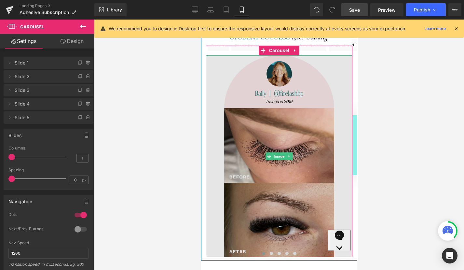
click at [339, 113] on img at bounding box center [279, 156] width 146 height 202
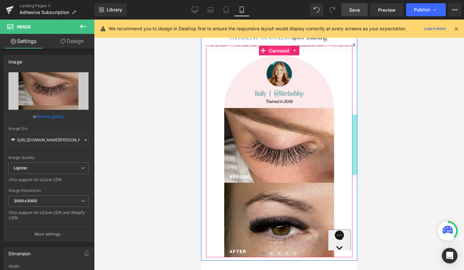
click at [278, 46] on span "Carousel" at bounding box center [278, 51] width 23 height 10
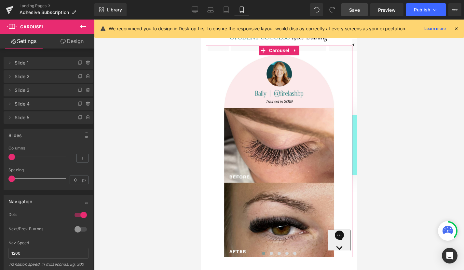
click at [72, 41] on link "Design" at bounding box center [71, 41] width 47 height 15
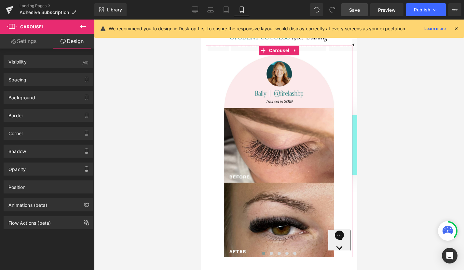
click at [37, 87] on div "Background Color & Image color transparent Color transparent 0 % Image Replace …" at bounding box center [48, 95] width 97 height 18
click at [41, 80] on div "Spacing" at bounding box center [48, 79] width 89 height 12
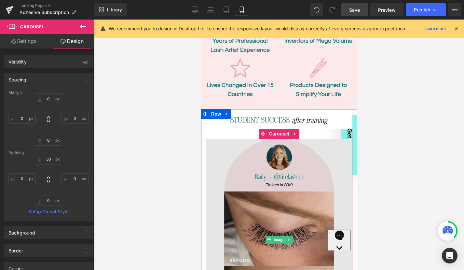
scroll to position [676, 0]
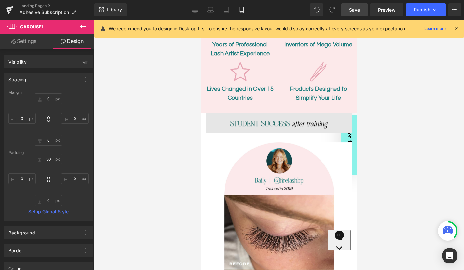
click at [275, 115] on div "Image" at bounding box center [279, 123] width 146 height 20
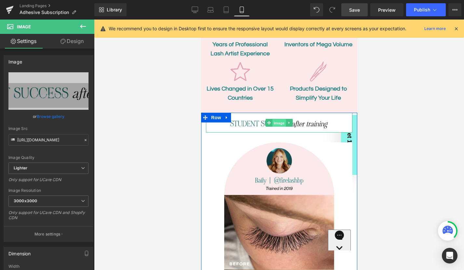
click at [279, 119] on span "Image" at bounding box center [279, 123] width 14 height 8
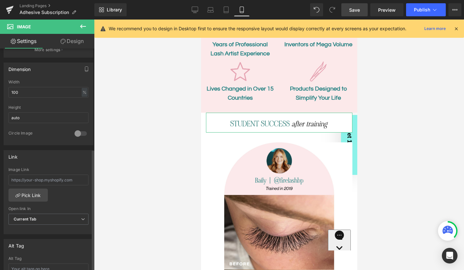
scroll to position [185, 0]
click at [74, 41] on link "Design" at bounding box center [71, 41] width 47 height 15
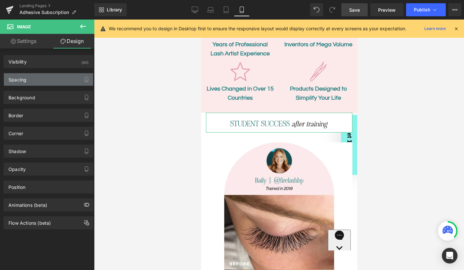
click at [51, 81] on div "Spacing" at bounding box center [48, 79] width 89 height 12
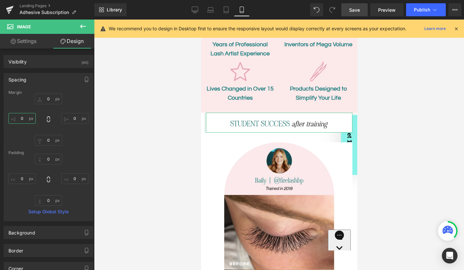
click at [24, 118] on input "0" at bounding box center [21, 118] width 27 height 11
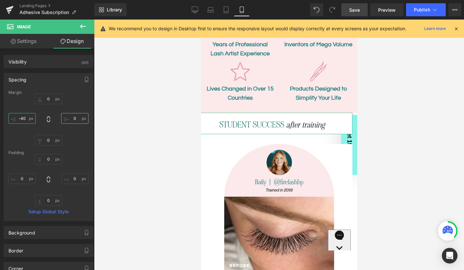
type input "-40"
click at [74, 120] on input "0" at bounding box center [74, 118] width 27 height 11
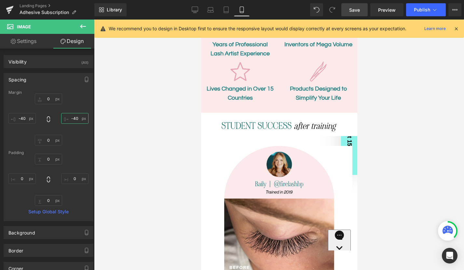
type input "-40"
click at [352, 8] on span "Save" at bounding box center [354, 10] width 11 height 7
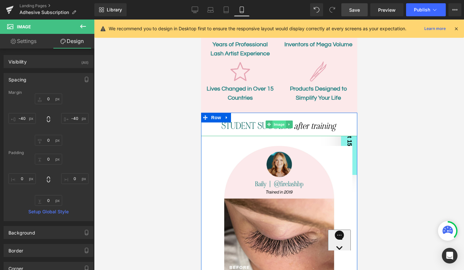
click at [280, 120] on span "Image" at bounding box center [279, 124] width 14 height 8
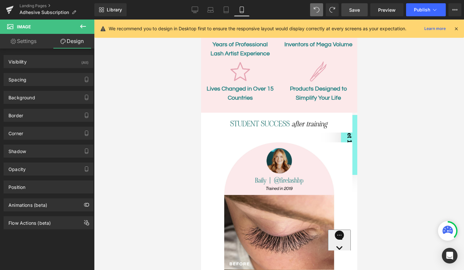
click at [354, 9] on span "Save" at bounding box center [354, 10] width 11 height 7
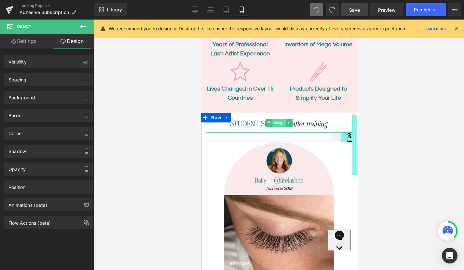
click at [279, 119] on span "Image" at bounding box center [279, 123] width 14 height 8
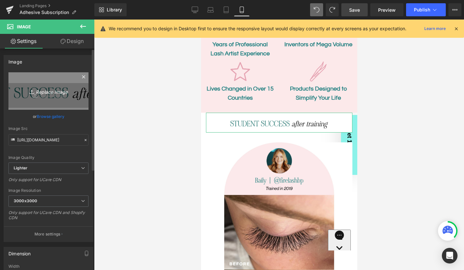
click at [53, 89] on icon "Replace Image" at bounding box center [48, 91] width 52 height 8
type input "C:\fakepath\training-success.png"
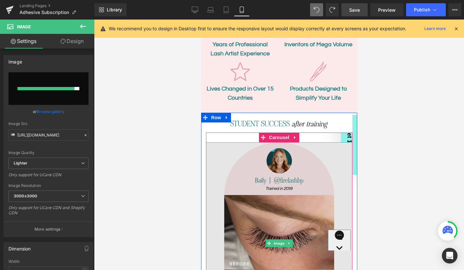
type input "https://ucarecdn.com/73972d95-fc0b-40d3-a4a4-73a5cc518902/-/format/auto/-/previ…"
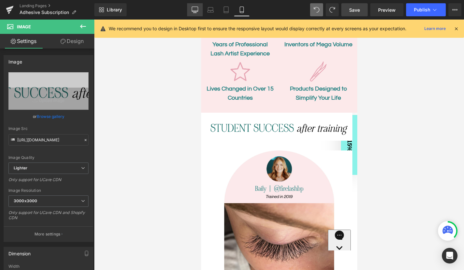
click at [195, 7] on icon at bounding box center [195, 9] width 6 height 5
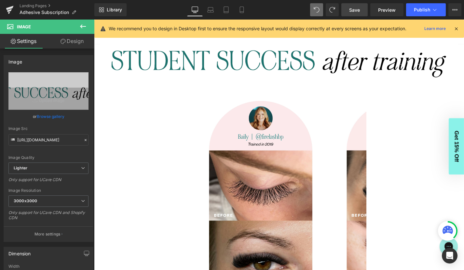
scroll to position [574, 0]
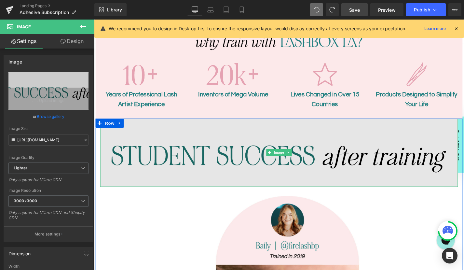
click at [284, 143] on img at bounding box center [291, 161] width 381 height 73
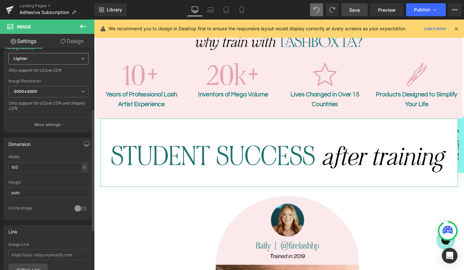
scroll to position [116, 0]
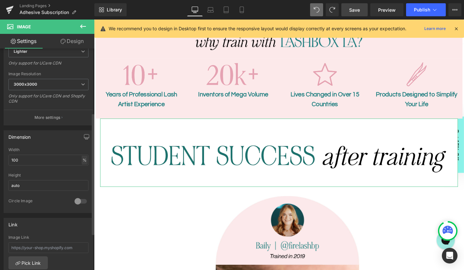
click at [82, 160] on div "%" at bounding box center [85, 160] width 6 height 9
click at [82, 179] on li "px" at bounding box center [84, 179] width 8 height 9
drag, startPoint x: 27, startPoint y: 162, endPoint x: 9, endPoint y: 159, distance: 18.1
click at [9, 159] on input "1170" at bounding box center [48, 160] width 80 height 11
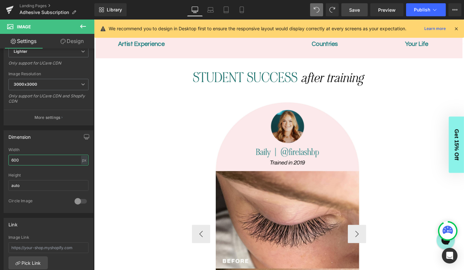
scroll to position [644, 0]
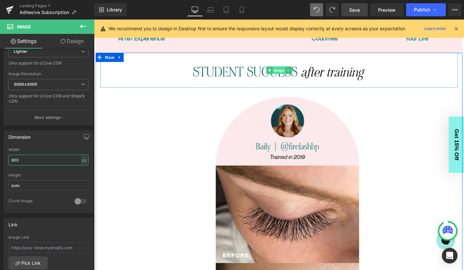
click at [291, 70] on span "Image" at bounding box center [291, 74] width 14 height 8
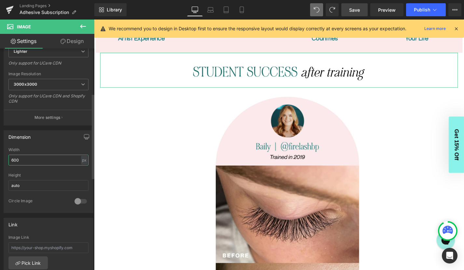
click at [12, 159] on input "600" at bounding box center [48, 160] width 80 height 11
type input "700"
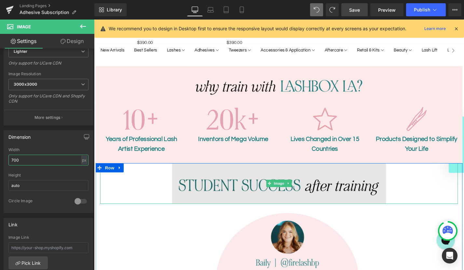
scroll to position [514, 0]
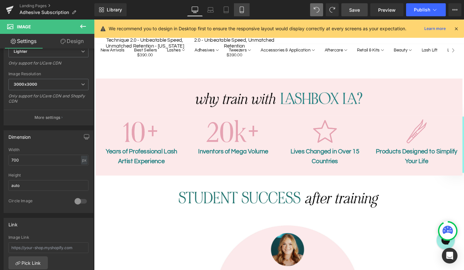
click at [242, 10] on icon at bounding box center [242, 10] width 7 height 7
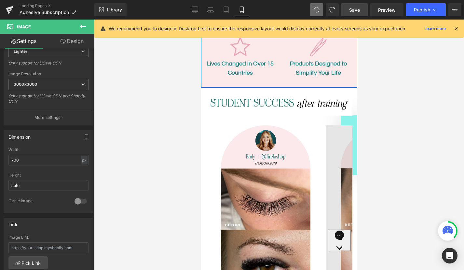
scroll to position [718, 0]
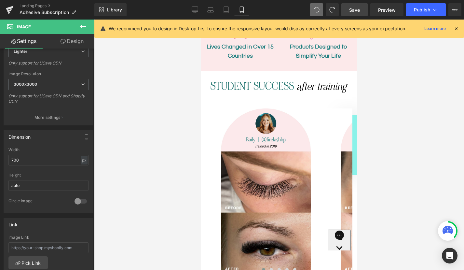
click at [353, 10] on span "Save" at bounding box center [354, 10] width 11 height 7
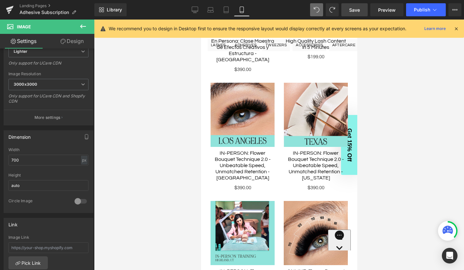
scroll to position [318, 0]
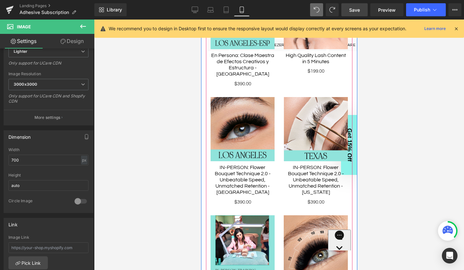
click at [259, 97] on img at bounding box center [242, 129] width 64 height 64
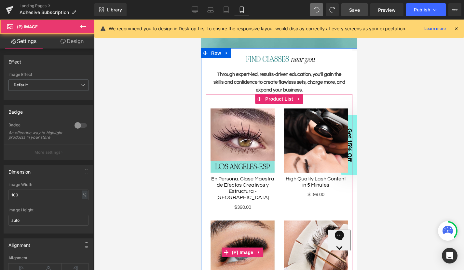
scroll to position [183, 0]
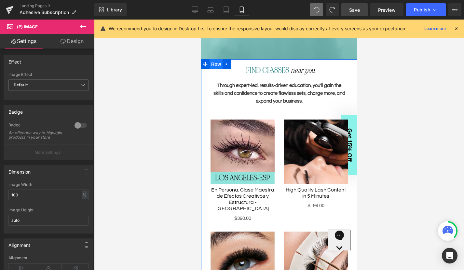
click at [218, 63] on span "Row" at bounding box center [215, 64] width 13 height 10
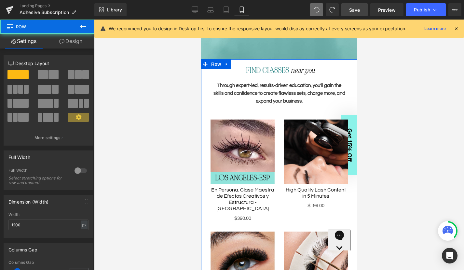
click at [73, 43] on link "Design" at bounding box center [70, 41] width 47 height 15
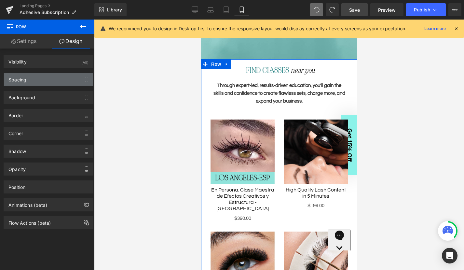
click at [50, 82] on div "Spacing" at bounding box center [48, 79] width 89 height 12
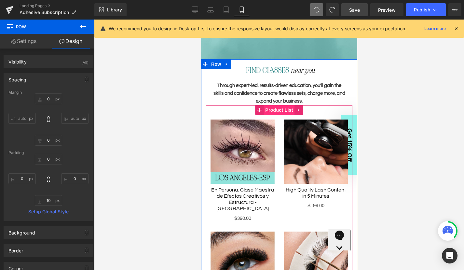
click at [280, 107] on span "Product List" at bounding box center [278, 110] width 31 height 10
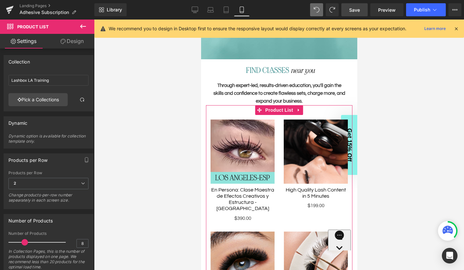
click at [71, 39] on link "Design" at bounding box center [71, 41] width 47 height 15
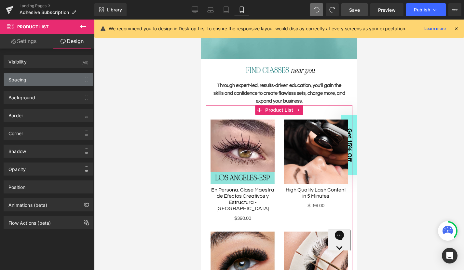
click at [41, 81] on div "Spacing" at bounding box center [48, 79] width 89 height 12
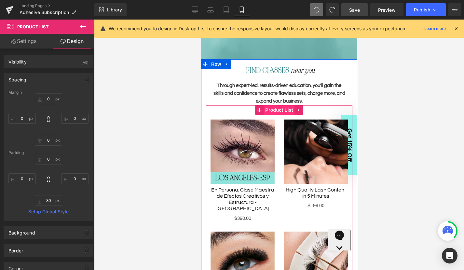
click at [275, 110] on span "Product List" at bounding box center [278, 110] width 31 height 10
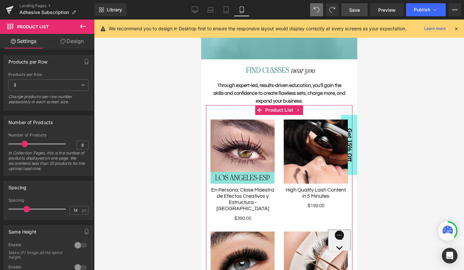
scroll to position [99, 0]
drag, startPoint x: 25, startPoint y: 209, endPoint x: 17, endPoint y: 209, distance: 7.8
click at [17, 209] on span at bounding box center [18, 208] width 7 height 7
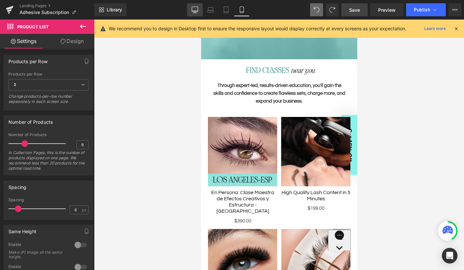
click at [194, 10] on icon at bounding box center [195, 10] width 7 height 7
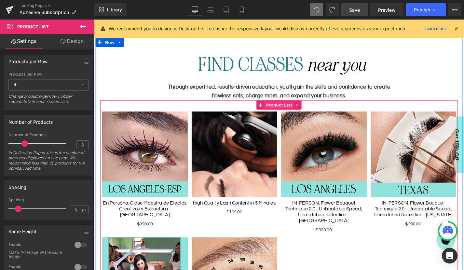
click at [289, 111] on span "Product List" at bounding box center [290, 110] width 31 height 10
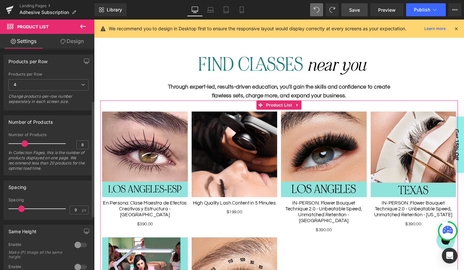
type input "10"
drag, startPoint x: 19, startPoint y: 208, endPoint x: 22, endPoint y: 209, distance: 3.6
click at [22, 209] on span at bounding box center [22, 208] width 7 height 7
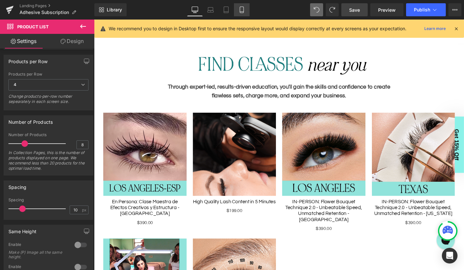
click at [244, 9] on icon at bounding box center [242, 10] width 7 height 7
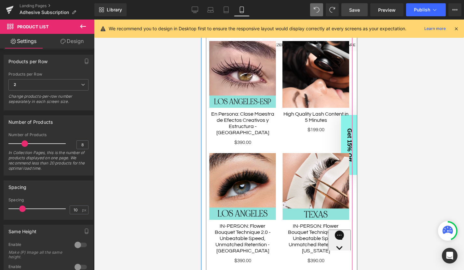
scroll to position [265, 0]
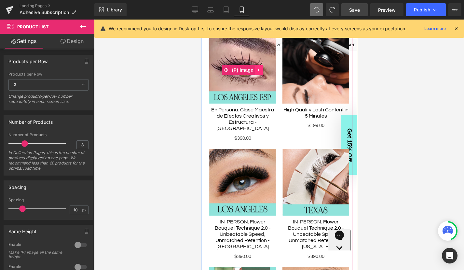
click at [255, 68] on link at bounding box center [258, 70] width 8 height 10
click at [232, 54] on img at bounding box center [242, 70] width 67 height 67
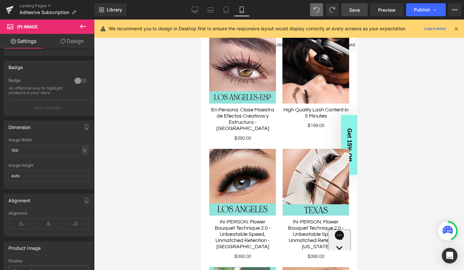
scroll to position [47, 0]
click at [354, 11] on span "Save" at bounding box center [354, 10] width 11 height 7
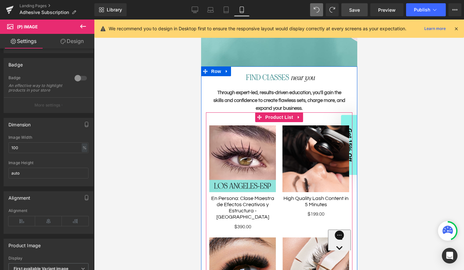
scroll to position [168, 0]
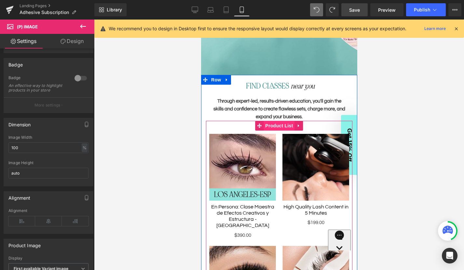
click at [271, 125] on span "Product List" at bounding box center [278, 126] width 31 height 10
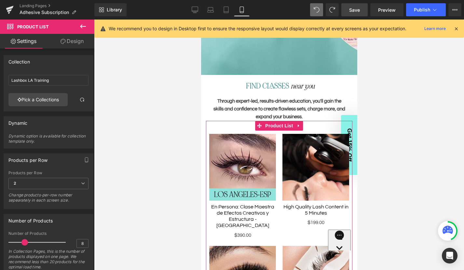
click at [75, 42] on link "Design" at bounding box center [71, 41] width 47 height 15
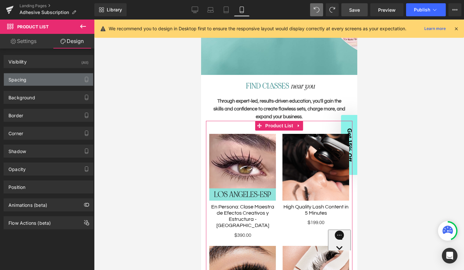
click at [48, 83] on div "Spacing" at bounding box center [48, 79] width 89 height 12
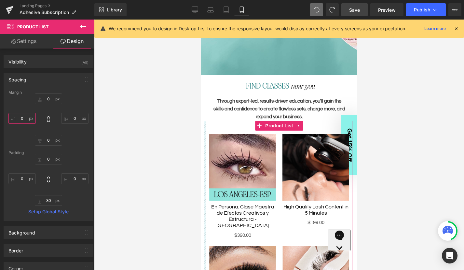
click at [23, 118] on input "0" at bounding box center [21, 118] width 27 height 11
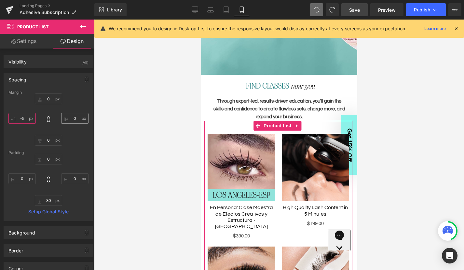
type input "-5"
click at [75, 118] on input "0" at bounding box center [74, 118] width 27 height 11
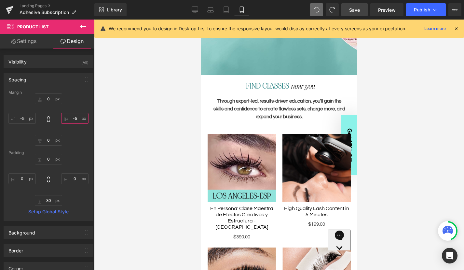
type input "-5"
click at [353, 10] on span "Save" at bounding box center [354, 10] width 11 height 7
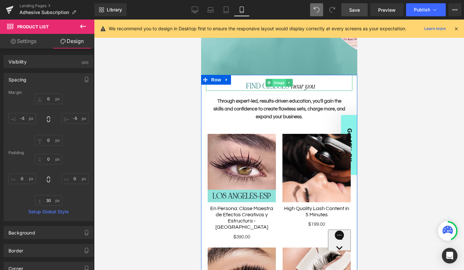
click at [280, 85] on span "Image" at bounding box center [279, 83] width 14 height 8
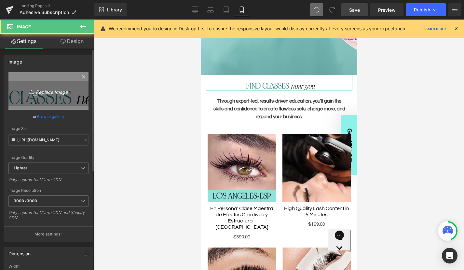
click at [46, 94] on icon "Replace Image" at bounding box center [48, 91] width 52 height 8
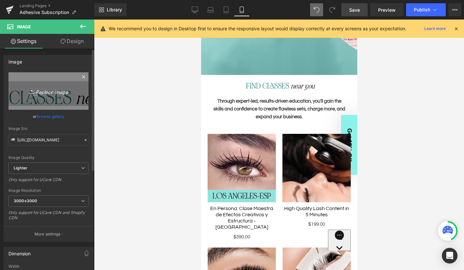
type input "C:\fakepath\training-find-classes-small.png"
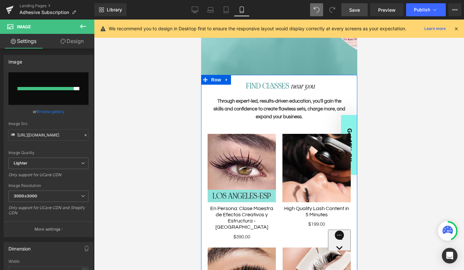
type input "https://ucarecdn.com/f4ca9c7a-4c3c-4cf4-bff0-bde14dcccd28/-/format/auto/-/previ…"
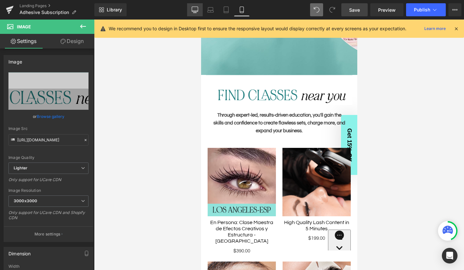
click at [196, 8] on icon at bounding box center [195, 10] width 7 height 7
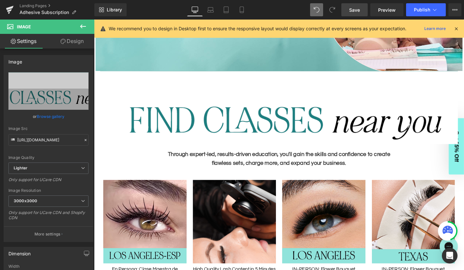
scroll to position [167, 0]
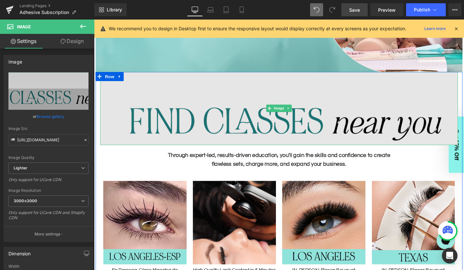
click at [298, 116] on link at bounding box center [301, 114] width 7 height 8
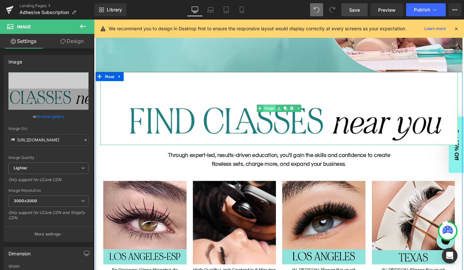
click at [279, 113] on link "Image" at bounding box center [277, 114] width 20 height 8
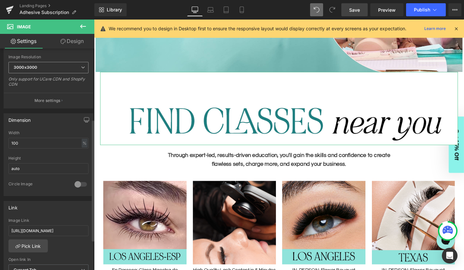
scroll to position [154, 0]
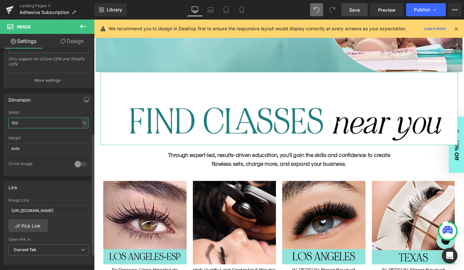
drag, startPoint x: 31, startPoint y: 122, endPoint x: 4, endPoint y: 122, distance: 27.0
click at [4, 122] on div "100% Width 100 % % px auto Height auto 0 Circle Image" at bounding box center [48, 142] width 89 height 65
click at [83, 122] on div "%" at bounding box center [85, 122] width 6 height 9
click at [84, 142] on li "px" at bounding box center [84, 142] width 8 height 9
drag, startPoint x: 24, startPoint y: 124, endPoint x: 1, endPoint y: 123, distance: 23.2
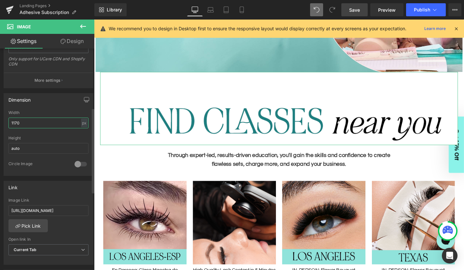
click at [1, 123] on div "Dimension 1170px Width 1170 px % px auto Height auto 0 Circle Image" at bounding box center [48, 132] width 97 height 88
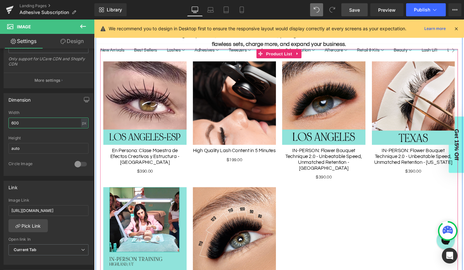
scroll to position [264, 0]
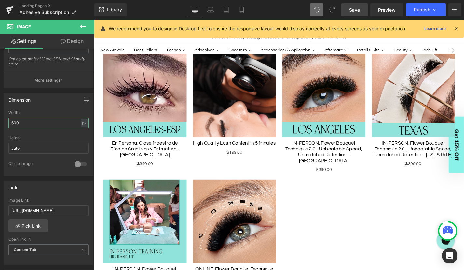
type input "600"
click at [356, 8] on span "Save" at bounding box center [354, 10] width 11 height 7
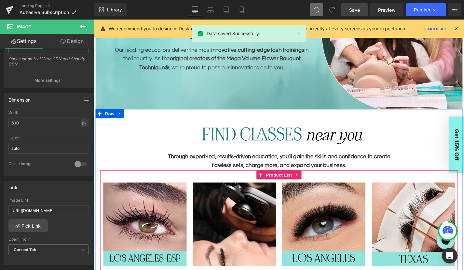
scroll to position [123, 0]
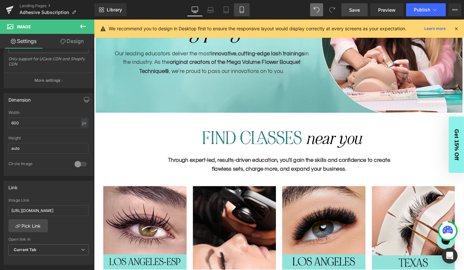
click at [243, 8] on icon at bounding box center [242, 10] width 7 height 7
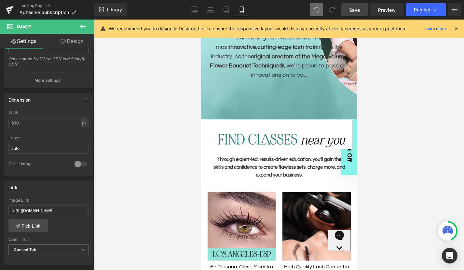
scroll to position [124, 0]
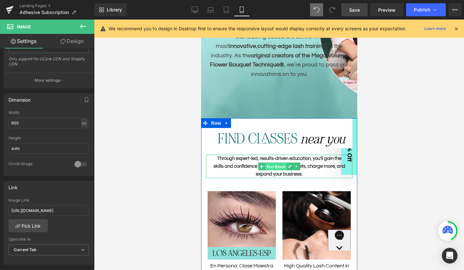
click at [281, 166] on span "Text Block" at bounding box center [275, 167] width 21 height 8
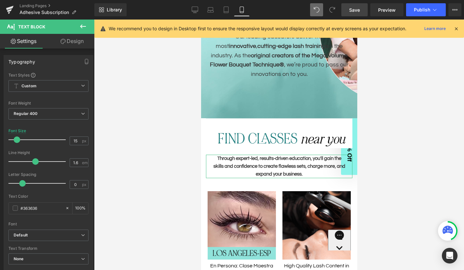
click at [70, 40] on link "Design" at bounding box center [71, 41] width 47 height 15
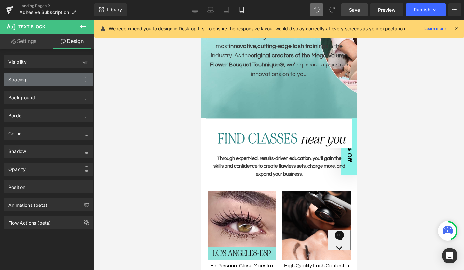
click at [45, 80] on div "Spacing" at bounding box center [48, 79] width 89 height 12
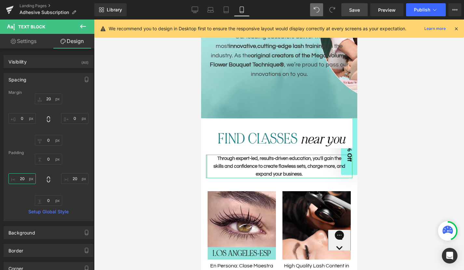
click at [23, 178] on input "20" at bounding box center [21, 178] width 27 height 11
type input "0"
click at [74, 178] on input "20" at bounding box center [74, 178] width 27 height 11
type input "0"
click at [356, 7] on span "Save" at bounding box center [354, 10] width 11 height 7
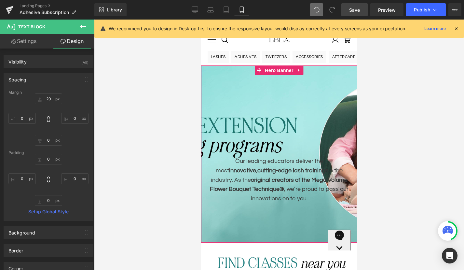
scroll to position [8, 0]
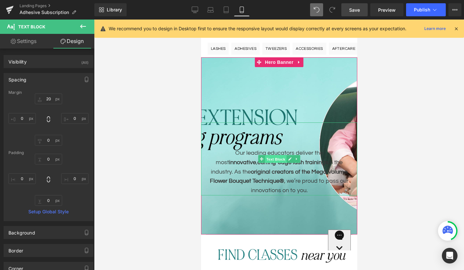
click at [275, 158] on span "Text Block" at bounding box center [275, 159] width 21 height 8
